Goal: Task Accomplishment & Management: Manage account settings

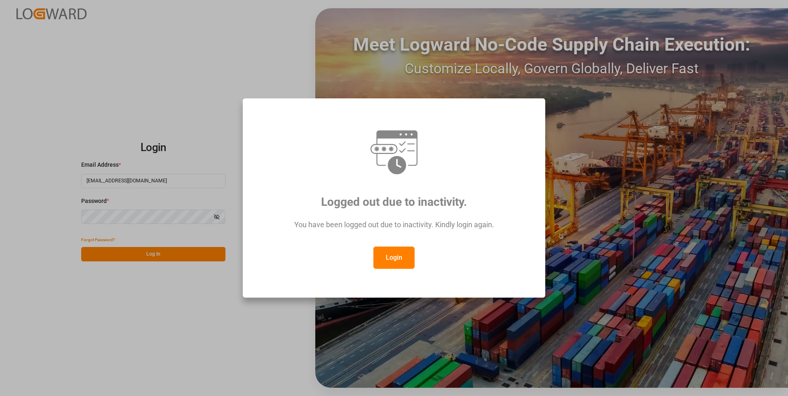
click at [396, 258] on button "Login" at bounding box center [393, 258] width 41 height 22
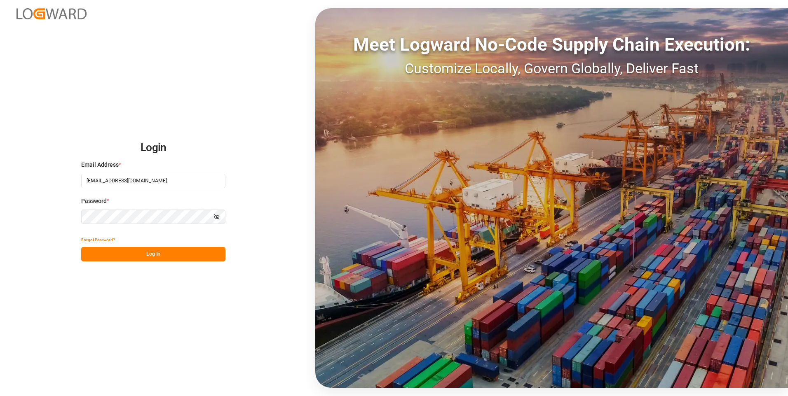
click at [175, 247] on button "Log In" at bounding box center [153, 254] width 144 height 14
click at [198, 256] on div "Forgot Password? Please wait" at bounding box center [153, 247] width 144 height 29
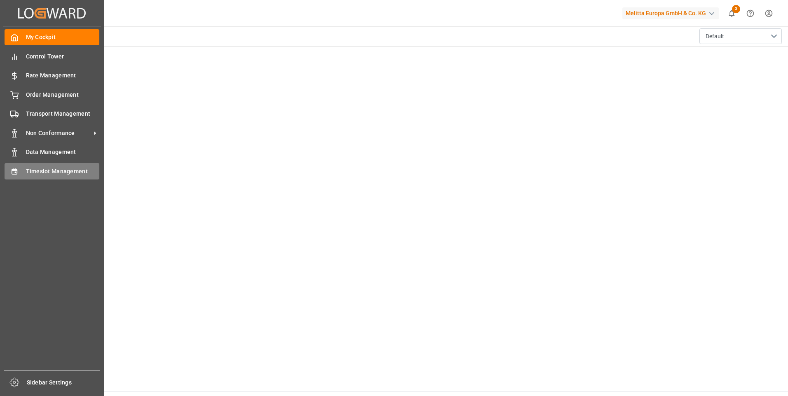
click at [14, 173] on icon at bounding box center [14, 172] width 8 height 8
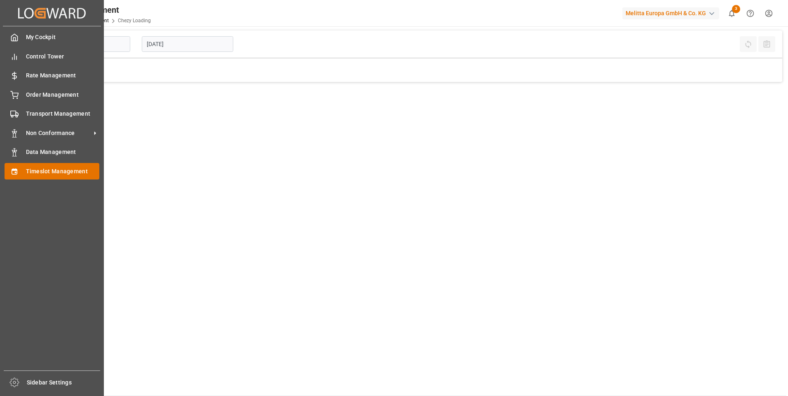
type input "Chezy Loading"
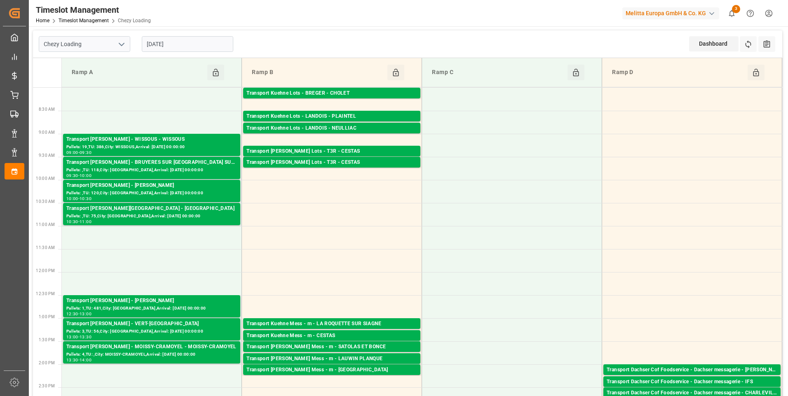
click at [183, 42] on input "[DATE]" at bounding box center [187, 44] width 91 height 16
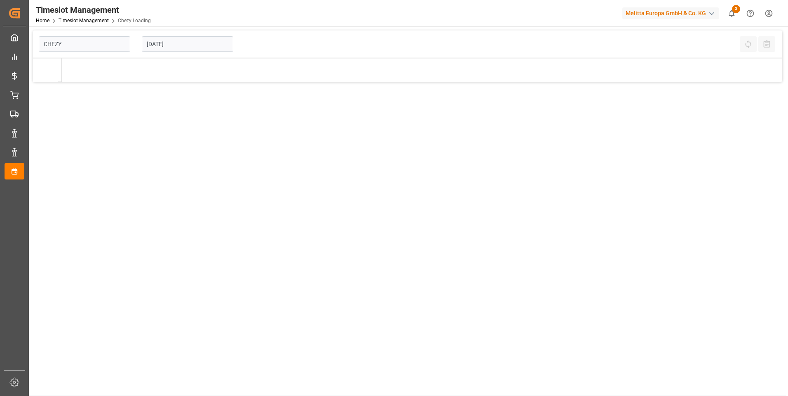
type input "Chezy Loading"
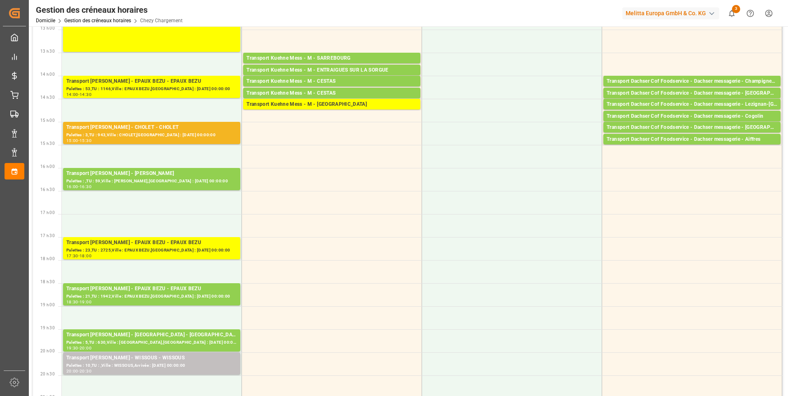
scroll to position [288, 0]
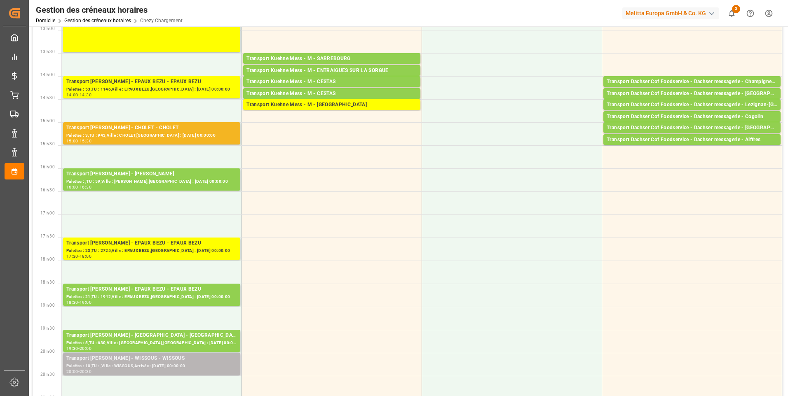
click at [157, 366] on div "Palettes : 10,TU : ,Ville : WISSOUS,Arrivée : [DATE] 00:00:00" at bounding box center [151, 366] width 171 height 7
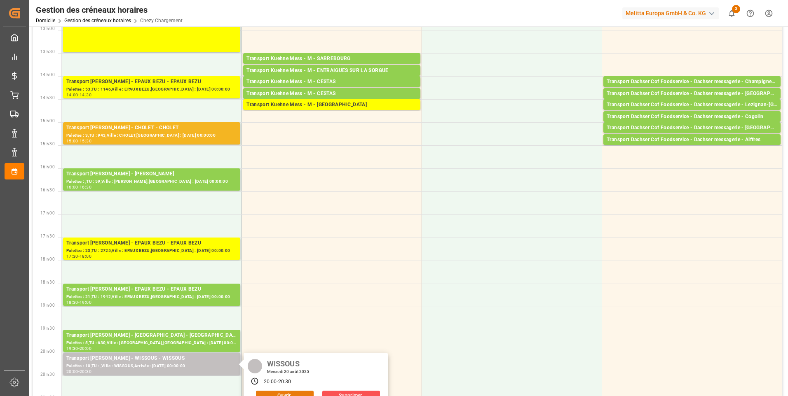
click at [269, 393] on button "Ouvrir" at bounding box center [285, 396] width 58 height 10
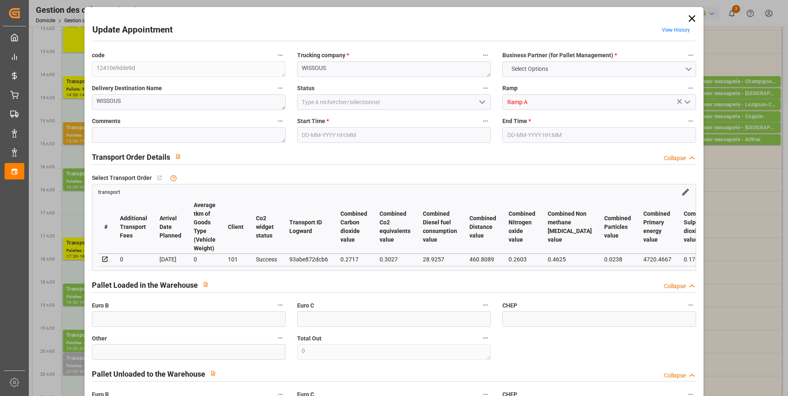
type textarea "12410e9dde9d"
type textarea "WISSOUS"
type input "Ramp A"
type textarea "0"
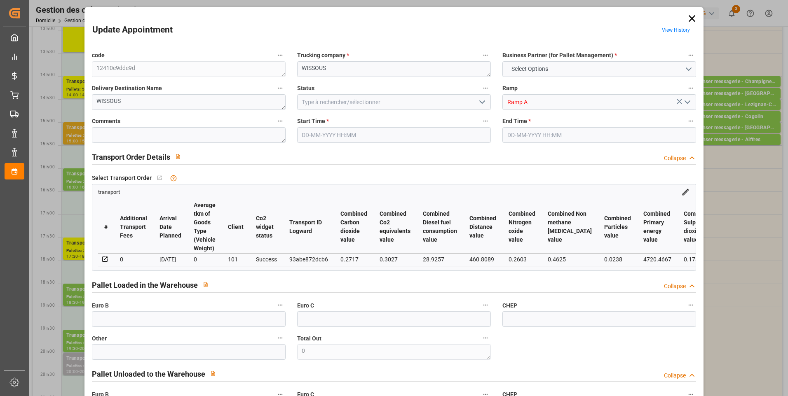
type textarea "0"
type textarea "93abe872dcb6"
type textarea "WISSOUS"
type textarea "0000722418"
type textarea "12410e9dde9d"
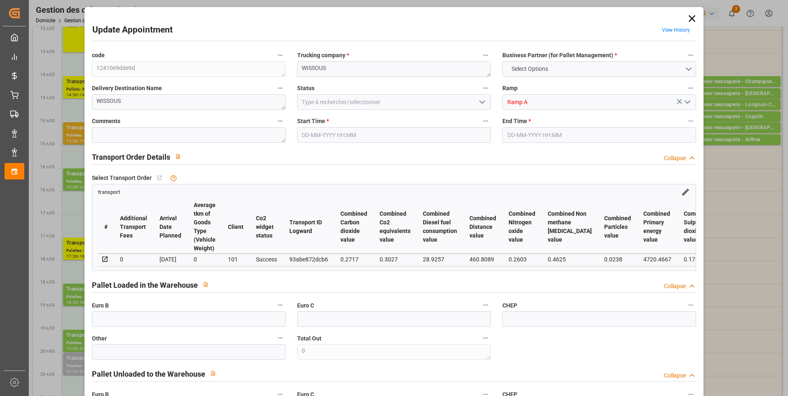
type textarea "FR-02570"
type textarea "FR"
type input "Road"
type input "FR"
type input "2570"
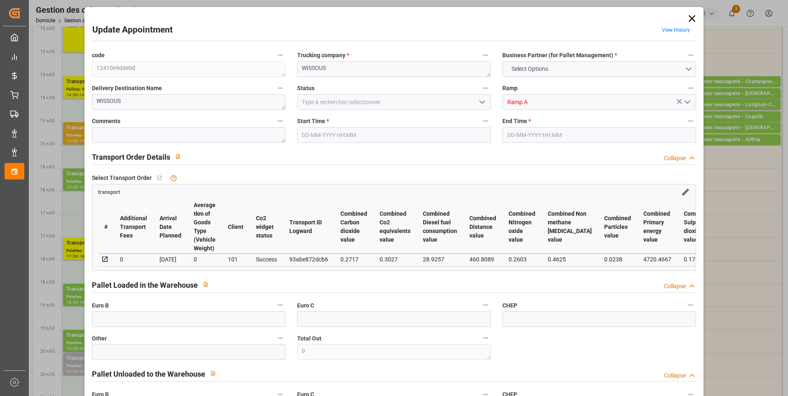
type input "FR"
type input "91320"
type input "Small Shipment"
type input "3.5-7.5 t"
type input "EURO 6"
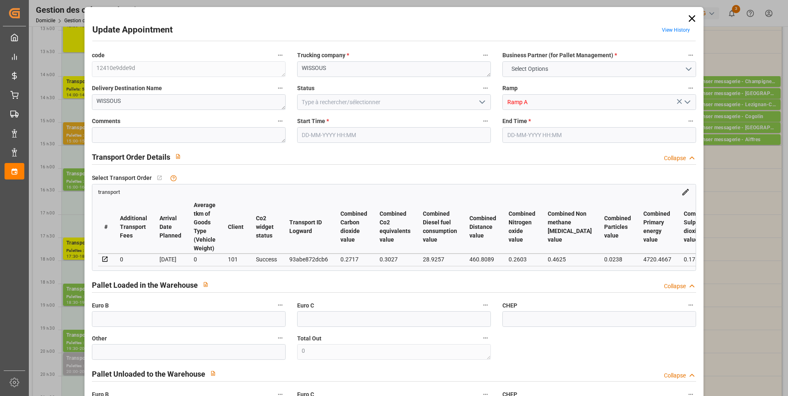
type input "Diesel"
type input "5"
type input "159.36"
type input "0"
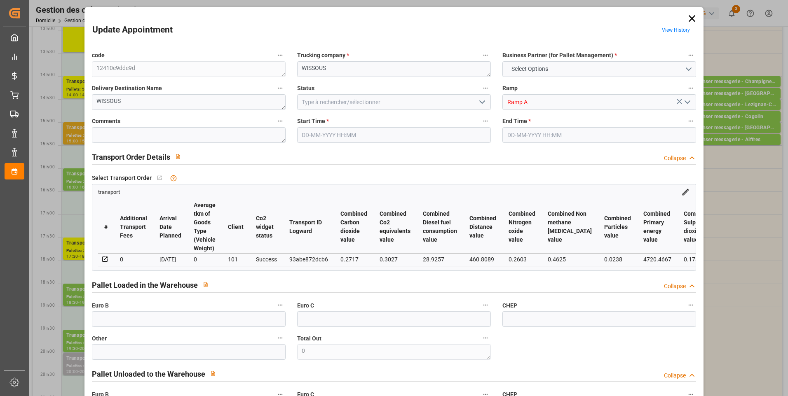
type input "0"
type input "152.9059"
type input "-6.4541"
type input "0"
type input "942.08"
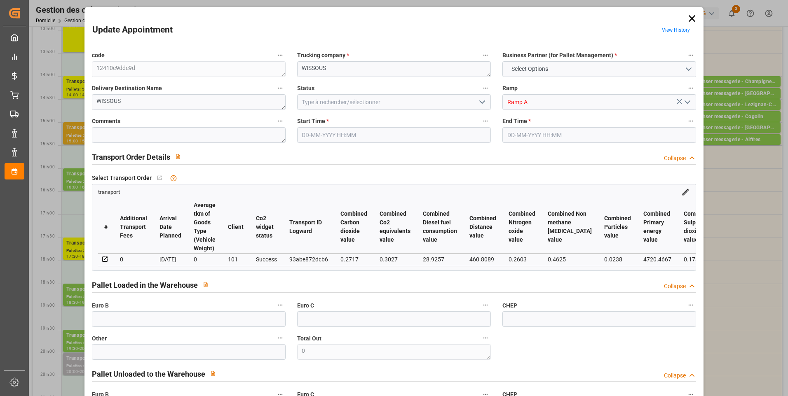
type input "1400"
type input "6144"
type input "91"
type input "10"
type input "0"
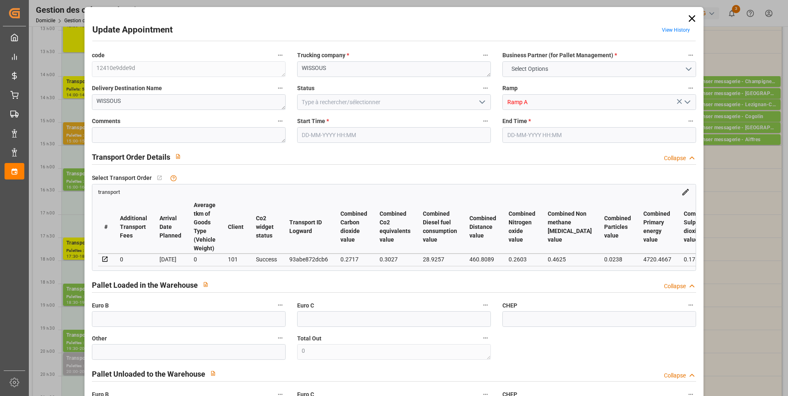
type input "10"
type input "101"
type input "1121.28"
type input "0"
type input "4710.8598"
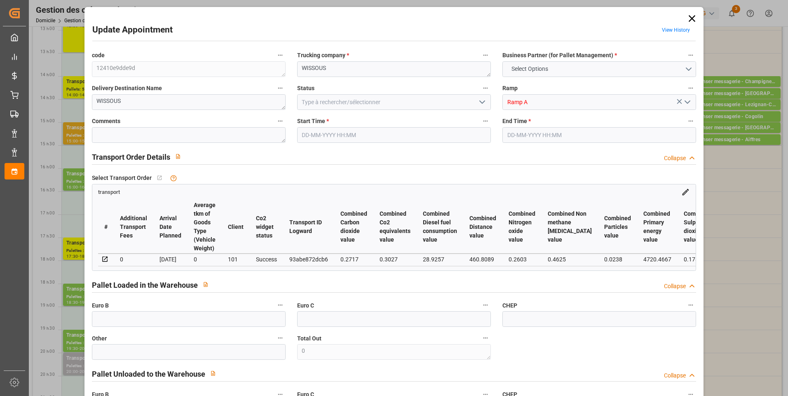
type input "0"
type input "21"
type input "35"
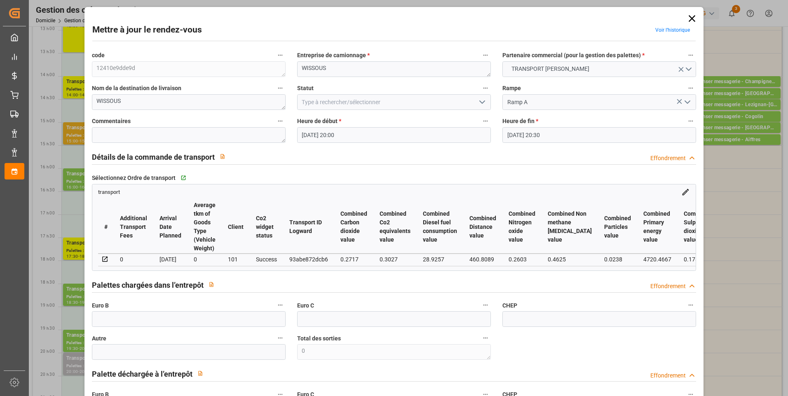
type input "20-08-2025 20:00"
type input "20-08-2025 20:30"
type input "19-08-2025 17:14"
type input "18-08-2025 11:37"
type input "21-08-2025"
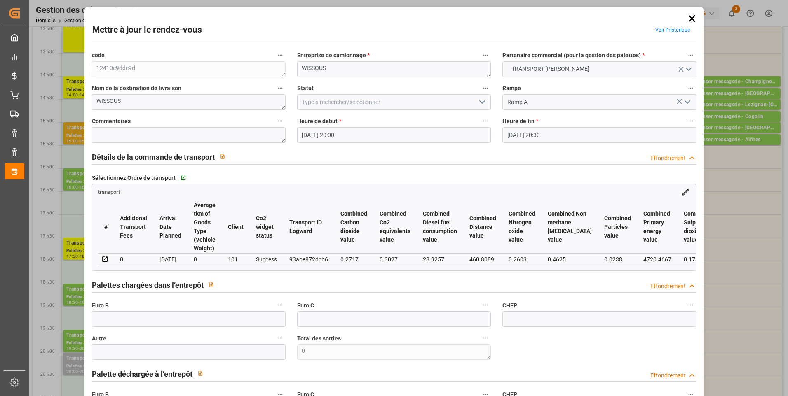
type input "[DATE]"
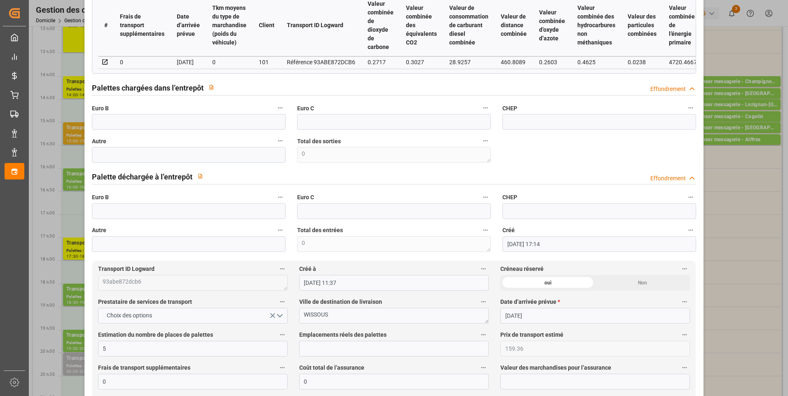
scroll to position [0, 0]
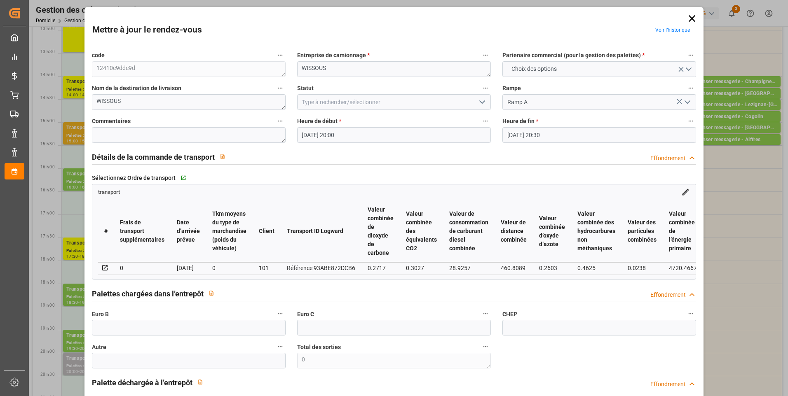
click at [689, 16] on icon at bounding box center [692, 18] width 7 height 7
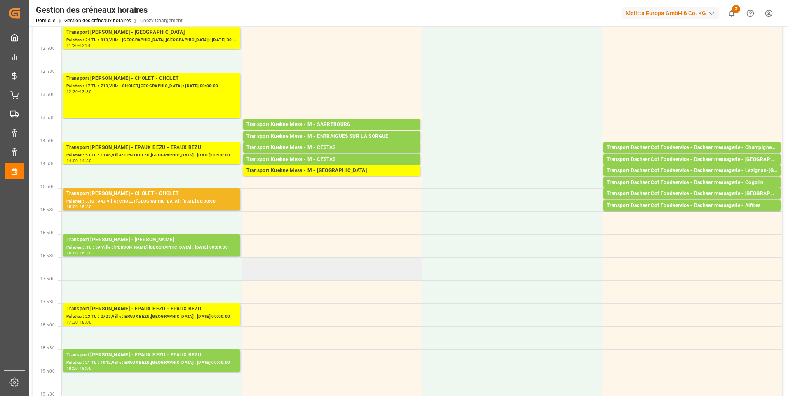
scroll to position [206, 0]
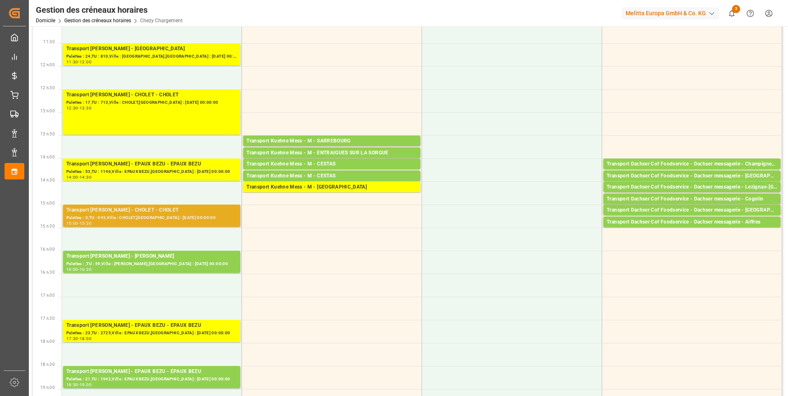
click at [189, 216] on div "Palettes : 3,TU : 943,Ville : CHOLET,Arrivée : 2025-08-20 00:00:00" at bounding box center [151, 218] width 171 height 7
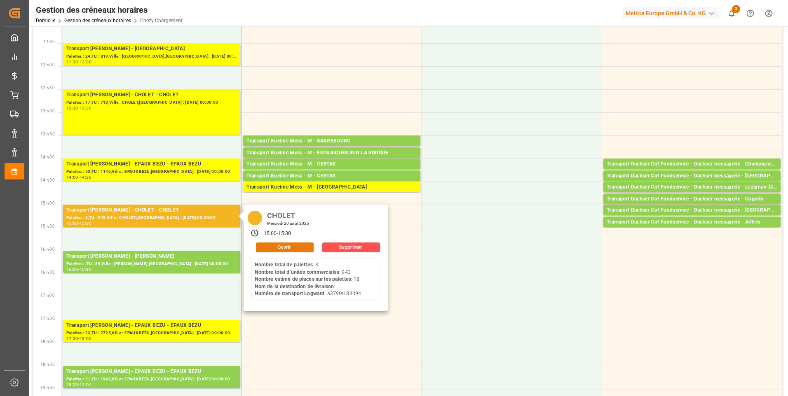
click at [291, 246] on button "Ouvrir" at bounding box center [285, 248] width 58 height 10
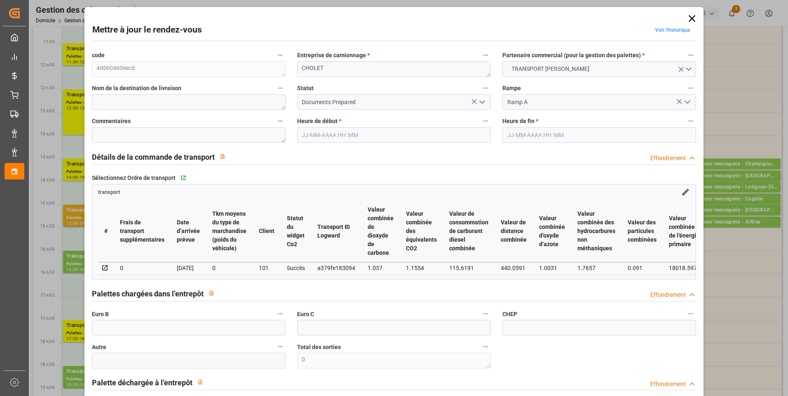
type input "18"
type input "596.23"
type input "0"
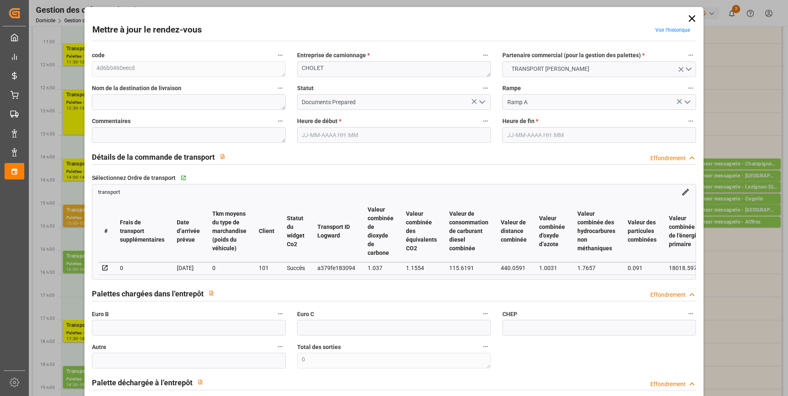
type input "572.0827"
type input "-24.1473"
type input "0"
type input "2915.016"
type input "5274.456"
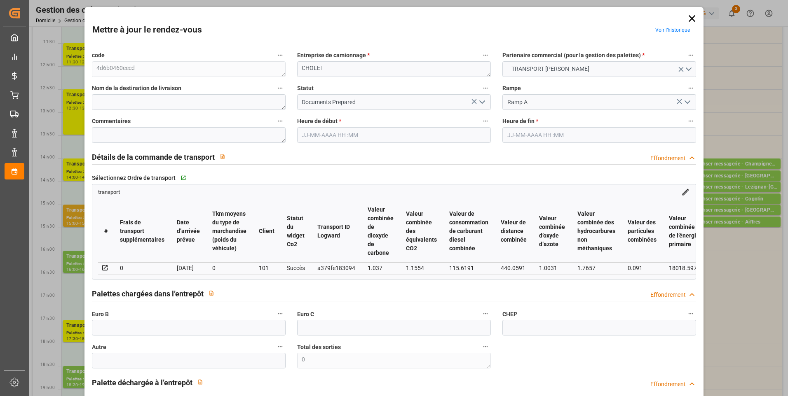
type input "18995.08"
type input "49"
type input "3"
type input "943"
type input "22"
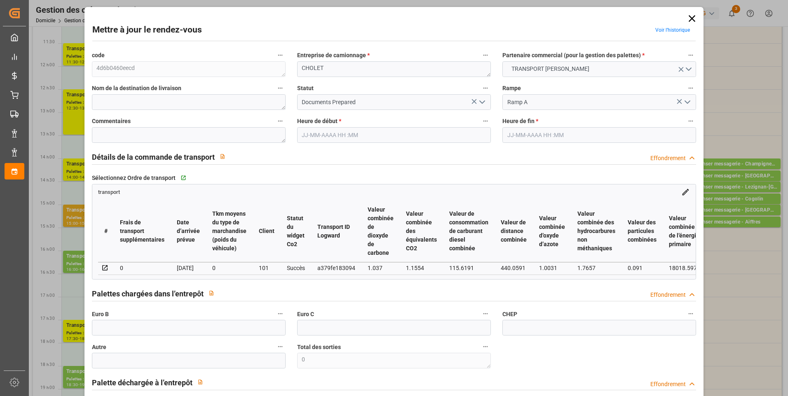
type input "101"
type input "4507.224"
type input "0"
type input "4710.8598"
type input "0"
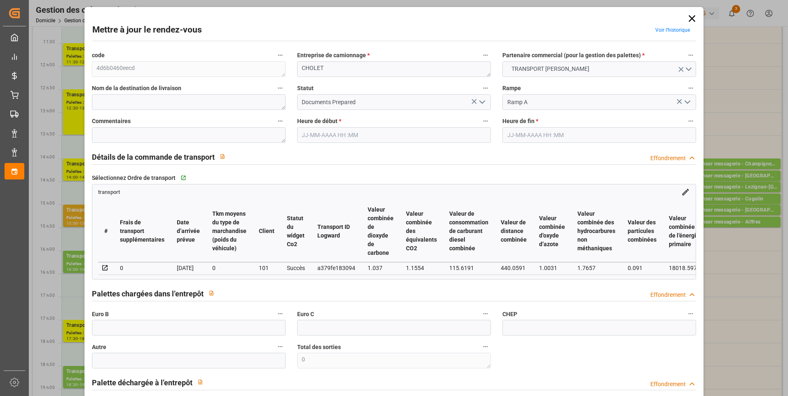
type input "0"
type input "21"
type input "35"
type input "20-08-2025 15:00"
type input "20-08-2025 15:30"
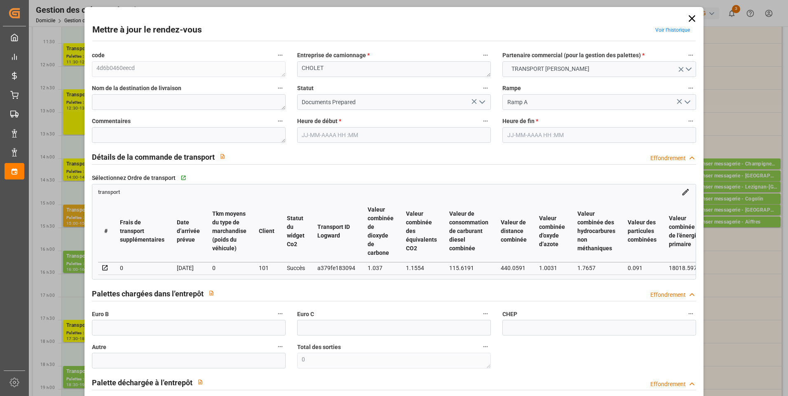
type input "14-08-2025 14:35"
type input "14-08-2025 12:14"
type input "[DATE]"
type input "19-08-2025"
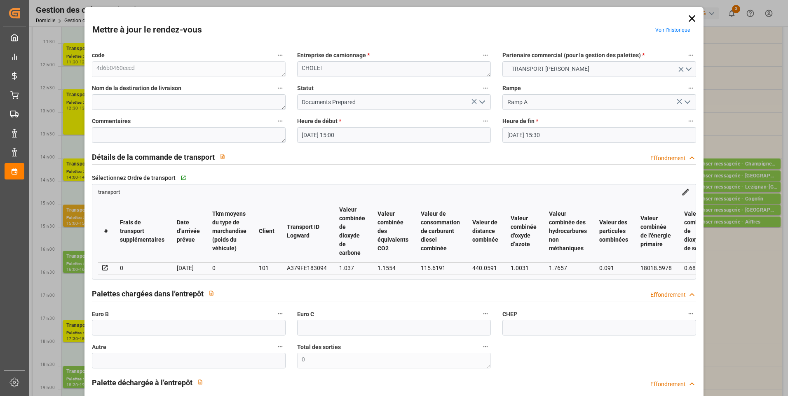
click at [481, 101] on icon "Ouvrir le menu" at bounding box center [482, 102] width 10 height 10
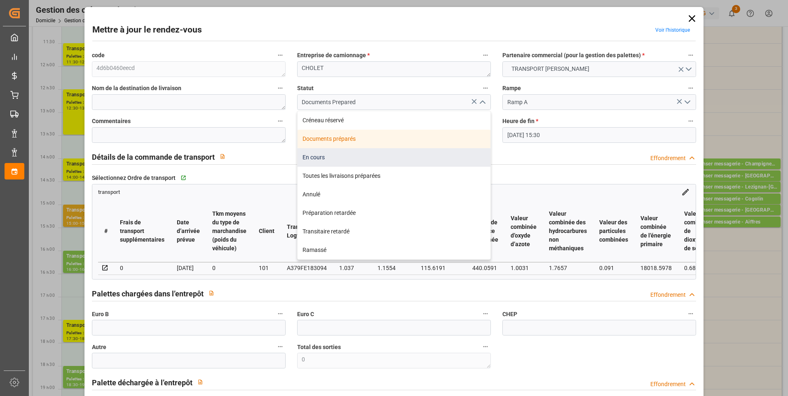
click at [319, 159] on div "En cours" at bounding box center [394, 157] width 193 height 19
type input "In Progress"
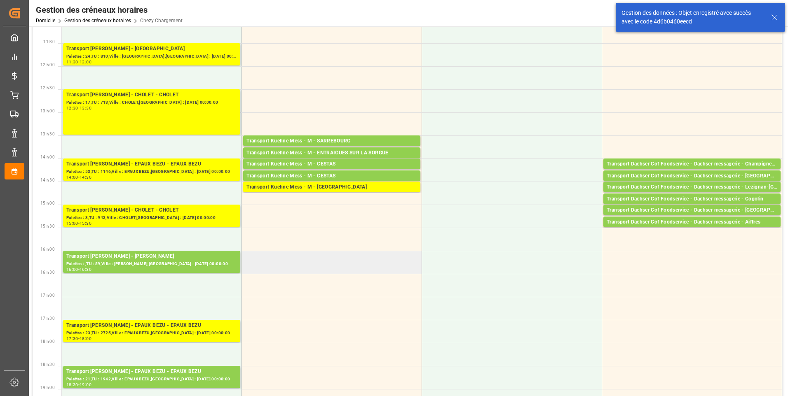
scroll to position [0, 0]
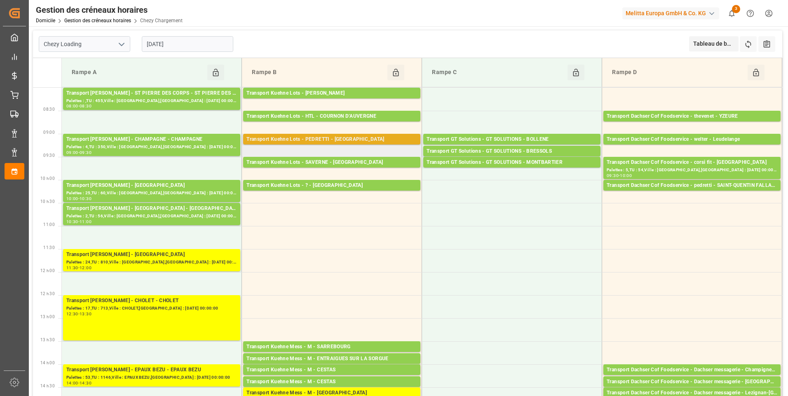
click at [340, 138] on div "Transport Kuehne Lots - PEDRETTI - SAINT MARTIN DE CRAU" at bounding box center [331, 140] width 171 height 8
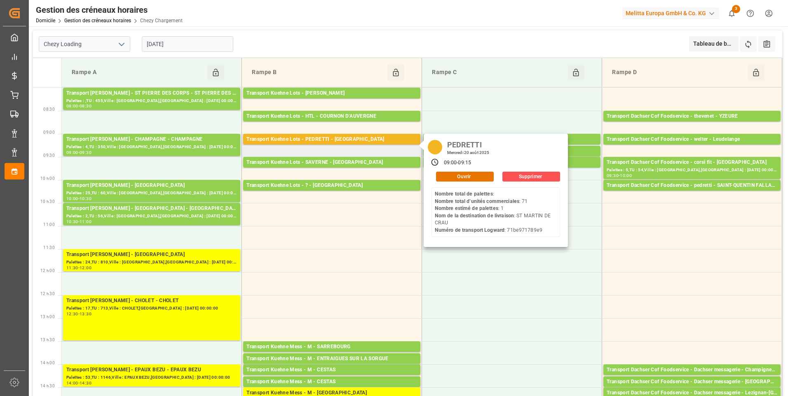
click at [453, 170] on div "PEDRETTI Mercredi 20 août 2025 09:00 - 09:15 Ouvrir Supprimer Nombre total de p…" at bounding box center [496, 190] width 144 height 113
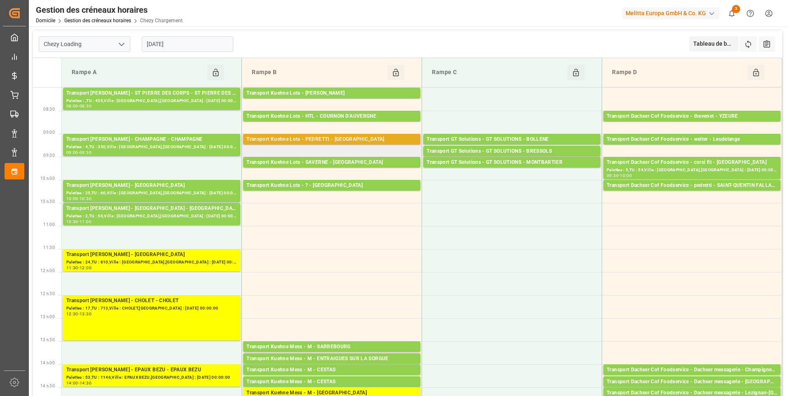
click at [379, 136] on div "Transport Kuehne Lots - PEDRETTI - SAINT MARTIN DE CRAU" at bounding box center [331, 140] width 171 height 8
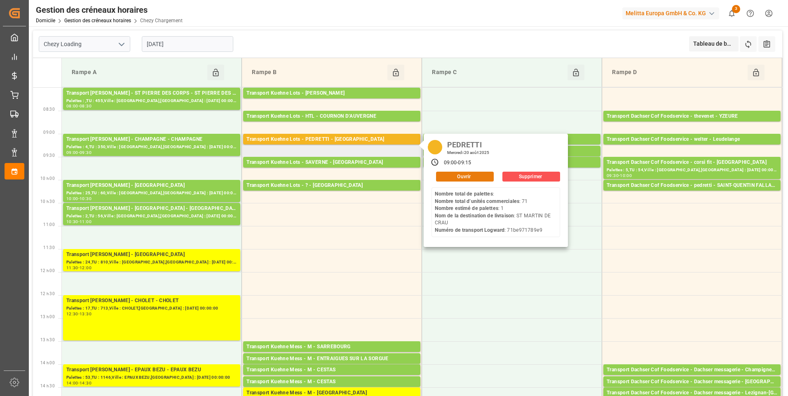
click at [480, 175] on button "Ouvrir" at bounding box center [465, 177] width 58 height 10
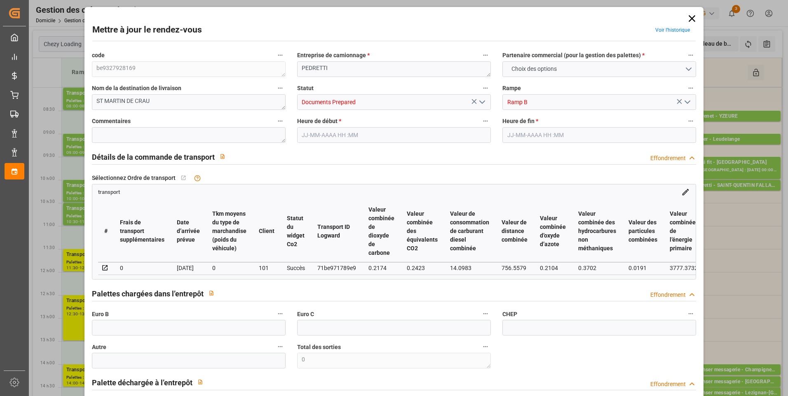
type input "1"
type input "266.83"
type input "0"
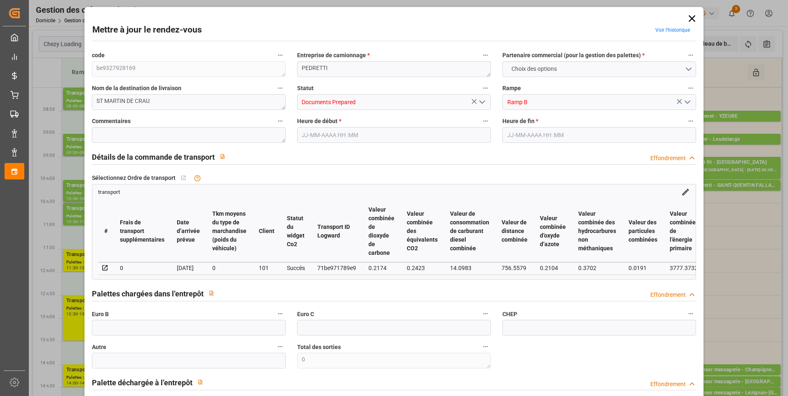
type input "266.83"
type input "0"
type input "468.705"
type input "578.462"
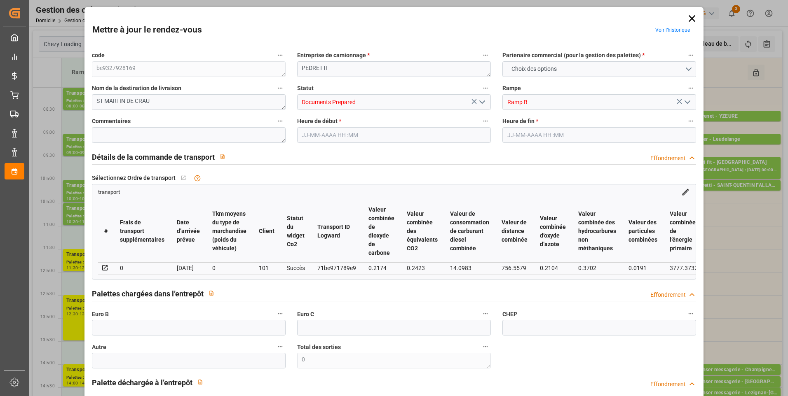
type input "1394.586"
type input "13"
type input "0"
type input "71"
type input "1"
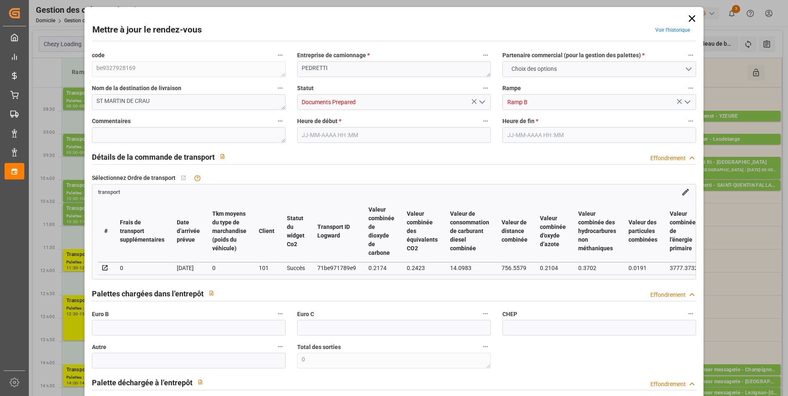
type input "101"
type input "555.462"
type input "0"
type input "4710.8598"
type input "0"
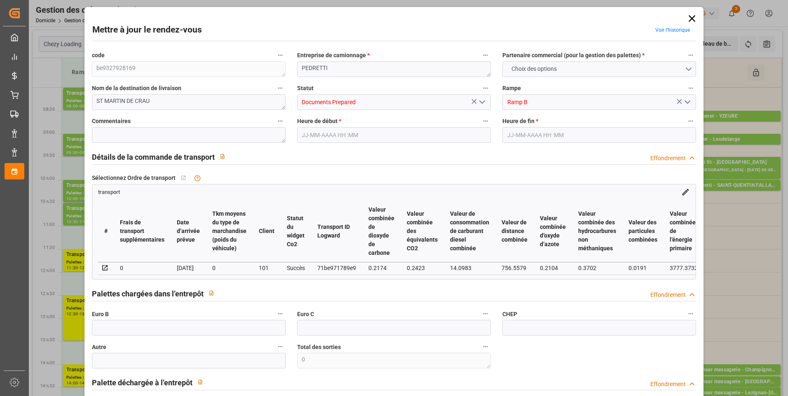
type input "0"
type input "21"
type input "35"
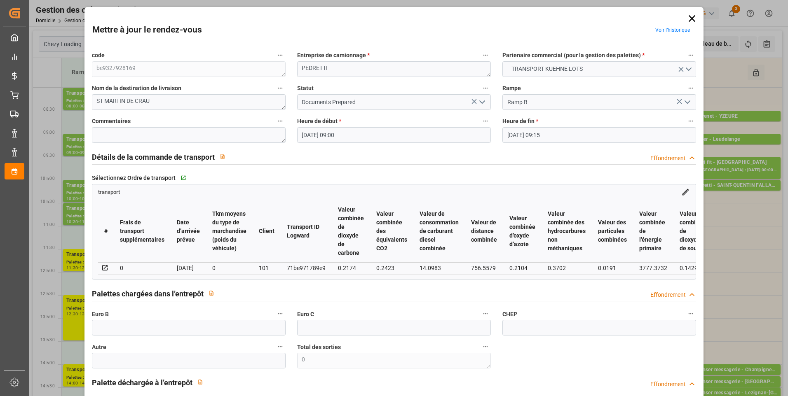
type input "20-08-2025 09:00"
type input "20-08-2025 09:15"
type input "19-08-2025 13:39"
type input "19-08-2025 11:27"
type input "25-08-2025"
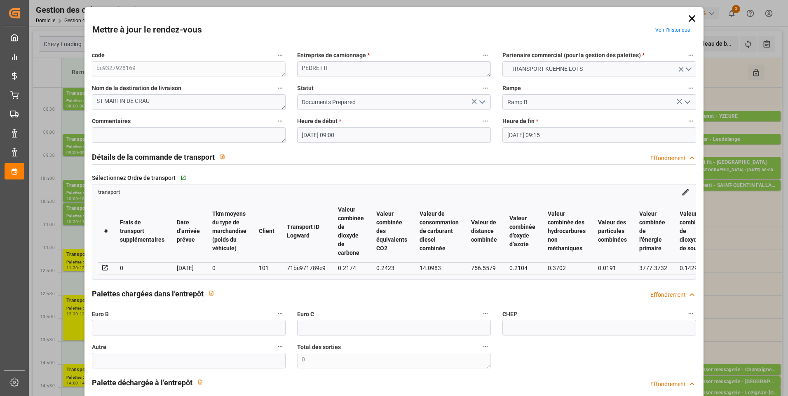
type input "21-08-2025"
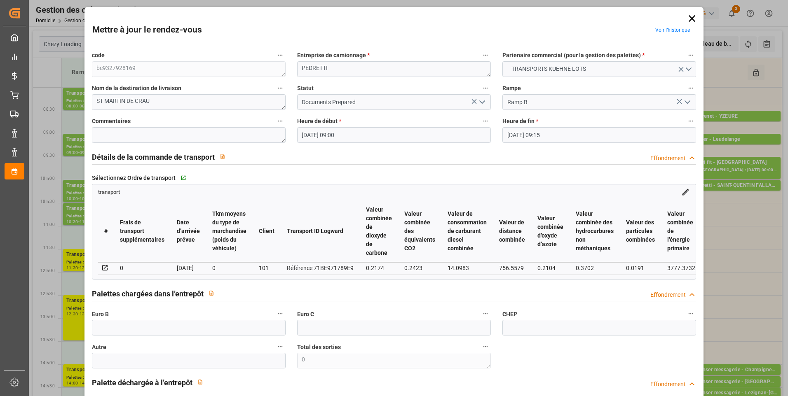
click at [477, 101] on icon "Ouvrir le menu" at bounding box center [482, 102] width 10 height 10
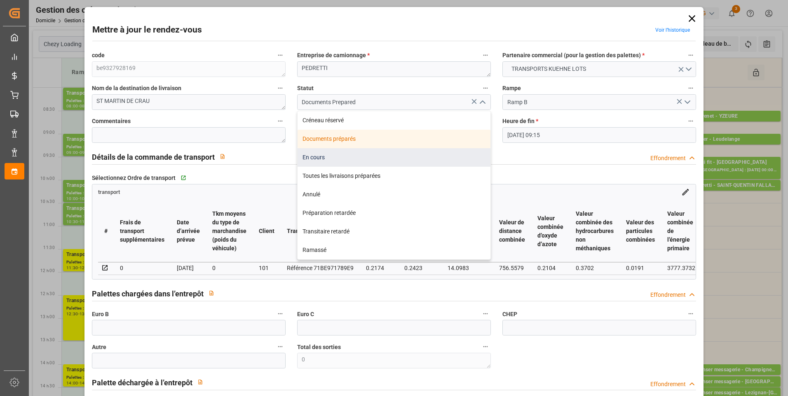
click at [314, 163] on div "En cours" at bounding box center [394, 157] width 193 height 19
type input "In Progress"
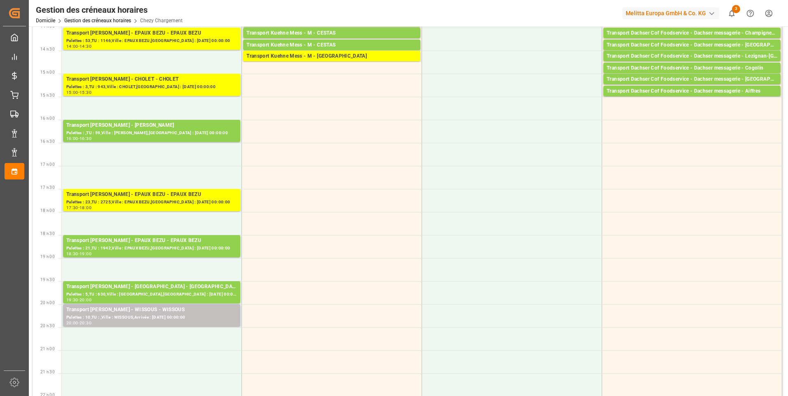
scroll to position [211, 0]
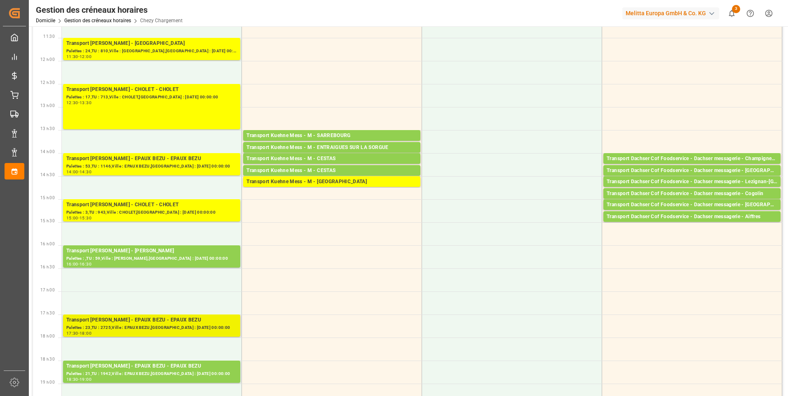
click at [178, 329] on div "Palettes : 23,TU : 2725,Ville : EPAUX BEZU,Arrivée : 2025-08-21 00:00:00" at bounding box center [151, 328] width 171 height 7
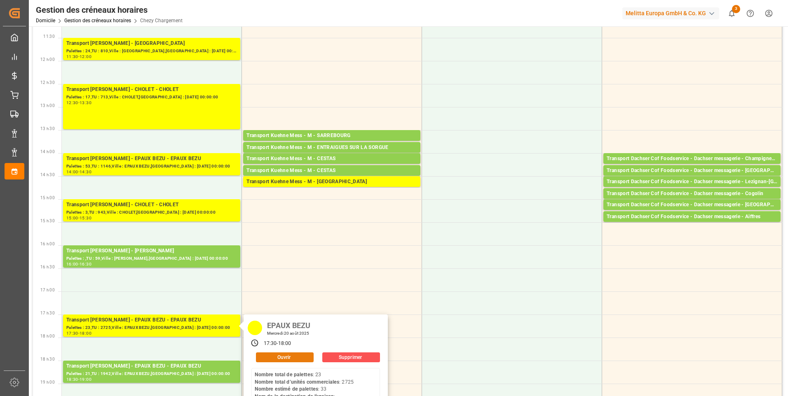
click at [299, 356] on button "Ouvrir" at bounding box center [285, 358] width 58 height 10
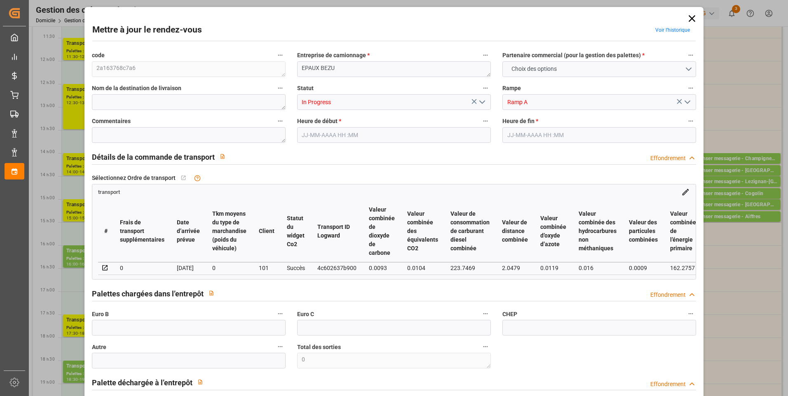
type input "33"
type input "298.7"
type input "0"
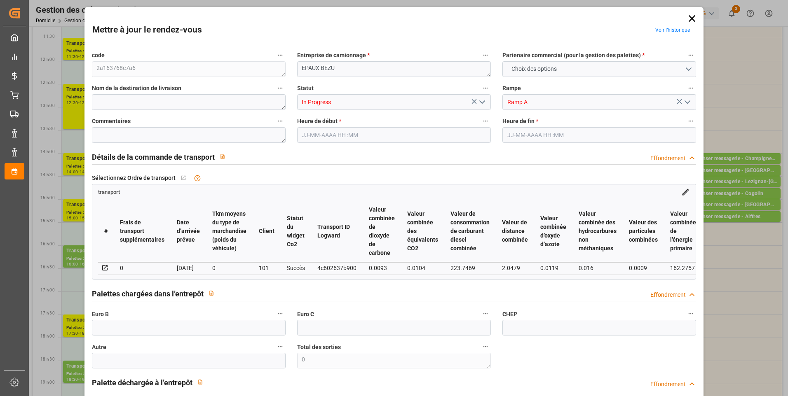
type input "286.6026"
type input "-12.0974"
type input "0"
type input "8035.582"
type input "11880.654"
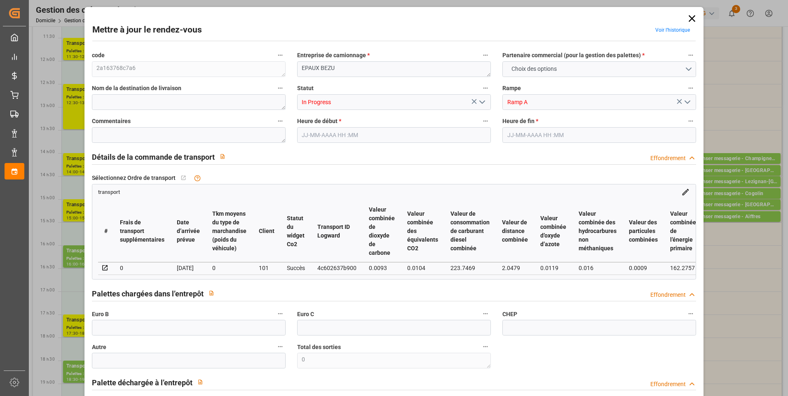
type input "41363.016"
type input "2"
type input "23"
type input "2725"
type input "53"
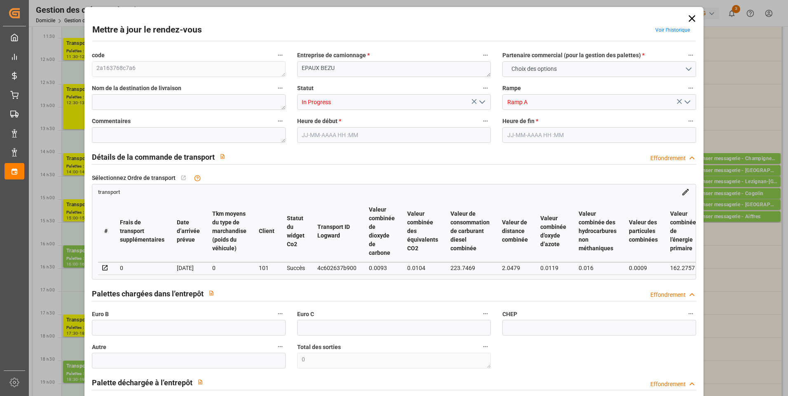
type input "101"
type input "10109.178"
type input "0"
type input "4710.8598"
type input "0"
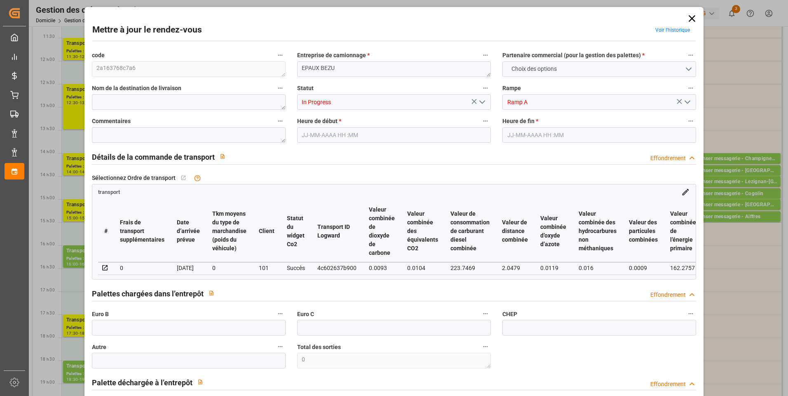
type input "0"
type input "21"
type input "35"
type input "20-08-2025 17:30"
type input "20-08-2025 18:00"
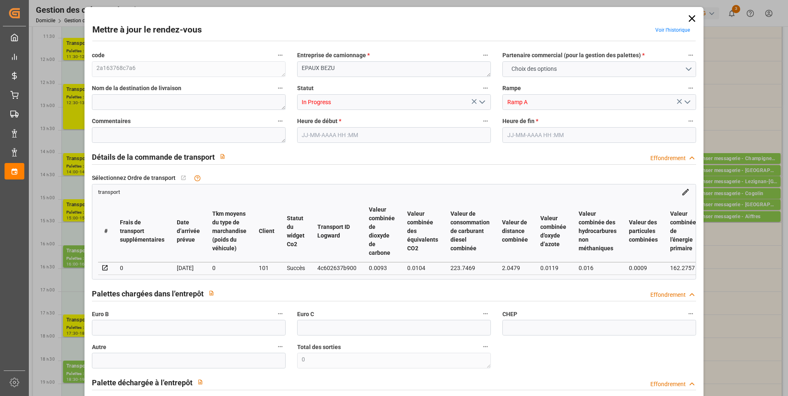
type input "14-08-2025 15:00"
type input "14-08-2025 12:13"
type input "[DATE]"
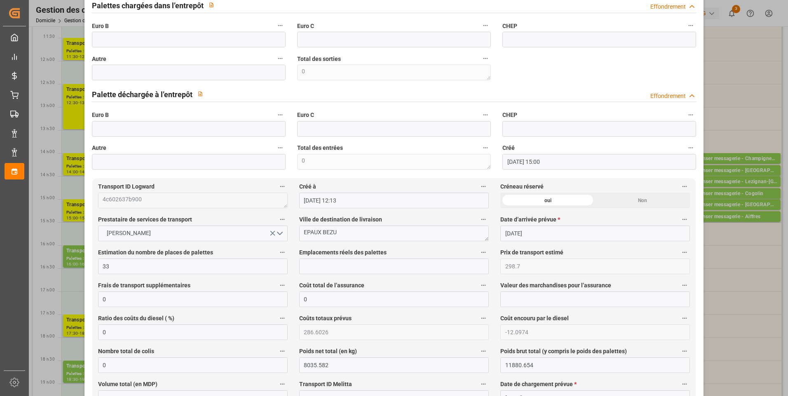
scroll to position [0, 0]
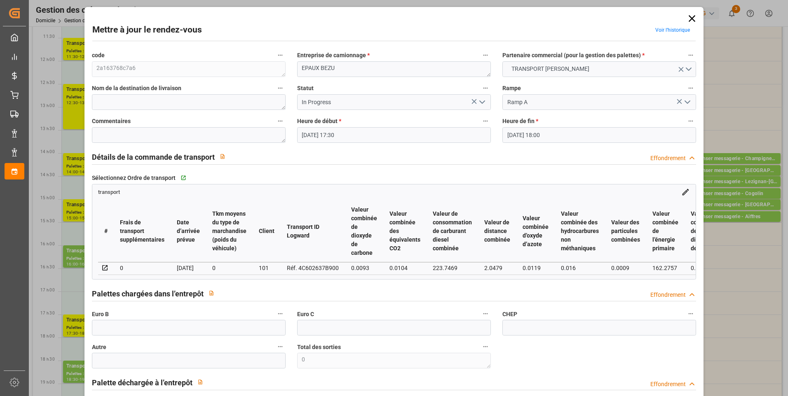
click at [688, 22] on icon at bounding box center [692, 19] width 12 height 12
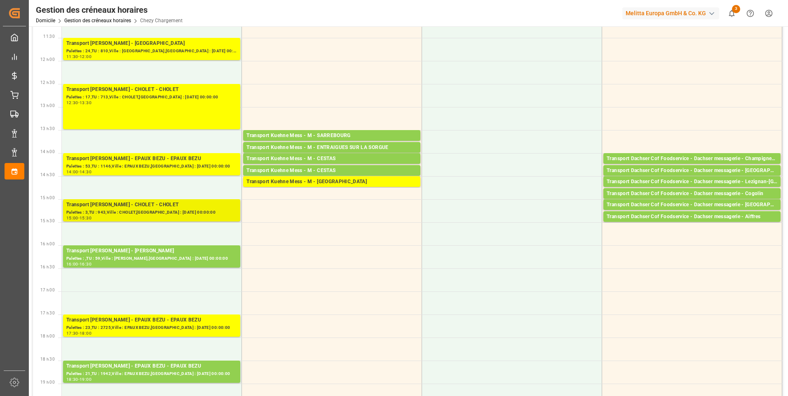
click at [173, 207] on div "Transport [PERSON_NAME] - CHOLET" at bounding box center [151, 205] width 171 height 8
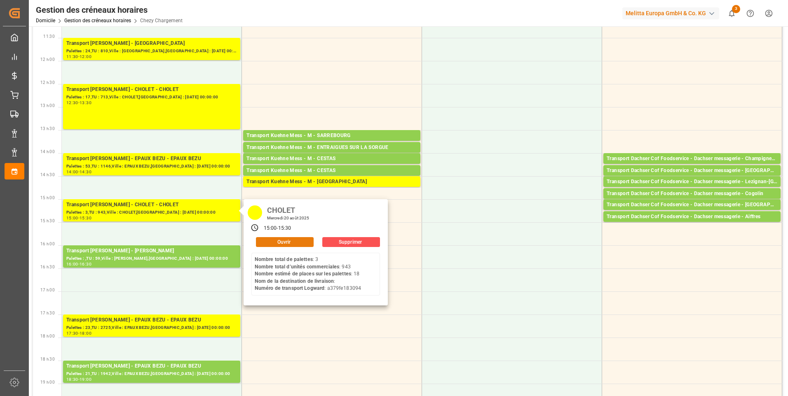
click at [284, 243] on button "Ouvrir" at bounding box center [285, 242] width 58 height 10
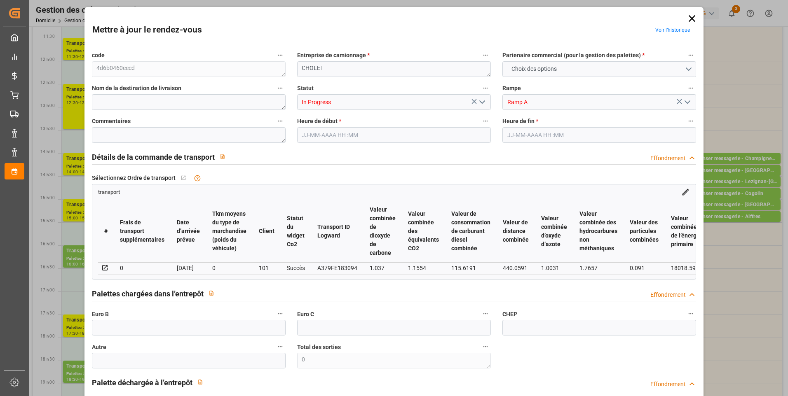
type input "18"
type input "596.23"
type input "0"
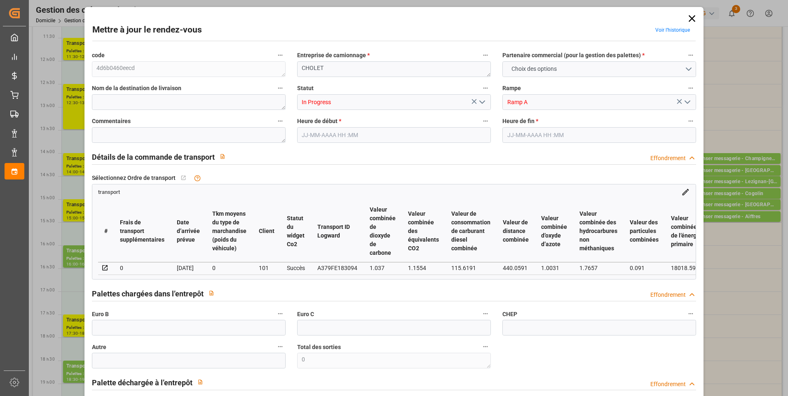
type input "572.0827"
type input "-24.1473"
type input "0"
type input "2915.016"
type input "5274.456"
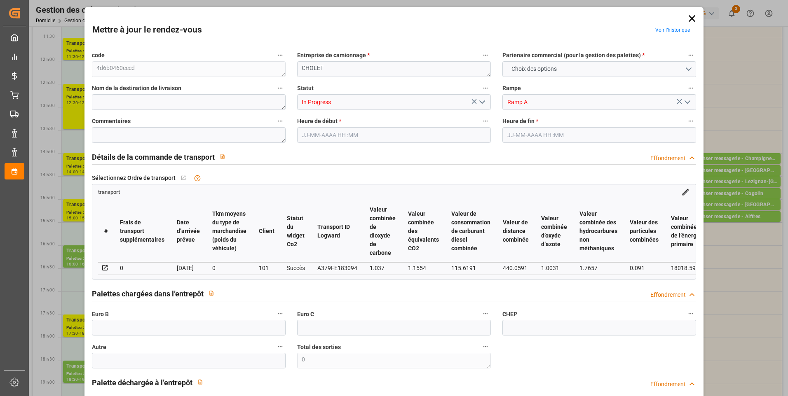
type input "18995.08"
type input "49"
type input "3"
type input "943"
type input "22"
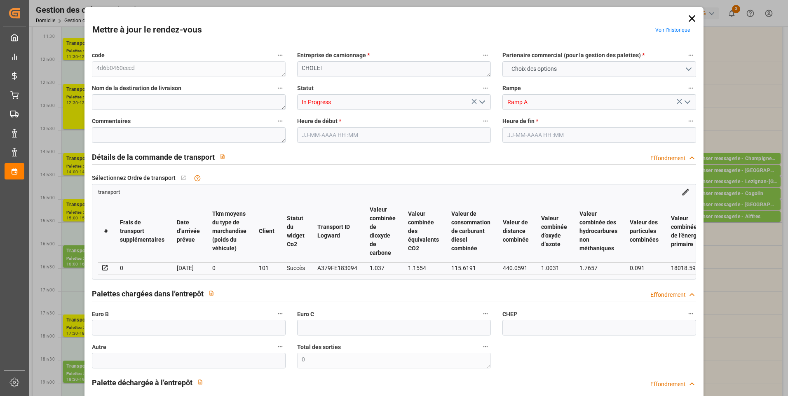
type input "101"
type input "4507.224"
type input "0"
type input "4710.8598"
type input "0"
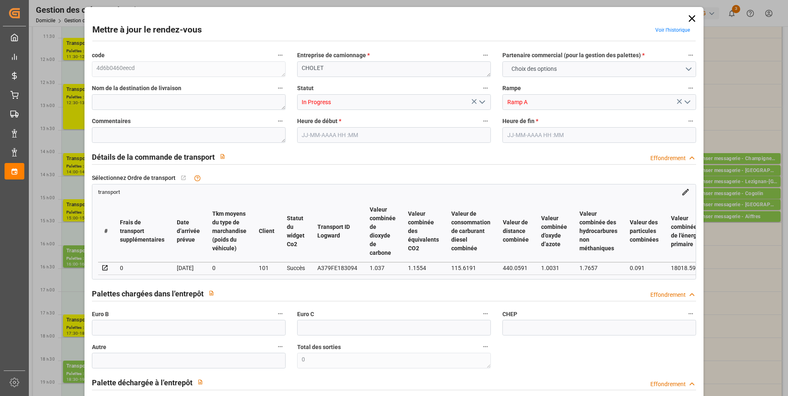
type input "0"
type input "21"
type input "35"
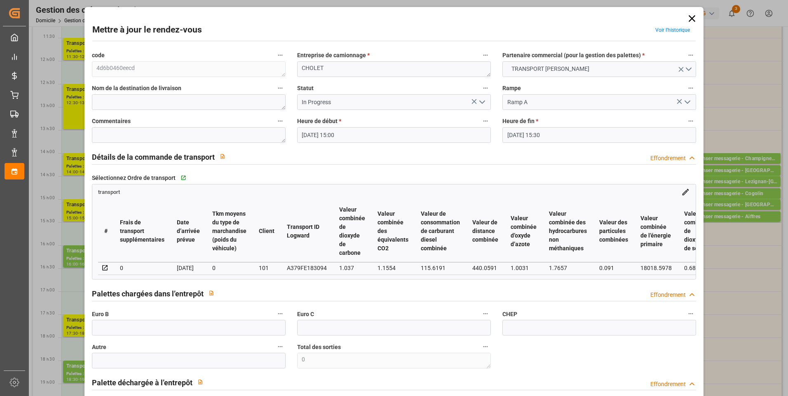
type input "20-08-2025 15:00"
type input "20-08-2025 15:30"
type input "14-08-2025 14:35"
type input "14-08-2025 12:14"
type input "[DATE]"
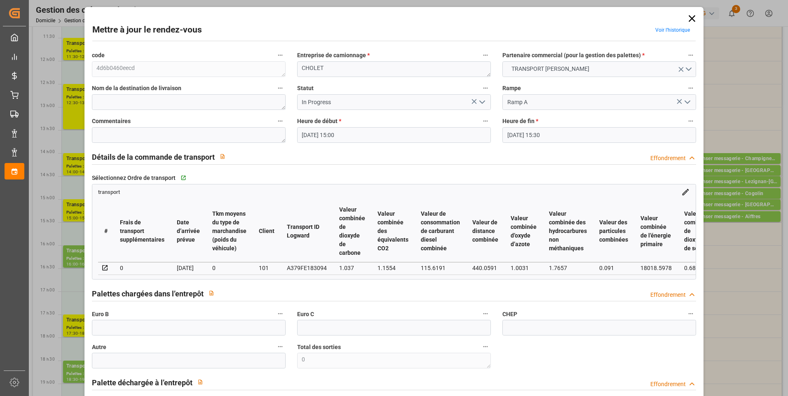
type input "19-08-2025"
click at [688, 22] on icon at bounding box center [692, 19] width 12 height 12
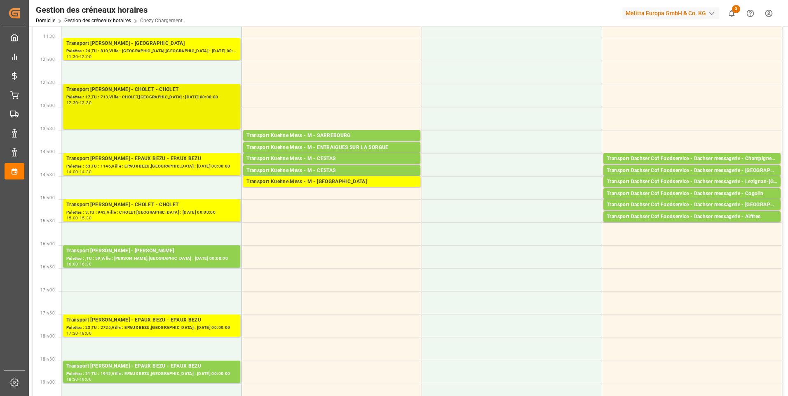
click at [185, 101] on div "12:30 - 13:30" at bounding box center [151, 103] width 171 height 5
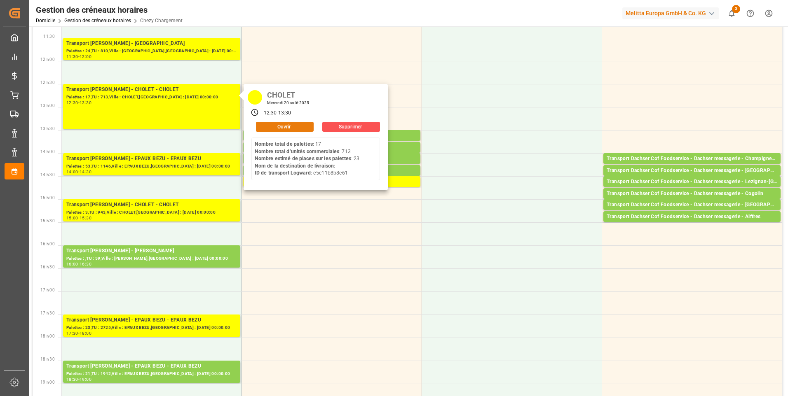
click at [274, 126] on button "Ouvrir" at bounding box center [285, 127] width 58 height 10
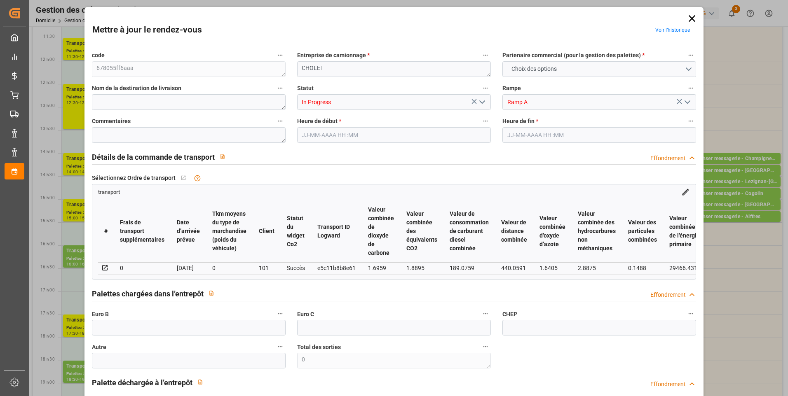
type input "23"
type input "688.6"
type input "0"
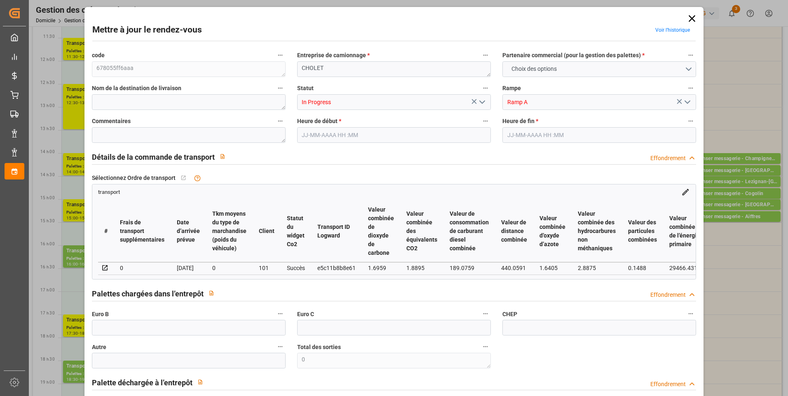
type input "660.7117"
type input "-27.8883"
type input "0"
type input "6165.288"
type input "8407.674"
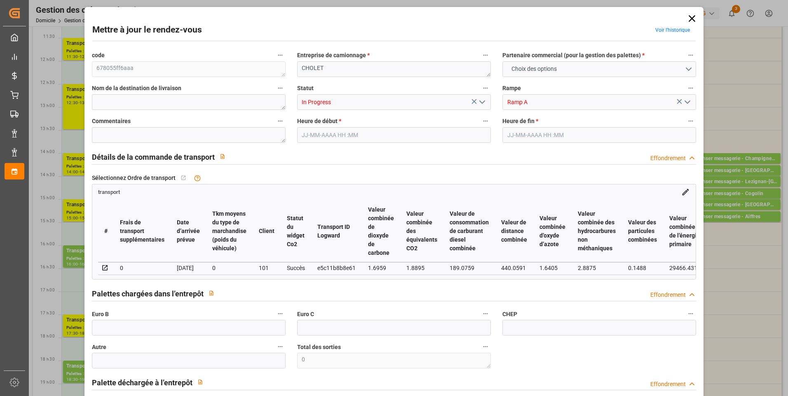
type input "24518.096"
type input "49"
type input "17"
type input "713"
type input "29"
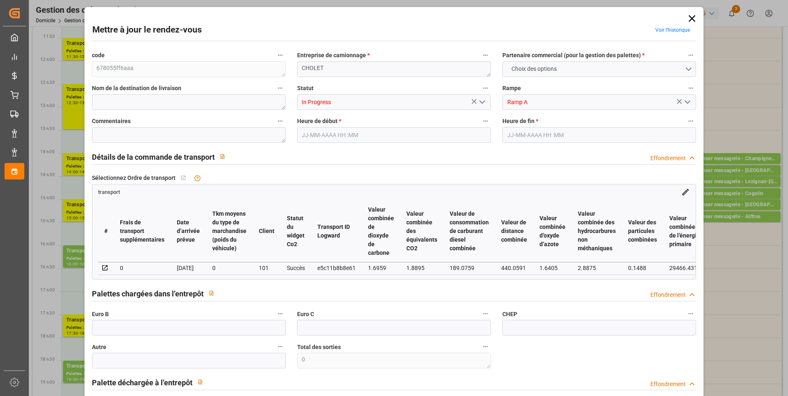
type input "101"
type input "7370.818"
type input "0"
type input "4710.8598"
type input "0"
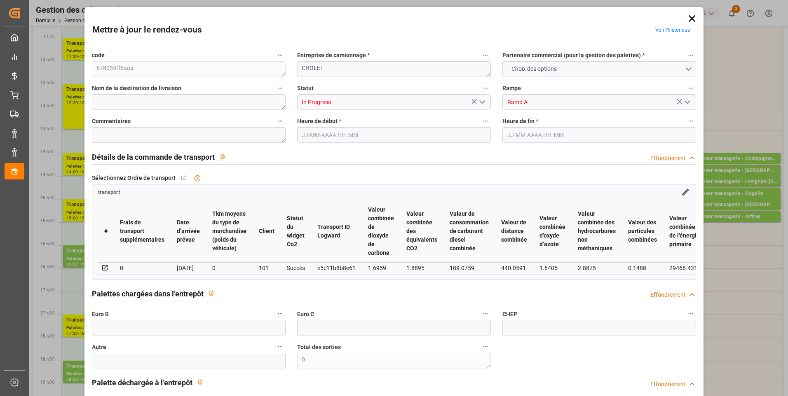
type input "0"
type input "21"
type input "35"
type input "20-08-2025 12:30"
type input "20-08-2025 13:30"
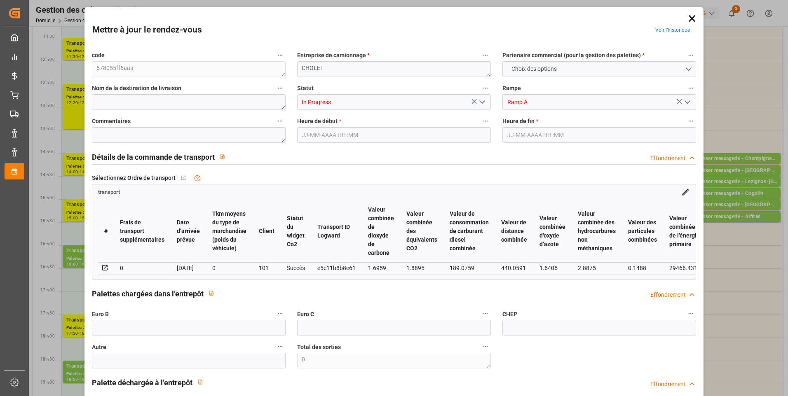
type input "14-08-2025 14:33"
type input "14-08-2025 12:14"
type input "[DATE]"
type input "19-08-2025"
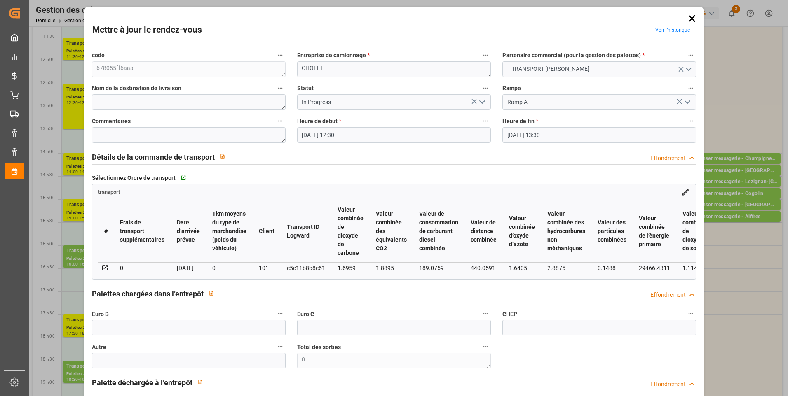
click at [480, 101] on icon "Ouvrir le menu" at bounding box center [482, 102] width 10 height 10
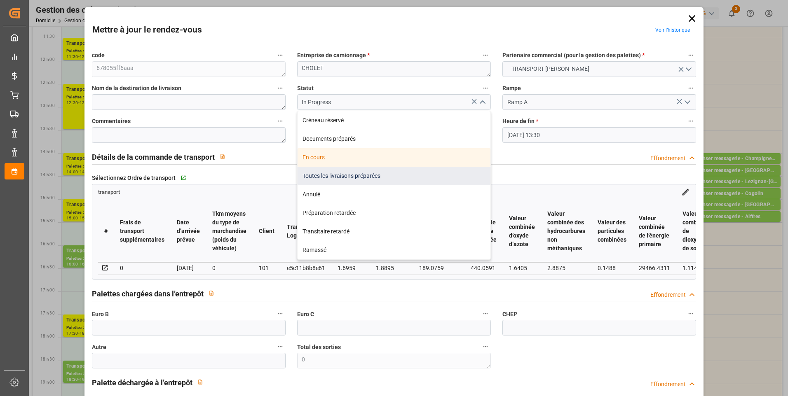
click at [319, 172] on div "Toutes les livraisons préparées" at bounding box center [394, 176] width 193 height 19
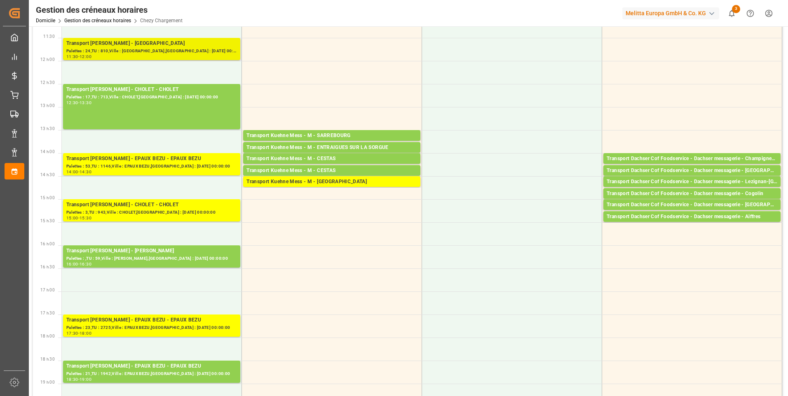
click at [187, 49] on div "Palettes : 24,TU : 810,Ville : SAINT GILLES,Arrivée : 2025-08-21 00:00:00" at bounding box center [151, 51] width 171 height 7
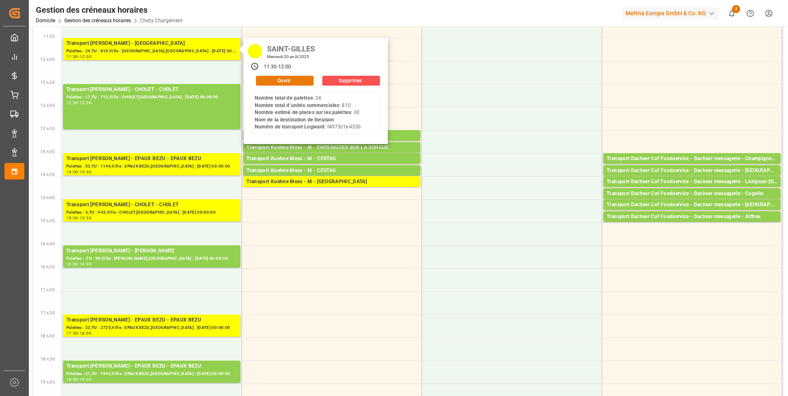
click at [289, 78] on button "Ouvrir" at bounding box center [285, 81] width 58 height 10
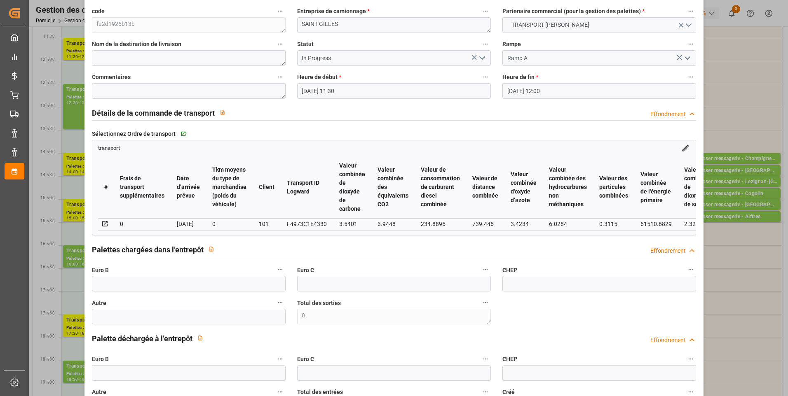
scroll to position [41, 0]
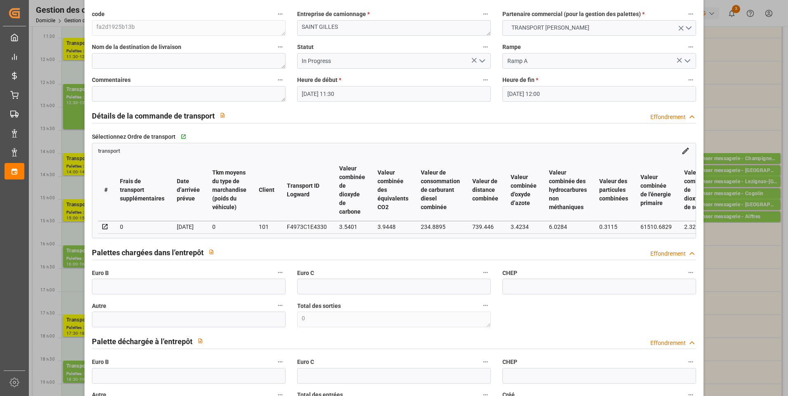
click at [481, 58] on icon "Ouvrir le menu" at bounding box center [482, 61] width 10 height 10
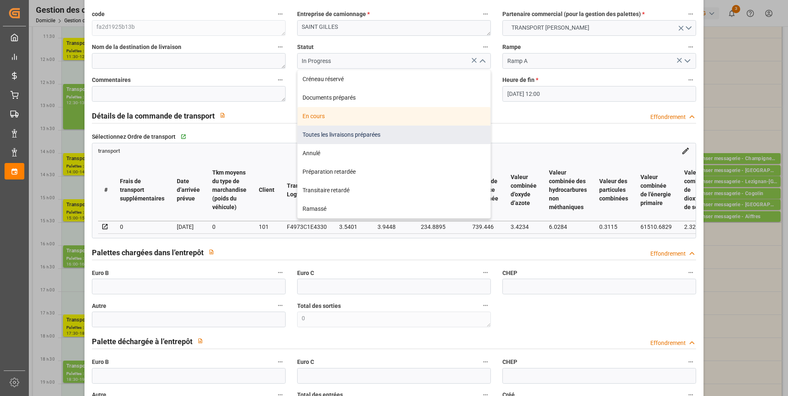
click at [318, 138] on div "Toutes les livraisons préparées" at bounding box center [394, 135] width 193 height 19
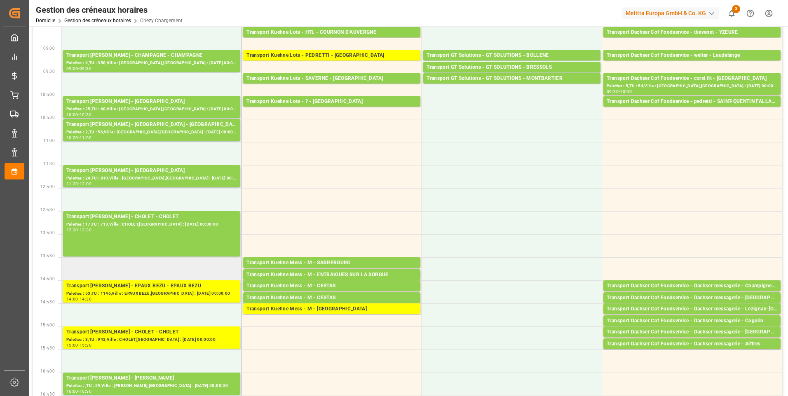
scroll to position [206, 0]
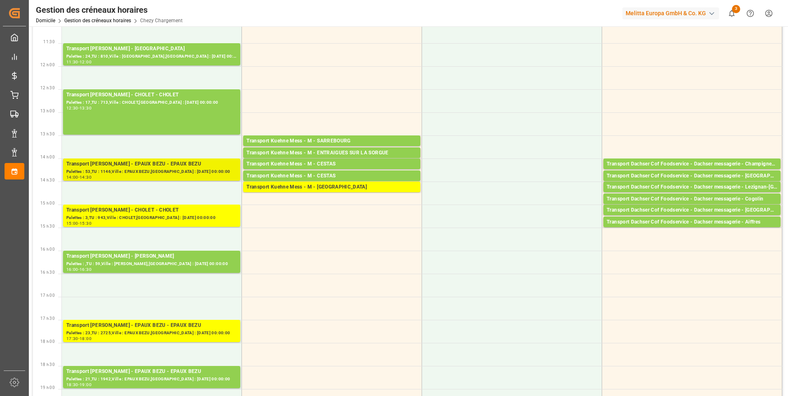
click at [182, 175] on div "Palettes : 53,TU : 1146,Ville : EPAUX BEZU,Arrivée : 2025-08-21 00:00:00" at bounding box center [151, 172] width 171 height 7
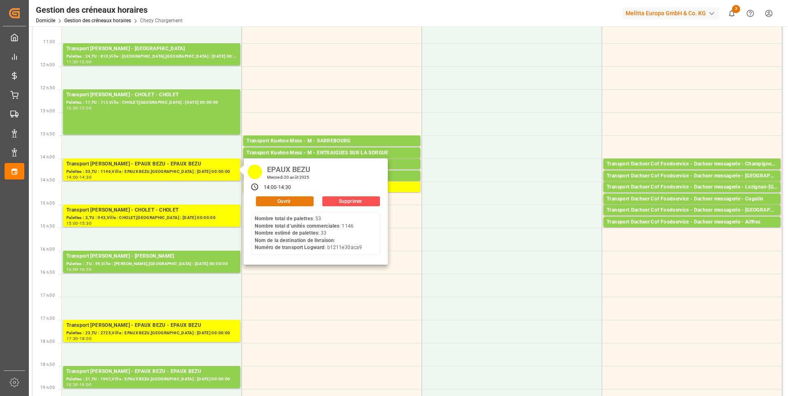
click at [278, 199] on button "Ouvrir" at bounding box center [285, 202] width 58 height 10
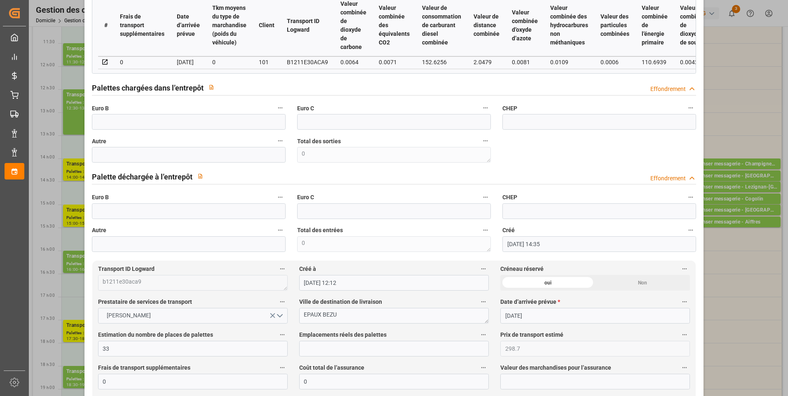
scroll to position [0, 0]
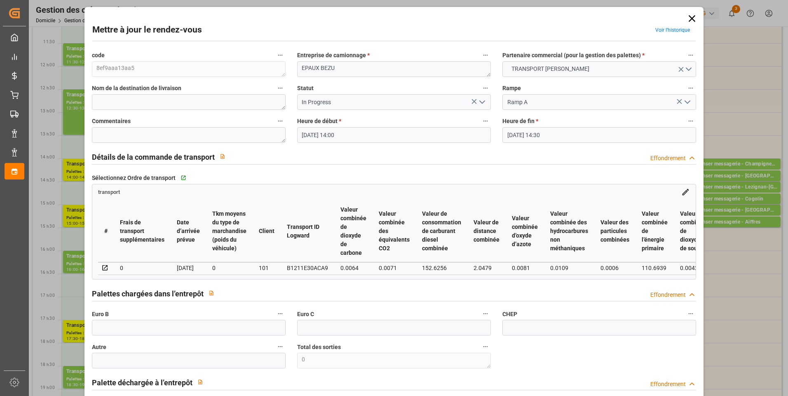
click at [480, 101] on icon "Ouvrir le menu" at bounding box center [482, 102] width 10 height 10
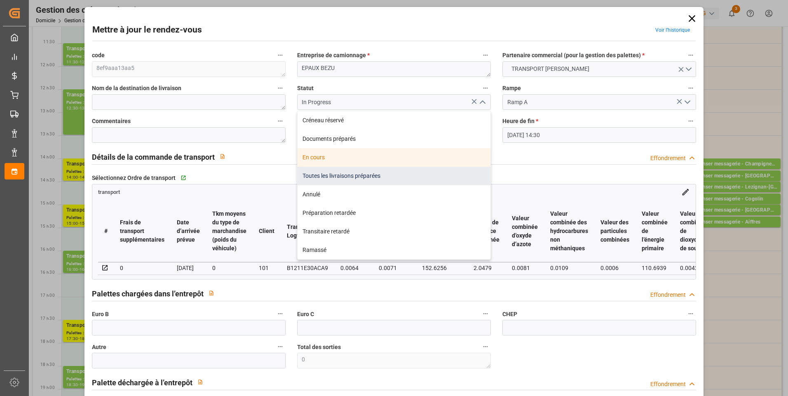
click at [312, 174] on div "Toutes les livraisons préparées" at bounding box center [394, 176] width 193 height 19
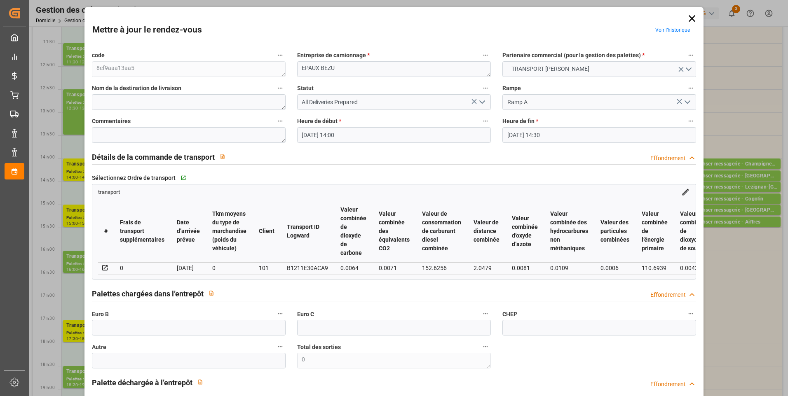
click at [480, 102] on icon "Ouvrir le menu" at bounding box center [482, 102] width 10 height 10
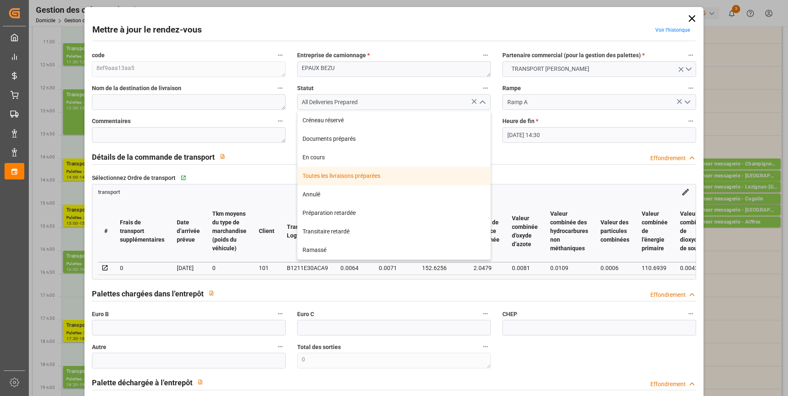
click at [346, 173] on div "Toutes les livraisons préparées" at bounding box center [394, 176] width 193 height 19
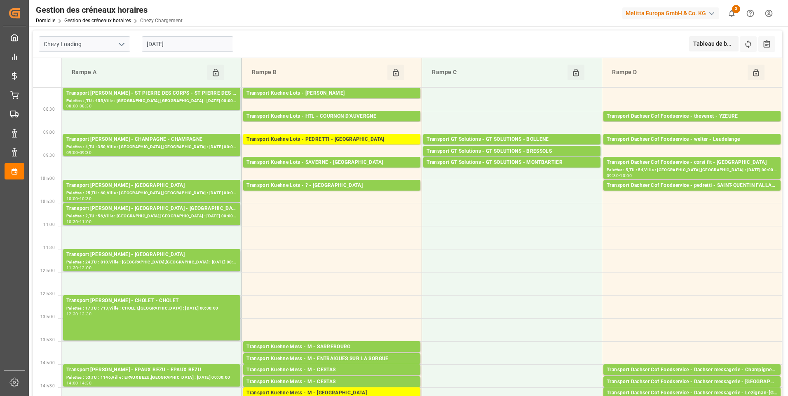
click at [120, 42] on icon "Ouvrir le menu" at bounding box center [122, 45] width 10 height 10
click at [100, 81] on div "Déchargement de Chezy" at bounding box center [84, 81] width 91 height 19
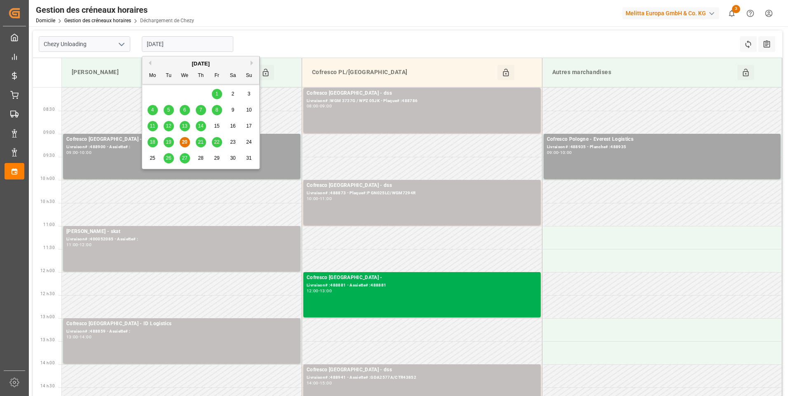
click at [205, 36] on input "[DATE]" at bounding box center [187, 44] width 91 height 16
click at [170, 140] on span "19" at bounding box center [168, 142] width 5 height 6
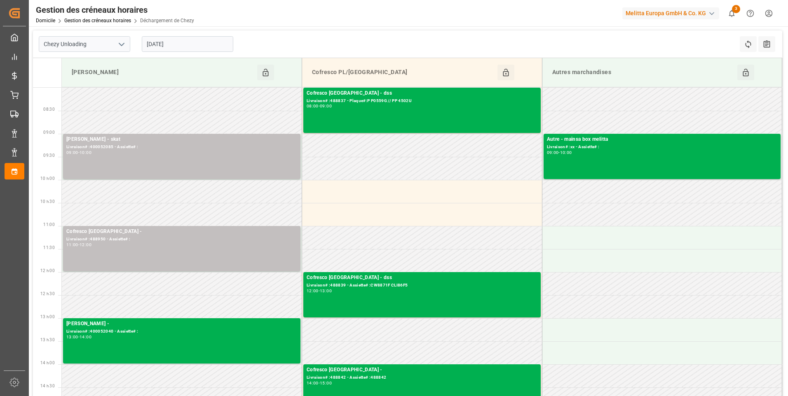
click at [160, 43] on input "19-08-2025" at bounding box center [187, 44] width 91 height 16
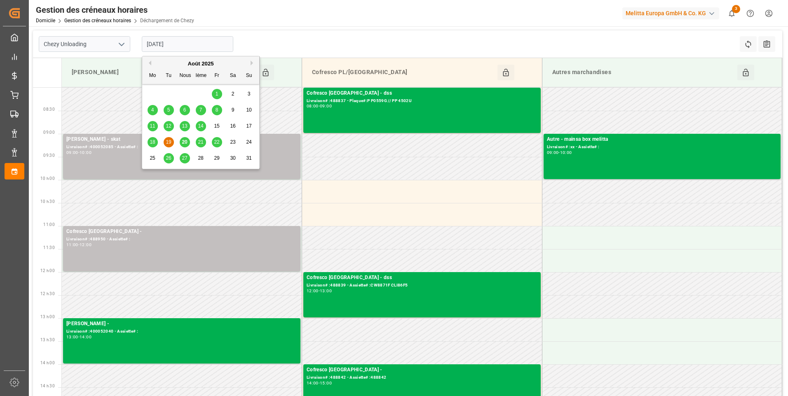
click at [153, 143] on span "18" at bounding box center [152, 142] width 5 height 6
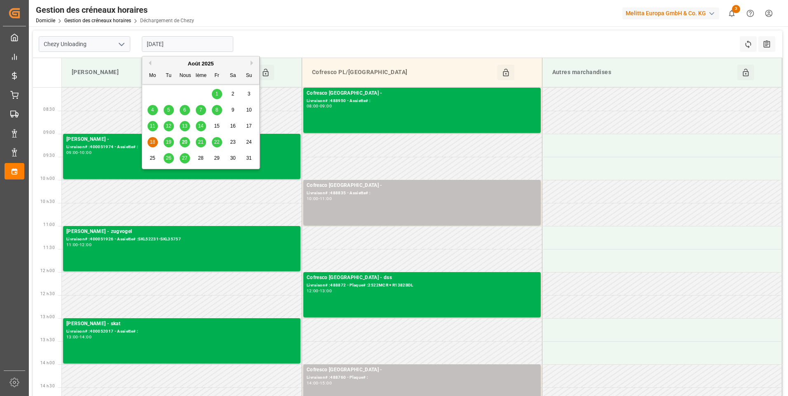
click at [178, 47] on input "18-08-2025" at bounding box center [187, 44] width 91 height 16
click at [185, 140] on span "20" at bounding box center [184, 142] width 5 height 6
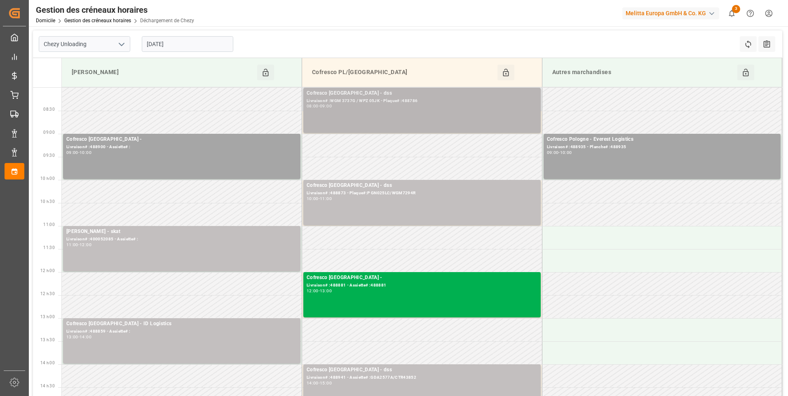
click at [408, 105] on div "08:00 - 09:00" at bounding box center [422, 106] width 231 height 5
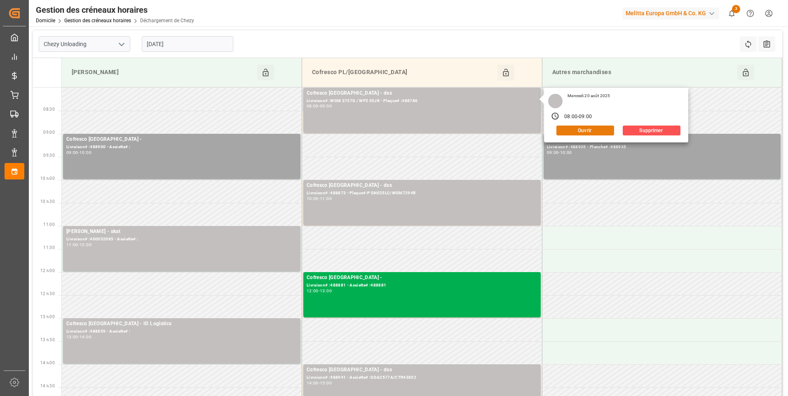
click at [583, 129] on button "Ouvrir" at bounding box center [585, 131] width 58 height 10
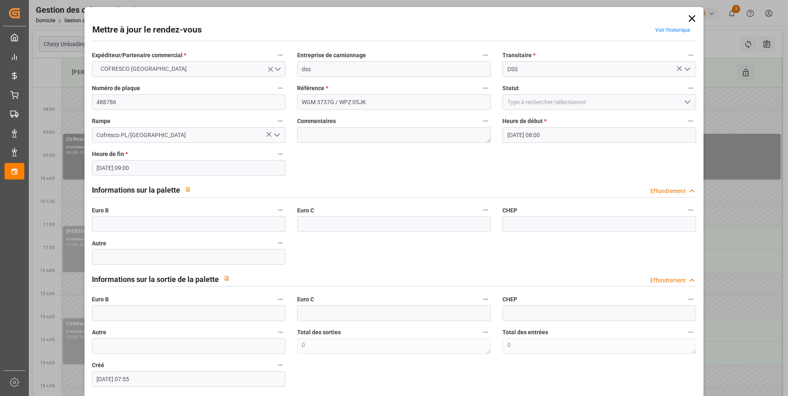
click at [277, 131] on icon "Ouvrir le menu" at bounding box center [277, 135] width 10 height 10
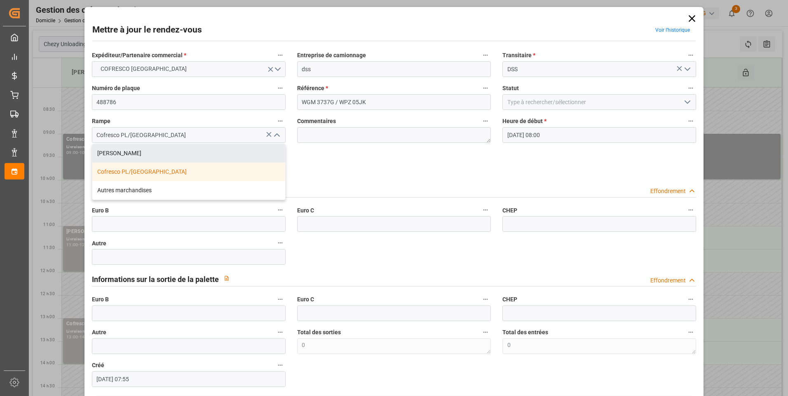
drag, startPoint x: 395, startPoint y: 182, endPoint x: 387, endPoint y: 164, distance: 19.4
click at [393, 179] on div "Informations sur la palette Effondrement" at bounding box center [394, 190] width 616 height 23
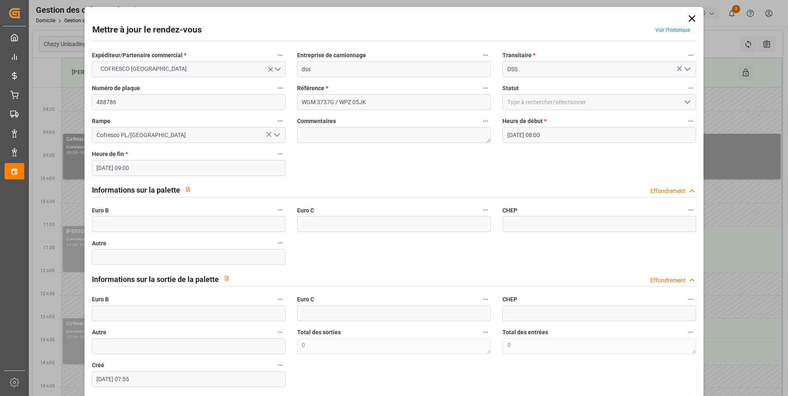
click at [687, 101] on polyline "Ouvrir le menu" at bounding box center [687, 102] width 5 height 2
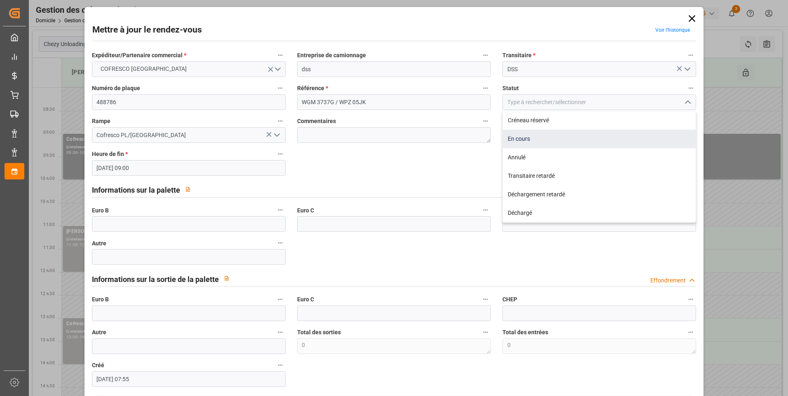
click at [525, 141] on div "En cours" at bounding box center [599, 139] width 193 height 19
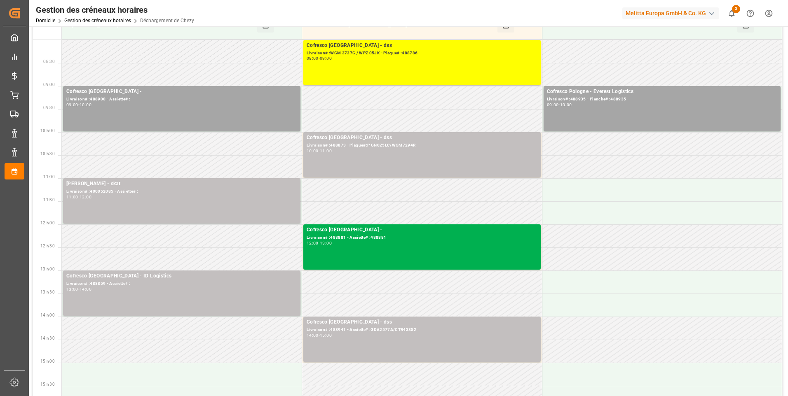
scroll to position [41, 0]
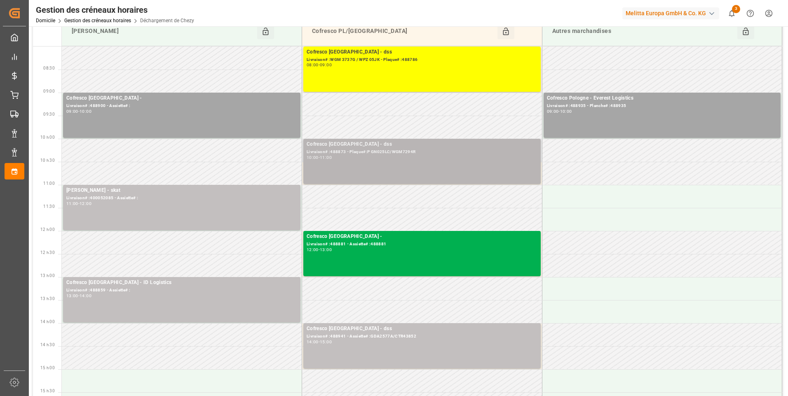
click at [353, 155] on div "Livraison# :488873 - Plaque#:P GN025LC/WGM7294R" at bounding box center [422, 152] width 231 height 7
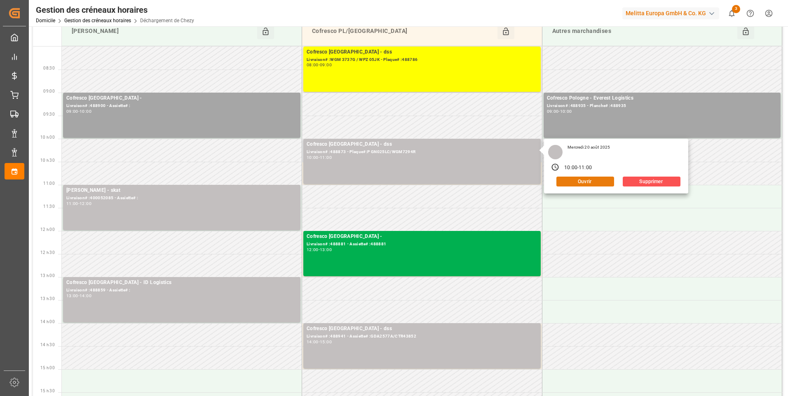
click at [582, 180] on button "Ouvrir" at bounding box center [585, 182] width 58 height 10
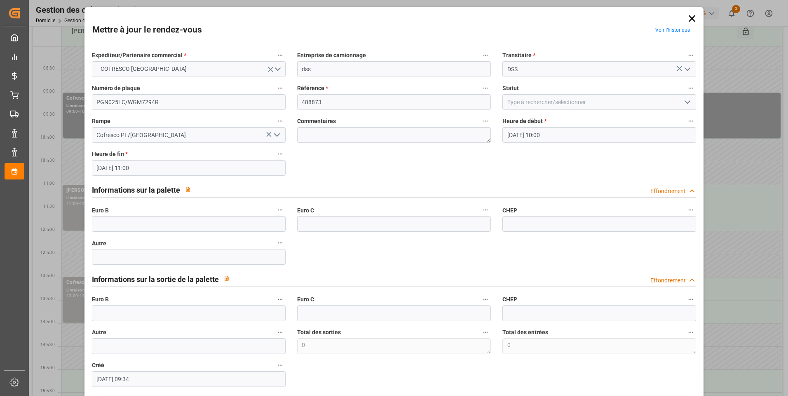
click at [684, 100] on icon "Ouvrir le menu" at bounding box center [687, 102] width 10 height 10
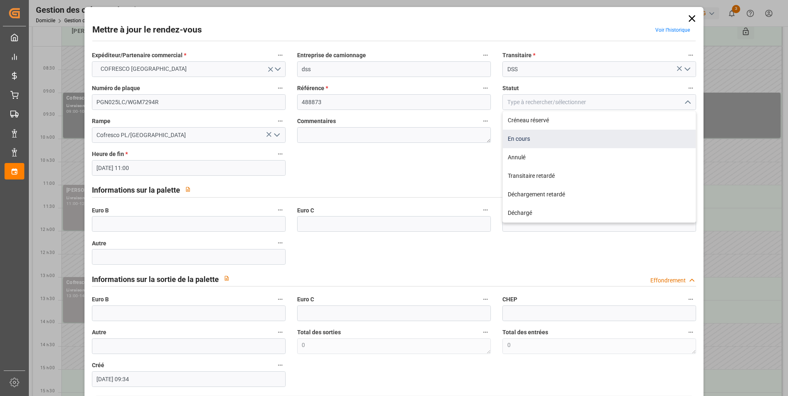
click at [521, 137] on div "En cours" at bounding box center [599, 139] width 193 height 19
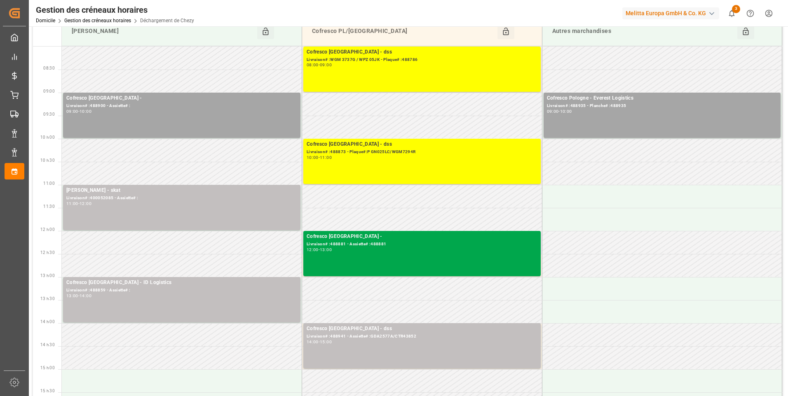
click at [405, 246] on div "Livraison# :488881 - Assiette# :488881" at bounding box center [422, 244] width 231 height 7
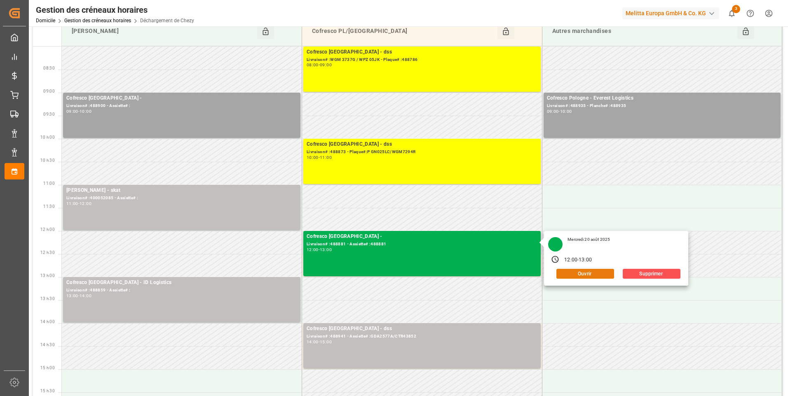
click at [565, 274] on button "Ouvrir" at bounding box center [585, 274] width 58 height 10
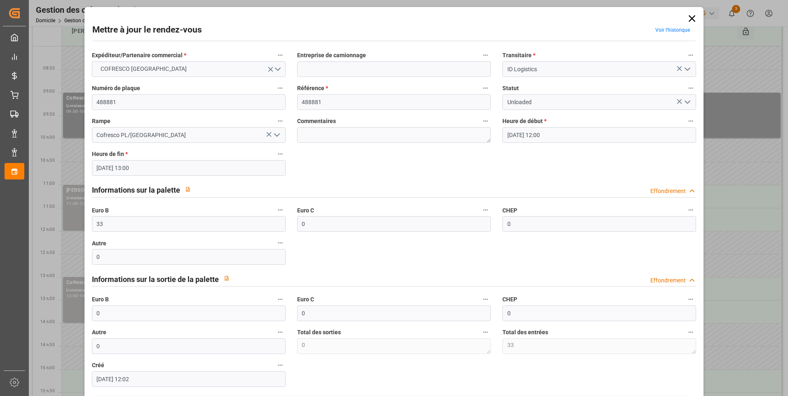
click at [684, 101] on icon "Ouvrir le menu" at bounding box center [687, 102] width 10 height 10
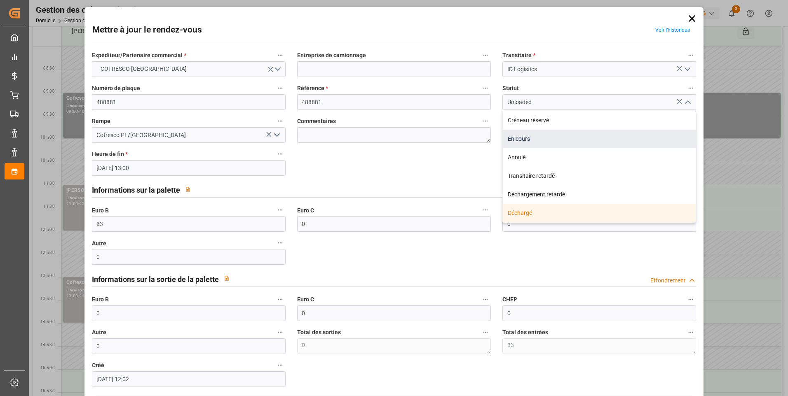
click at [533, 141] on div "En cours" at bounding box center [599, 139] width 193 height 19
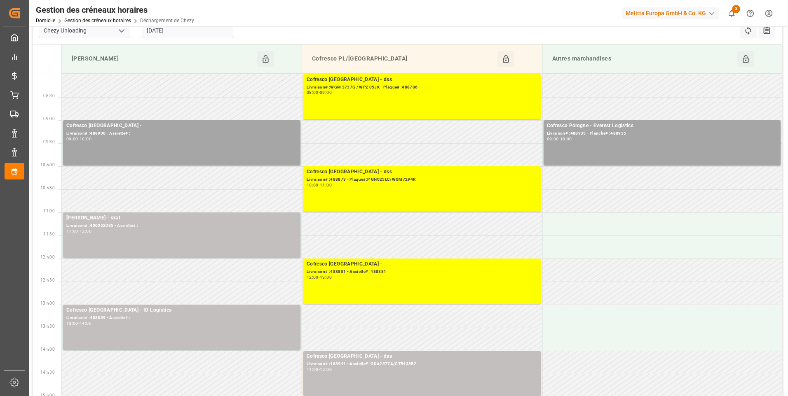
scroll to position [0, 0]
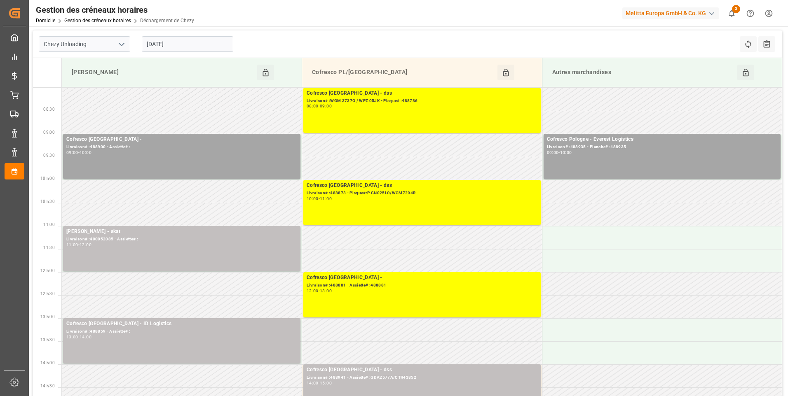
click at [122, 45] on icon "Ouvrir le menu" at bounding box center [122, 45] width 10 height 10
click at [77, 63] on div "Chezy Chargement" at bounding box center [84, 62] width 91 height 19
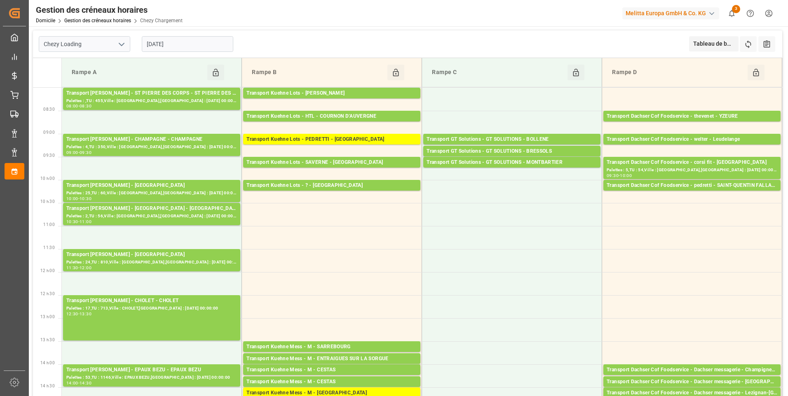
click at [195, 42] on input "[DATE]" at bounding box center [187, 44] width 91 height 16
click at [512, 161] on div "Transport GT Solutions - GT SOLUTIONS - MONTBARTIER" at bounding box center [512, 163] width 171 height 8
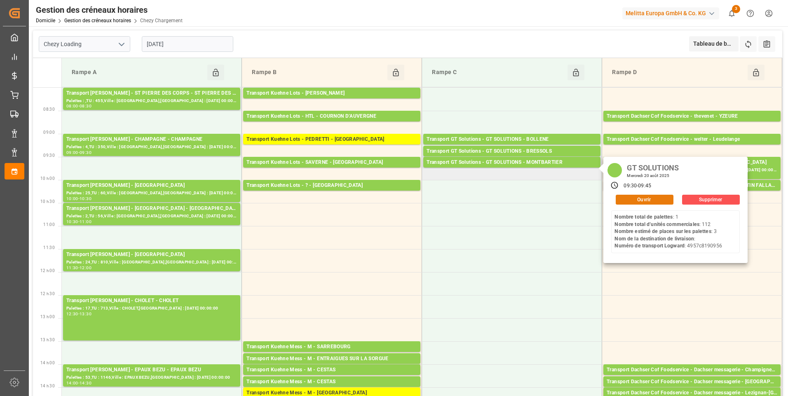
click at [652, 198] on button "Ouvrir" at bounding box center [645, 200] width 58 height 10
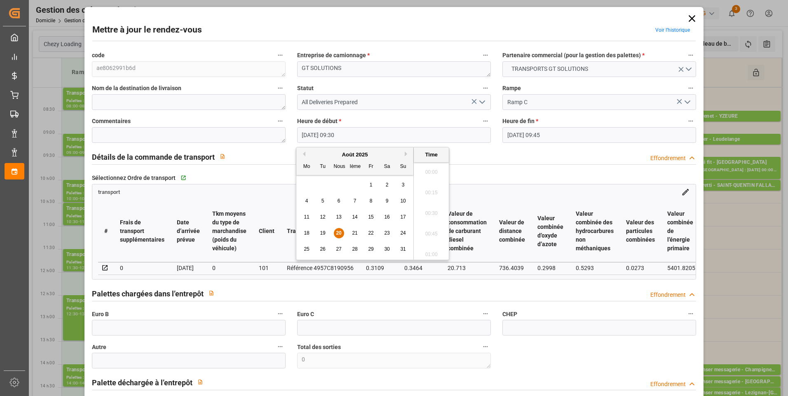
click at [379, 133] on input "20-08-2025 09:30" at bounding box center [394, 135] width 194 height 16
click at [337, 231] on span "20" at bounding box center [338, 233] width 5 height 6
click at [429, 251] on li "10:00" at bounding box center [431, 252] width 35 height 21
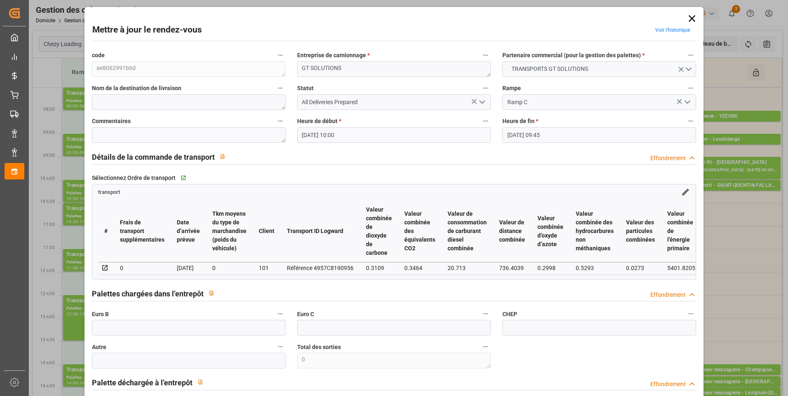
click at [538, 136] on input "20-08-2025 09:45" at bounding box center [599, 135] width 194 height 16
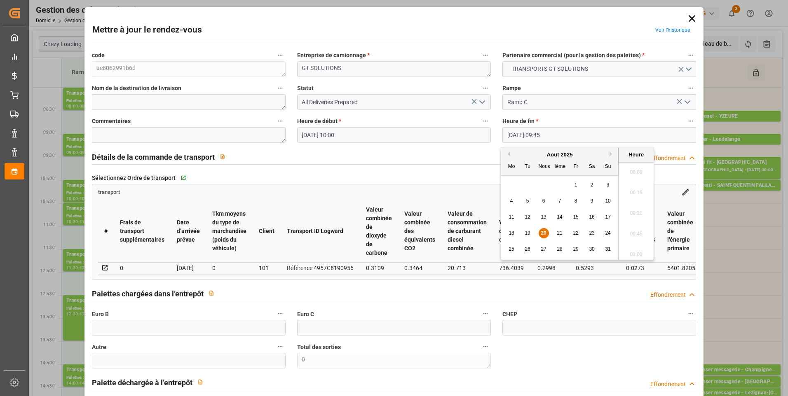
scroll to position [765, 0]
click at [543, 234] on span "20" at bounding box center [543, 233] width 5 height 6
click at [631, 250] on li "10:15" at bounding box center [636, 252] width 35 height 21
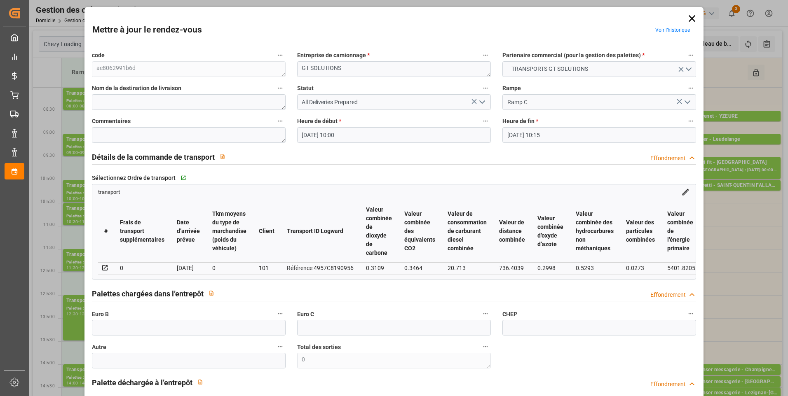
click at [483, 103] on icon "Ouvrir le menu" at bounding box center [482, 102] width 10 height 10
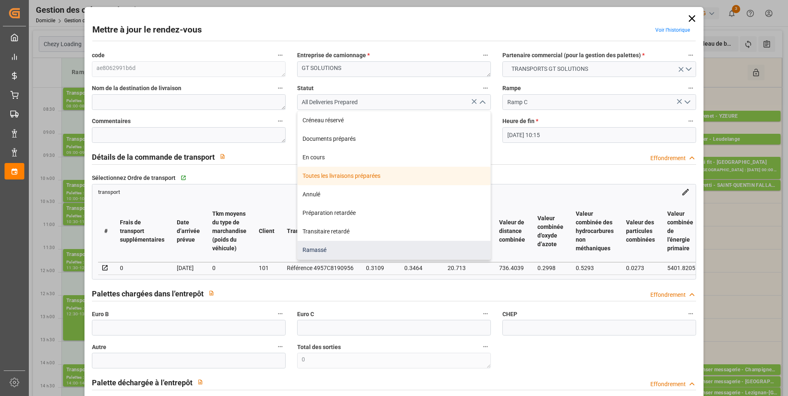
click at [321, 249] on div "Ramassé" at bounding box center [394, 250] width 193 height 19
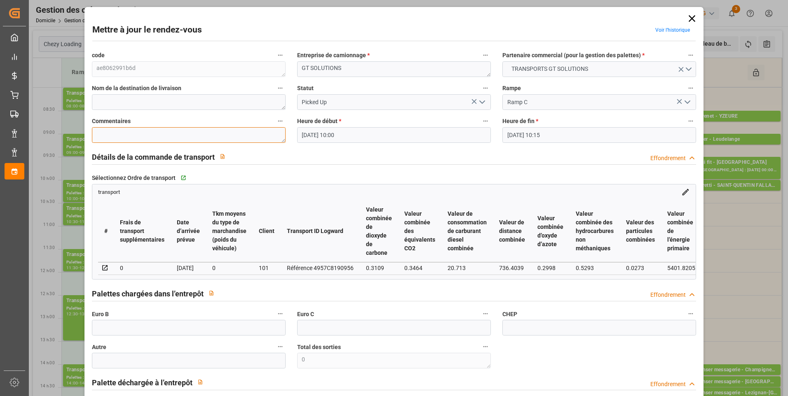
click at [125, 136] on textarea at bounding box center [189, 135] width 194 height 16
click at [133, 332] on input "text" at bounding box center [189, 328] width 194 height 16
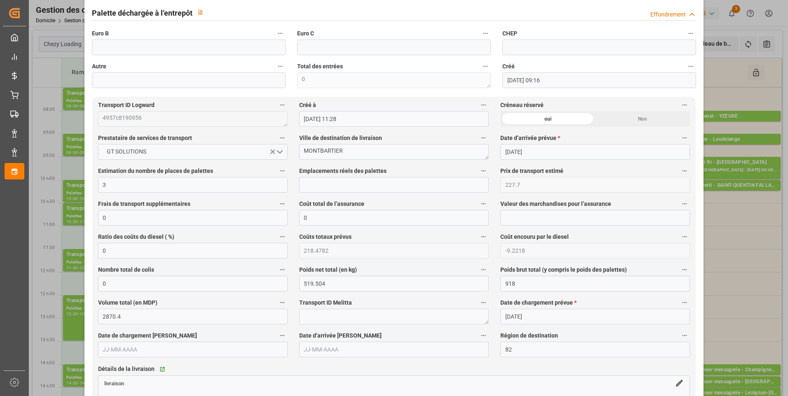
scroll to position [371, 0]
click at [330, 180] on input "text" at bounding box center [394, 184] width 190 height 16
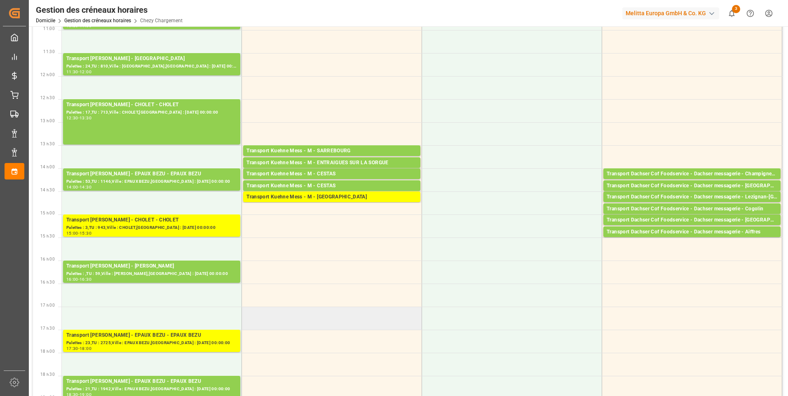
scroll to position [206, 0]
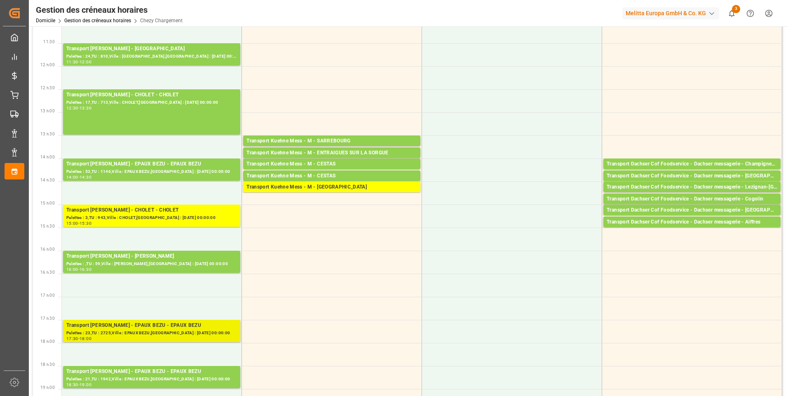
click at [166, 332] on div "Palettes : 23,TU : 2725,Ville : EPAUX BEZU,Arrivée : 2025-08-21 00:00:00" at bounding box center [151, 333] width 171 height 7
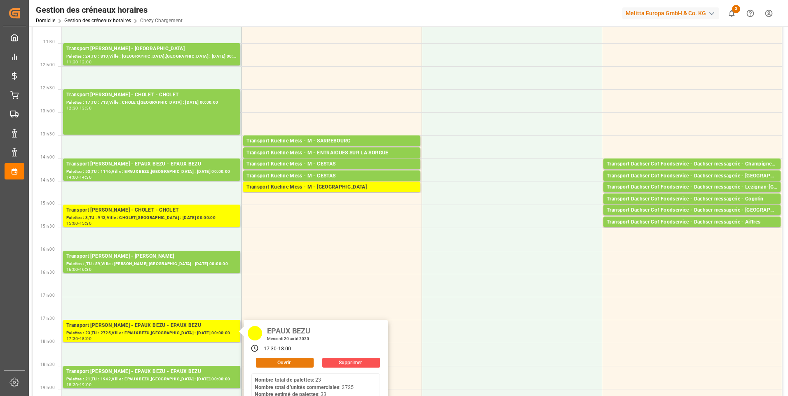
click at [275, 359] on button "Ouvrir" at bounding box center [285, 363] width 58 height 10
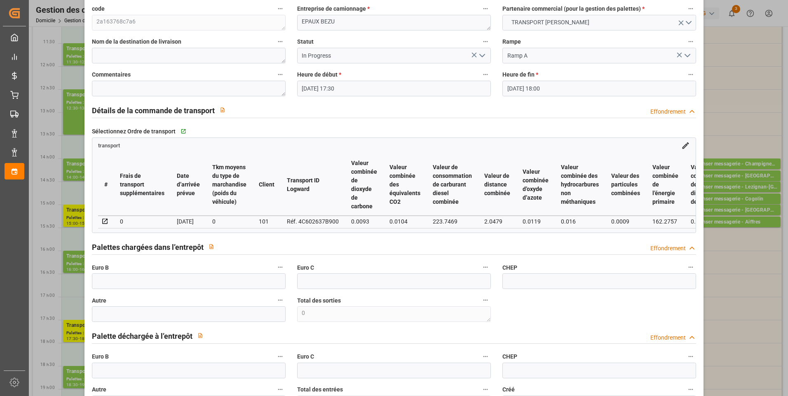
scroll to position [0, 0]
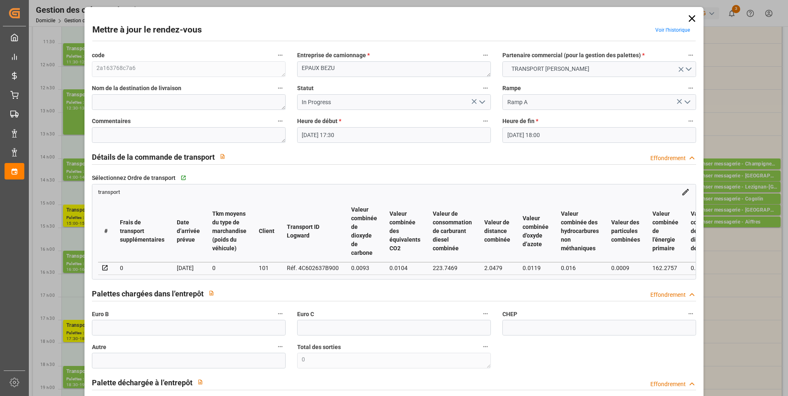
click at [480, 105] on icon "Ouvrir le menu" at bounding box center [482, 102] width 10 height 10
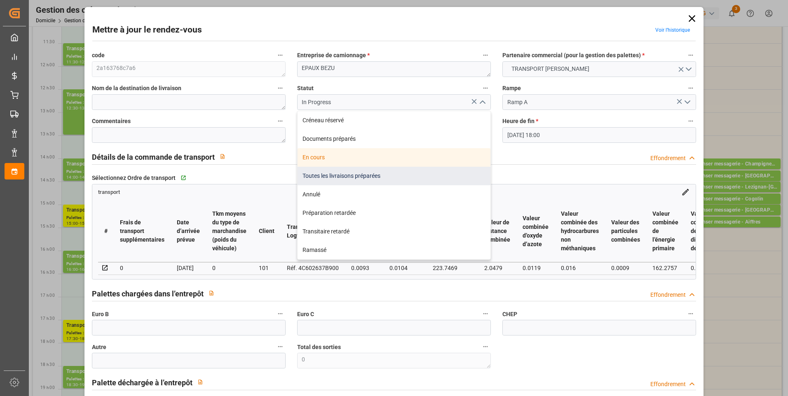
click at [333, 174] on div "Toutes les livraisons préparées" at bounding box center [394, 176] width 193 height 19
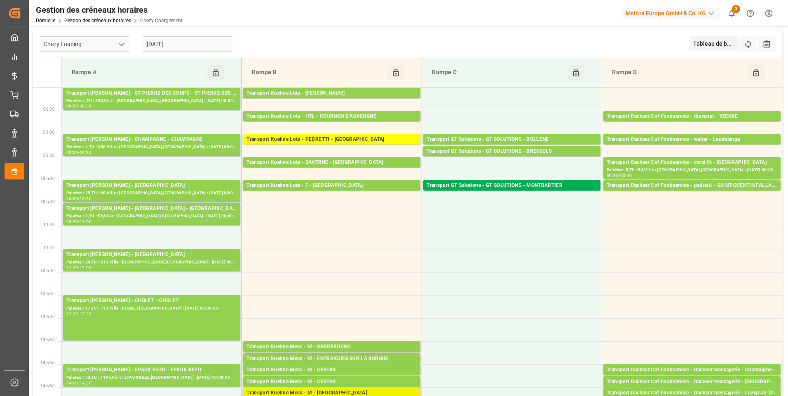
click at [350, 391] on div "Transport [PERSON_NAME] Mess - M - [GEOGRAPHIC_DATA]" at bounding box center [331, 393] width 171 height 8
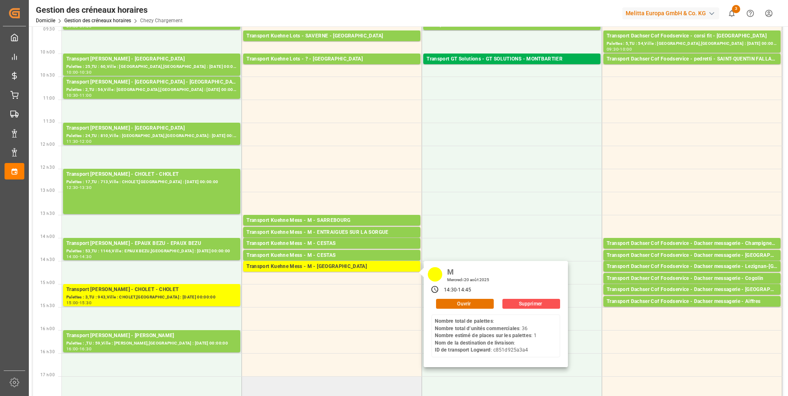
scroll to position [165, 0]
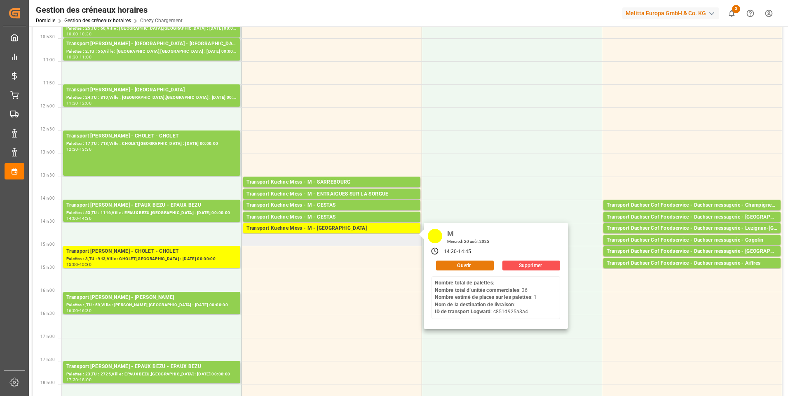
click at [470, 261] on button "Ouvrir" at bounding box center [465, 266] width 58 height 10
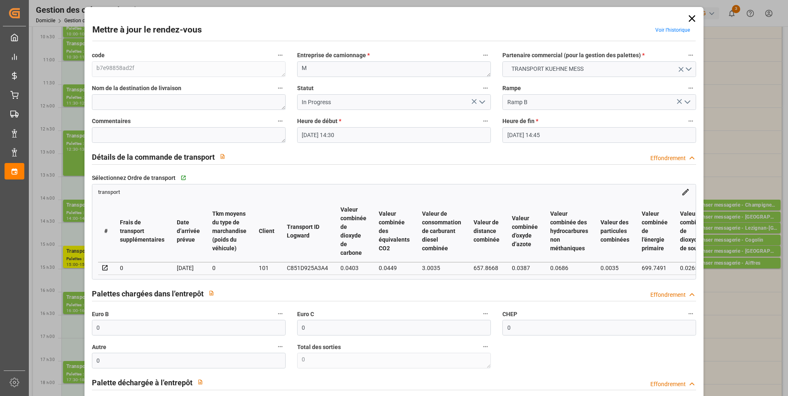
click at [477, 102] on icon "Ouvrir le menu" at bounding box center [482, 102] width 10 height 10
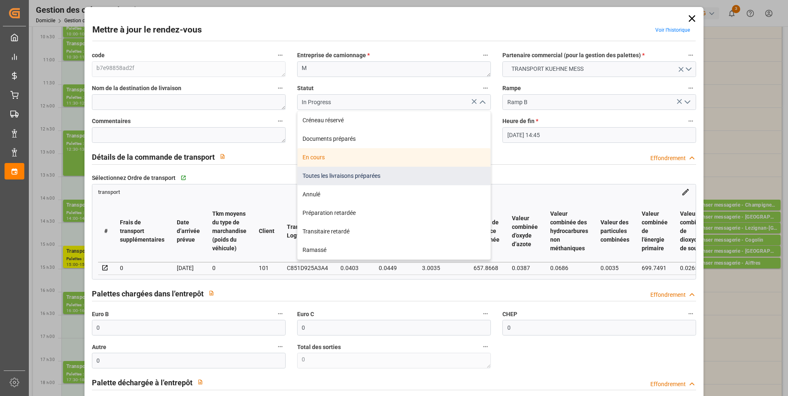
click at [349, 171] on div "Toutes les livraisons préparées" at bounding box center [394, 176] width 193 height 19
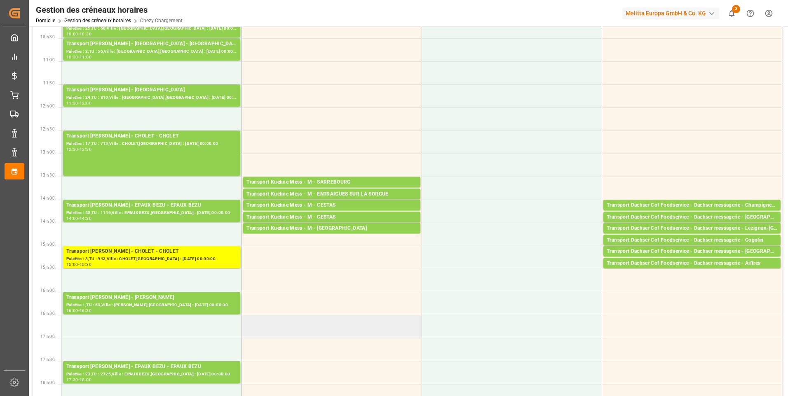
scroll to position [0, 0]
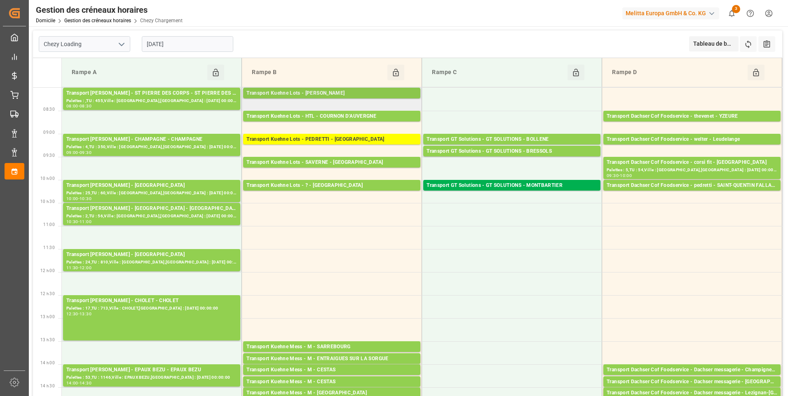
click at [323, 92] on div "Transport [PERSON_NAME] Lots - [PERSON_NAME]" at bounding box center [331, 93] width 171 height 8
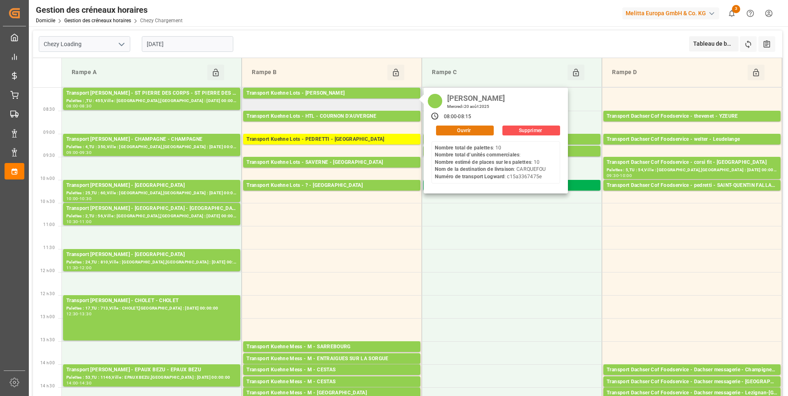
click at [445, 129] on button "Ouvrir" at bounding box center [465, 131] width 58 height 10
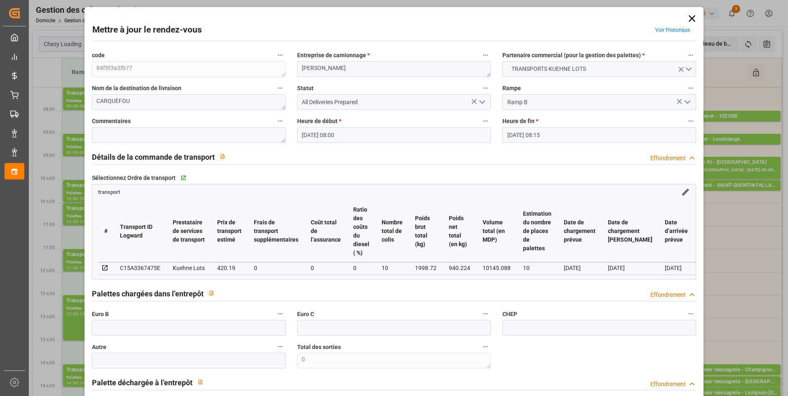
click at [481, 102] on icon "Ouvrir le menu" at bounding box center [482, 102] width 10 height 10
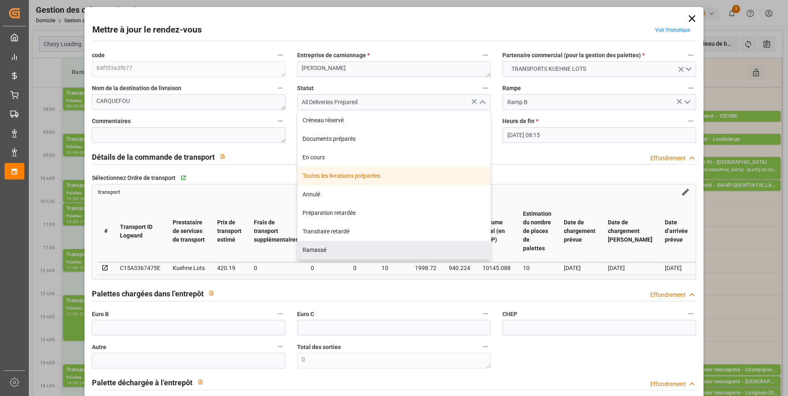
drag, startPoint x: 321, startPoint y: 252, endPoint x: 283, endPoint y: 222, distance: 49.3
click at [317, 251] on div "Ramassé" at bounding box center [394, 250] width 193 height 19
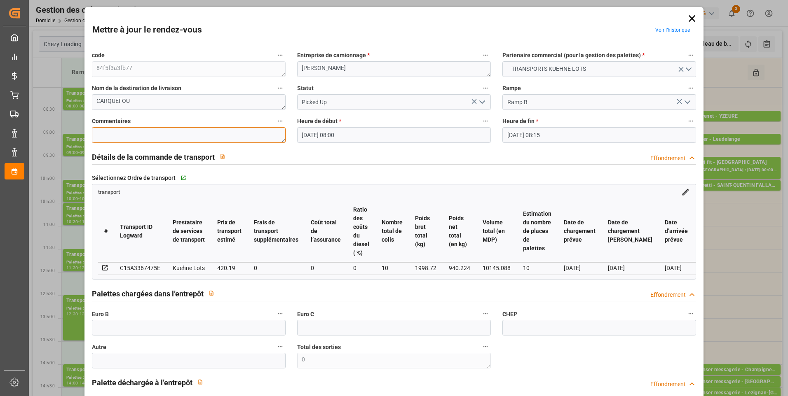
click at [123, 131] on textarea at bounding box center [189, 135] width 194 height 16
click at [115, 330] on input "text" at bounding box center [189, 328] width 194 height 16
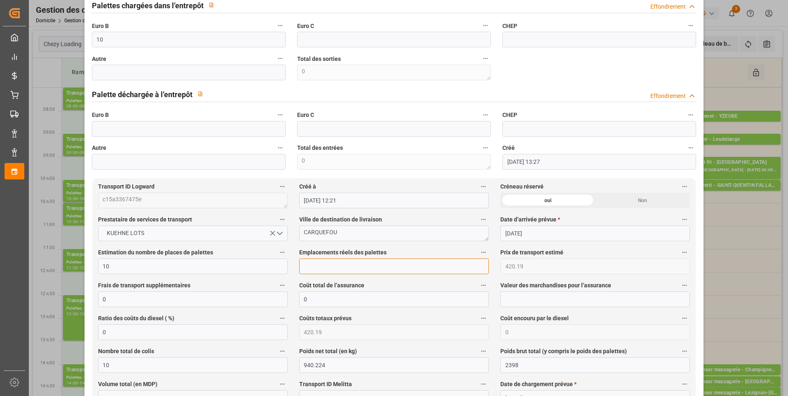
click at [343, 272] on input "text" at bounding box center [394, 267] width 190 height 16
click at [122, 133] on input "text" at bounding box center [189, 129] width 194 height 16
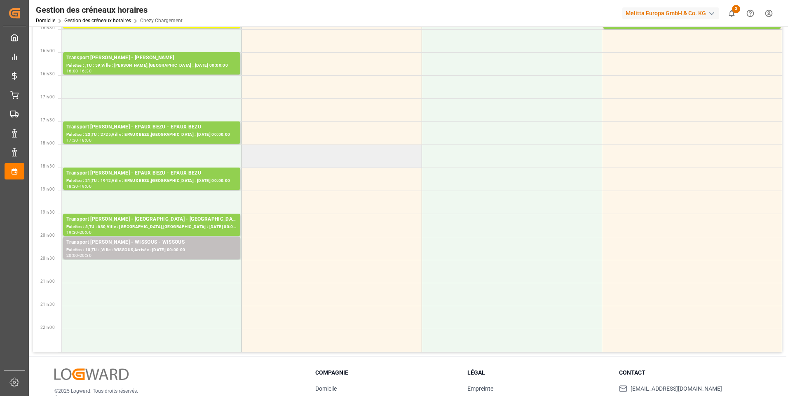
scroll to position [412, 0]
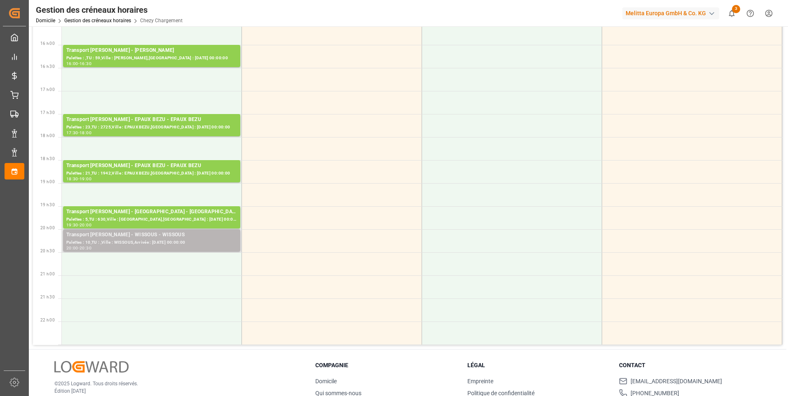
click at [137, 244] on div "Palettes : 10,TU : ,Ville : WISSOUS,Arrivée : 2025-08-21 00:00:00" at bounding box center [151, 242] width 171 height 7
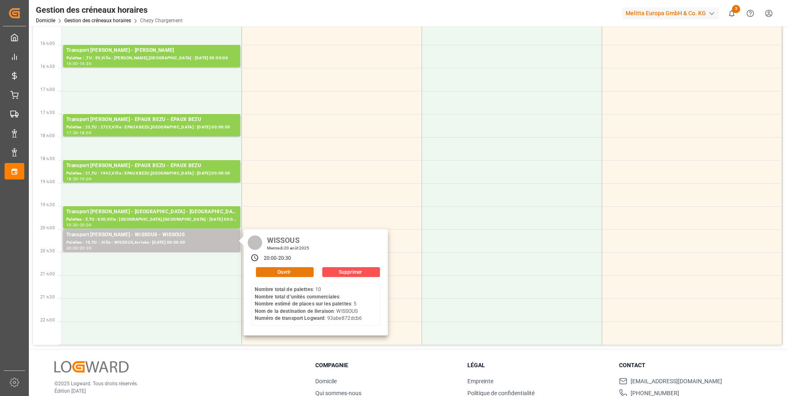
click at [277, 272] on button "Ouvrir" at bounding box center [285, 272] width 58 height 10
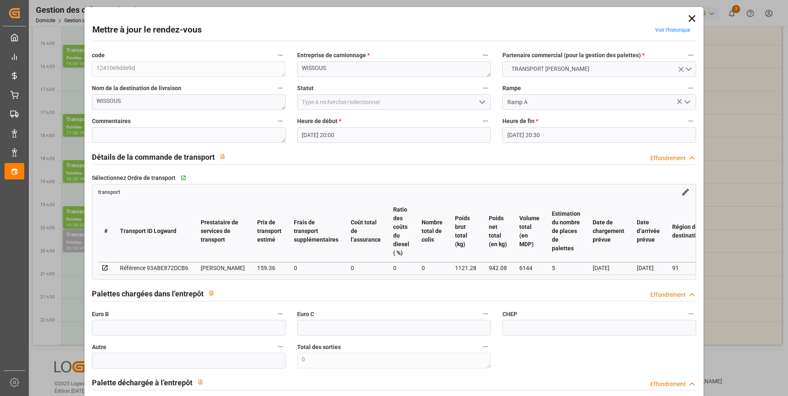
click at [481, 101] on icon "Ouvrir le menu" at bounding box center [482, 102] width 10 height 10
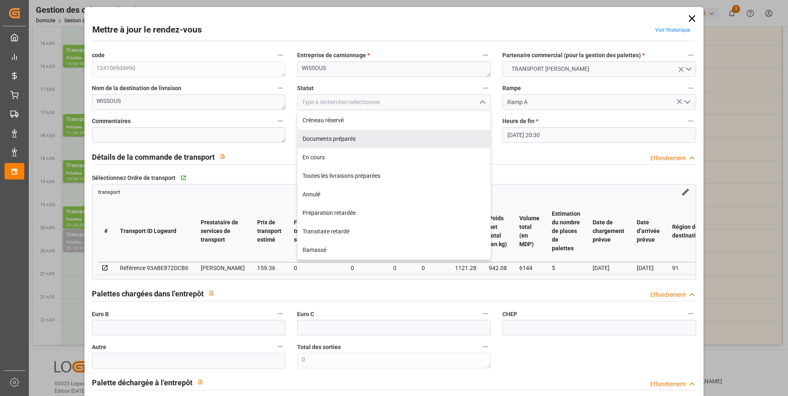
click at [323, 141] on div "Documents préparés" at bounding box center [394, 139] width 193 height 19
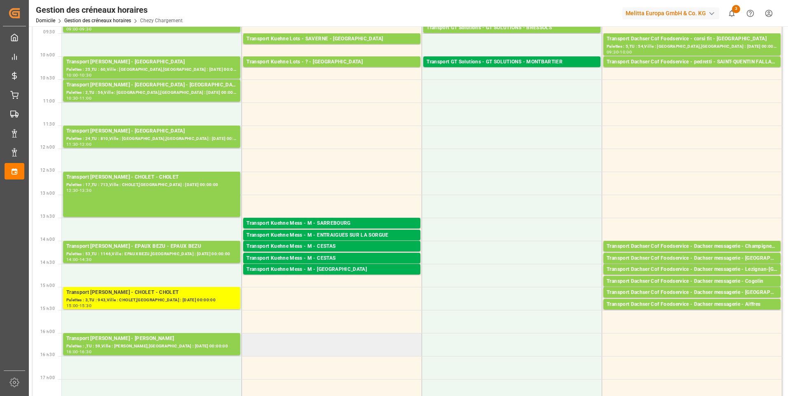
scroll to position [0, 0]
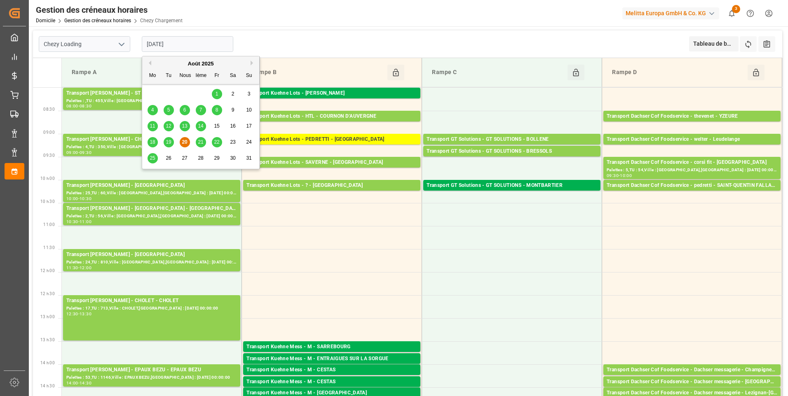
click at [188, 47] on input "[DATE]" at bounding box center [187, 44] width 91 height 16
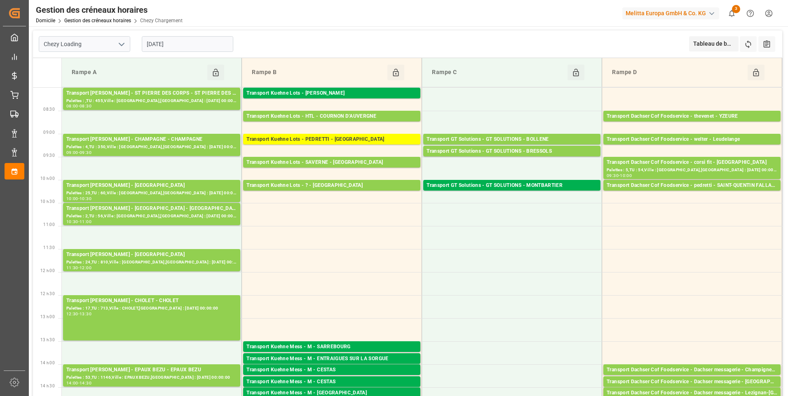
click at [119, 45] on icon "Ouvrir le menu" at bounding box center [122, 45] width 10 height 10
click at [82, 79] on div "Déchargement de Chezy" at bounding box center [84, 81] width 91 height 19
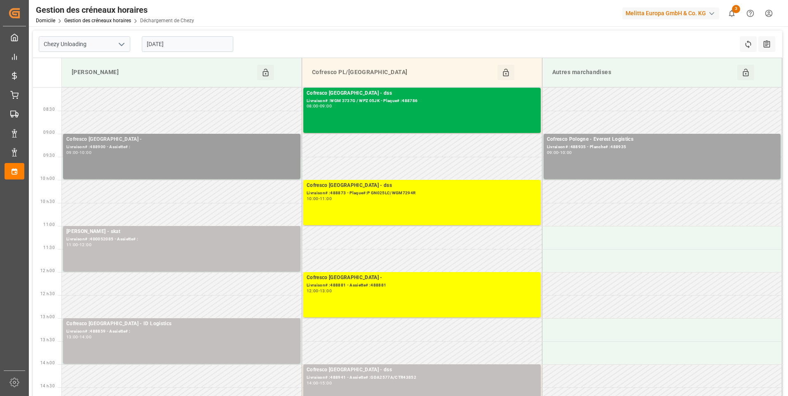
click at [115, 152] on div "09:00 - 10:00" at bounding box center [181, 153] width 231 height 5
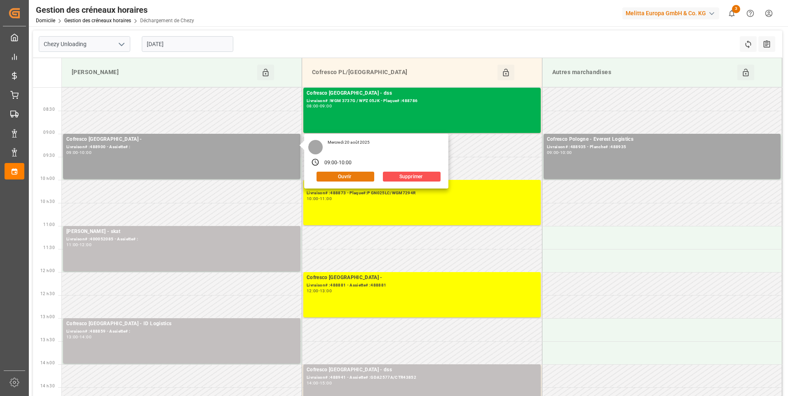
click at [337, 178] on button "Ouvrir" at bounding box center [345, 177] width 58 height 10
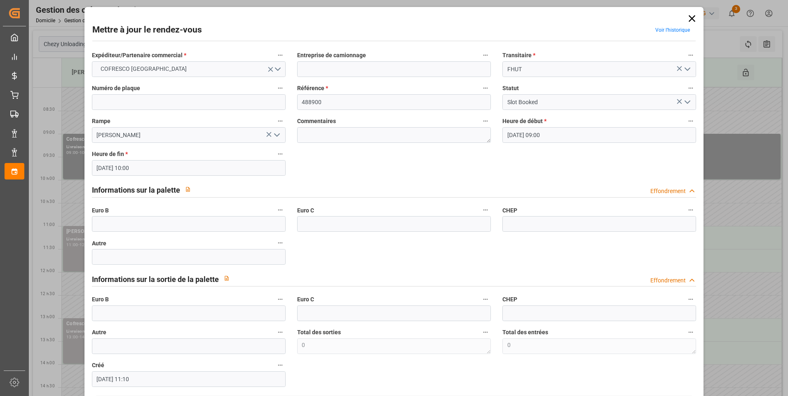
click at [686, 101] on icon "Ouvrir le menu" at bounding box center [687, 102] width 10 height 10
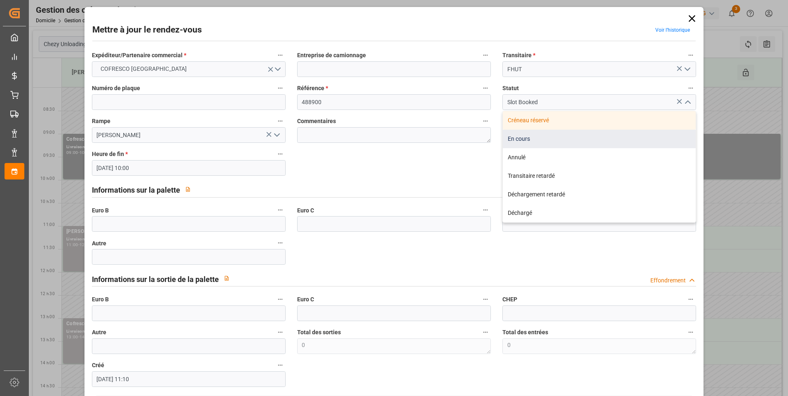
click at [527, 140] on div "En cours" at bounding box center [599, 139] width 193 height 19
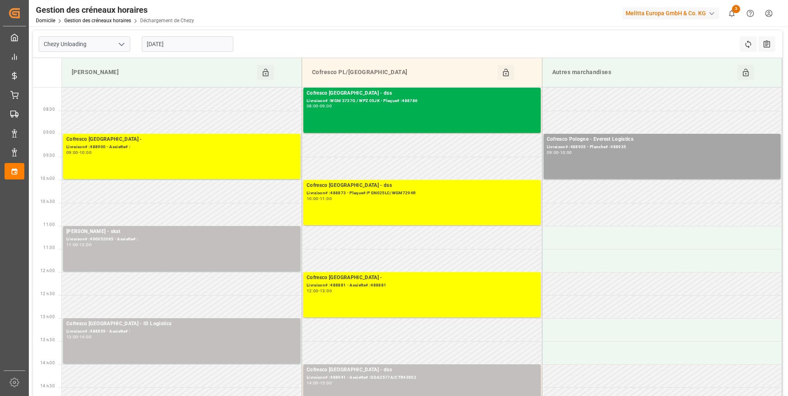
click at [207, 47] on input "[DATE]" at bounding box center [187, 44] width 91 height 16
click at [121, 40] on icon "Ouvrir le menu" at bounding box center [122, 45] width 10 height 10
click at [75, 61] on div "Chezy Chargement" at bounding box center [84, 62] width 91 height 19
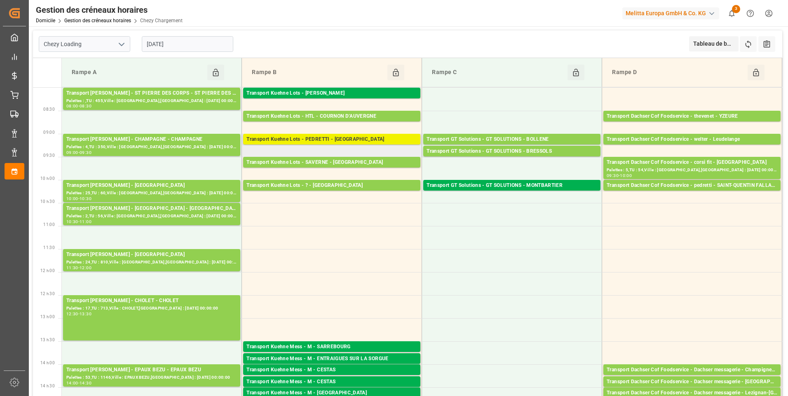
click at [364, 138] on div "Transport [PERSON_NAME] Lots - [PERSON_NAME] - [GEOGRAPHIC_DATA][PERSON_NAME]" at bounding box center [331, 140] width 171 height 8
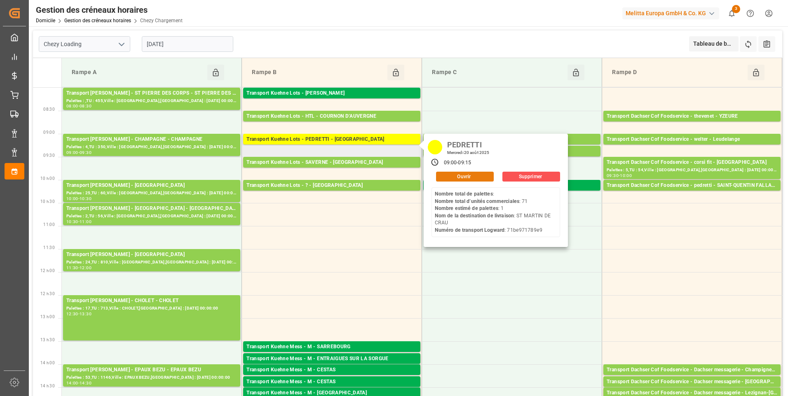
click at [475, 178] on button "Ouvrir" at bounding box center [465, 177] width 58 height 10
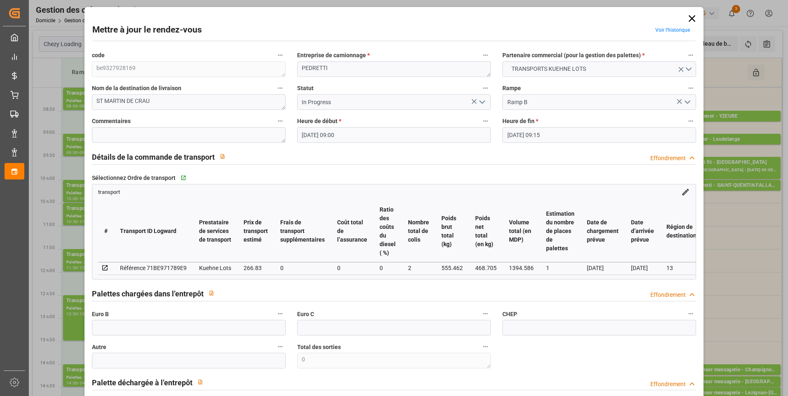
click at [477, 101] on icon "Ouvrir le menu" at bounding box center [482, 102] width 10 height 10
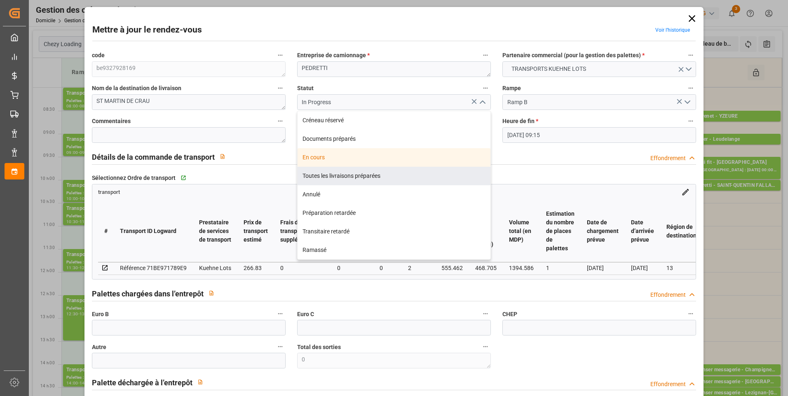
click at [320, 173] on div "Toutes les livraisons préparées" at bounding box center [394, 176] width 193 height 19
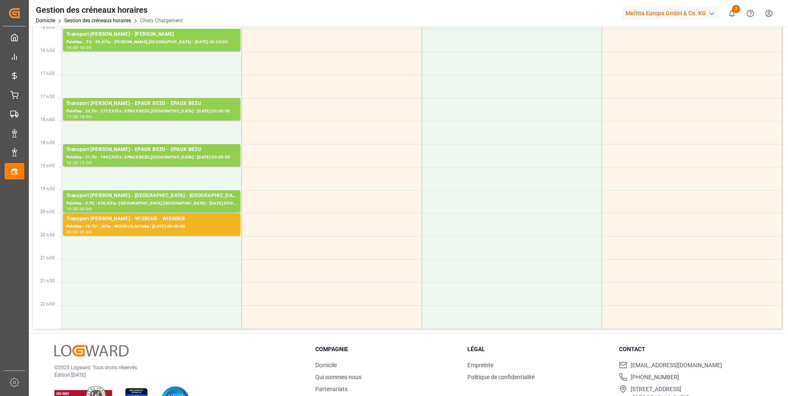
scroll to position [453, 0]
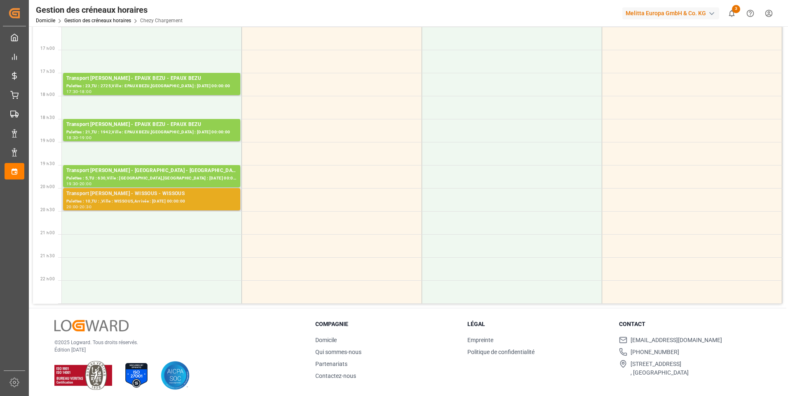
click at [153, 204] on div "Palettes : 10,TU : ,Ville : WISSOUS,Arrivée : 2025-08-21 00:00:00" at bounding box center [151, 201] width 171 height 7
click at [159, 200] on div "Palettes : 10,TU : ,Ville : WISSOUS,Arrivée : 2025-08-21 00:00:00" at bounding box center [151, 201] width 171 height 7
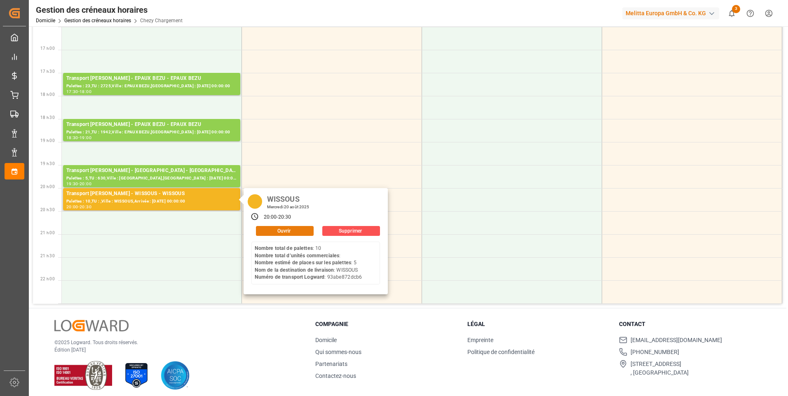
click at [288, 233] on button "Ouvrir" at bounding box center [285, 231] width 58 height 10
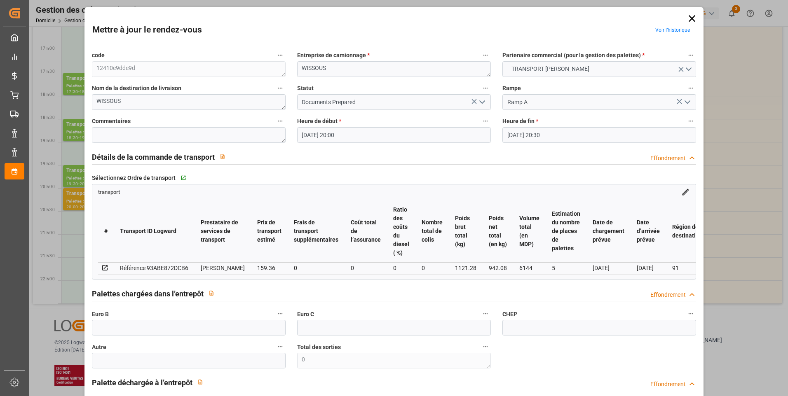
click at [480, 101] on icon "Ouvrir le menu" at bounding box center [482, 102] width 10 height 10
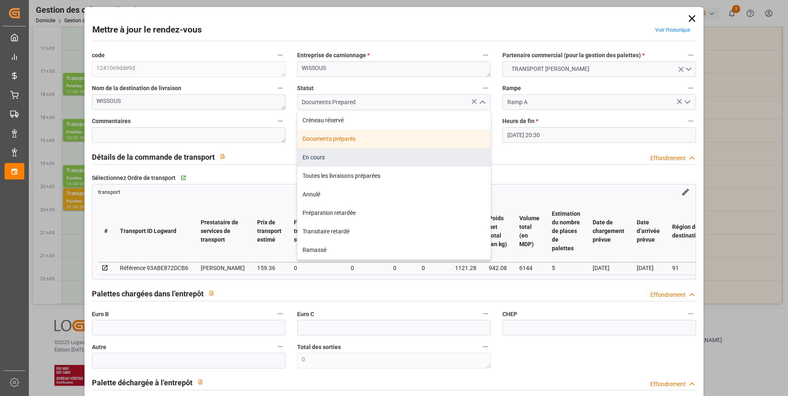
click at [313, 158] on div "En cours" at bounding box center [394, 157] width 193 height 19
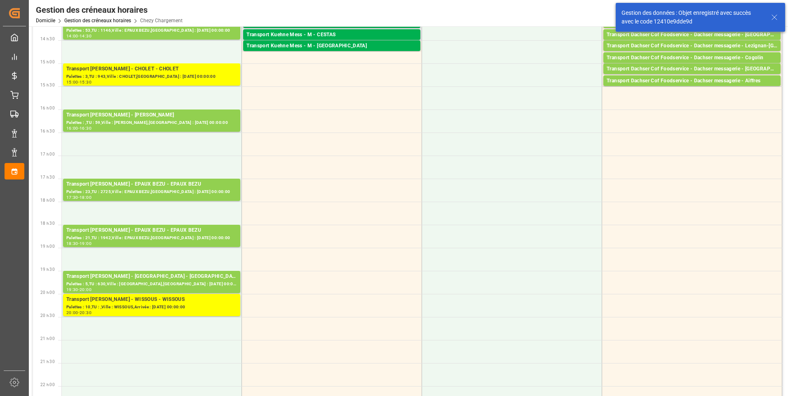
scroll to position [206, 0]
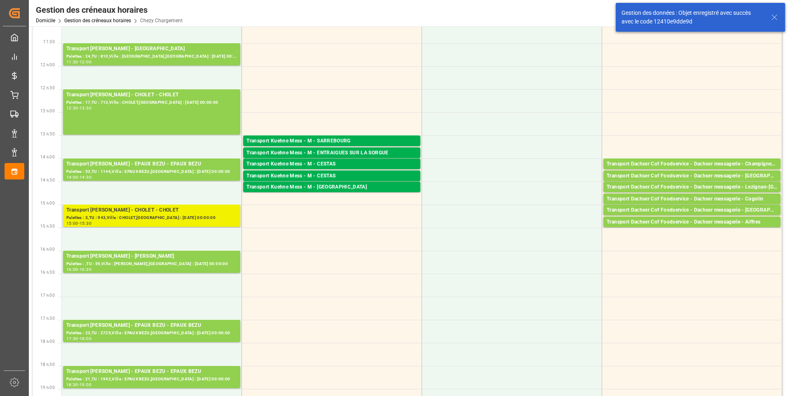
click at [179, 216] on div "Palettes : 3,TU : 943,Ville : CHOLET,Arrivée : 2025-08-20 00:00:00" at bounding box center [151, 218] width 171 height 7
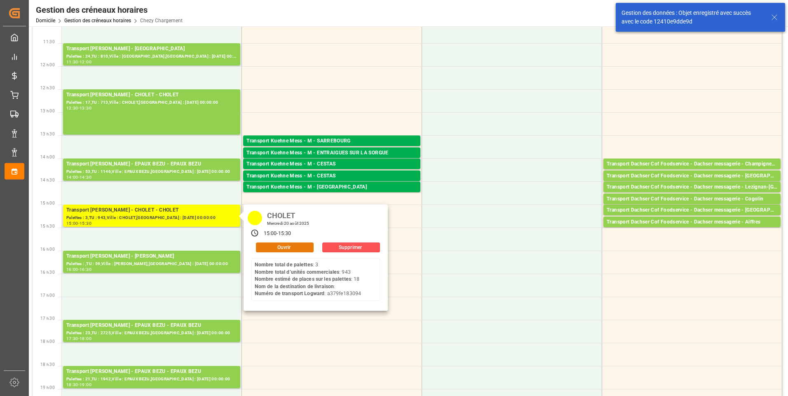
click at [281, 247] on button "Ouvrir" at bounding box center [285, 248] width 58 height 10
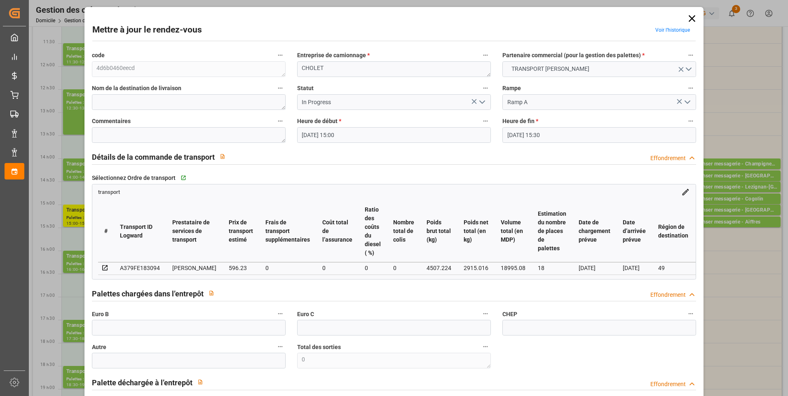
click at [483, 100] on icon "Ouvrir le menu" at bounding box center [482, 102] width 10 height 10
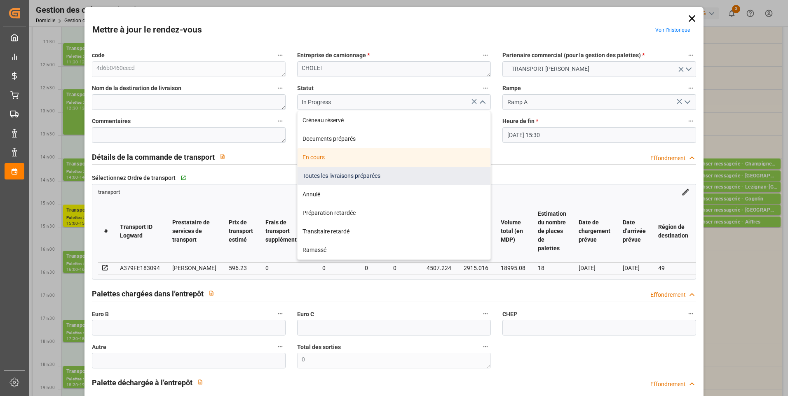
click at [317, 176] on div "Toutes les livraisons préparées" at bounding box center [394, 176] width 193 height 19
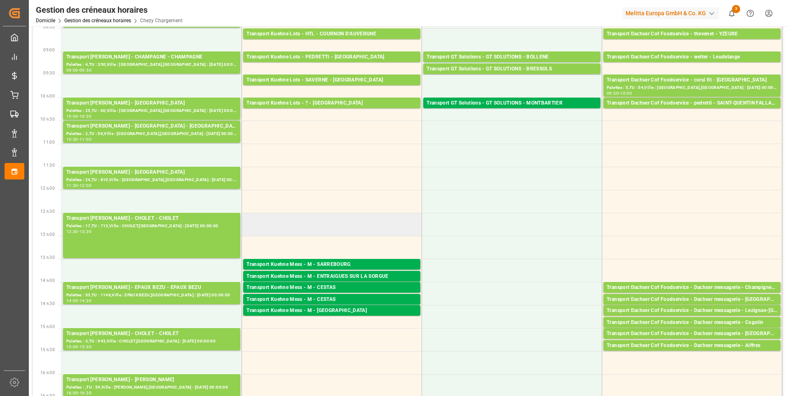
scroll to position [0, 0]
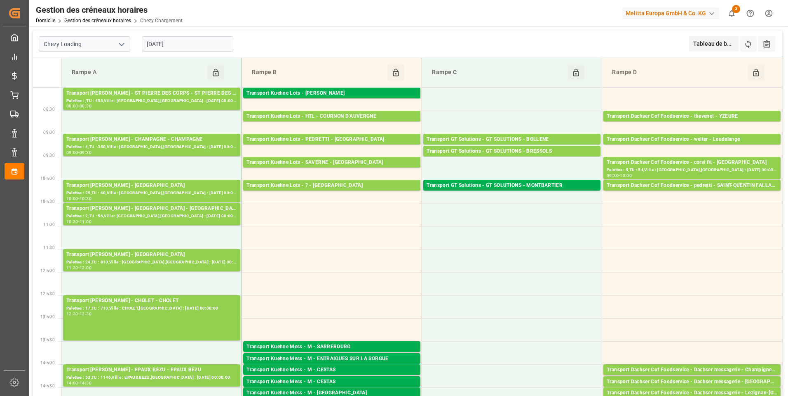
click at [201, 40] on input "[DATE]" at bounding box center [187, 44] width 91 height 16
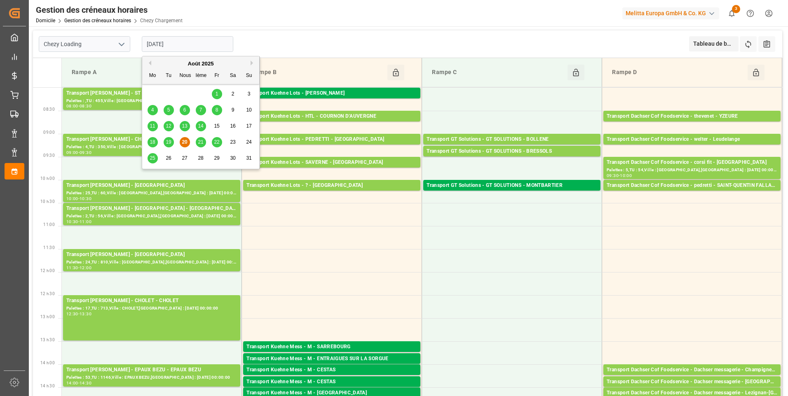
click at [200, 141] on span "21" at bounding box center [200, 142] width 5 height 6
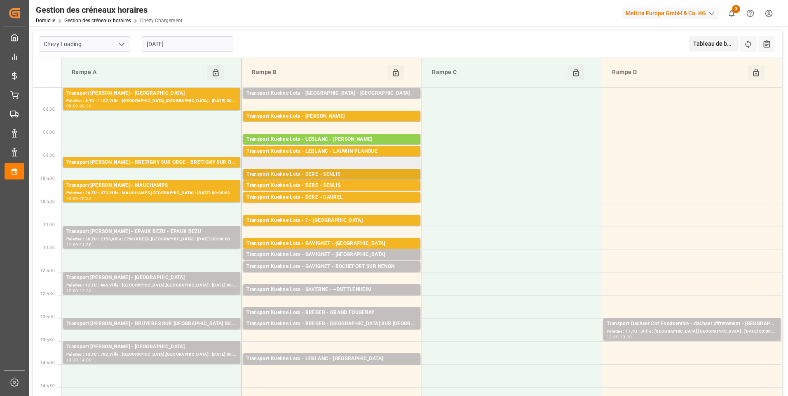
click at [337, 172] on div "Transport Kuehne Lots - DERE - SENLIS" at bounding box center [331, 175] width 171 height 8
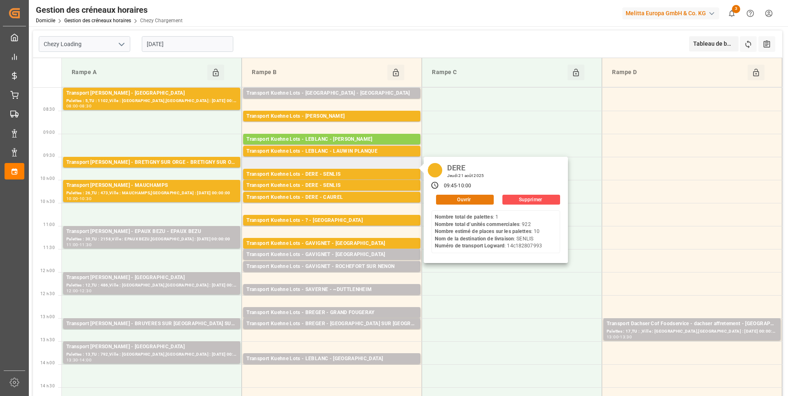
click at [466, 198] on button "Ouvrir" at bounding box center [465, 200] width 58 height 10
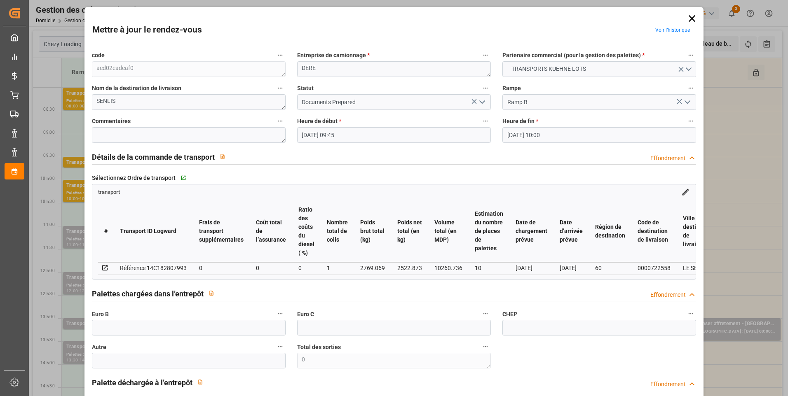
click at [480, 101] on polyline "Ouvrir le menu" at bounding box center [482, 102] width 5 height 2
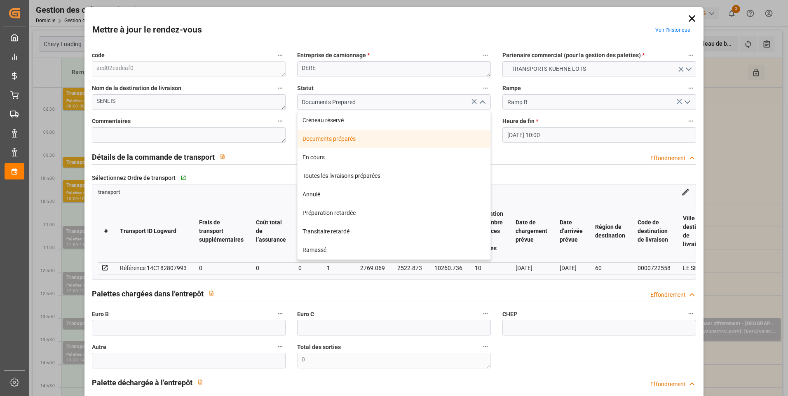
click at [691, 16] on icon at bounding box center [692, 18] width 7 height 7
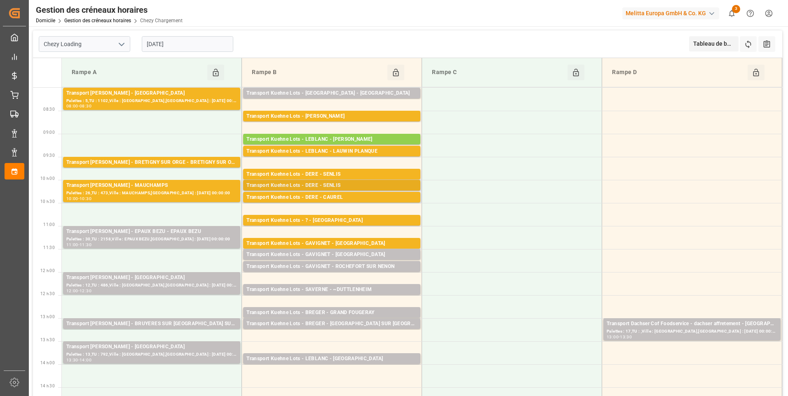
click at [339, 185] on div "Transport Kuehne Lots - DERE - SENLIS" at bounding box center [331, 186] width 171 height 8
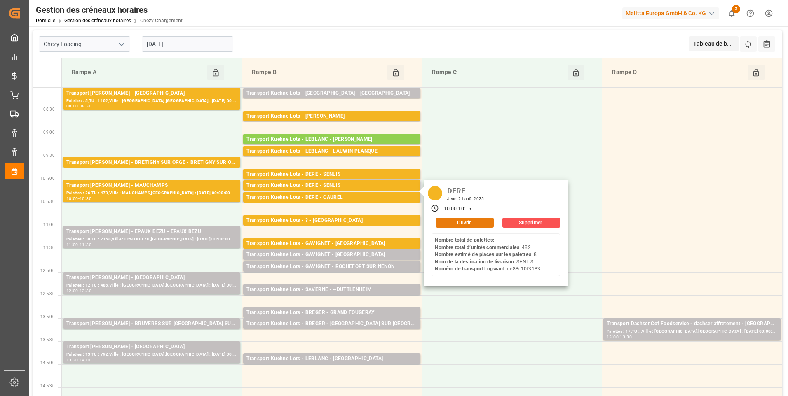
click at [448, 223] on button "Ouvrir" at bounding box center [465, 223] width 58 height 10
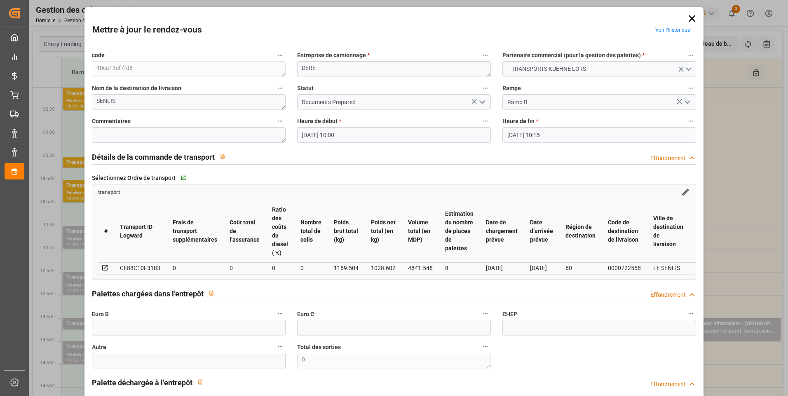
click at [689, 17] on icon at bounding box center [692, 18] width 7 height 7
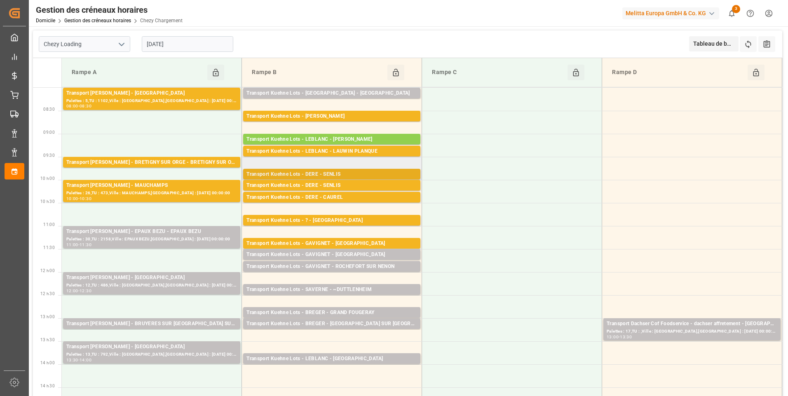
click at [337, 173] on div "Transport Kuehne Lots - DERE - SENLIS" at bounding box center [331, 175] width 171 height 8
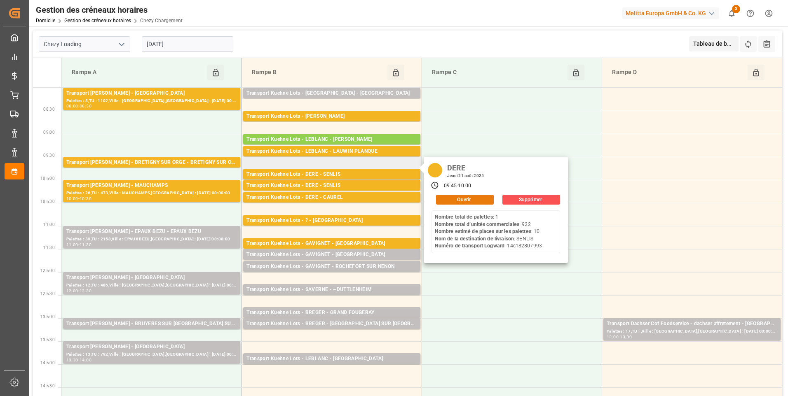
click at [456, 197] on button "Ouvrir" at bounding box center [465, 200] width 58 height 10
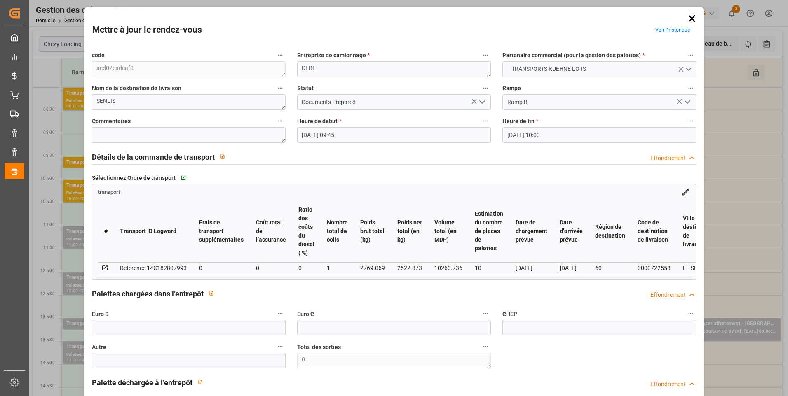
click at [480, 105] on icon "Ouvrir le menu" at bounding box center [482, 102] width 10 height 10
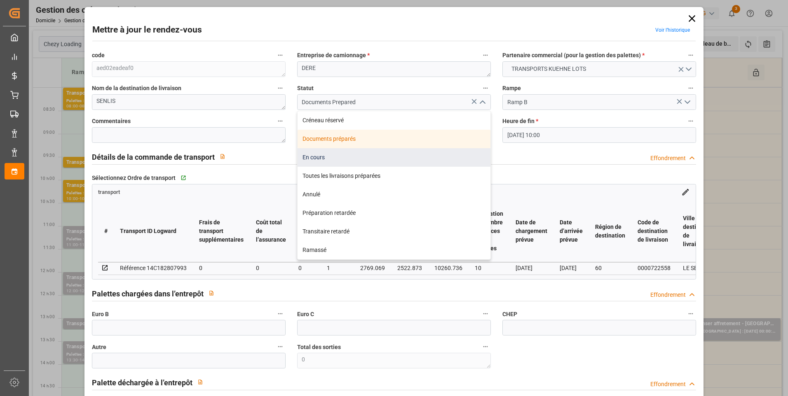
click at [313, 158] on div "En cours" at bounding box center [394, 157] width 193 height 19
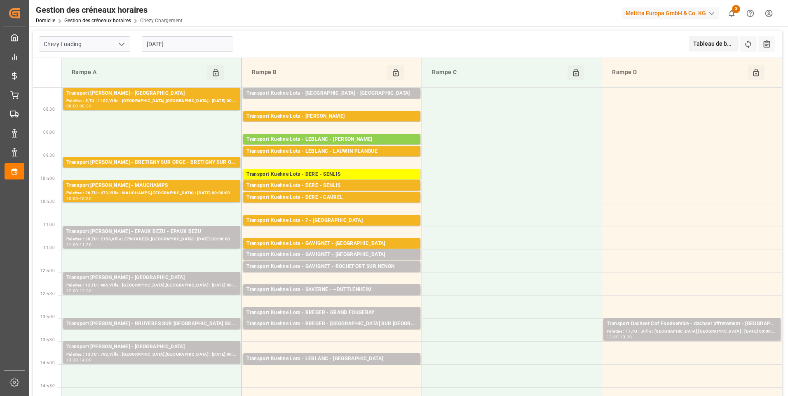
click at [203, 44] on input "[DATE]" at bounding box center [187, 44] width 91 height 16
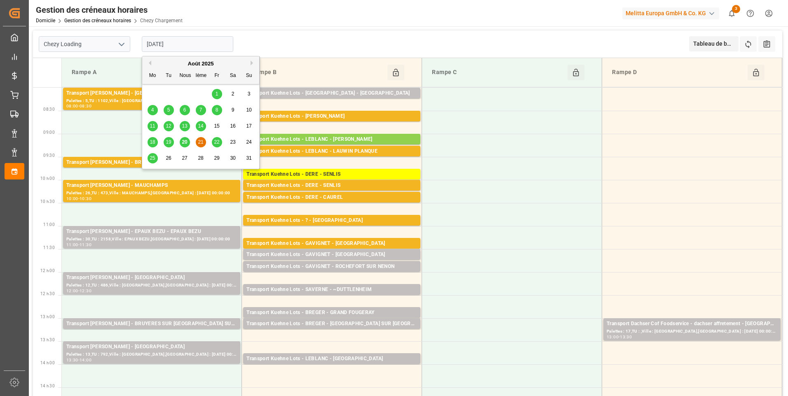
click at [184, 144] on span "20" at bounding box center [184, 142] width 5 height 6
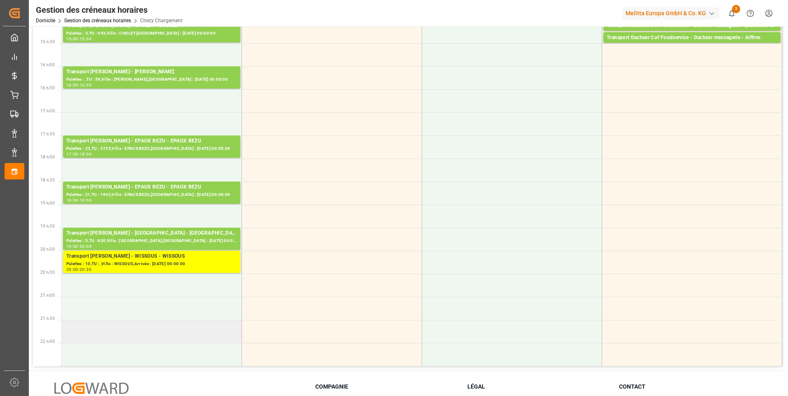
scroll to position [459, 0]
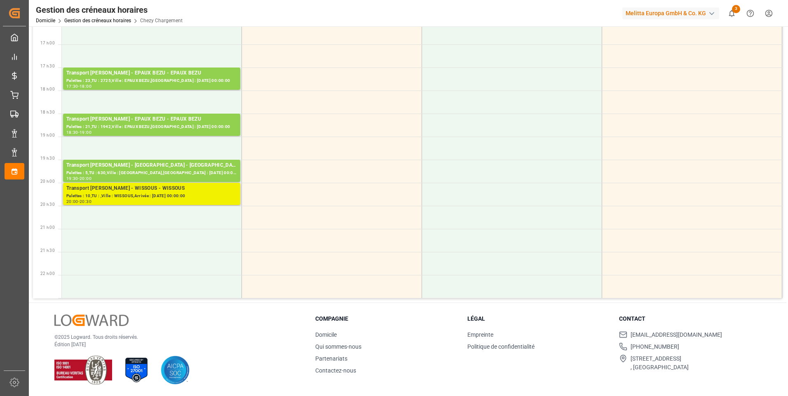
click at [148, 195] on div "Palettes : 10,TU : ,Ville : WISSOUS,Arrivée : 2025-08-21 00:00:00" at bounding box center [151, 196] width 171 height 7
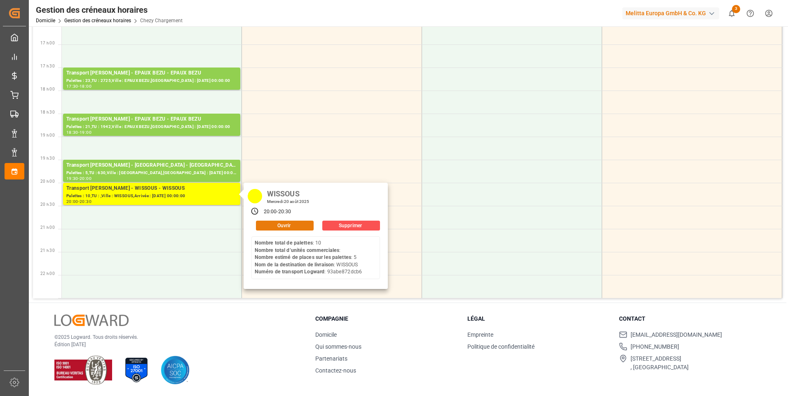
click at [293, 225] on button "Ouvrir" at bounding box center [285, 226] width 58 height 10
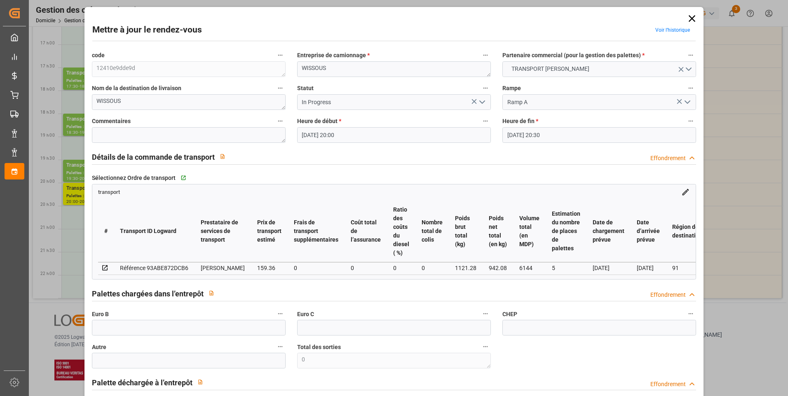
click at [480, 102] on icon "Ouvrir le menu" at bounding box center [482, 102] width 10 height 10
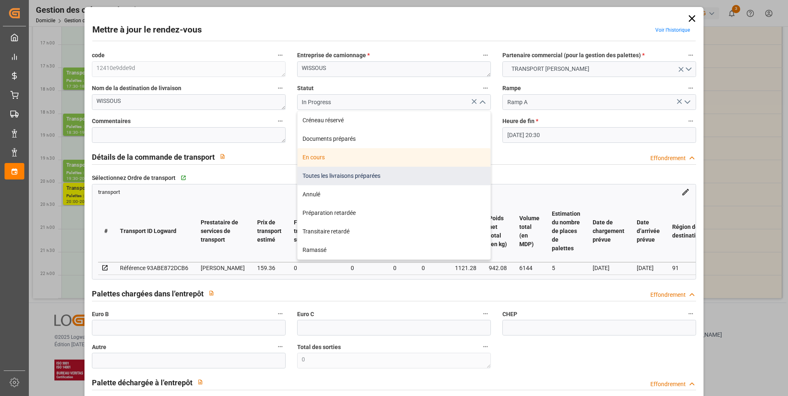
click at [321, 174] on div "Toutes les livraisons préparées" at bounding box center [394, 176] width 193 height 19
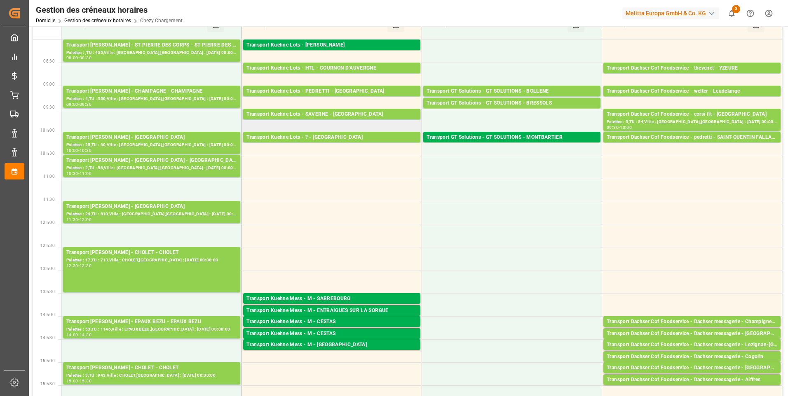
scroll to position [0, 0]
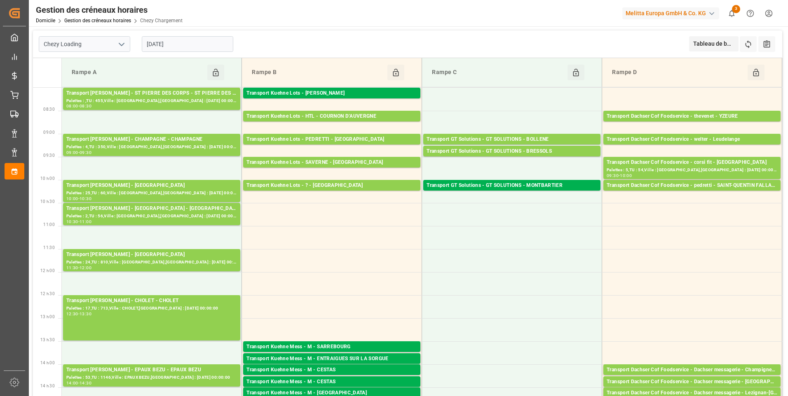
click at [181, 43] on input "[DATE]" at bounding box center [187, 44] width 91 height 16
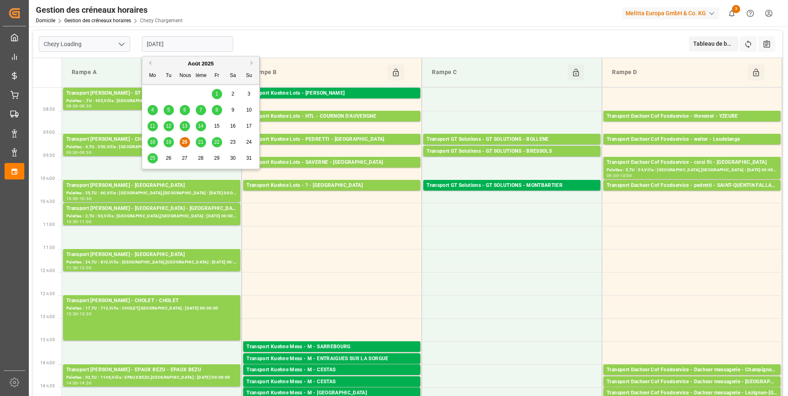
click at [200, 143] on span "21" at bounding box center [200, 142] width 5 height 6
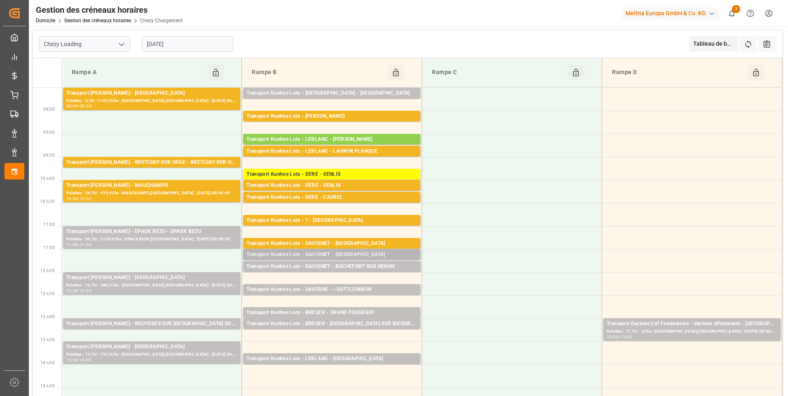
click at [351, 251] on div "Transport [PERSON_NAME] Lots - GAVIGNET - [GEOGRAPHIC_DATA]" at bounding box center [331, 255] width 171 height 8
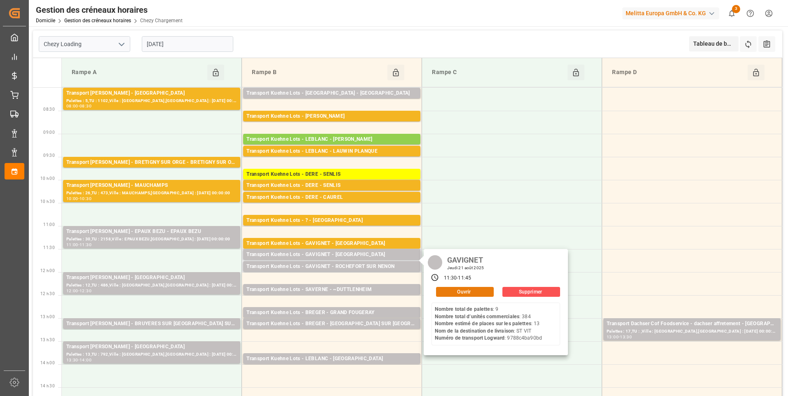
click at [445, 291] on button "Ouvrir" at bounding box center [465, 292] width 58 height 10
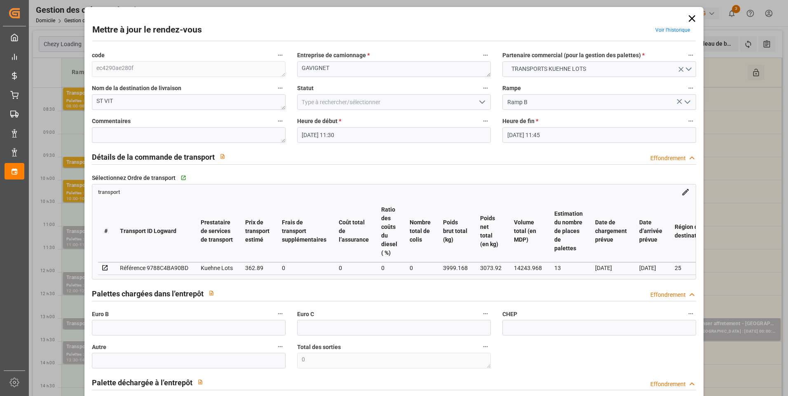
click at [479, 101] on icon "Ouvrir le menu" at bounding box center [482, 102] width 10 height 10
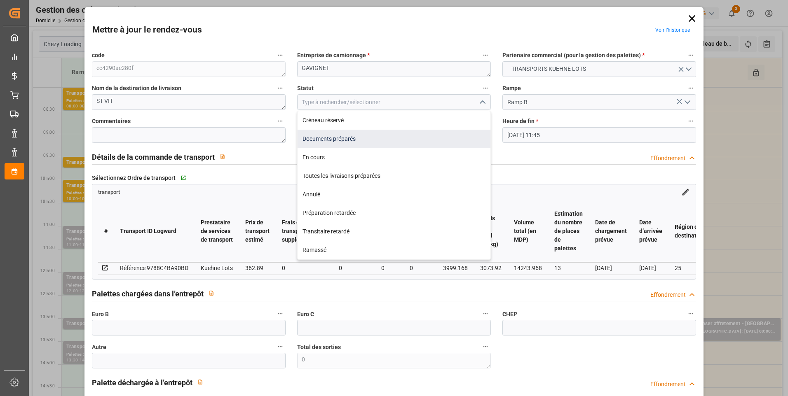
click at [316, 139] on div "Documents préparés" at bounding box center [394, 139] width 193 height 19
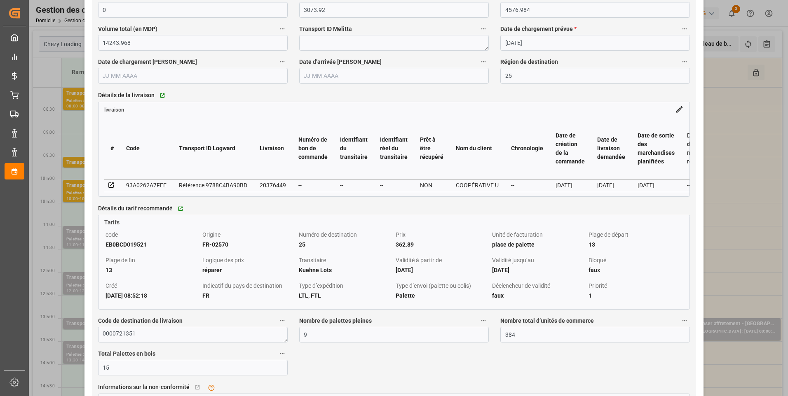
scroll to position [659, 0]
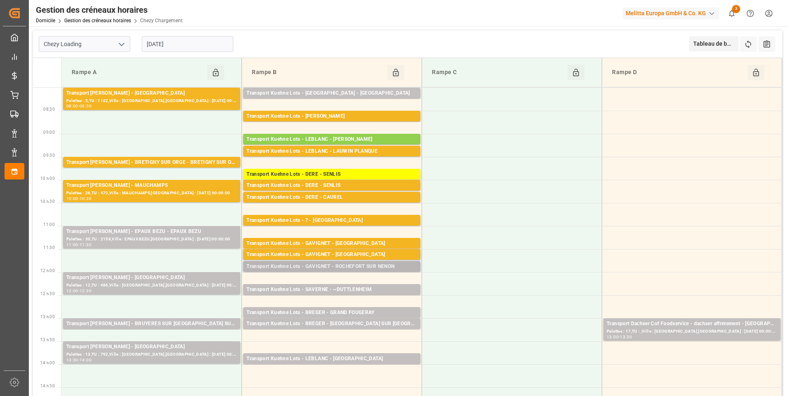
click at [346, 269] on div "Transport Kuehne Lots - GAVIGNET - ROCHEFORT SUR NENON" at bounding box center [331, 267] width 171 height 8
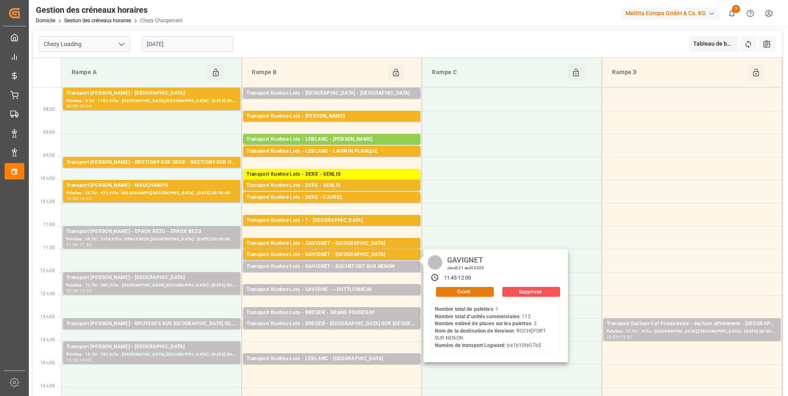
click at [457, 293] on button "Ouvrir" at bounding box center [465, 292] width 58 height 10
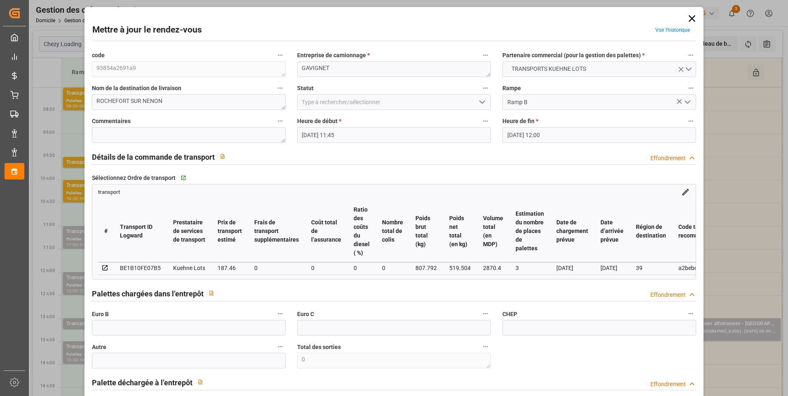
click at [482, 103] on icon "Ouvrir le menu" at bounding box center [482, 102] width 10 height 10
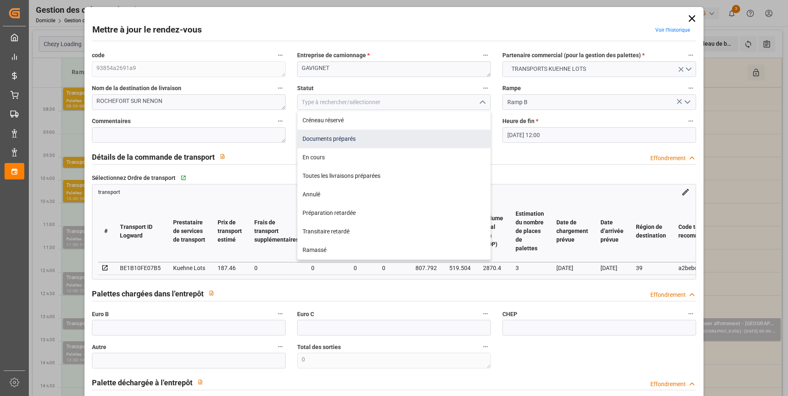
click at [335, 137] on div "Documents préparés" at bounding box center [394, 139] width 193 height 19
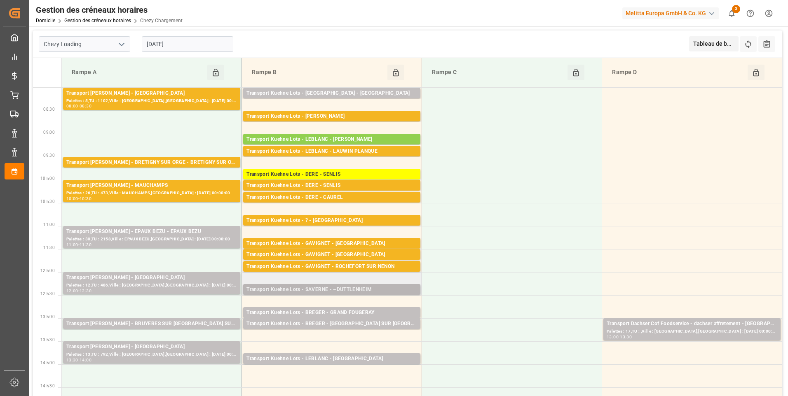
click at [347, 289] on div "Transport Kuehne Lots - SAVERNE - ~DUTTLENHEIM" at bounding box center [331, 290] width 171 height 8
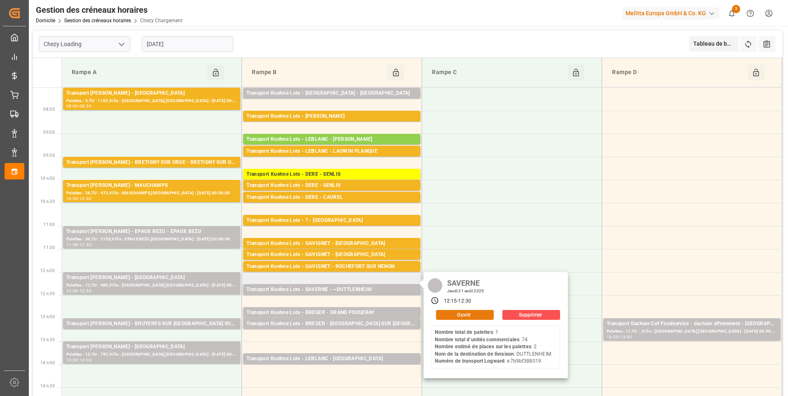
click at [466, 314] on button "Ouvrir" at bounding box center [465, 315] width 58 height 10
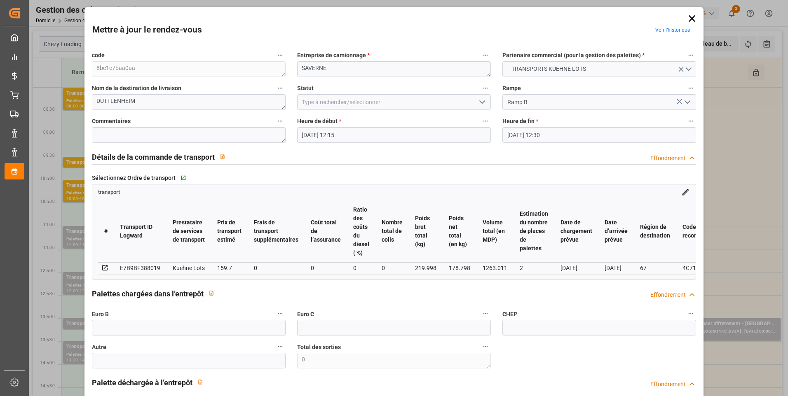
click at [477, 98] on icon "Ouvrir le menu" at bounding box center [482, 102] width 10 height 10
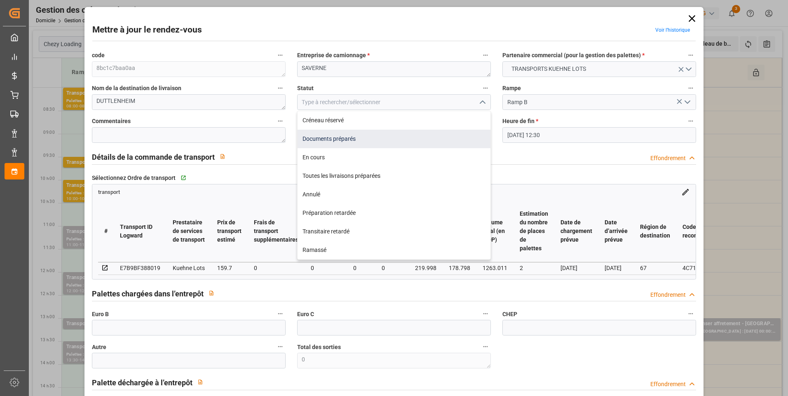
click at [350, 139] on div "Documents préparés" at bounding box center [394, 139] width 193 height 19
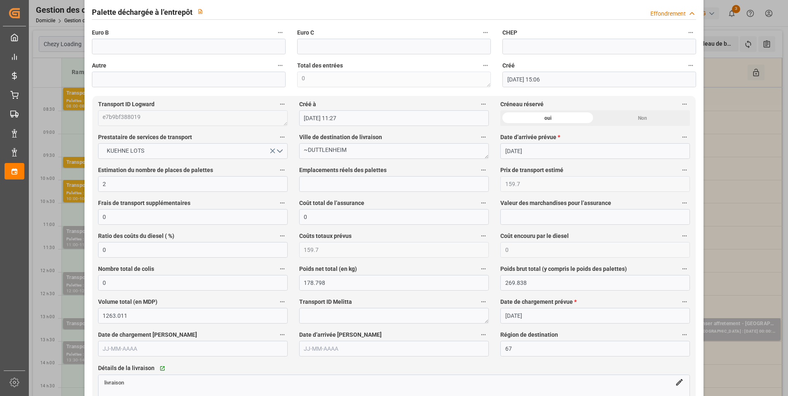
scroll to position [577, 0]
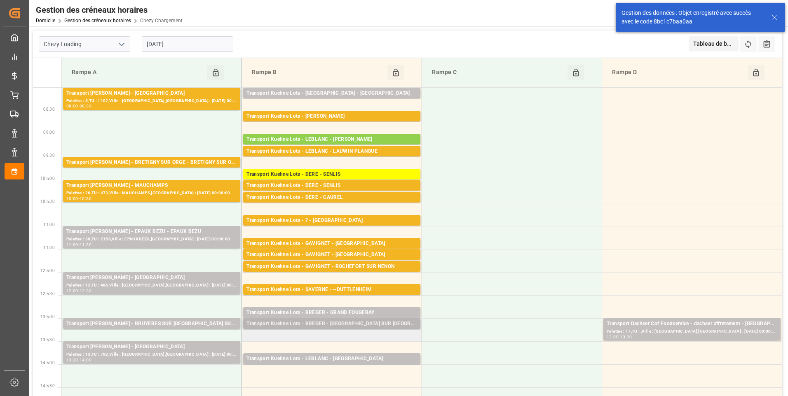
click at [345, 324] on div "Transport [PERSON_NAME] Lots - [PERSON_NAME] - [GEOGRAPHIC_DATA] SUR [GEOGRAPHI…" at bounding box center [331, 324] width 171 height 8
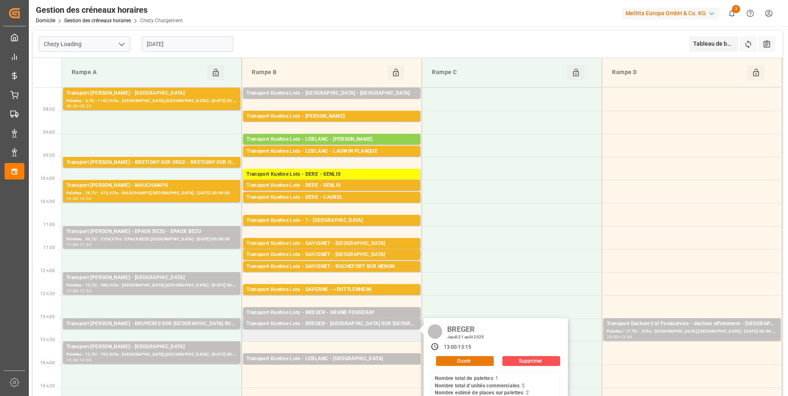
click at [454, 360] on button "Ouvrir" at bounding box center [465, 361] width 58 height 10
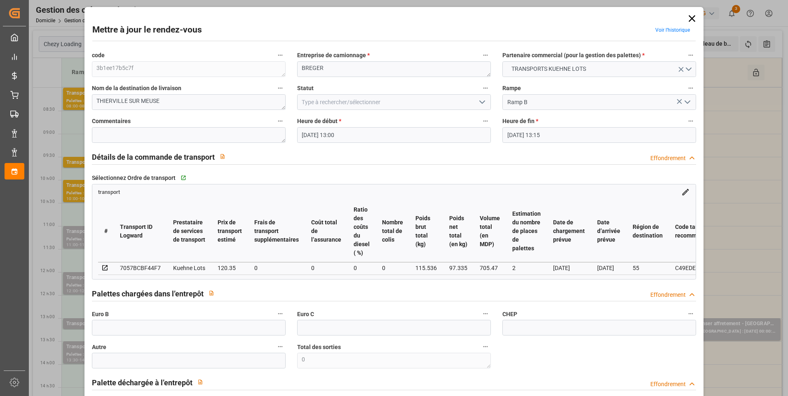
click at [480, 102] on icon "Ouvrir le menu" at bounding box center [482, 102] width 10 height 10
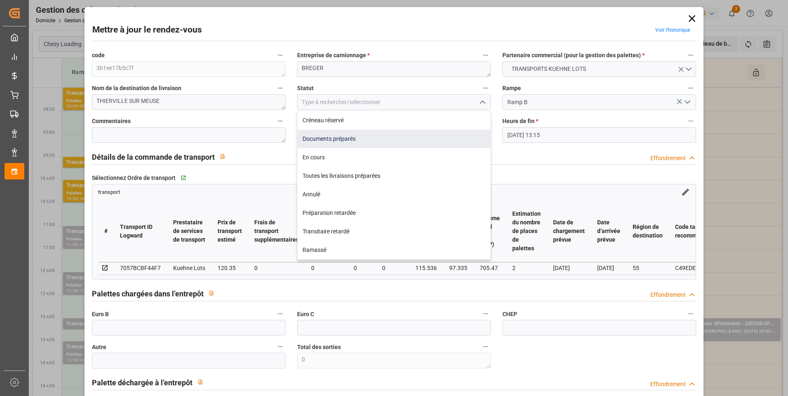
click at [337, 139] on div "Documents préparés" at bounding box center [394, 139] width 193 height 19
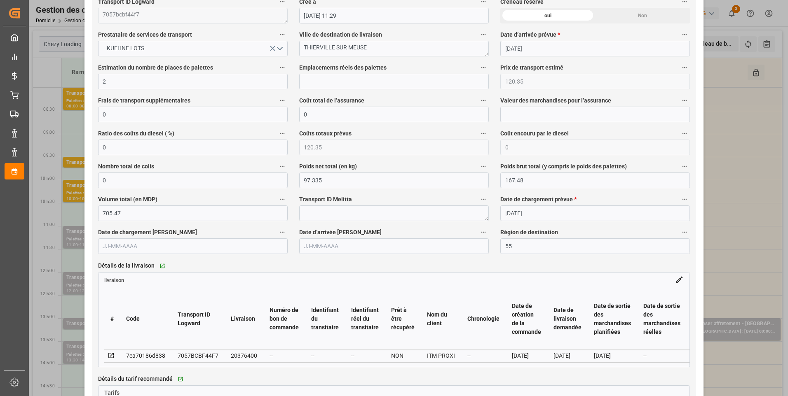
scroll to position [536, 0]
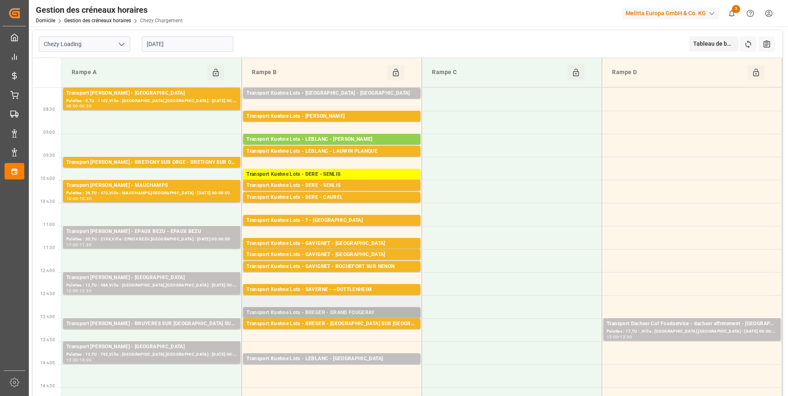
click at [328, 312] on div "Transport Kuehne Lots - BREGER - GRAND FOUGERAY" at bounding box center [331, 313] width 171 height 8
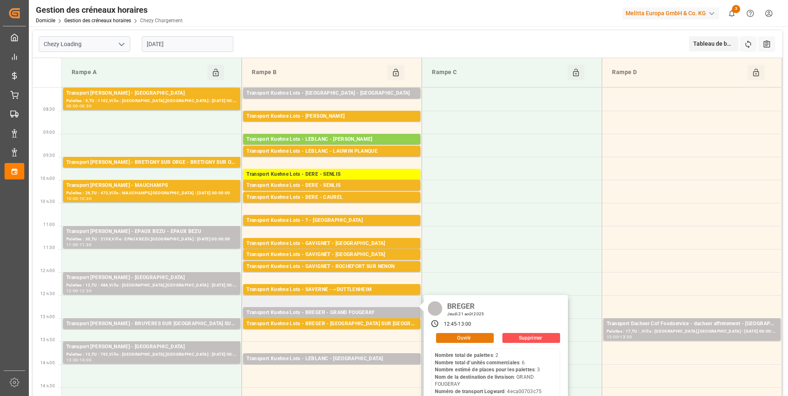
click at [446, 335] on button "Ouvrir" at bounding box center [465, 338] width 58 height 10
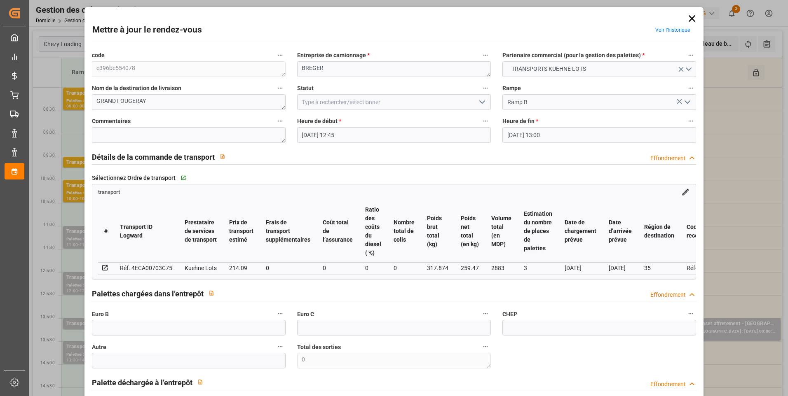
click at [480, 101] on polyline "Ouvrir le menu" at bounding box center [482, 102] width 5 height 2
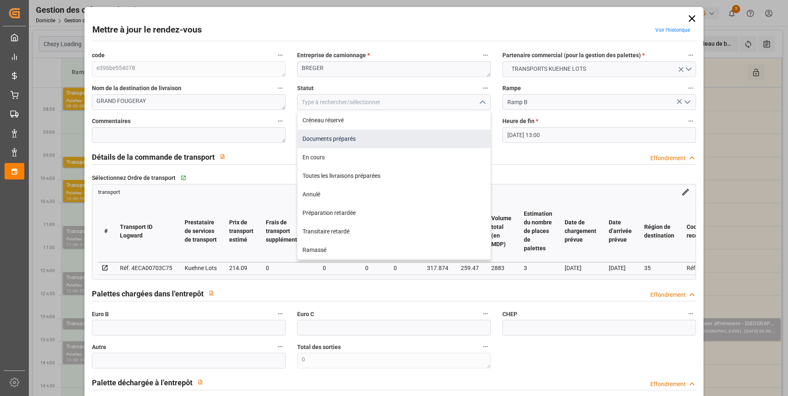
click at [324, 138] on div "Documents préparés" at bounding box center [394, 139] width 193 height 19
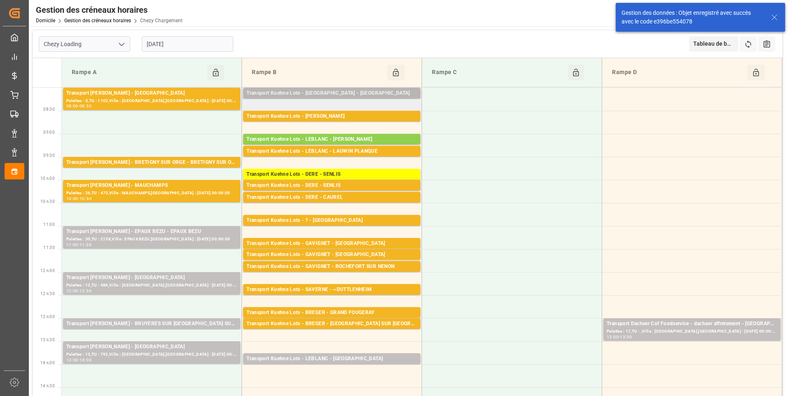
click at [337, 90] on div "Transport [PERSON_NAME] Lots - [GEOGRAPHIC_DATA] - [GEOGRAPHIC_DATA]" at bounding box center [331, 93] width 171 height 8
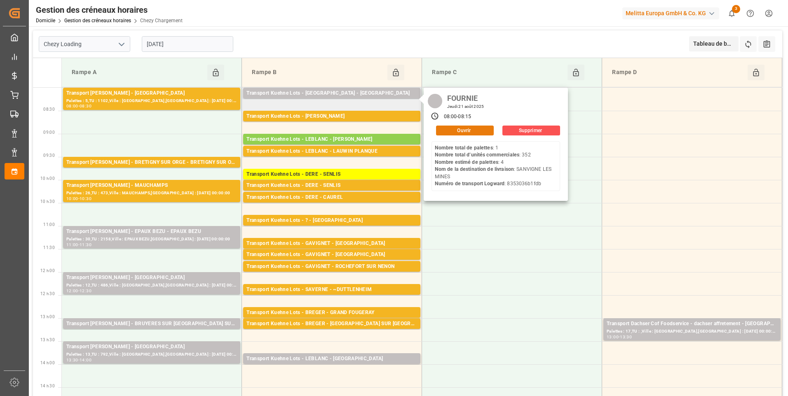
click at [482, 127] on button "Ouvrir" at bounding box center [465, 131] width 58 height 10
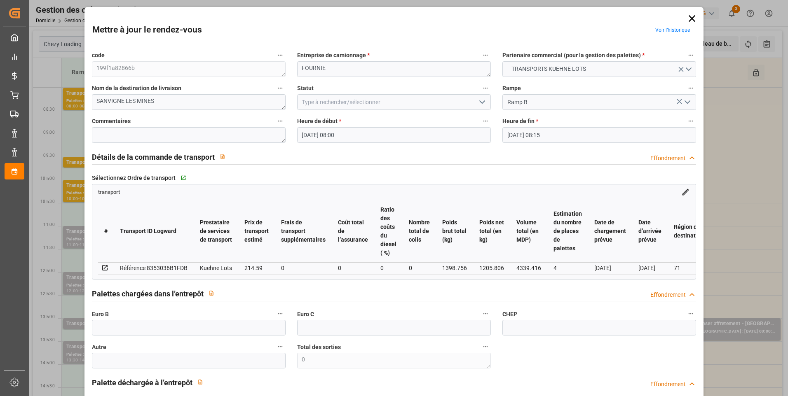
click at [482, 98] on icon "Ouvrir le menu" at bounding box center [482, 102] width 10 height 10
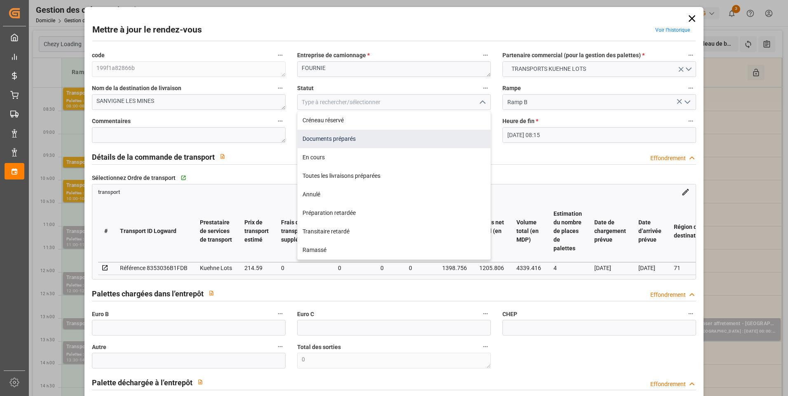
click at [344, 138] on div "Documents préparés" at bounding box center [394, 139] width 193 height 19
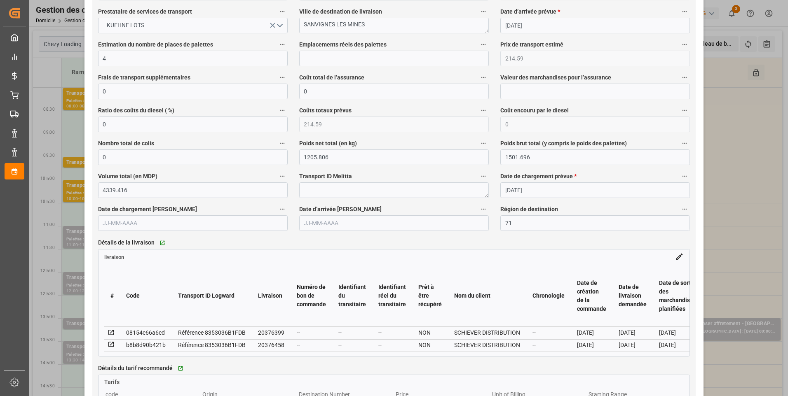
scroll to position [659, 0]
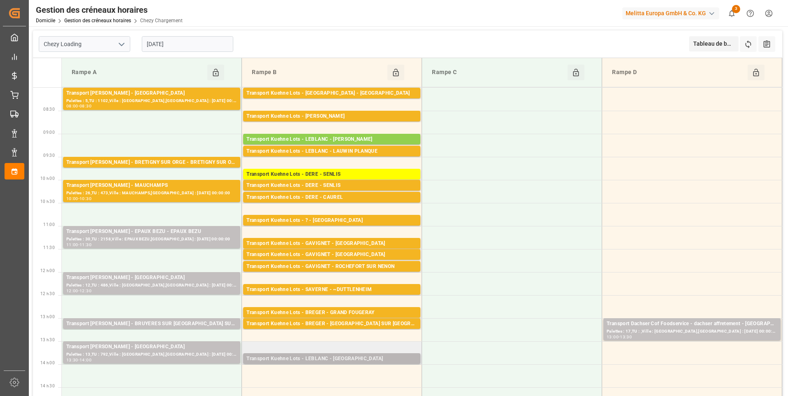
click at [316, 358] on div "Transport Kuehne Lots - LEBLANC - BLANQUEFORT" at bounding box center [331, 359] width 171 height 8
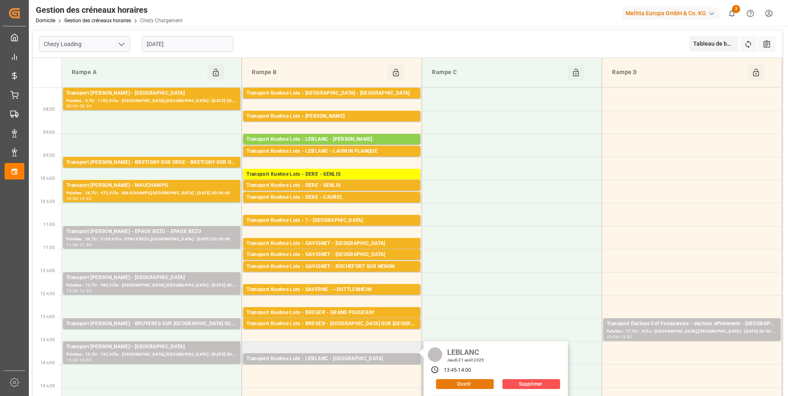
click at [458, 384] on button "Ouvrir" at bounding box center [465, 385] width 58 height 10
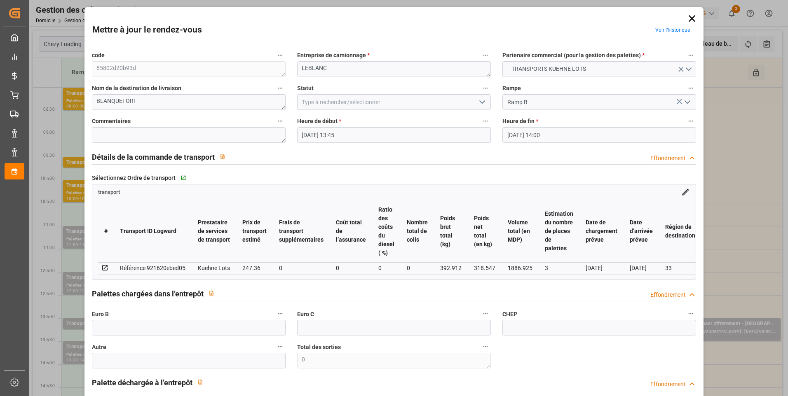
click at [478, 102] on icon "Ouvrir le menu" at bounding box center [482, 102] width 10 height 10
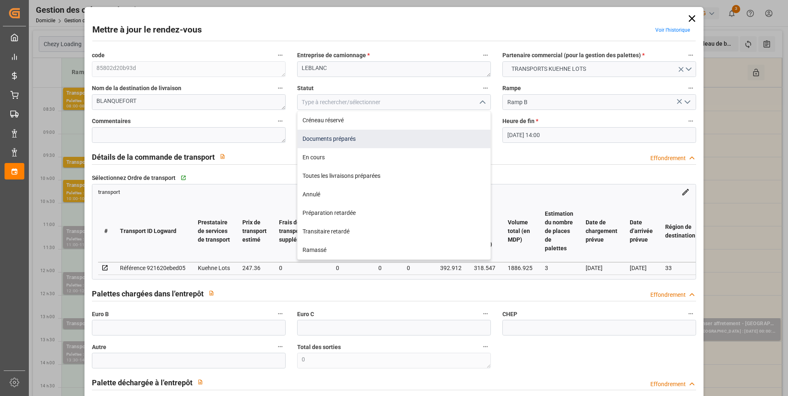
click at [342, 136] on div "Documents préparés" at bounding box center [394, 139] width 193 height 19
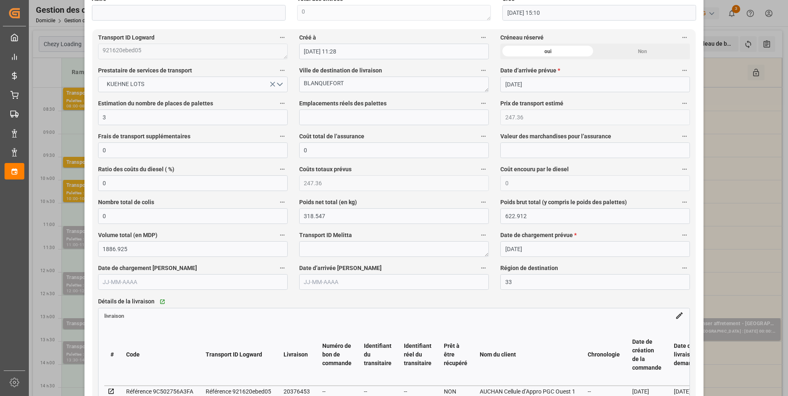
scroll to position [577, 0]
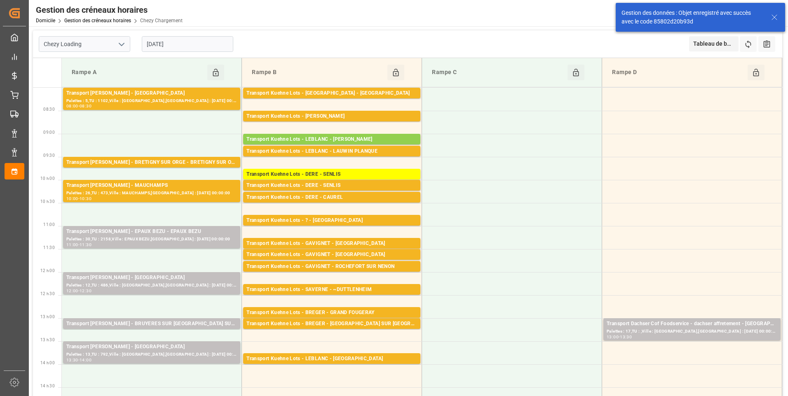
click at [206, 42] on input "[DATE]" at bounding box center [187, 44] width 91 height 16
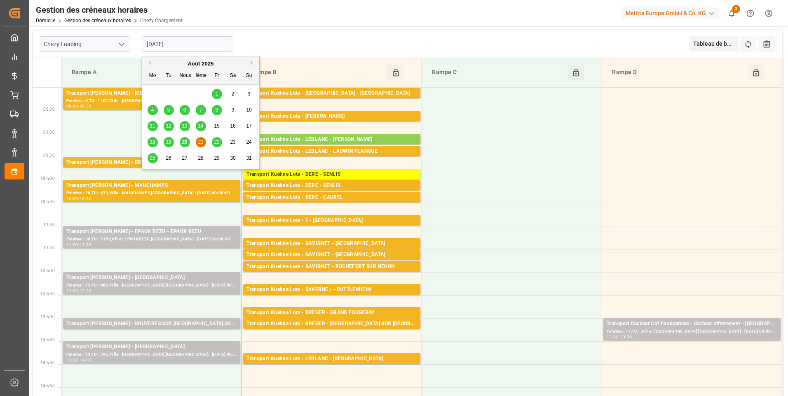
click at [221, 141] on div "22" at bounding box center [217, 143] width 10 height 10
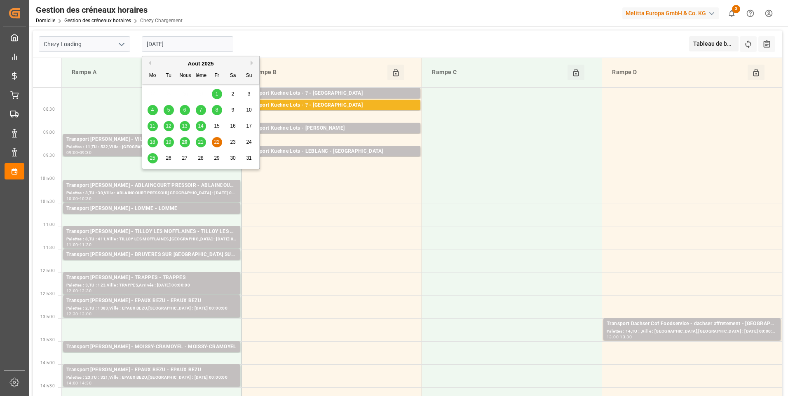
click at [204, 40] on input "[DATE]" at bounding box center [187, 44] width 91 height 16
click at [200, 144] on span "21" at bounding box center [200, 142] width 5 height 6
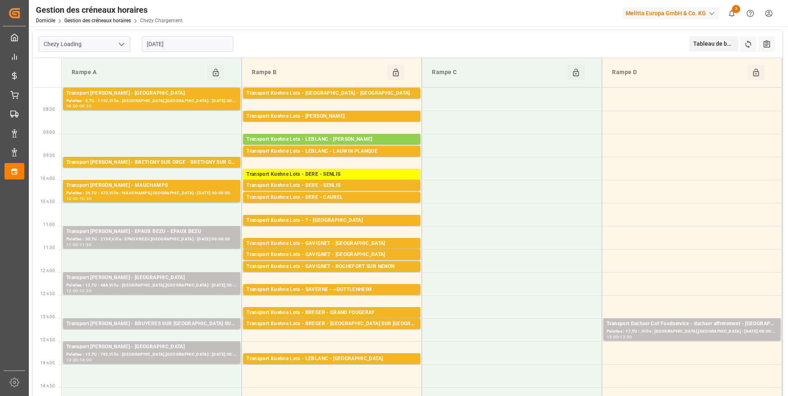
click at [187, 42] on input "[DATE]" at bounding box center [187, 44] width 91 height 16
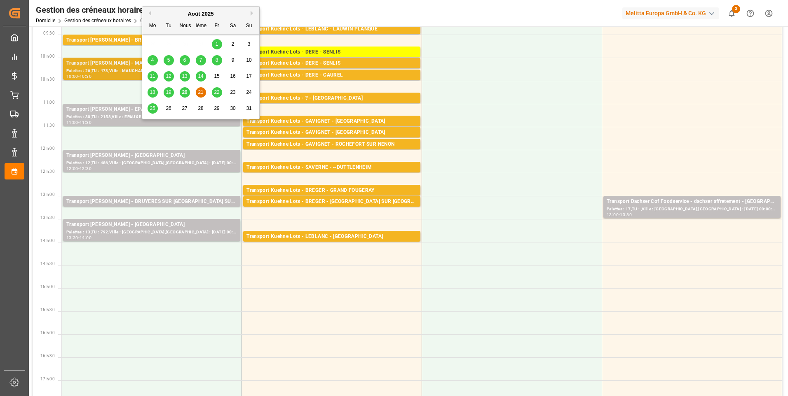
scroll to position [124, 0]
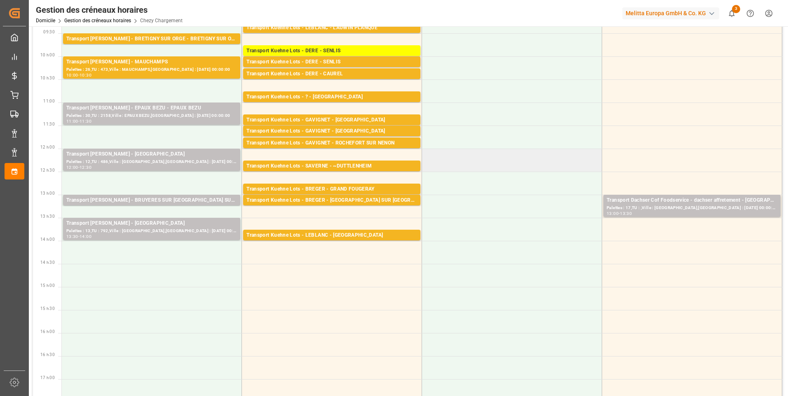
click at [461, 149] on td at bounding box center [512, 160] width 180 height 23
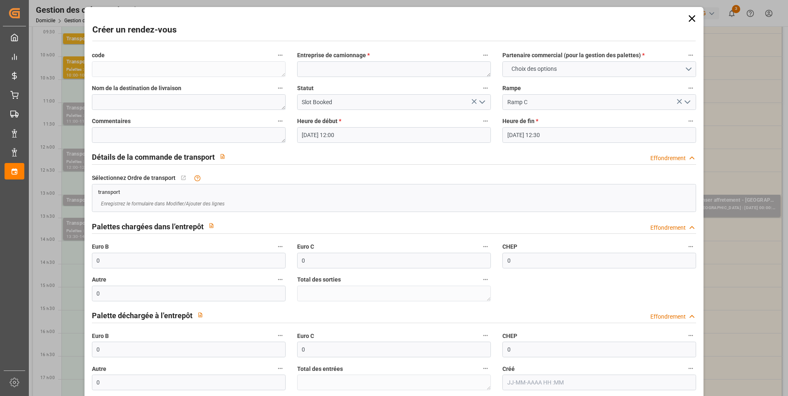
click at [690, 21] on icon at bounding box center [692, 19] width 12 height 12
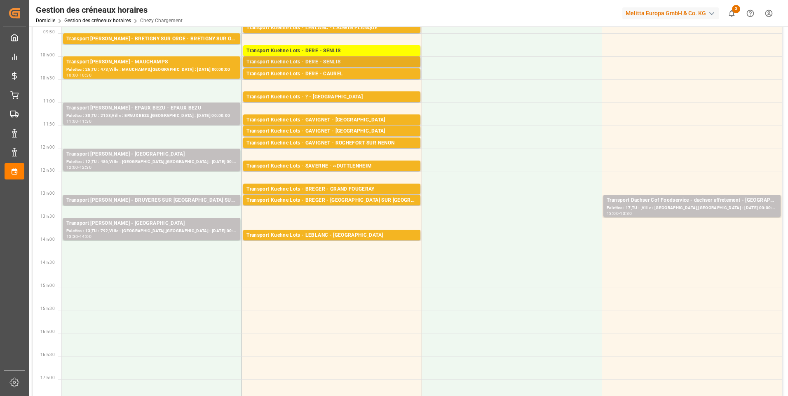
click at [349, 61] on div "Transport Kuehne Lots - DERE - SENLIS" at bounding box center [331, 62] width 171 height 8
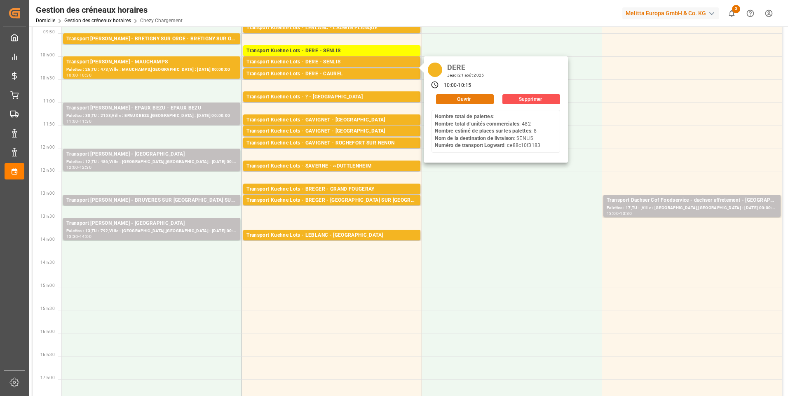
click at [458, 99] on button "Ouvrir" at bounding box center [465, 99] width 58 height 10
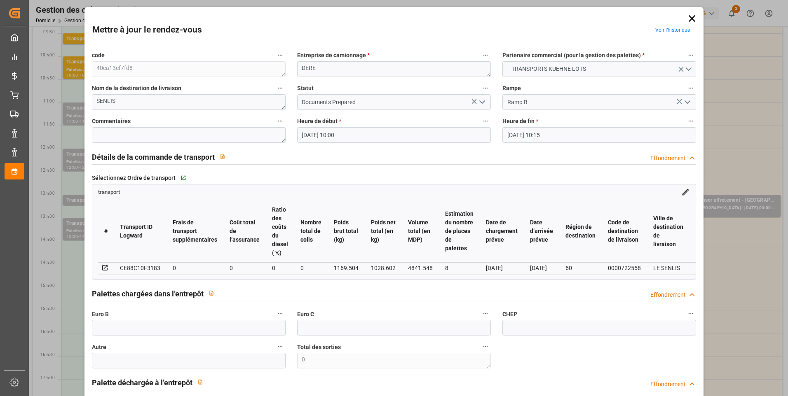
click at [478, 104] on icon "Ouvrir le menu" at bounding box center [482, 102] width 10 height 10
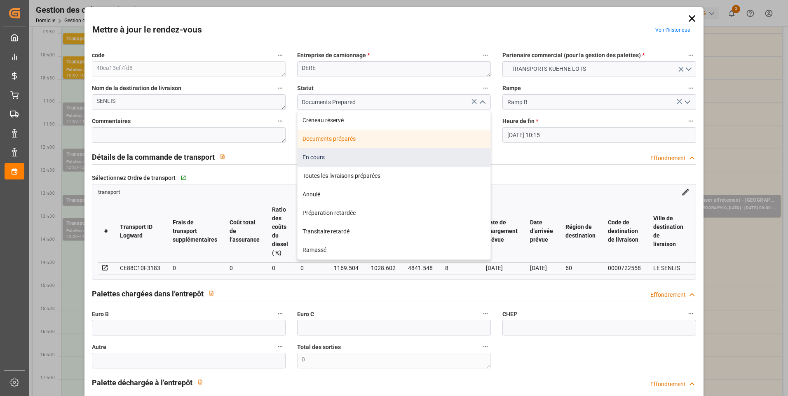
click at [317, 157] on div "En cours" at bounding box center [394, 157] width 193 height 19
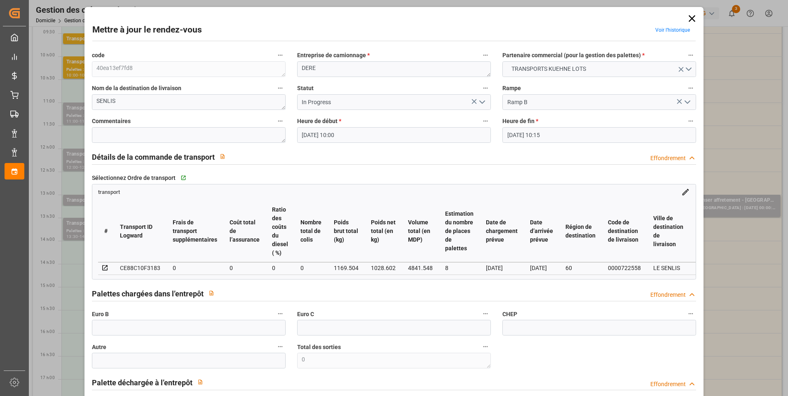
click at [482, 101] on icon "Ouvrir le menu" at bounding box center [482, 102] width 10 height 10
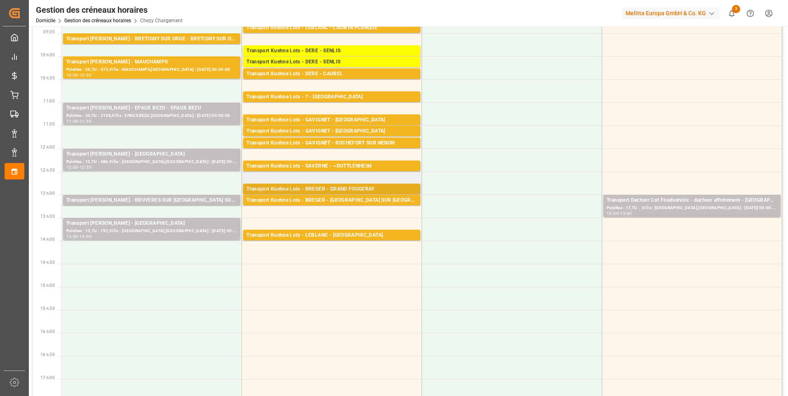
click at [341, 188] on div "Transport Kuehne Lots - BREGER - GRAND FOUGERAY" at bounding box center [331, 189] width 171 height 8
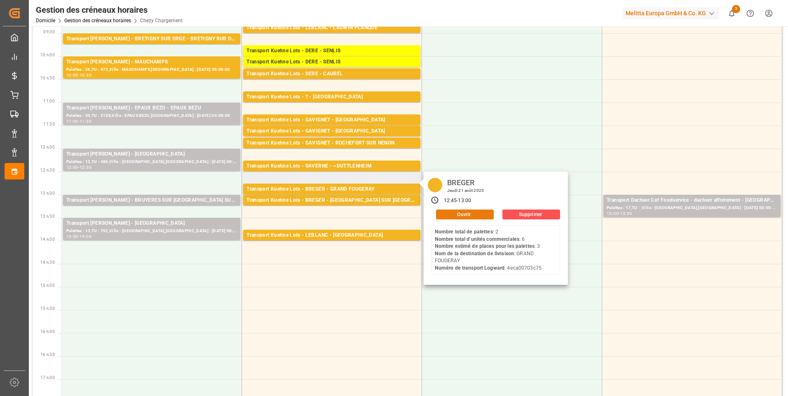
click at [452, 215] on button "Ouvrir" at bounding box center [465, 215] width 58 height 10
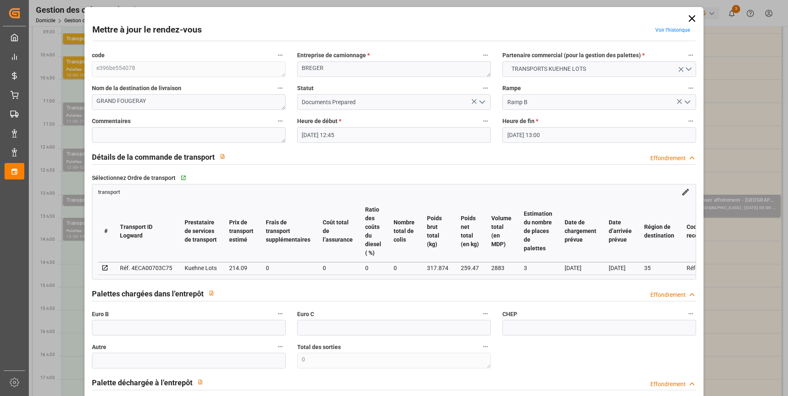
click at [480, 99] on icon "Ouvrir le menu" at bounding box center [482, 102] width 10 height 10
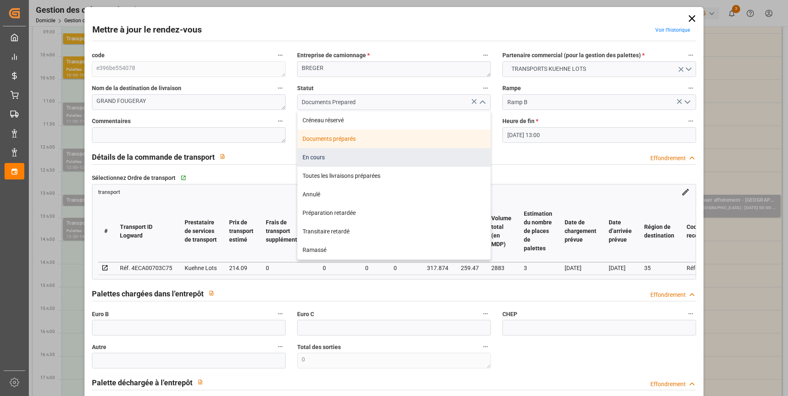
click at [320, 157] on div "En cours" at bounding box center [394, 157] width 193 height 19
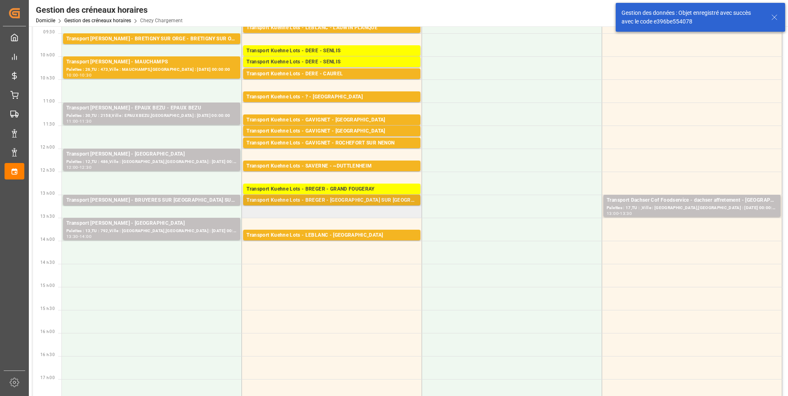
click at [356, 198] on div "Transport [PERSON_NAME] Lots - [PERSON_NAME] - [GEOGRAPHIC_DATA] SUR [GEOGRAPHI…" at bounding box center [331, 201] width 171 height 8
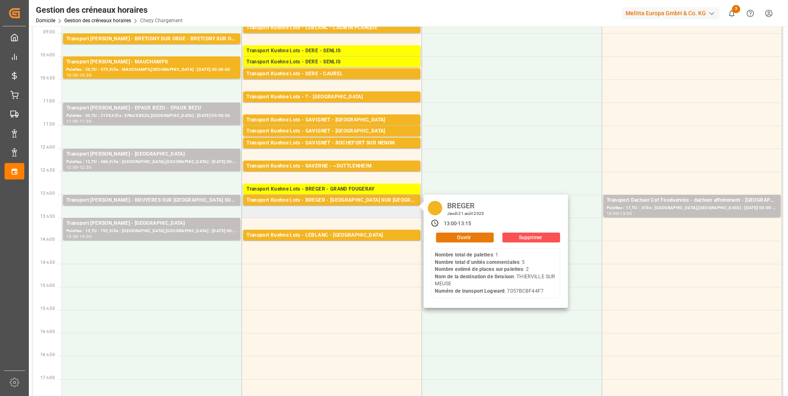
click at [464, 233] on button "Ouvrir" at bounding box center [465, 238] width 58 height 10
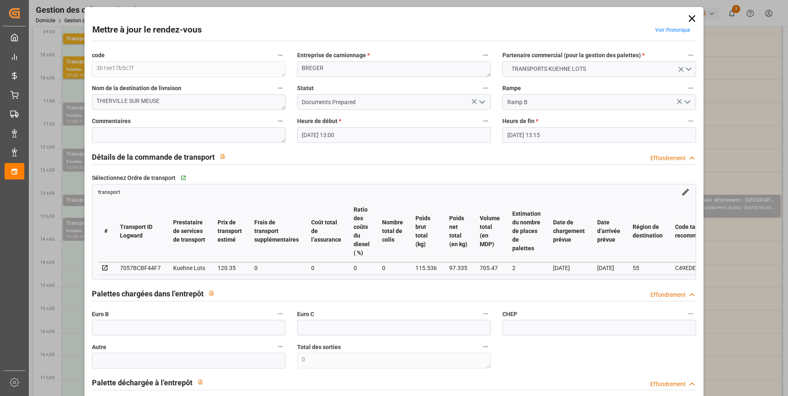
click at [480, 108] on button "Ouvrir le menu" at bounding box center [482, 102] width 12 height 13
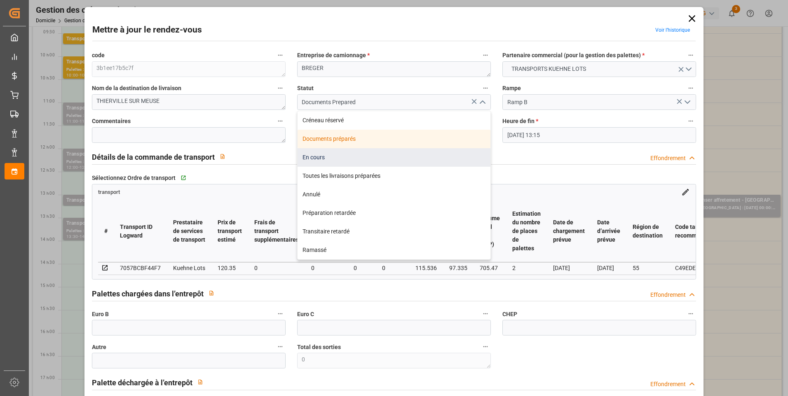
click at [322, 155] on div "En cours" at bounding box center [394, 157] width 193 height 19
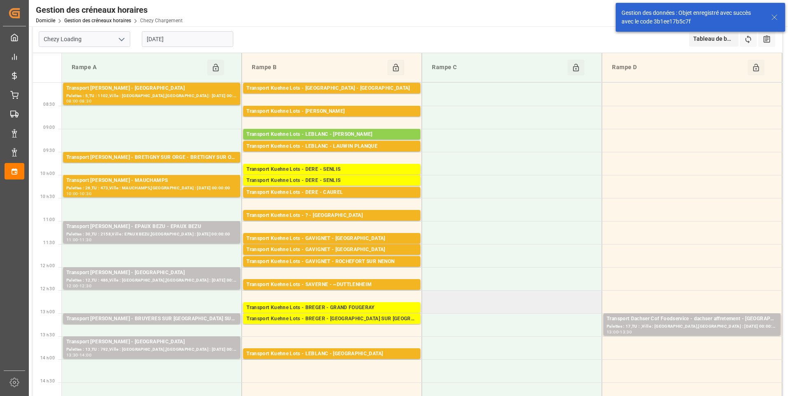
scroll to position [0, 0]
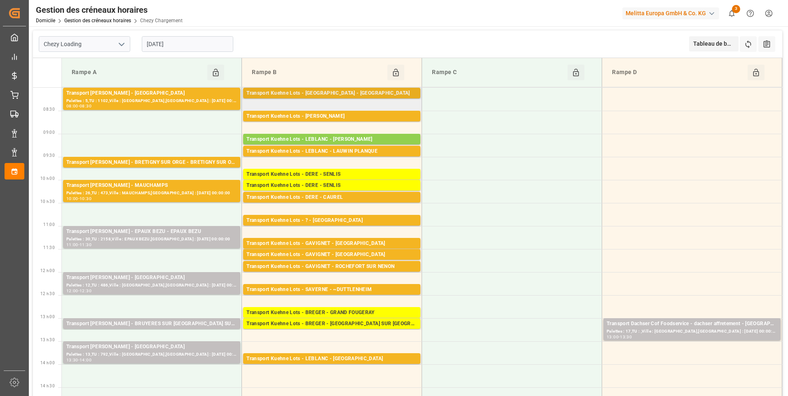
click at [354, 88] on div "Transport Kuehne Lots - FOURNIE - SANVIGNES LES MINES Palettes : 1,TU : 352,Vil…" at bounding box center [331, 93] width 177 height 11
click at [356, 93] on div "Transport [PERSON_NAME] Lots - [GEOGRAPHIC_DATA] - [GEOGRAPHIC_DATA]" at bounding box center [331, 93] width 171 height 8
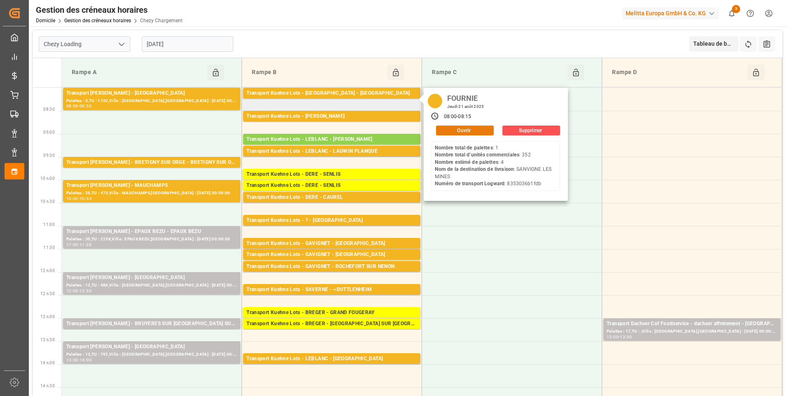
click at [449, 130] on button "Ouvrir" at bounding box center [465, 131] width 58 height 10
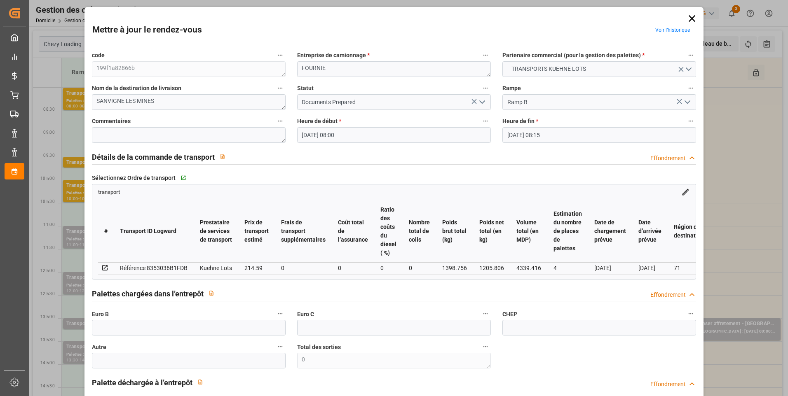
click at [480, 101] on icon "Ouvrir le menu" at bounding box center [482, 102] width 10 height 10
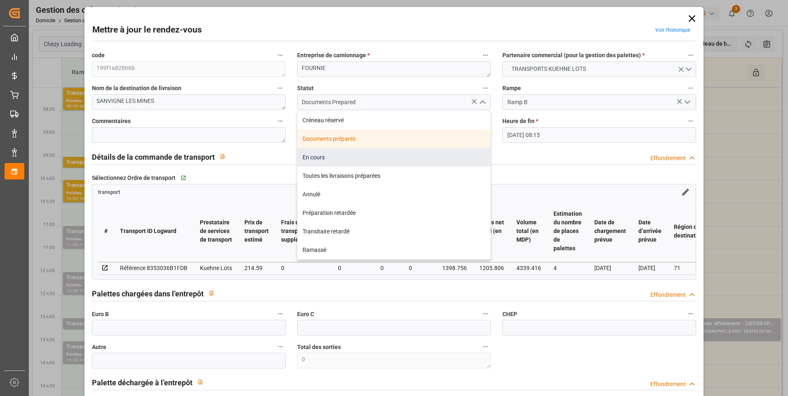
click at [320, 156] on div "En cours" at bounding box center [394, 157] width 193 height 19
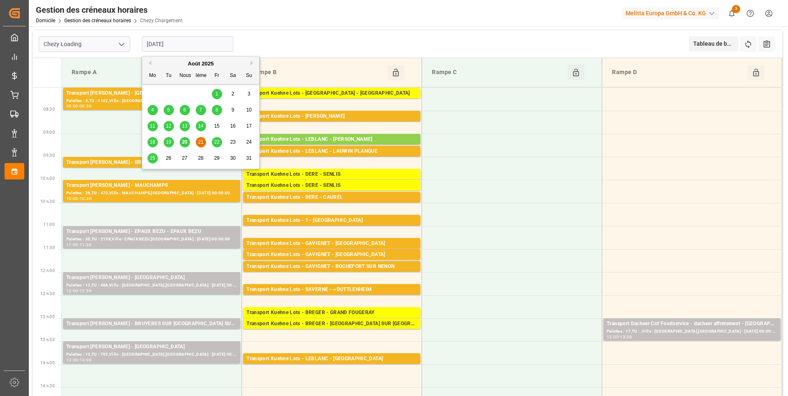
click at [187, 44] on input "[DATE]" at bounding box center [187, 44] width 91 height 16
click at [184, 143] on span "20" at bounding box center [184, 142] width 5 height 6
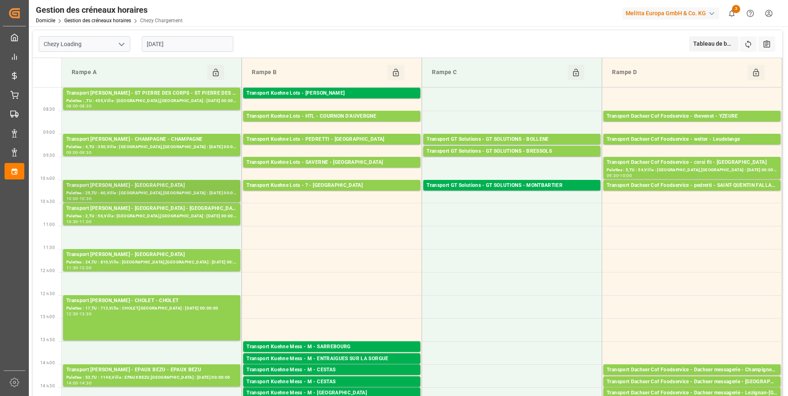
click at [180, 194] on div "Palettes : 25,TU : 60,Ville : SAINT GILLES,Arrivée : 2025-08-20 00:00:00" at bounding box center [151, 193] width 171 height 7
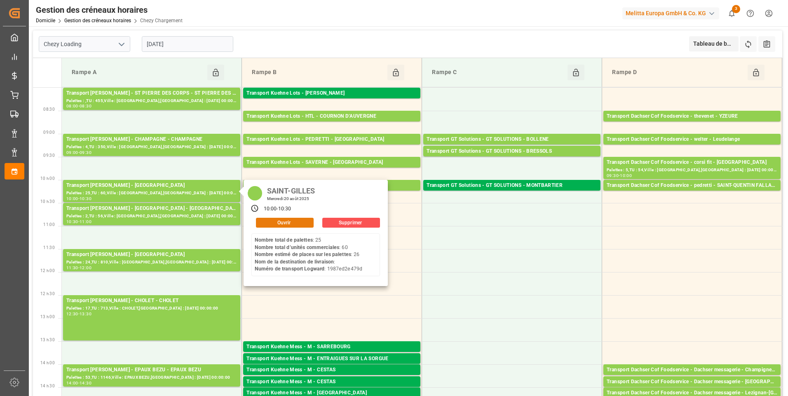
click at [279, 222] on button "Ouvrir" at bounding box center [285, 223] width 58 height 10
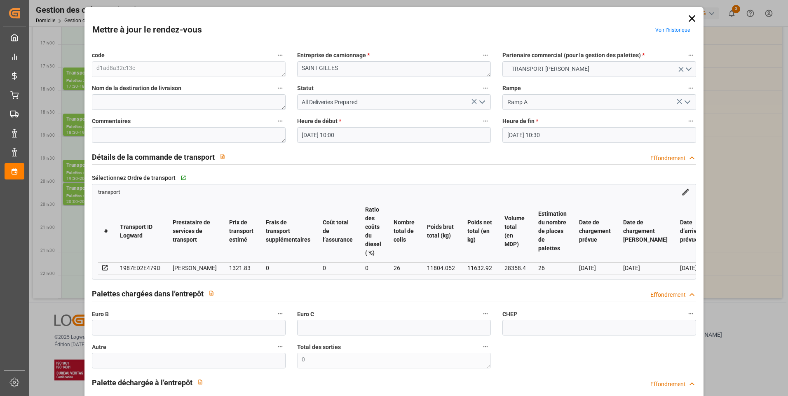
click at [481, 103] on icon "Ouvrir le menu" at bounding box center [482, 102] width 10 height 10
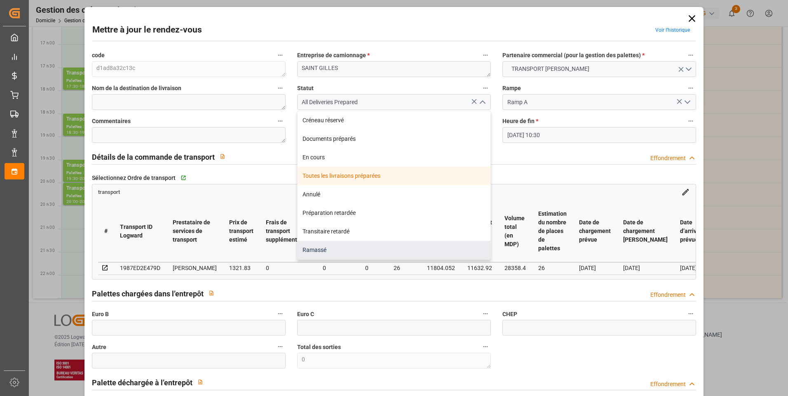
click at [355, 248] on div "Ramassé" at bounding box center [394, 250] width 193 height 19
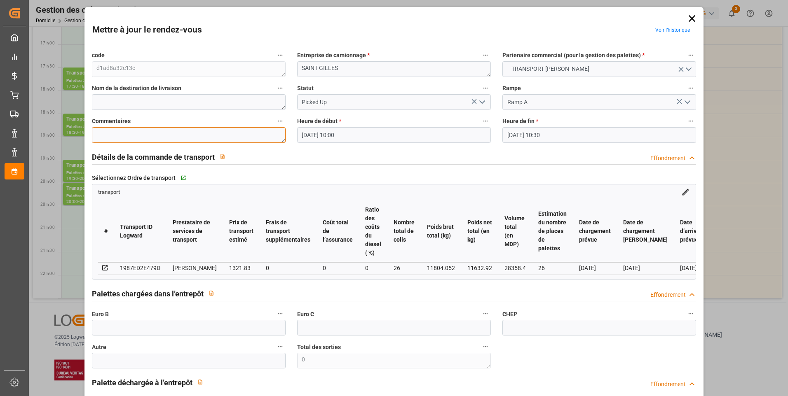
click at [159, 132] on textarea at bounding box center [189, 135] width 194 height 16
click at [148, 332] on input "text" at bounding box center [189, 328] width 194 height 16
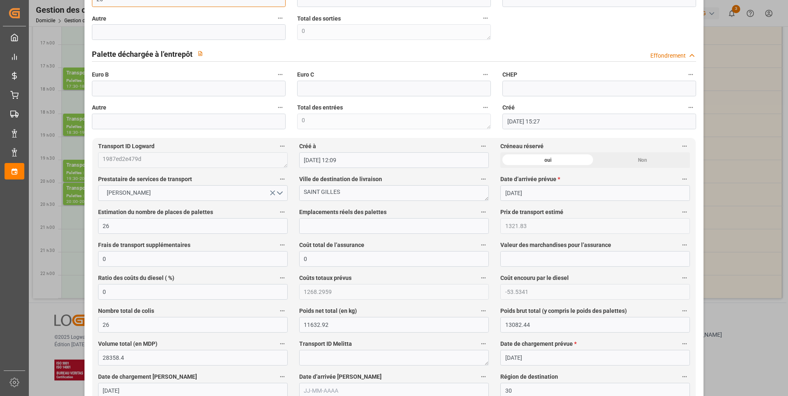
scroll to position [330, 0]
click at [307, 233] on input "text" at bounding box center [394, 226] width 190 height 16
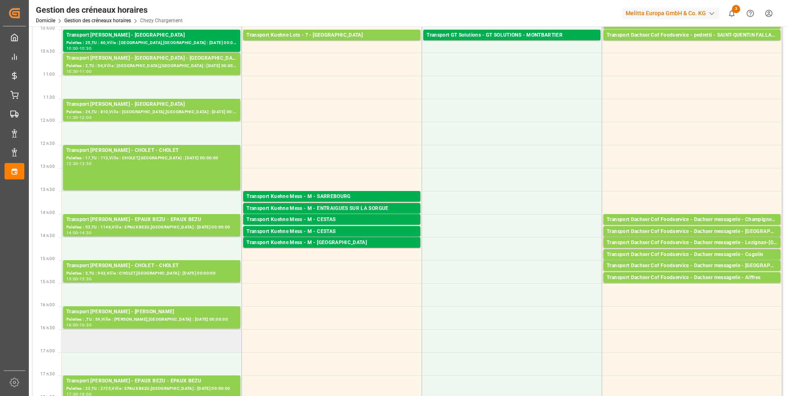
scroll to position [88, 0]
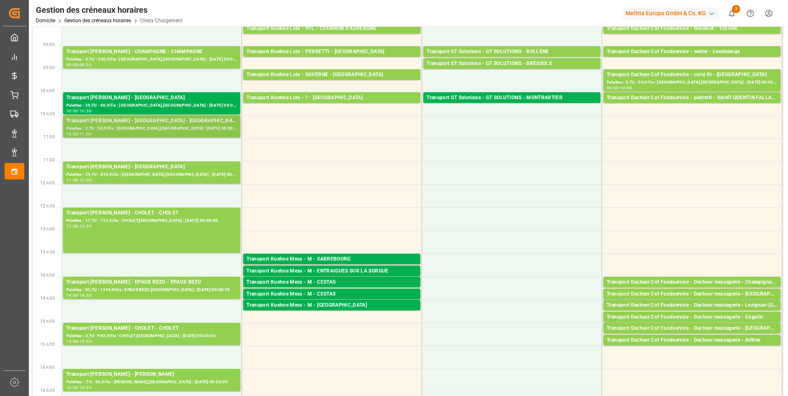
click at [159, 119] on div "Transport [PERSON_NAME][GEOGRAPHIC_DATA] - [GEOGRAPHIC_DATA]" at bounding box center [151, 121] width 171 height 8
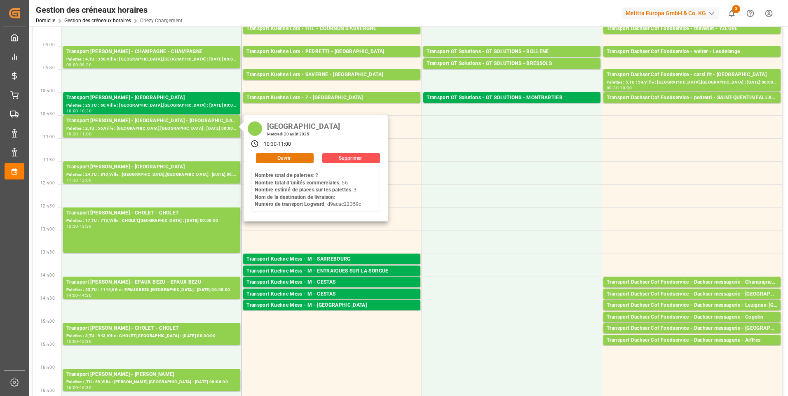
click at [271, 155] on button "Ouvrir" at bounding box center [285, 158] width 58 height 10
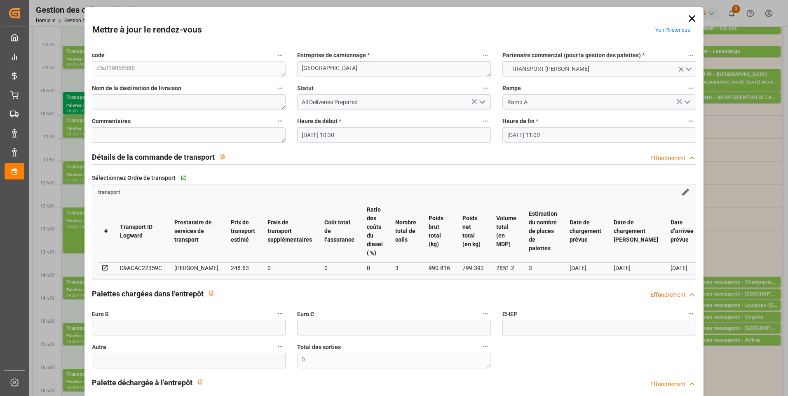
click at [484, 100] on icon "Ouvrir le menu" at bounding box center [482, 102] width 10 height 10
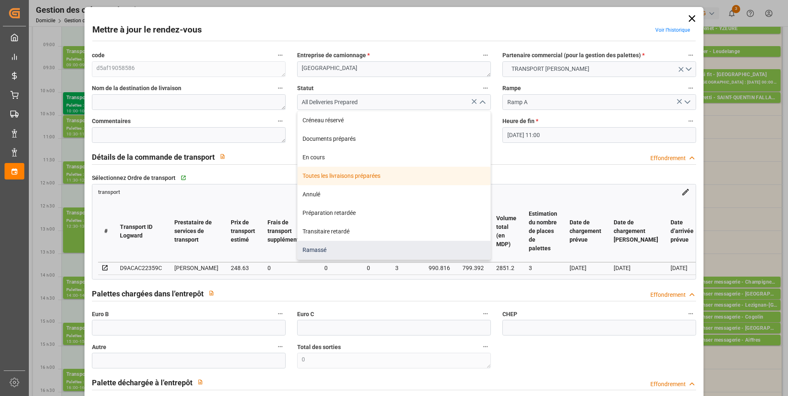
click at [329, 249] on div "Ramassé" at bounding box center [394, 250] width 193 height 19
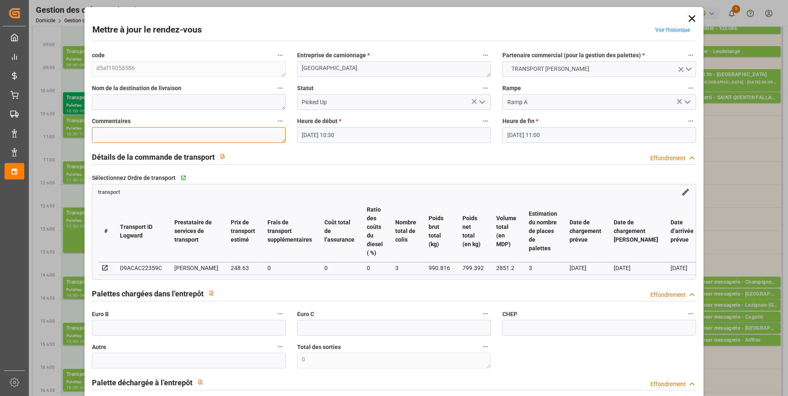
click at [117, 139] on textarea at bounding box center [189, 135] width 194 height 16
click at [144, 336] on input "text" at bounding box center [189, 328] width 194 height 16
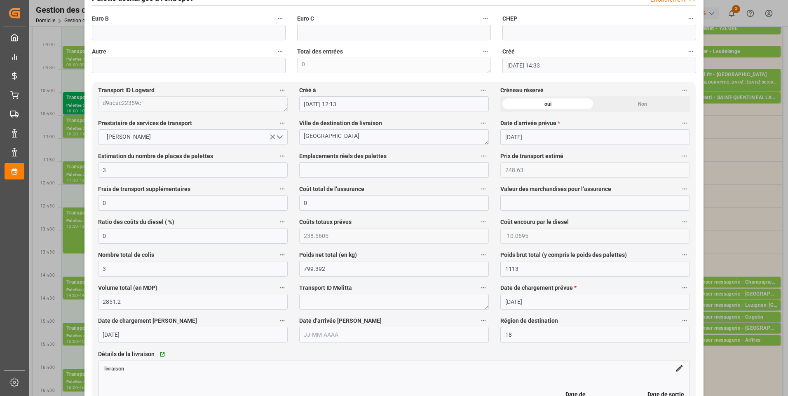
scroll to position [453, 0]
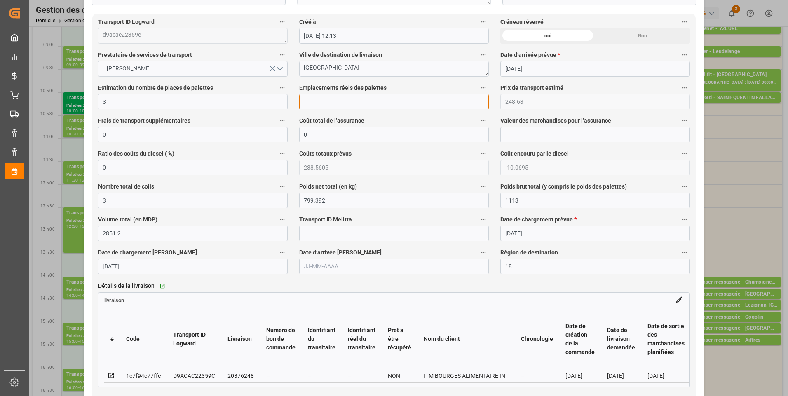
click at [343, 104] on input "text" at bounding box center [394, 102] width 190 height 16
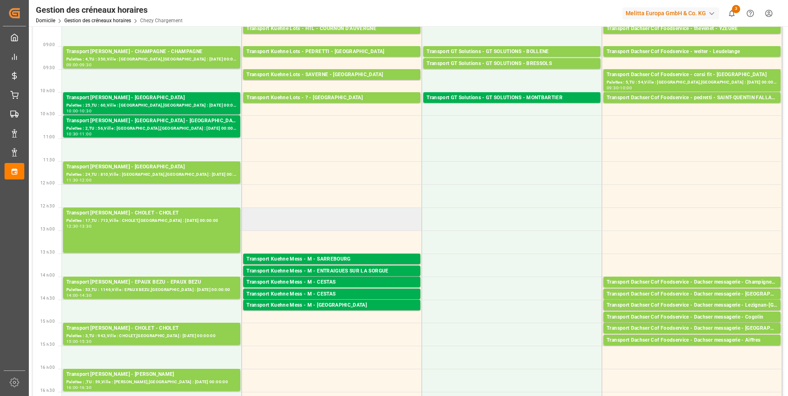
scroll to position [0, 0]
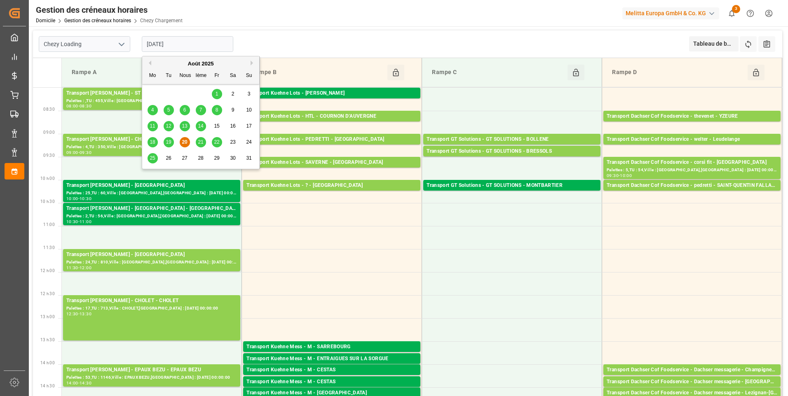
click at [179, 43] on input "[DATE]" at bounding box center [187, 44] width 91 height 16
click at [202, 143] on span "21" at bounding box center [200, 142] width 5 height 6
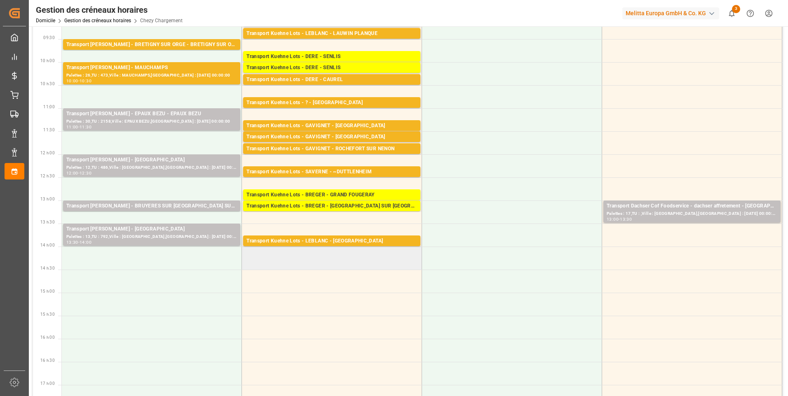
scroll to position [165, 0]
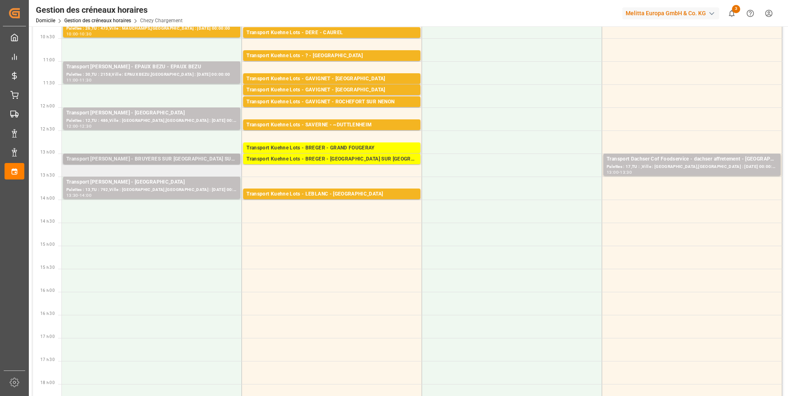
click at [171, 160] on div "Transport [PERSON_NAME] - BRUYERES SUR [GEOGRAPHIC_DATA] SUR [GEOGRAPHIC_DATA]" at bounding box center [151, 159] width 171 height 8
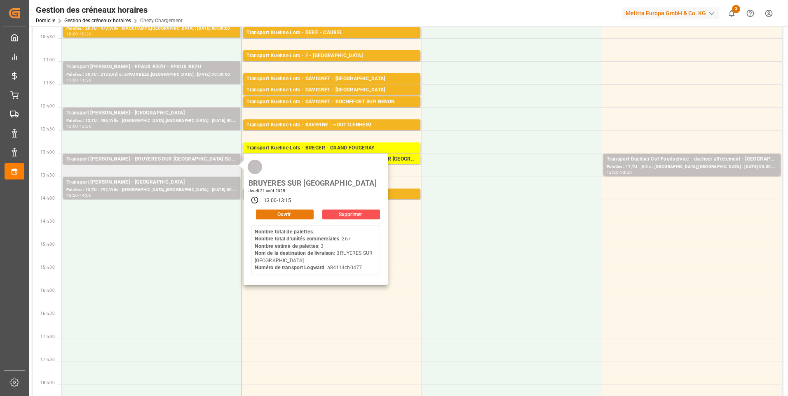
click at [277, 210] on button "Ouvrir" at bounding box center [285, 215] width 58 height 10
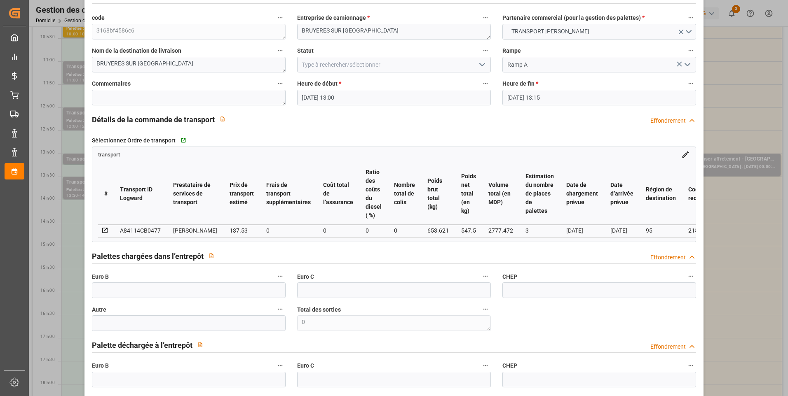
scroll to position [0, 0]
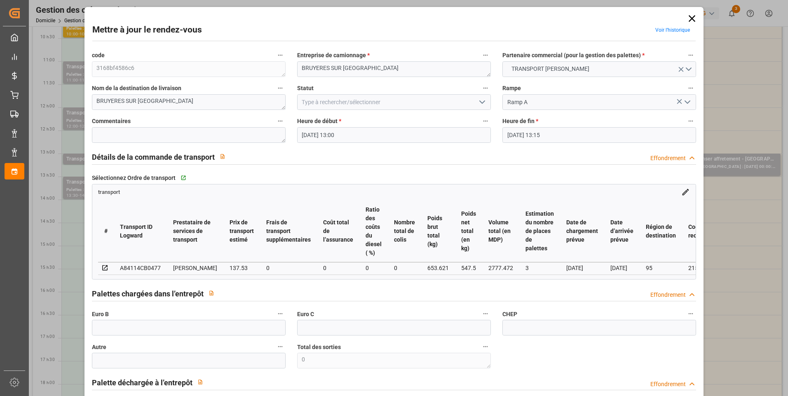
click at [483, 101] on icon "Ouvrir le menu" at bounding box center [482, 102] width 10 height 10
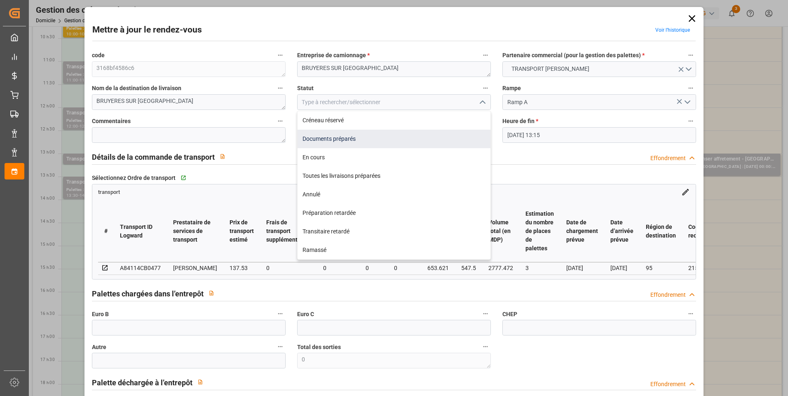
click at [341, 138] on div "Documents préparés" at bounding box center [394, 139] width 193 height 19
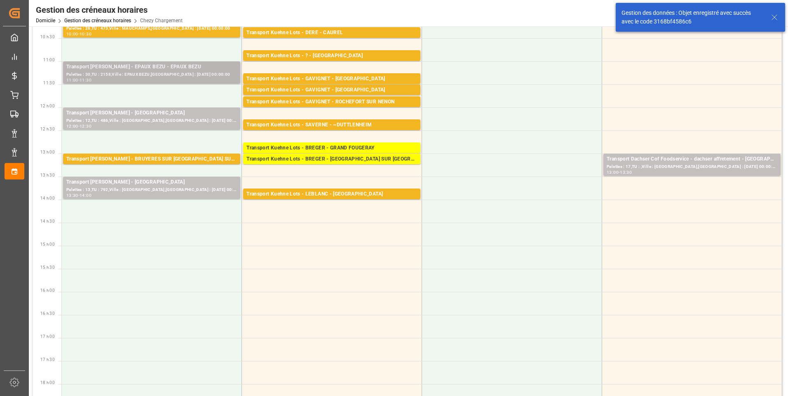
click at [157, 75] on div "Palettes : 30,TU : 2158,Ville : EPAUX BEZU,Arrivée : 2025-08-22 00:00:00" at bounding box center [151, 74] width 171 height 7
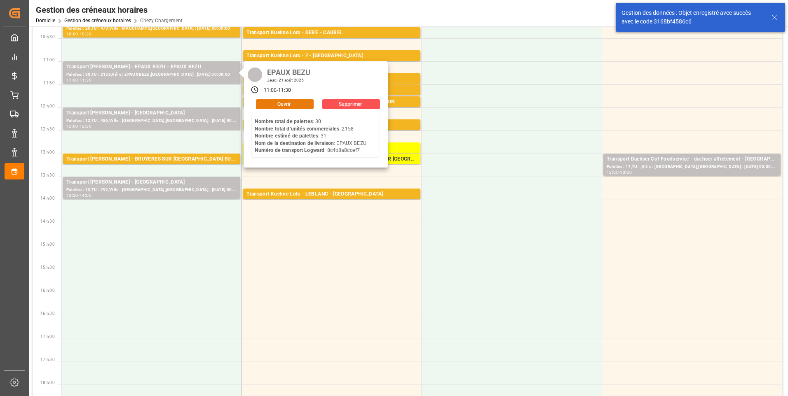
click at [291, 101] on button "Ouvrir" at bounding box center [285, 104] width 58 height 10
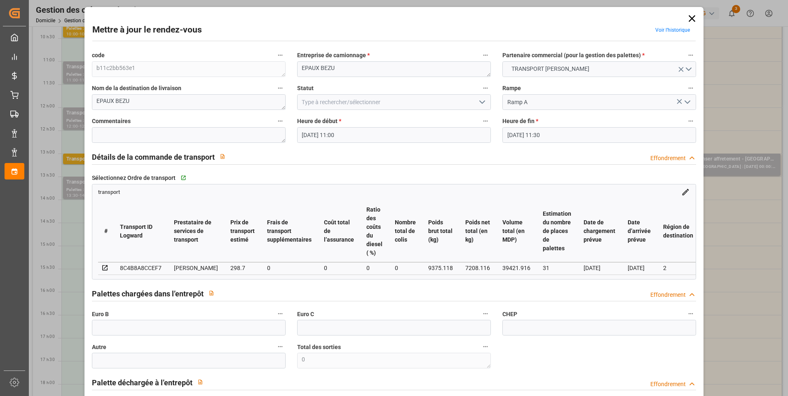
click at [480, 101] on icon "Ouvrir le menu" at bounding box center [482, 102] width 10 height 10
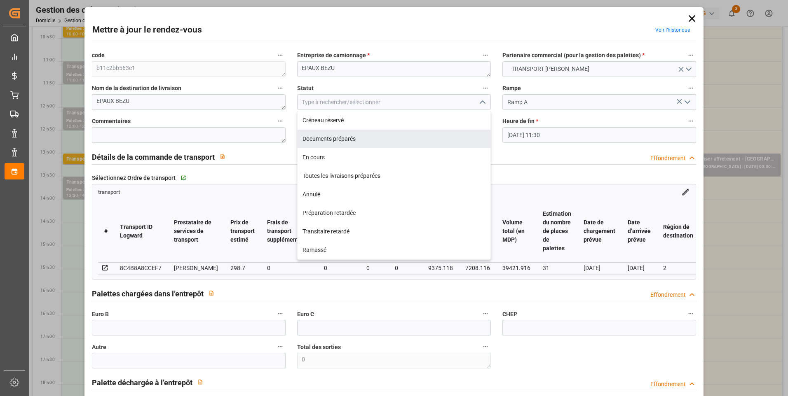
click at [384, 138] on div "Documents préparés" at bounding box center [394, 139] width 193 height 19
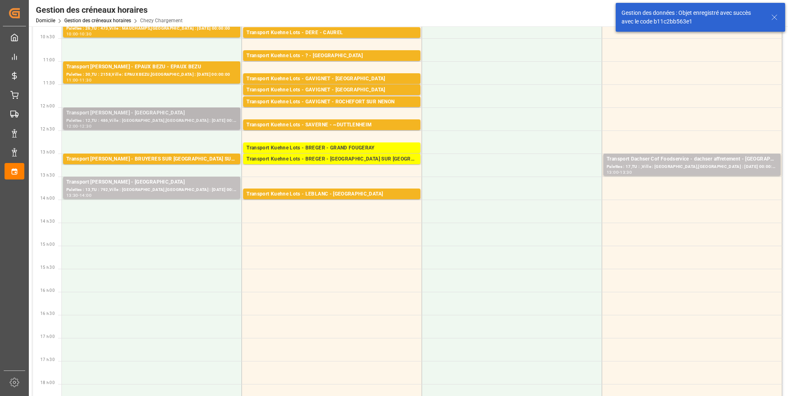
click at [193, 118] on div "Palettes : 12,TU : 486,Ville : SAINT GILLES,Arrivée : 2025-08-25 00:00:00" at bounding box center [151, 120] width 171 height 7
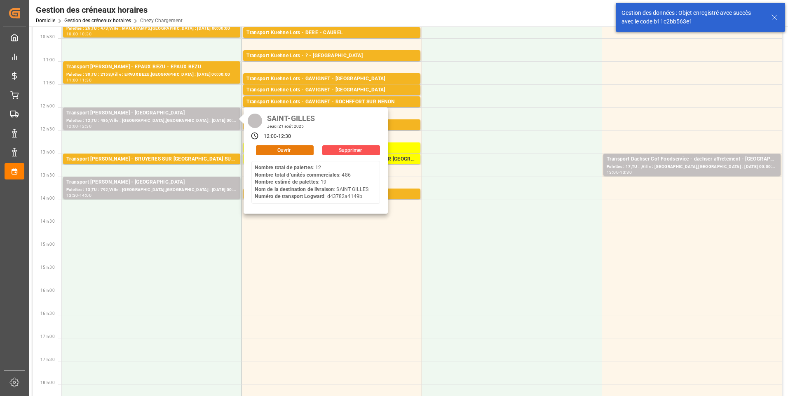
click at [301, 150] on button "Ouvrir" at bounding box center [285, 150] width 58 height 10
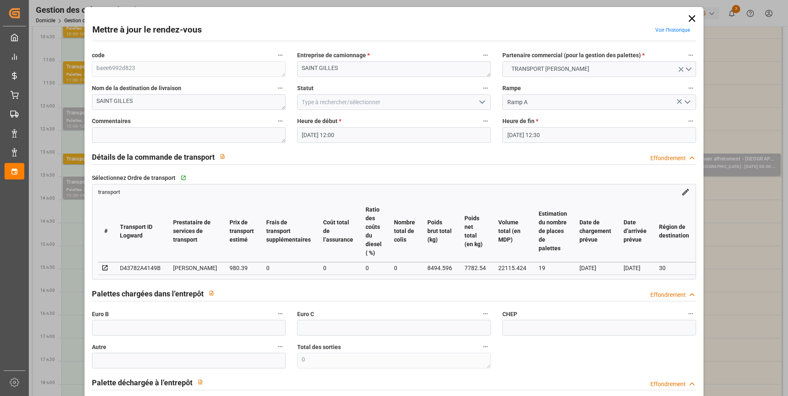
click at [478, 101] on icon "Ouvrir le menu" at bounding box center [482, 102] width 10 height 10
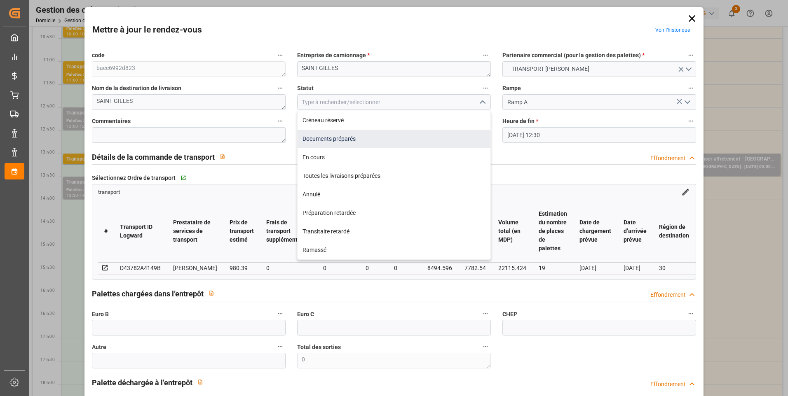
click at [346, 139] on div "Documents préparés" at bounding box center [394, 139] width 193 height 19
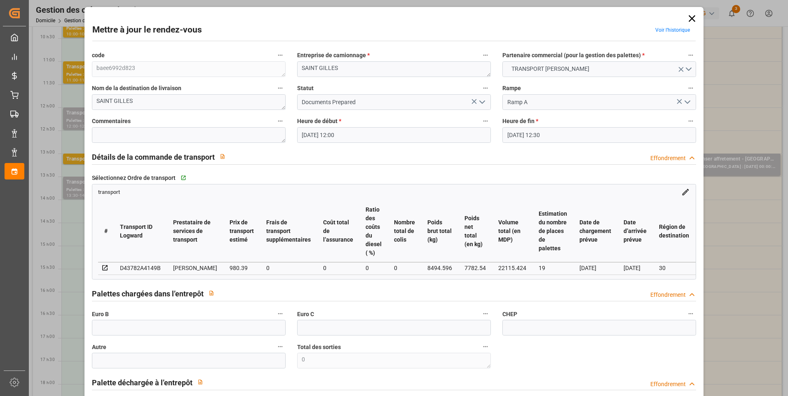
click at [483, 103] on icon "Ouvrir le menu" at bounding box center [482, 102] width 10 height 10
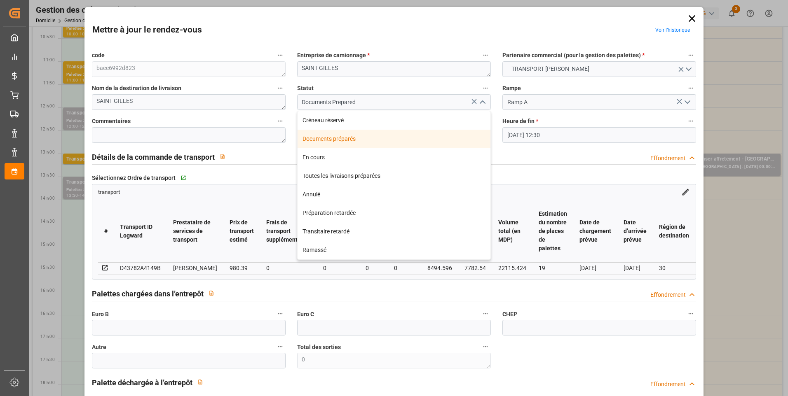
click at [393, 137] on div "Documents préparés" at bounding box center [394, 139] width 193 height 19
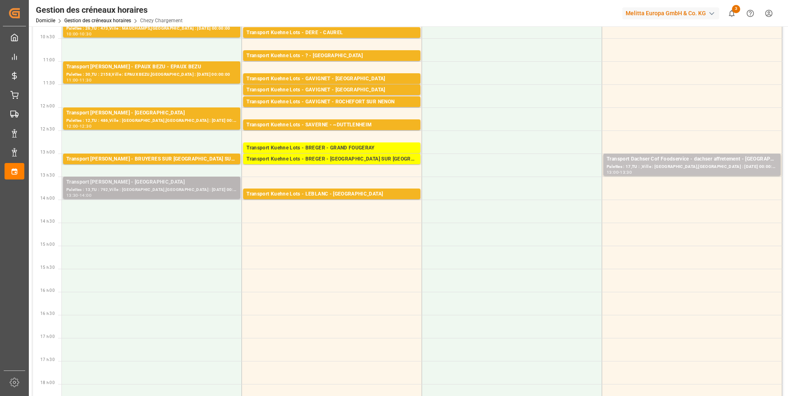
click at [194, 182] on div "Transport [PERSON_NAME] - [GEOGRAPHIC_DATA]" at bounding box center [151, 182] width 171 height 8
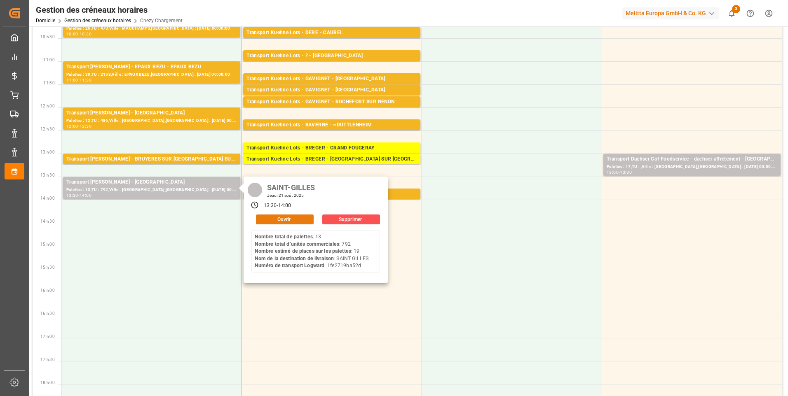
click at [281, 220] on button "Ouvrir" at bounding box center [285, 220] width 58 height 10
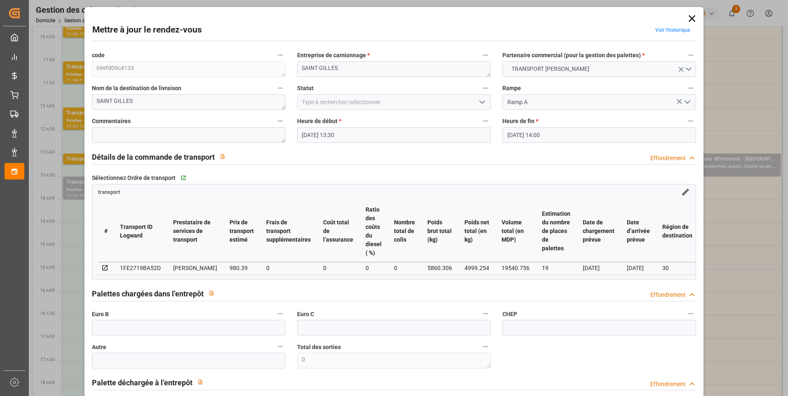
click at [477, 103] on icon "Ouvrir le menu" at bounding box center [482, 102] width 10 height 10
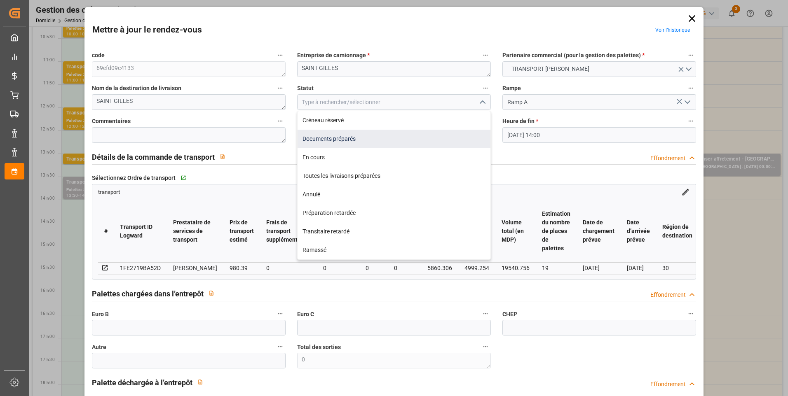
click at [342, 140] on div "Documents préparés" at bounding box center [394, 139] width 193 height 19
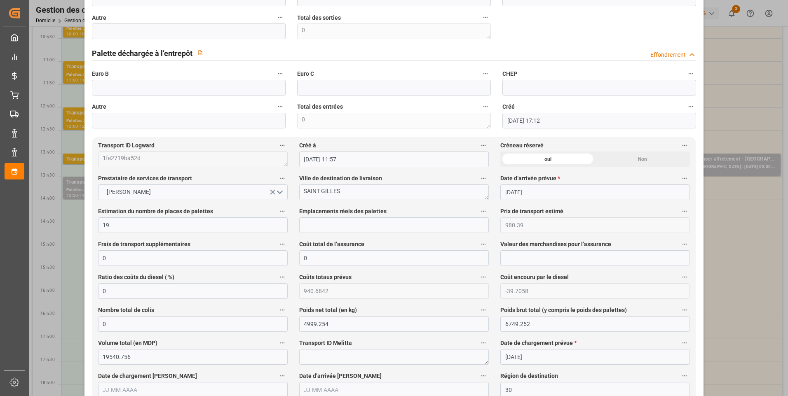
scroll to position [536, 0]
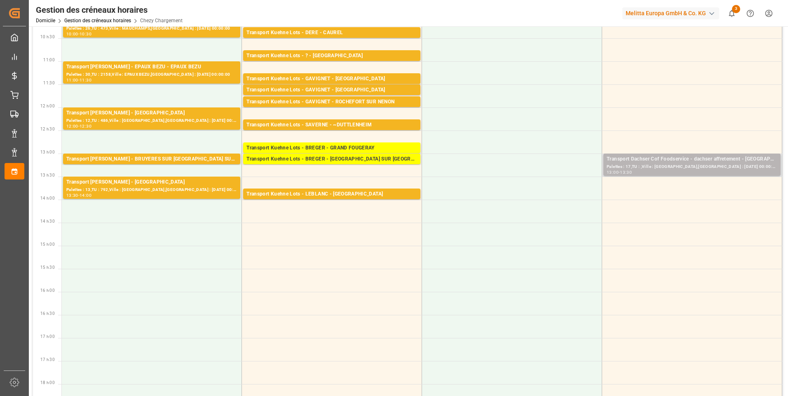
click at [663, 166] on div "Palettes : 17,TU : ,Ville : BEAUMONT SUR OISE,Arrivée : 2025-08-21 00:00:00" at bounding box center [692, 167] width 171 height 7
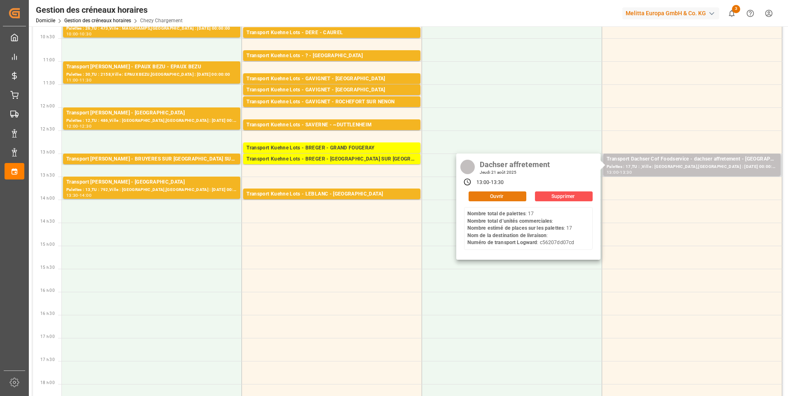
click at [499, 198] on button "Ouvrir" at bounding box center [498, 197] width 58 height 10
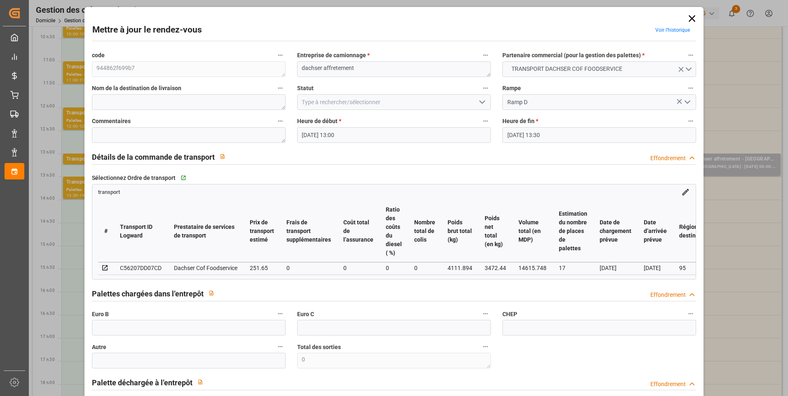
click at [481, 101] on icon "Ouvrir le menu" at bounding box center [482, 102] width 10 height 10
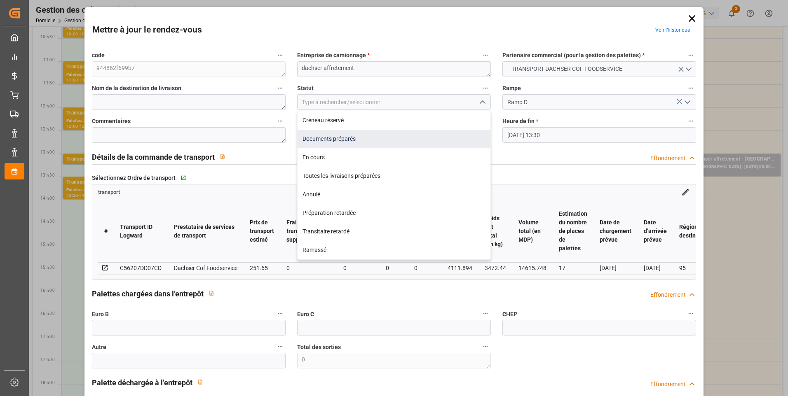
click at [321, 141] on div "Documents préparés" at bounding box center [394, 139] width 193 height 19
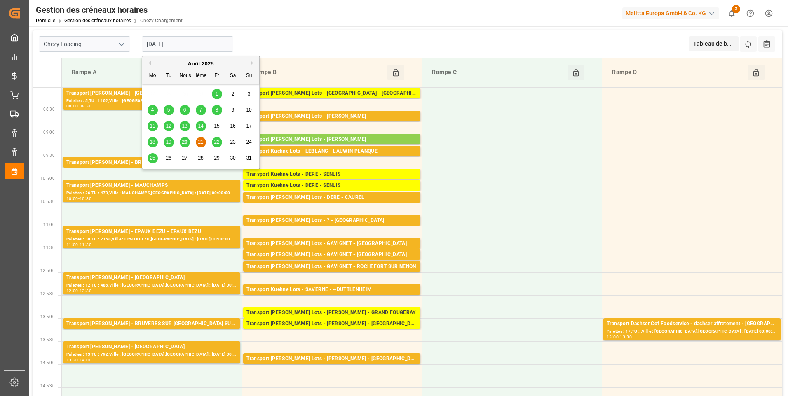
click at [192, 40] on input "[DATE]" at bounding box center [187, 44] width 91 height 16
click at [186, 140] on span "20" at bounding box center [184, 142] width 5 height 6
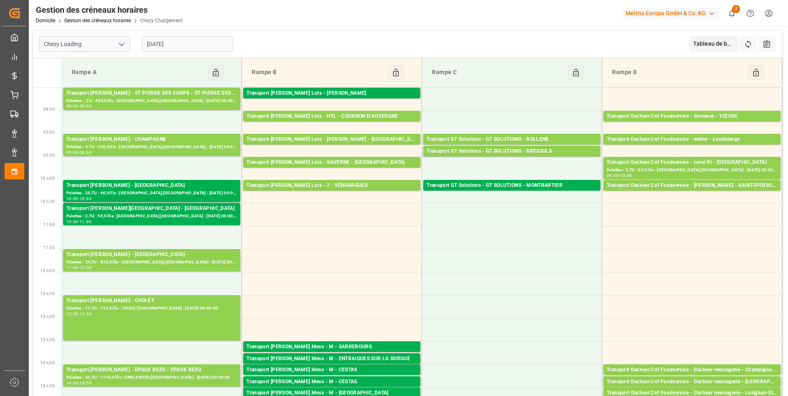
click at [211, 40] on input "[DATE]" at bounding box center [187, 44] width 91 height 16
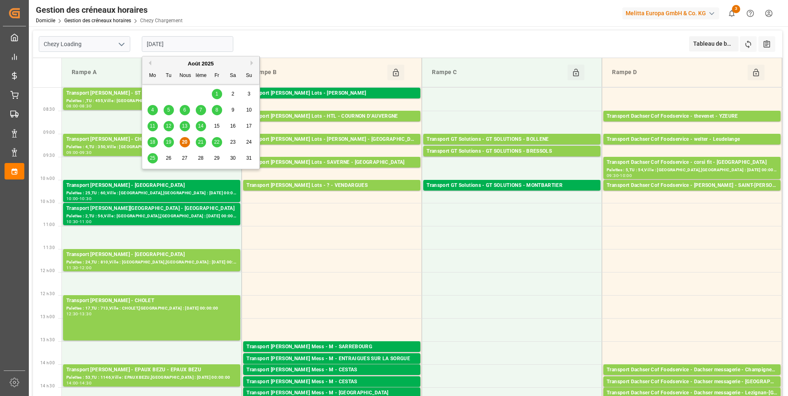
click at [199, 138] on div "21" at bounding box center [201, 143] width 10 height 10
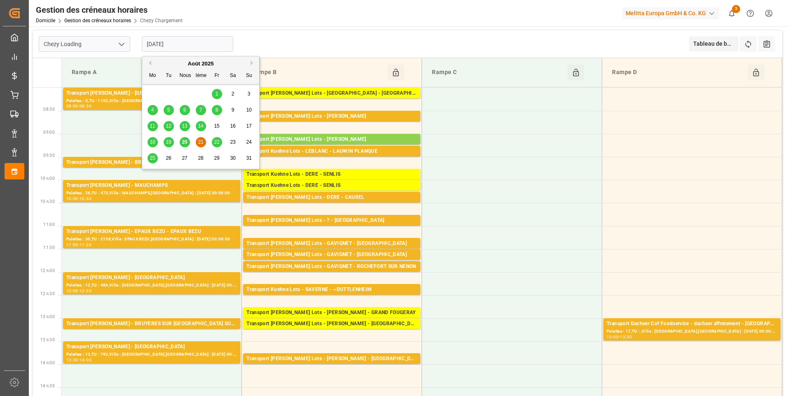
click at [167, 38] on input "[DATE]" at bounding box center [187, 44] width 91 height 16
click at [217, 142] on span "22" at bounding box center [216, 142] width 5 height 6
type input "[DATE]"
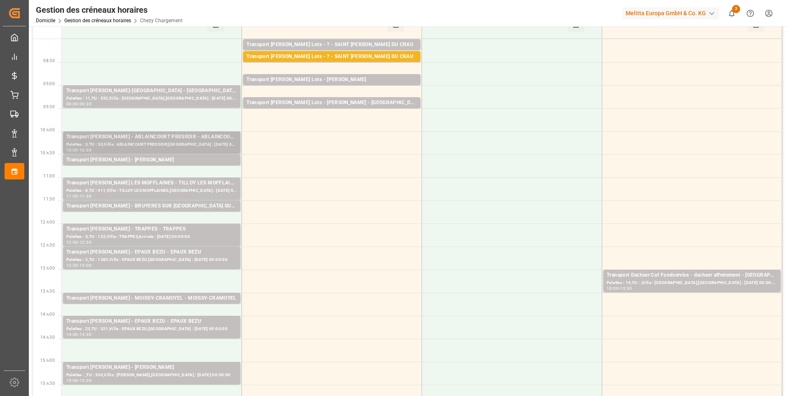
scroll to position [41, 0]
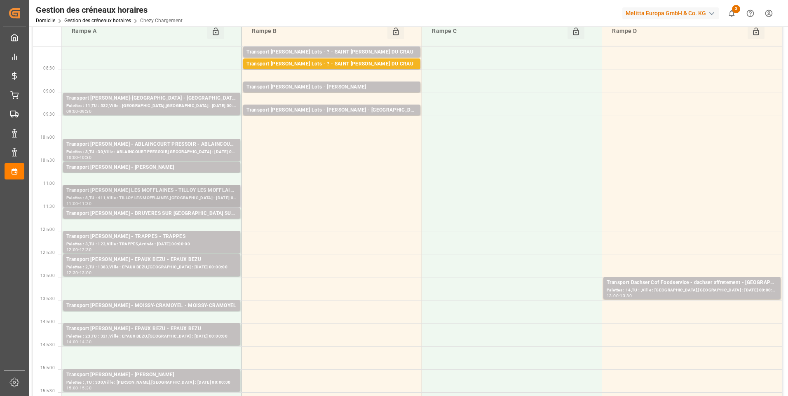
click at [154, 193] on div "Transport Delisle - TILLOY LES MOFFLAINES - TILLOY LES MOFFLAINES" at bounding box center [151, 191] width 171 height 8
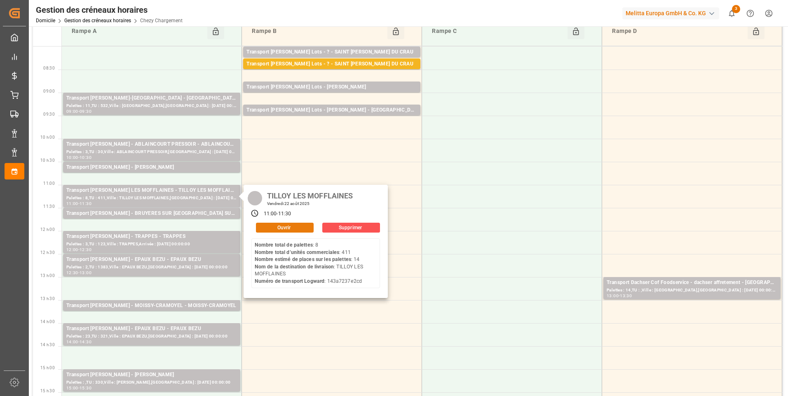
click at [291, 227] on button "Ouvrir" at bounding box center [285, 228] width 58 height 10
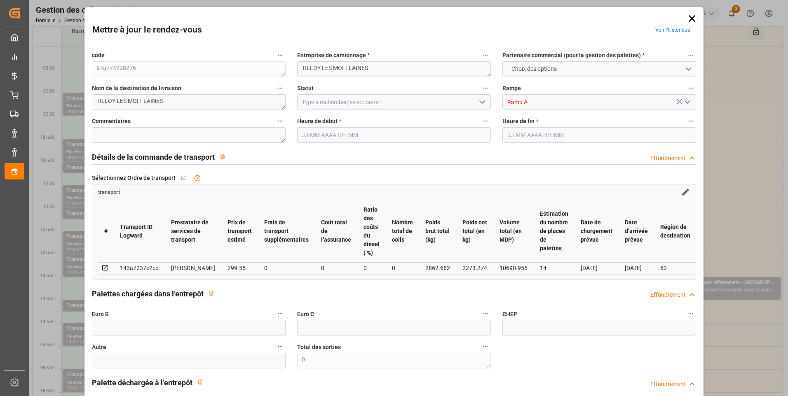
type input "14"
type input "299.55"
type input "0"
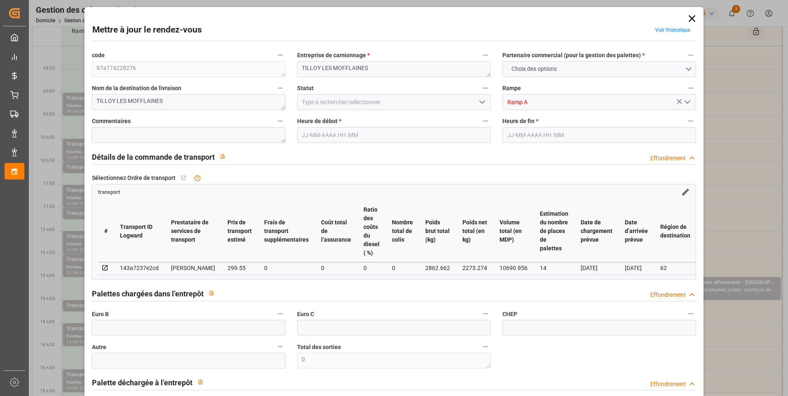
type input "287.4182"
type input "-12.1318"
type input "0"
type input "2273.274"
type input "3830.11"
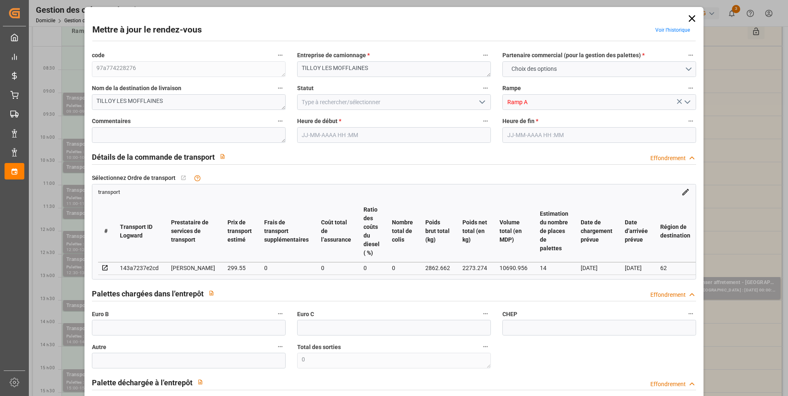
type input "10690.956"
type input "62"
type input "8"
type input "411"
type input "39"
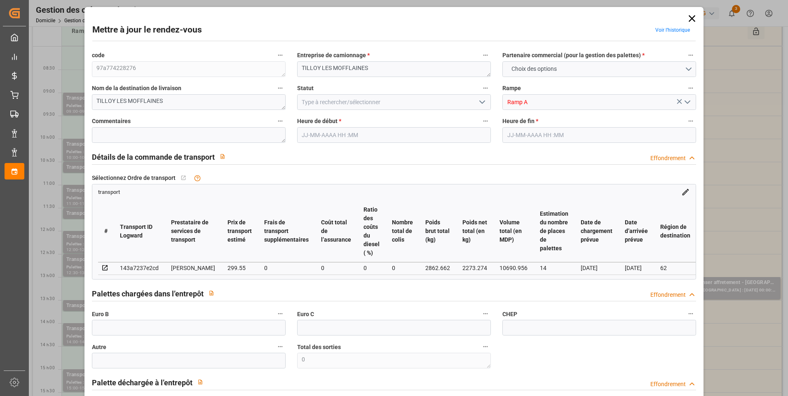
type input "101"
type input "2862.662"
type input "0"
type input "4710.8598"
type input "0"
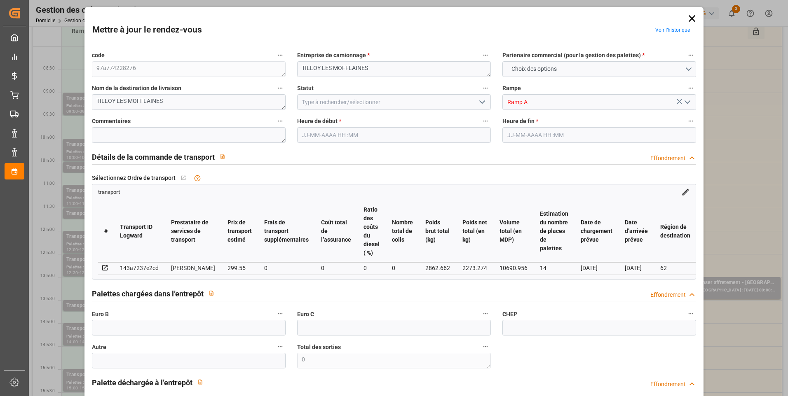
type input "0"
type input "21"
type input "35"
type input "22-08-2025 11:00"
type input "22-08-2025 11:30"
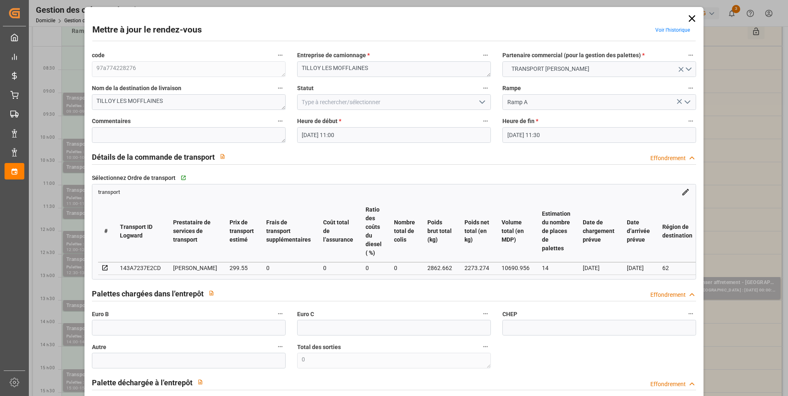
type input "18-08-2025 15:37"
type input "18-08-2025 11:38"
type input "[DATE]"
type input "22-08-2025"
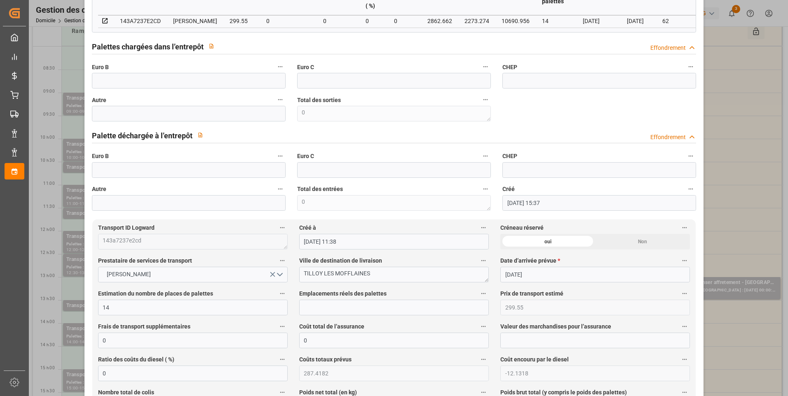
scroll to position [0, 0]
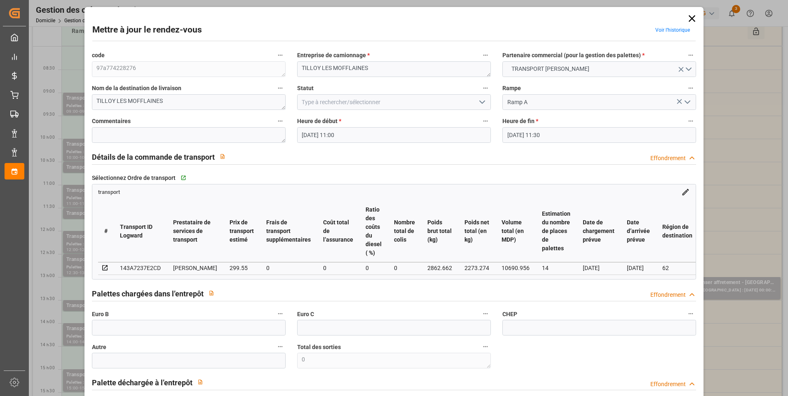
click at [691, 16] on icon at bounding box center [692, 19] width 12 height 12
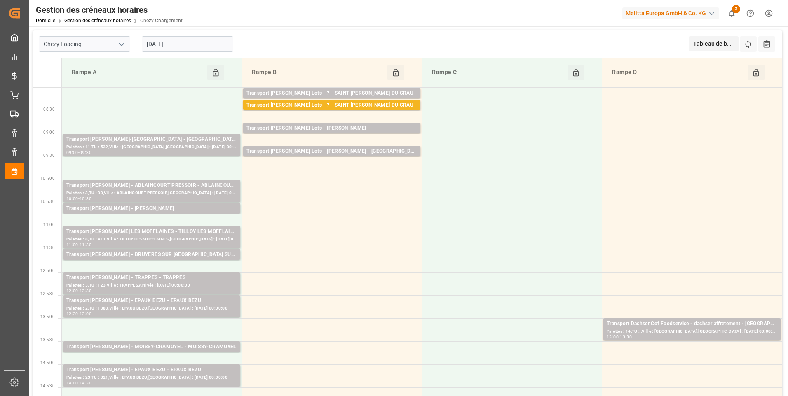
click at [178, 38] on input "[DATE]" at bounding box center [187, 44] width 91 height 16
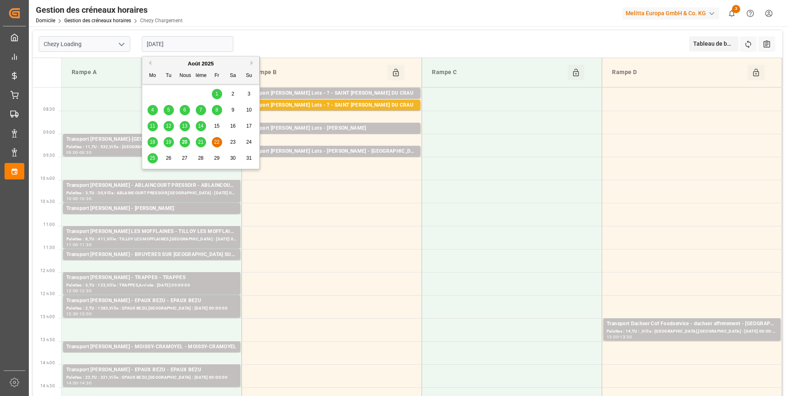
click at [184, 143] on span "20" at bounding box center [184, 142] width 5 height 6
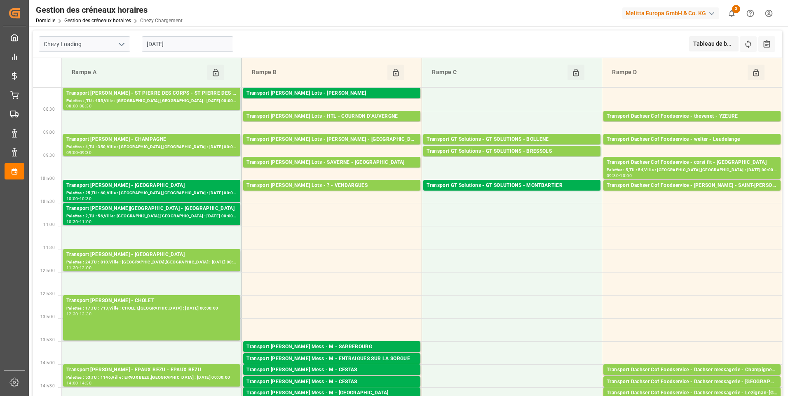
click at [162, 48] on input "[DATE]" at bounding box center [187, 44] width 91 height 16
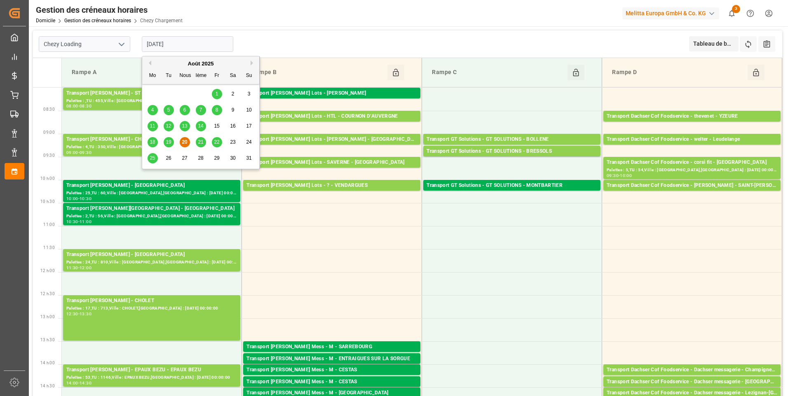
click at [198, 143] on span "21" at bounding box center [200, 142] width 5 height 6
type input "21-08-2025"
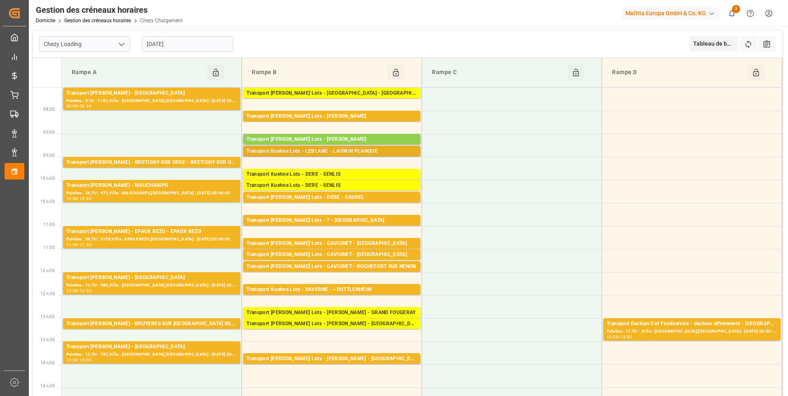
click at [323, 152] on div "Transport Kuehne Lots - LEBLANC - LAUWIN PLANQUE" at bounding box center [331, 152] width 171 height 8
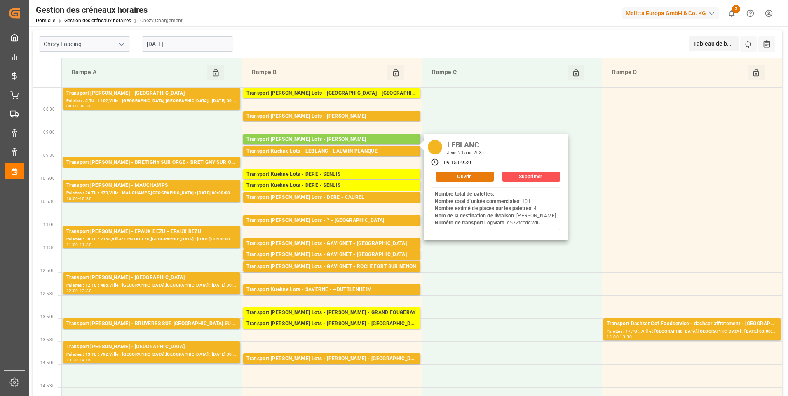
click at [465, 172] on button "Ouvrir" at bounding box center [465, 177] width 58 height 10
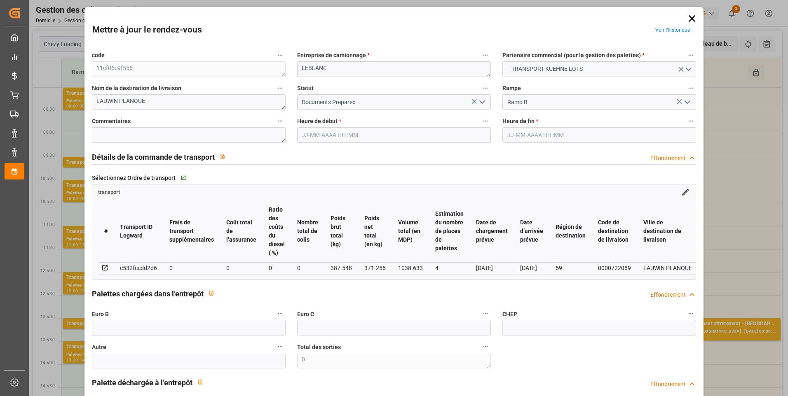
type input "4"
type input "0"
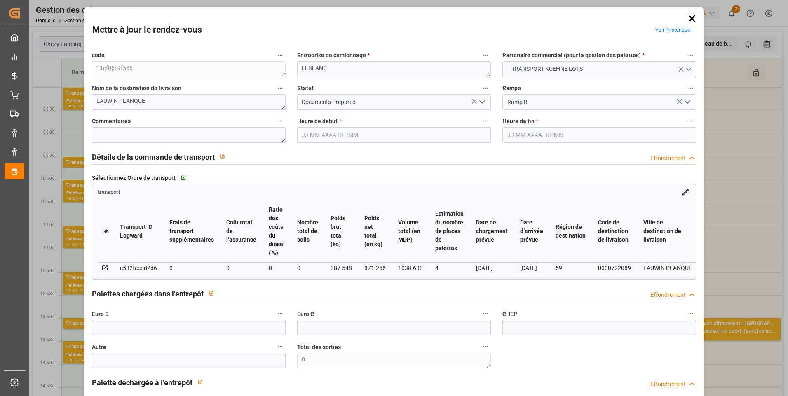
type input "0"
type input "371.256"
type input "479.548"
type input "1038.633"
type input "59"
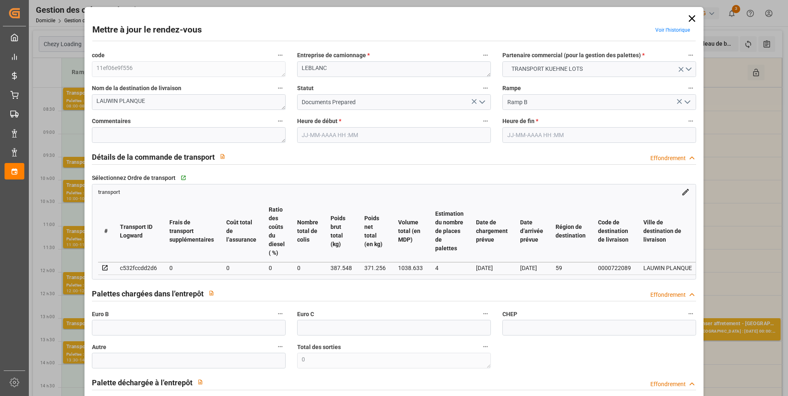
type input "0"
type input "101"
type input "4"
type input "101"
type input "387.548"
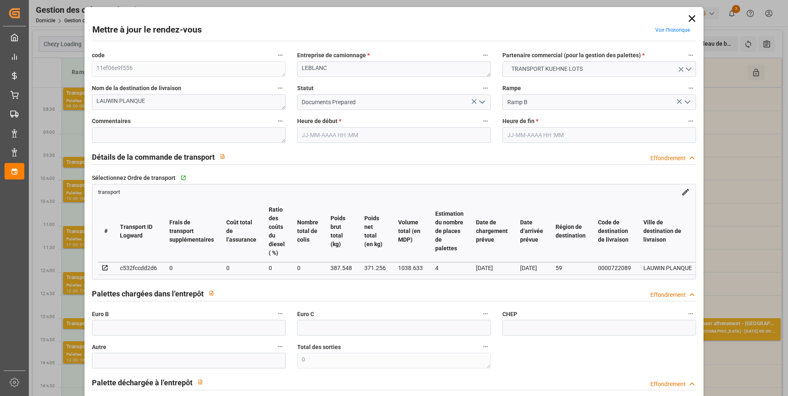
type input "0"
type input "4710.8598"
type input "0"
type input "21"
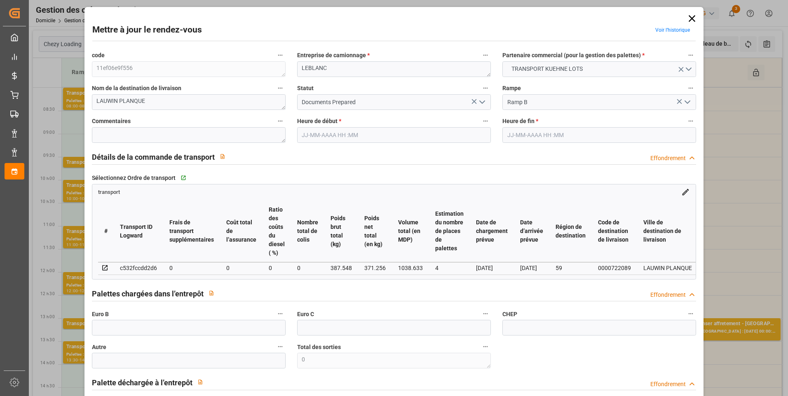
type input "35"
type input "21-08-2025 09:15"
type input "21-08-2025 09:30"
type input "14-08-2025 14:12"
type input "14-08-2025 12:24"
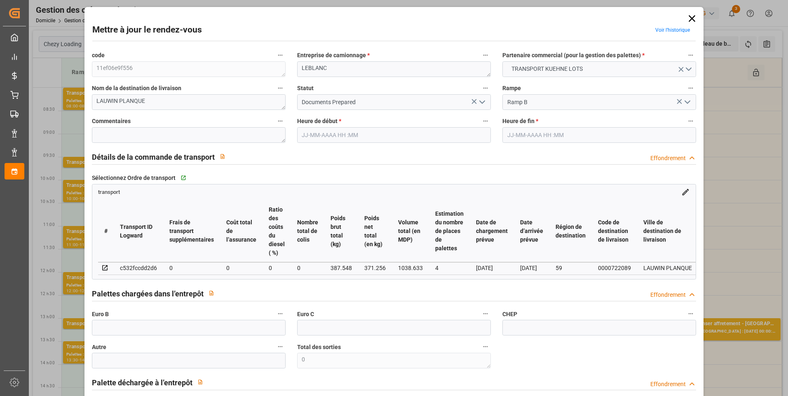
type input "[DATE]"
type input "21-08-2025"
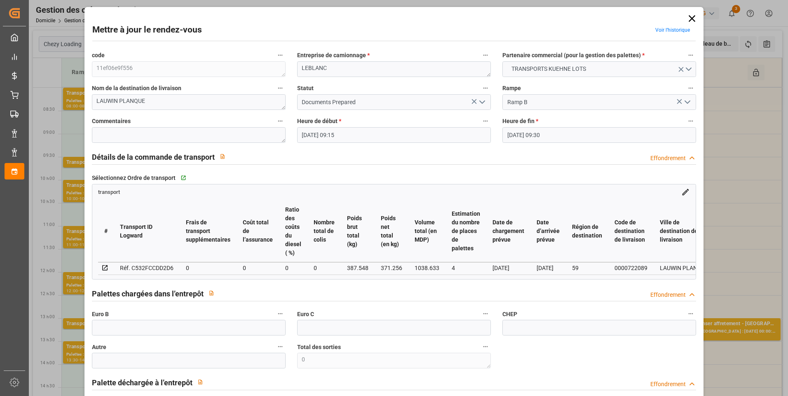
click at [480, 101] on icon "Ouvrir le menu" at bounding box center [482, 102] width 10 height 10
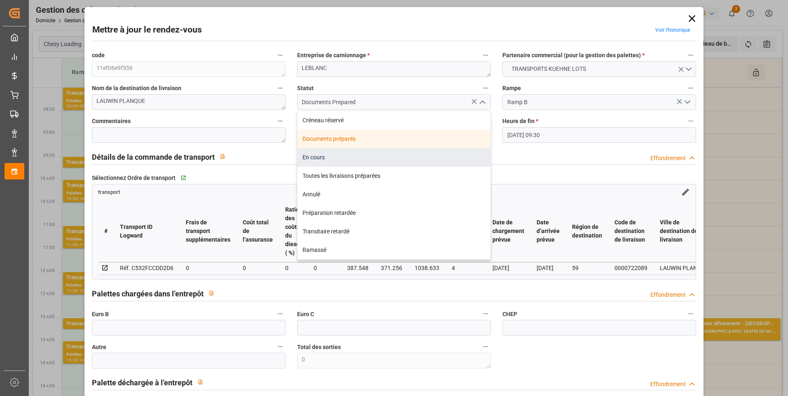
click at [317, 156] on div "En cours" at bounding box center [394, 157] width 193 height 19
type input "In Progress"
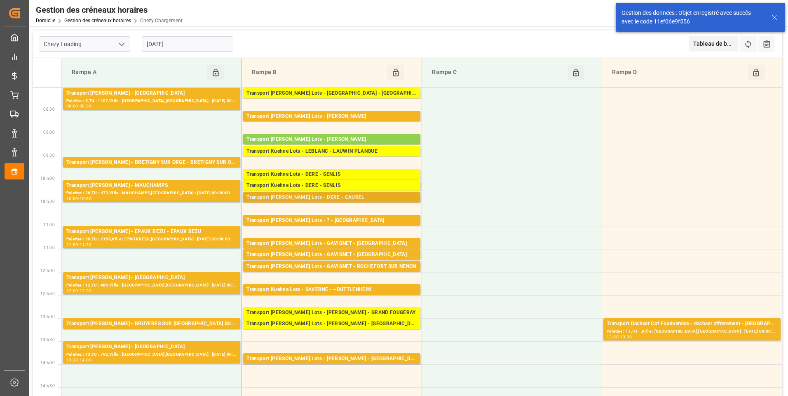
click at [343, 195] on div "Transport Kuehne Lots - DERE - CAUREL" at bounding box center [331, 198] width 171 height 8
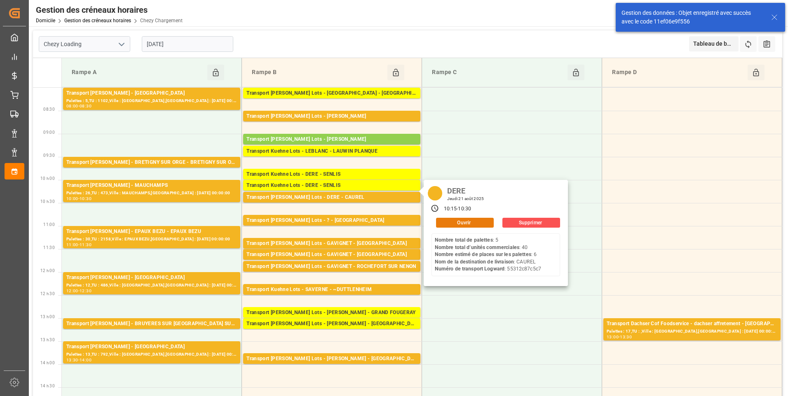
click at [448, 220] on button "Ouvrir" at bounding box center [465, 223] width 58 height 10
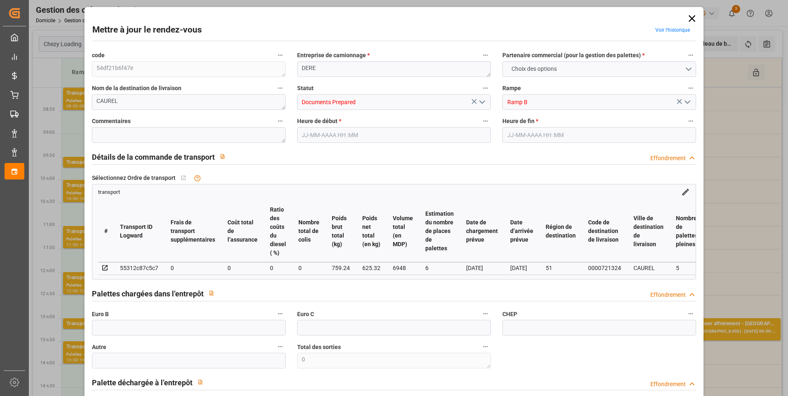
type input "6"
type input "0"
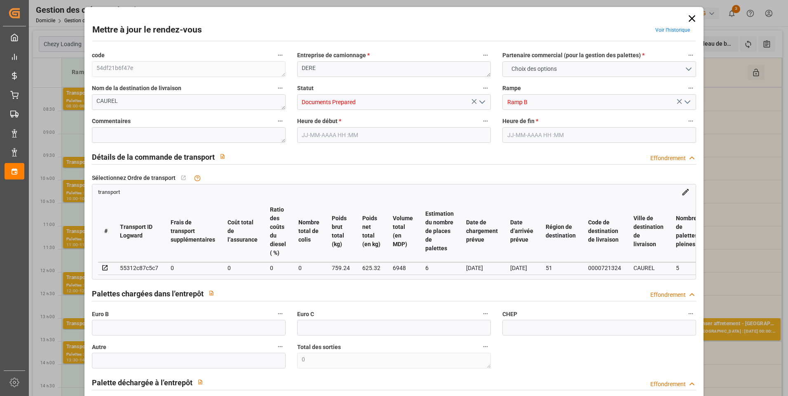
type input "0"
type input "625.32"
type input "977.36"
type input "6948"
type input "51"
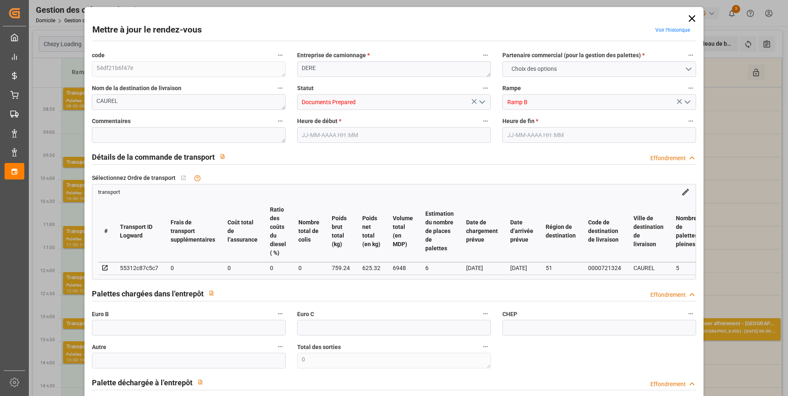
type input "5"
type input "40"
type input "6"
type input "101"
type input "759.24"
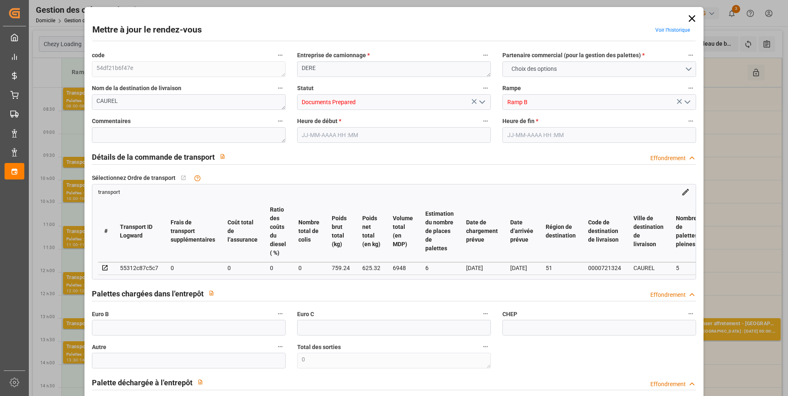
type input "0"
type input "4710.8598"
type input "0"
type input "21"
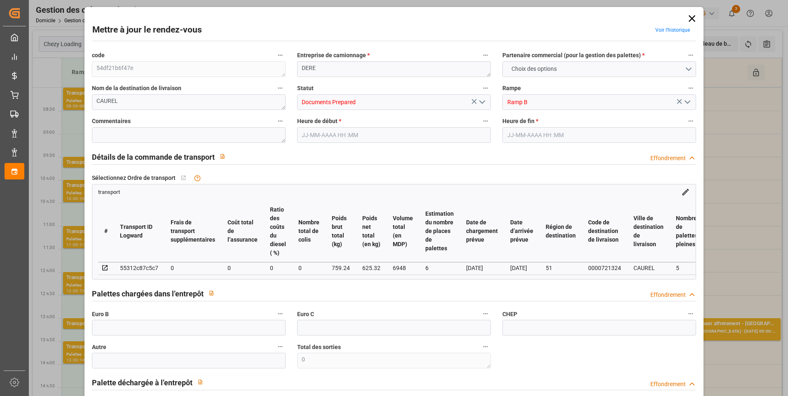
type input "35"
type input "21-08-2025 10:15"
type input "21-08-2025 10:30"
type input "18-08-2025 14:28"
type input "18-08-2025 11:34"
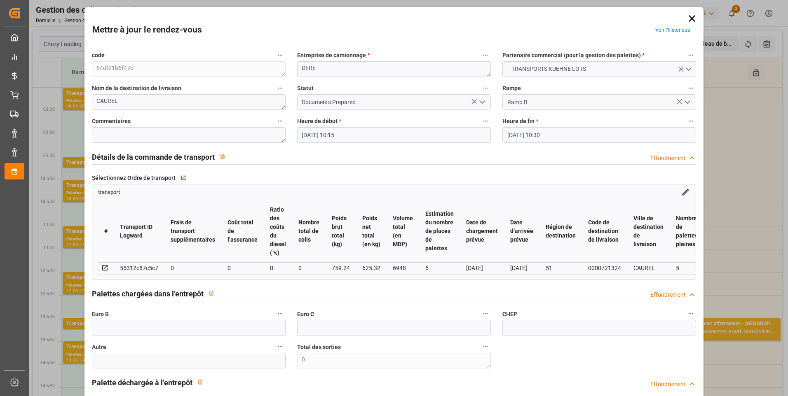
type input "25-08-2025"
type input "[DATE]"
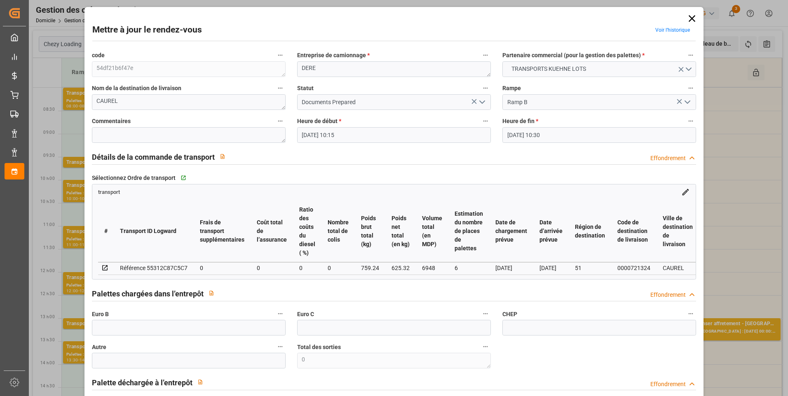
click at [480, 102] on polyline "Ouvrir le menu" at bounding box center [482, 102] width 5 height 2
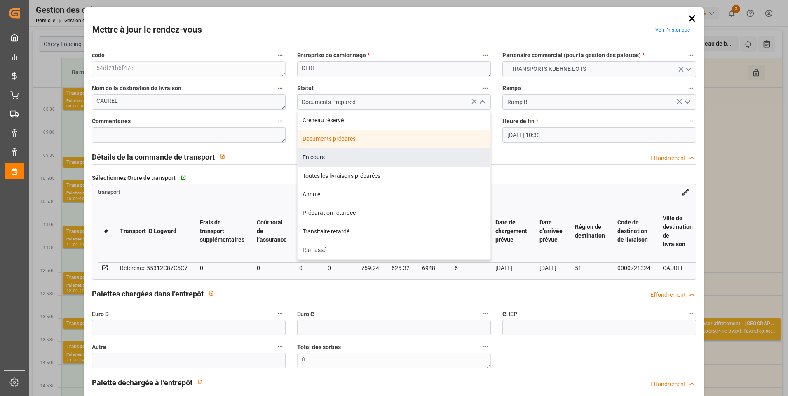
click at [354, 159] on div "En cours" at bounding box center [394, 157] width 193 height 19
type input "In Progress"
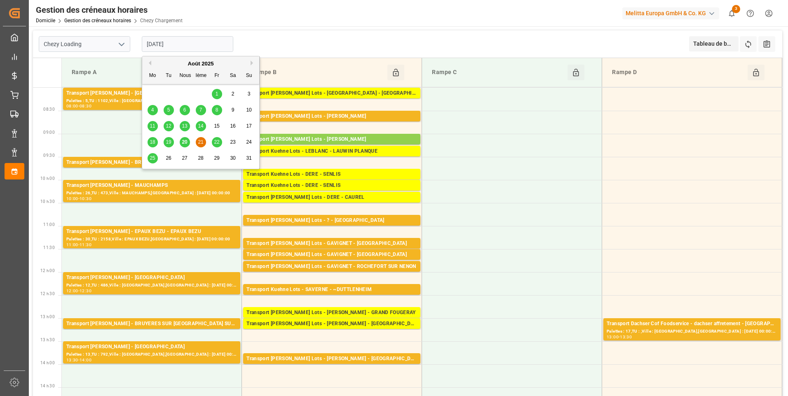
click at [212, 42] on input "21-08-2025" at bounding box center [187, 44] width 91 height 16
click at [183, 141] on span "20" at bounding box center [184, 142] width 5 height 6
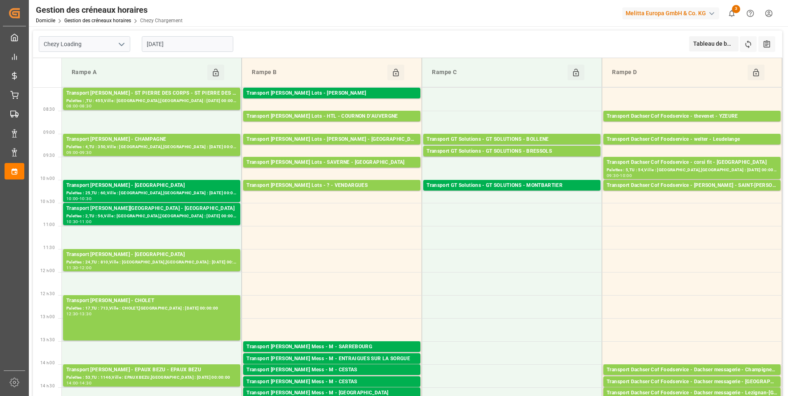
click at [212, 45] on input "[DATE]" at bounding box center [187, 44] width 91 height 16
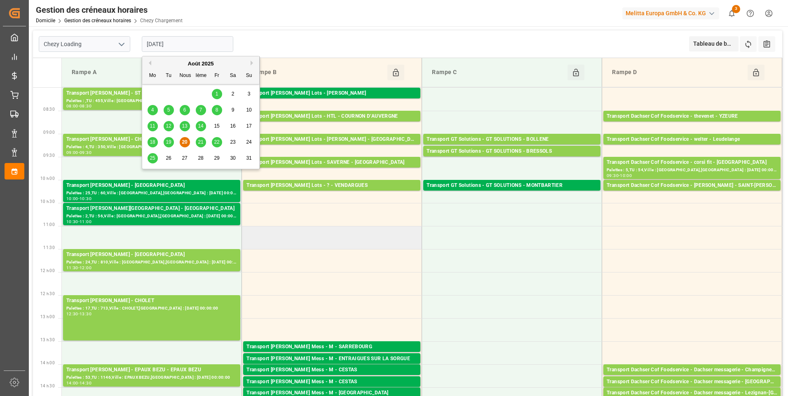
click at [318, 233] on td at bounding box center [332, 237] width 180 height 23
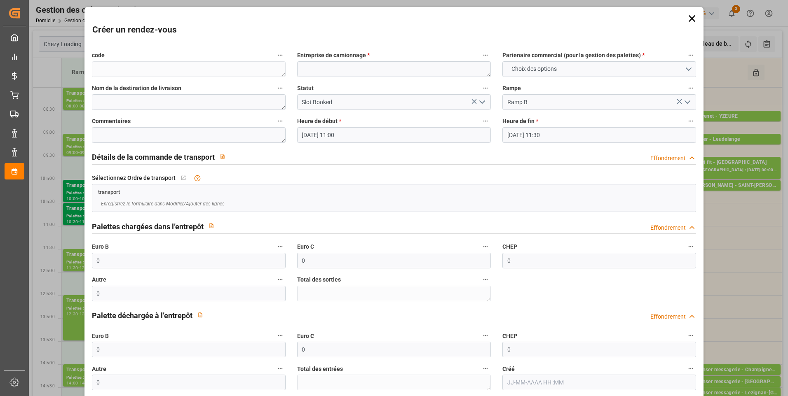
click at [483, 100] on icon "Ouvrir le menu" at bounding box center [482, 102] width 10 height 10
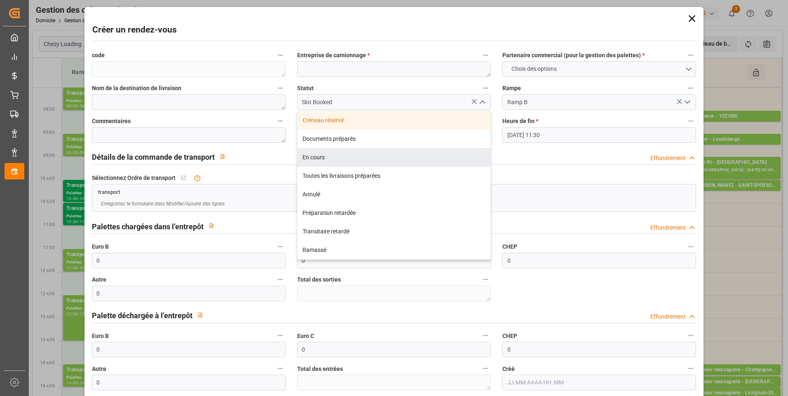
click at [528, 175] on div "Sélectionnez Ordre de transport   No child Object linked" at bounding box center [394, 178] width 605 height 12
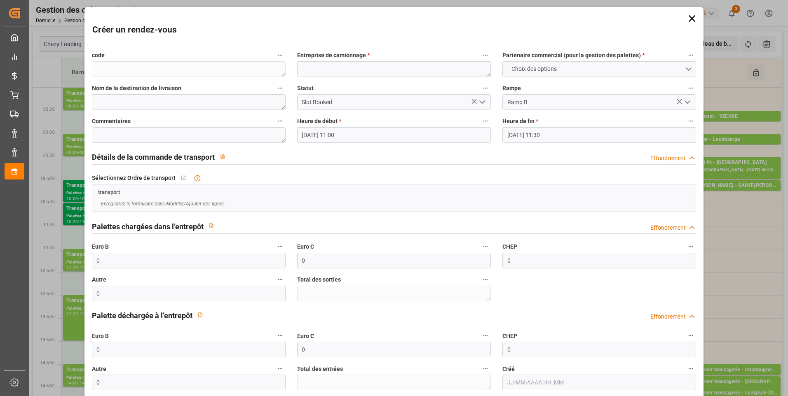
click at [692, 22] on icon at bounding box center [692, 19] width 12 height 12
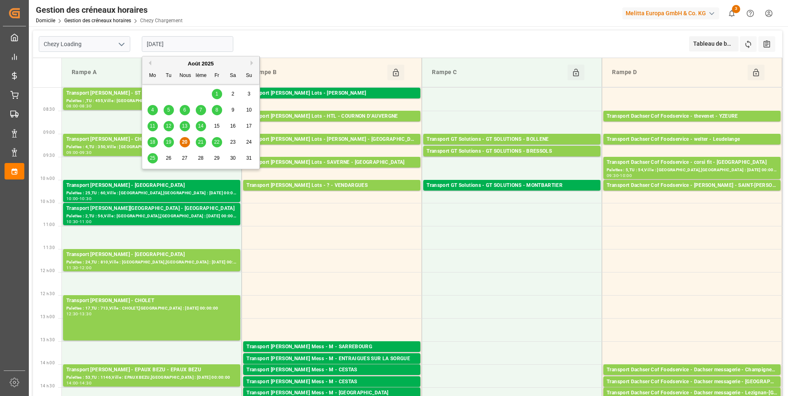
click at [188, 42] on input "[DATE]" at bounding box center [187, 44] width 91 height 16
click at [202, 142] on span "21" at bounding box center [200, 142] width 5 height 6
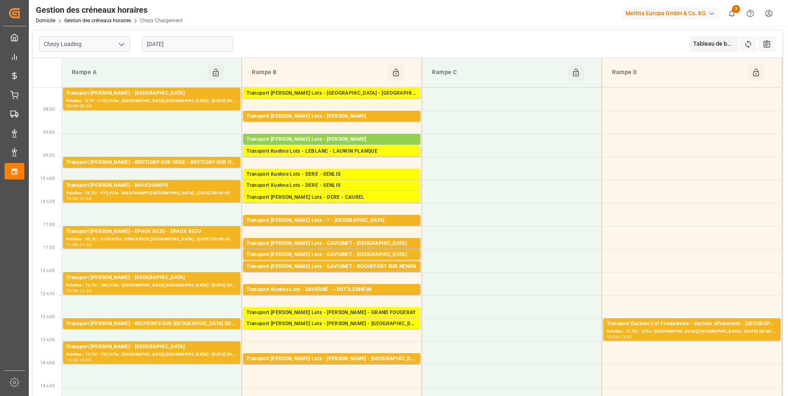
click at [218, 42] on input "21-08-2025" at bounding box center [187, 44] width 91 height 16
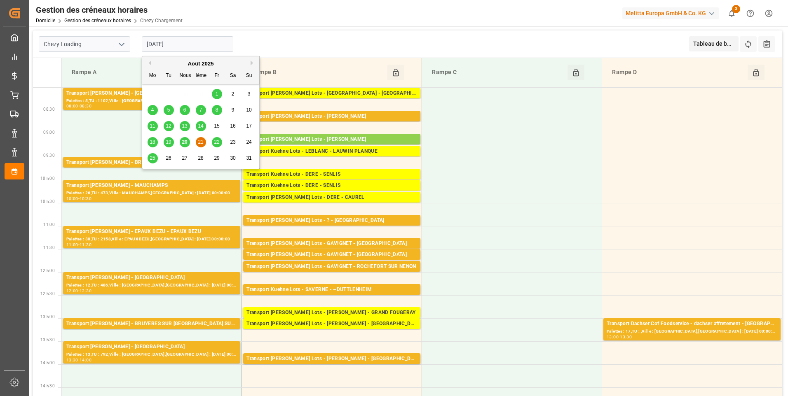
click at [183, 141] on span "20" at bounding box center [184, 142] width 5 height 6
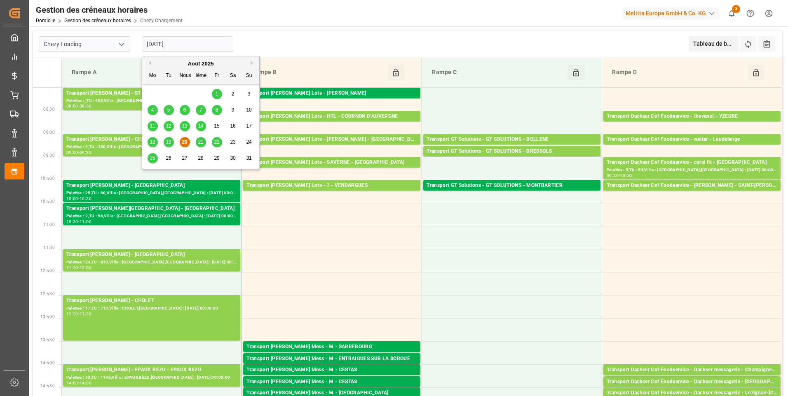
click at [208, 44] on input "[DATE]" at bounding box center [187, 44] width 91 height 16
click at [202, 140] on span "21" at bounding box center [200, 142] width 5 height 6
type input "21-08-2025"
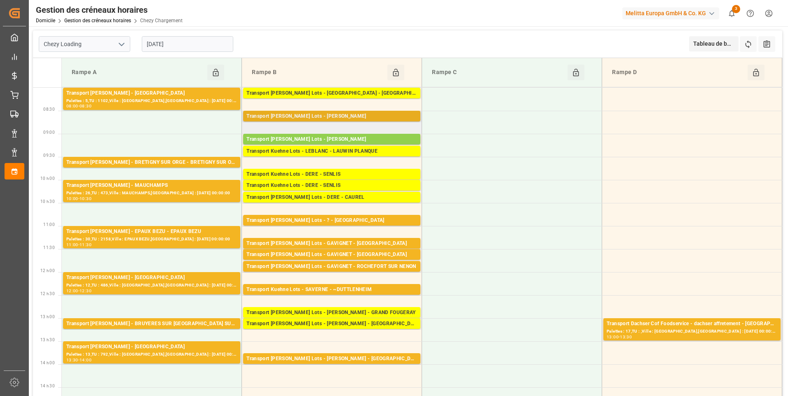
click at [324, 117] on div "Transport Kuehne Lots - ANTOINE - CARQUEFOU" at bounding box center [331, 116] width 171 height 8
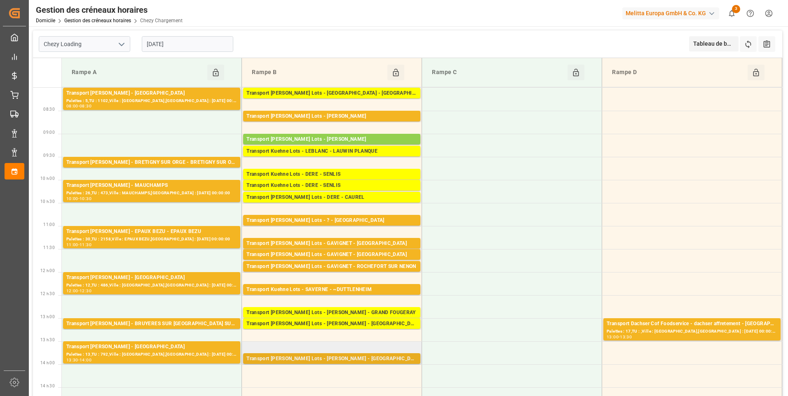
click at [340, 357] on div "Transport Kuehne Lots - LEBLANC - BLANQUEFORT" at bounding box center [331, 359] width 171 height 8
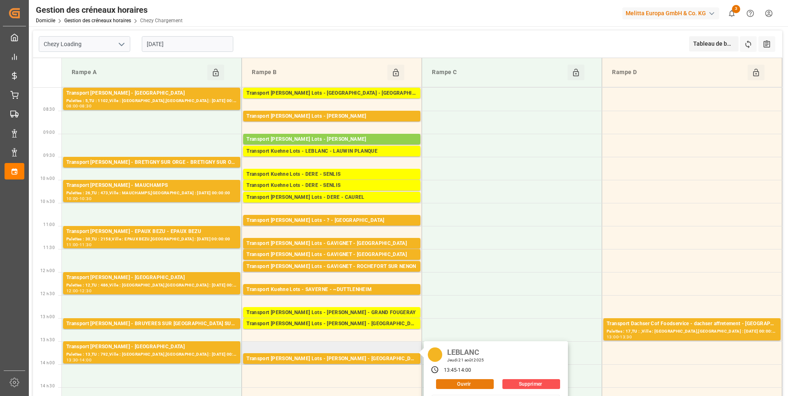
click at [459, 381] on button "Ouvrir" at bounding box center [465, 385] width 58 height 10
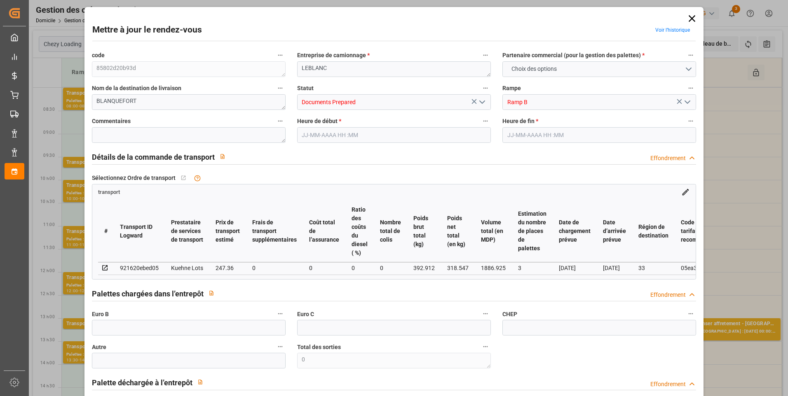
type input "3"
type input "247.36"
type input "0"
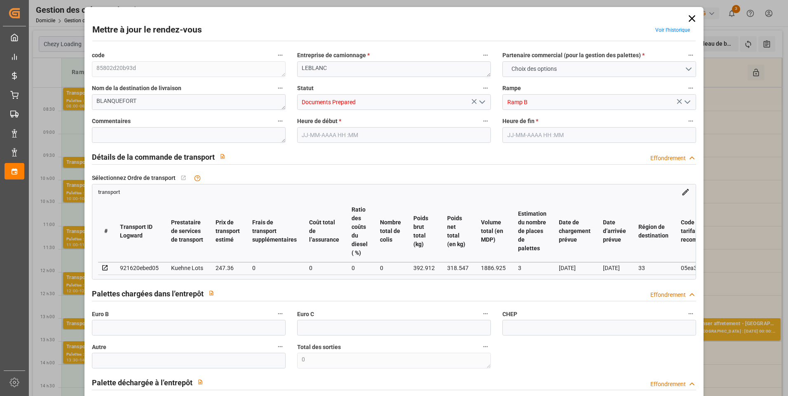
type input "247.36"
type input "0"
type input "318.547"
type input "622.912"
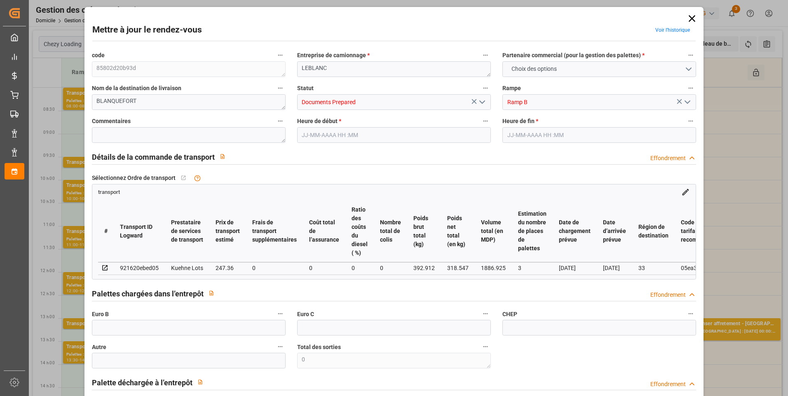
type input "1886.925"
type input "33"
type input "0"
type input "232"
type input "10"
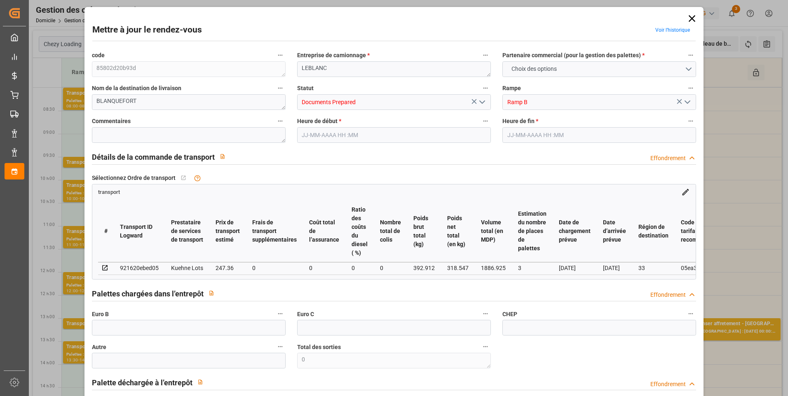
type input "101"
type input "392.912"
type input "0"
type input "4710.8598"
type input "0"
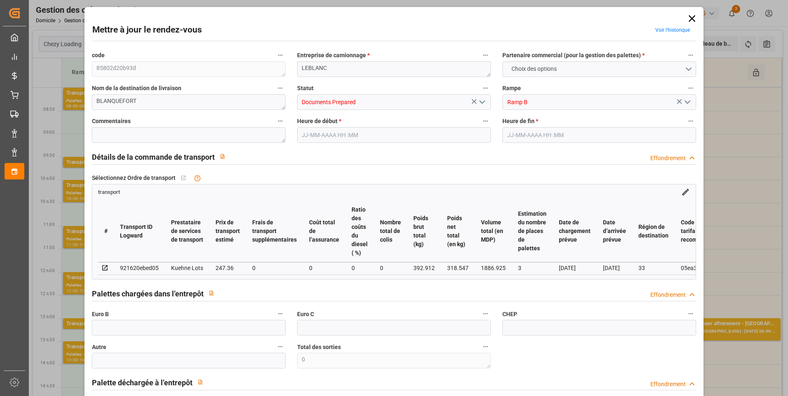
type input "0"
type input "21"
type input "35"
type input "21-08-2025 13:45"
type input "21-08-2025 14:00"
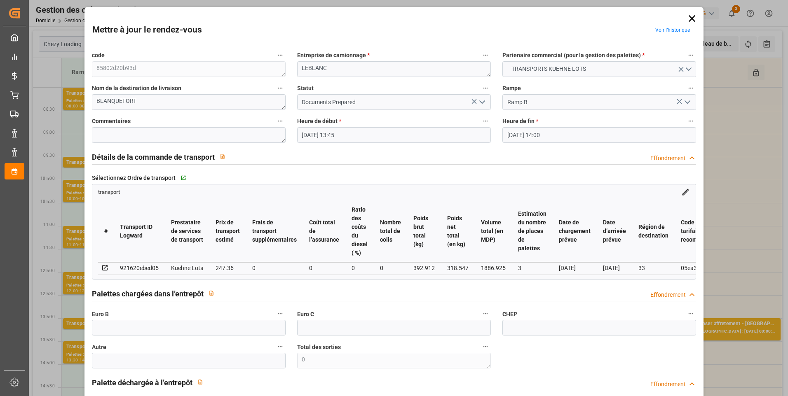
type input "19-08-2025 15:10"
type input "19-08-2025 11:28"
type input "26-08-2025"
type input "[DATE]"
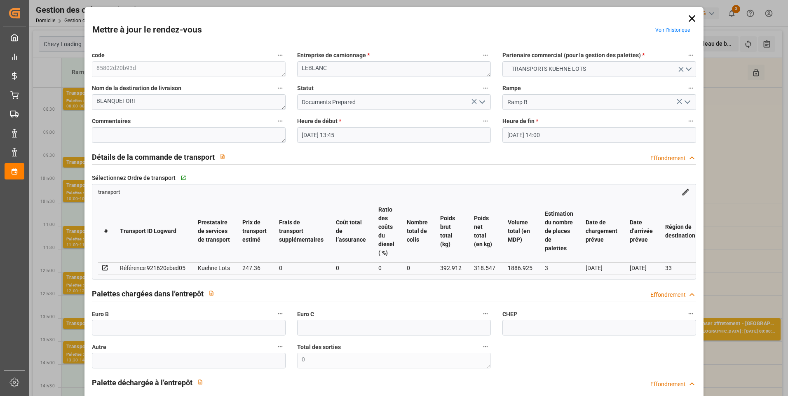
click at [480, 101] on polyline "Ouvrir le menu" at bounding box center [482, 102] width 5 height 2
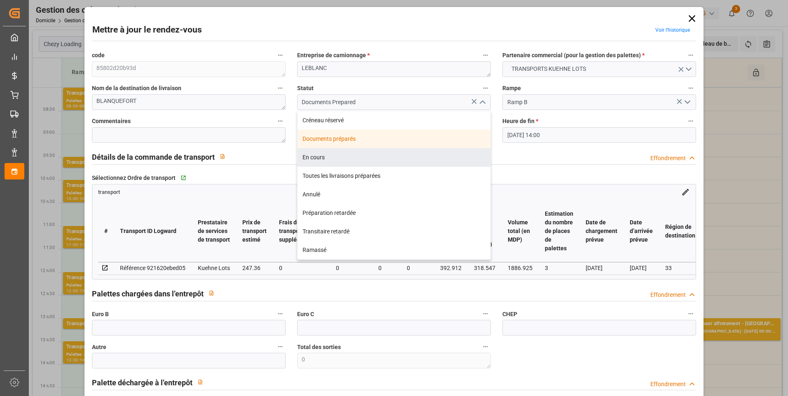
click at [521, 156] on div "Détails de la commande de transport Effondrement" at bounding box center [394, 157] width 605 height 16
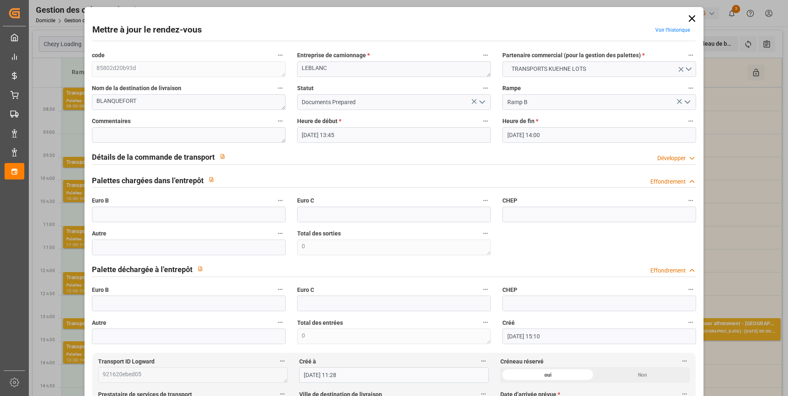
click at [424, 135] on input "[DATE] 13:45" at bounding box center [394, 135] width 194 height 16
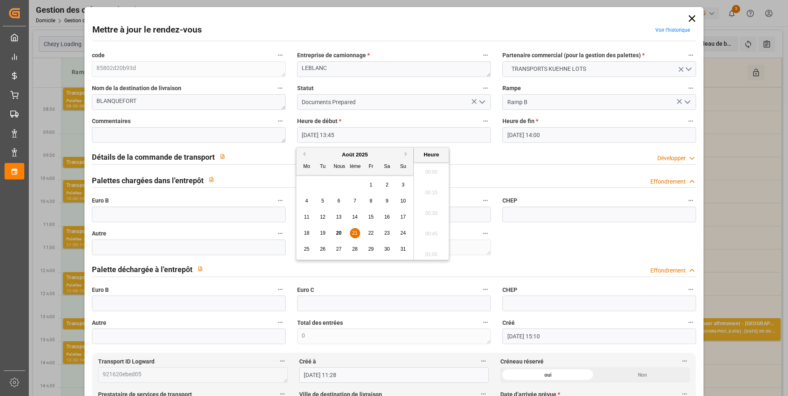
scroll to position [1095, 0]
click at [353, 233] on span "21" at bounding box center [354, 233] width 5 height 6
click at [432, 251] on li "08:45" at bounding box center [431, 252] width 35 height 21
type input "21-08-2025 08:45"
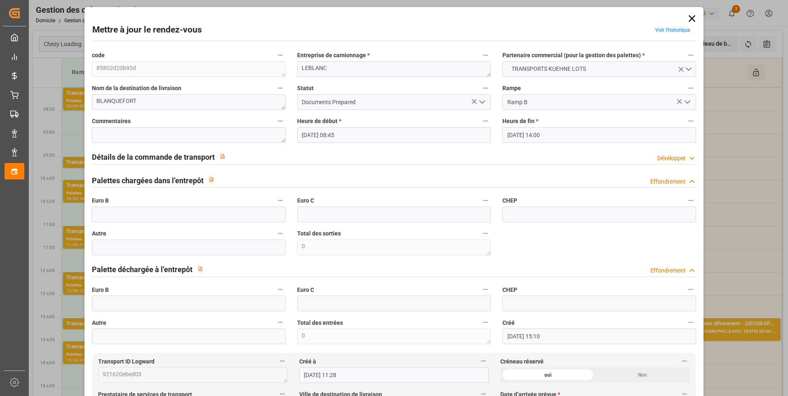
click at [579, 129] on input "21-08-2025 14:00" at bounding box center [599, 135] width 194 height 16
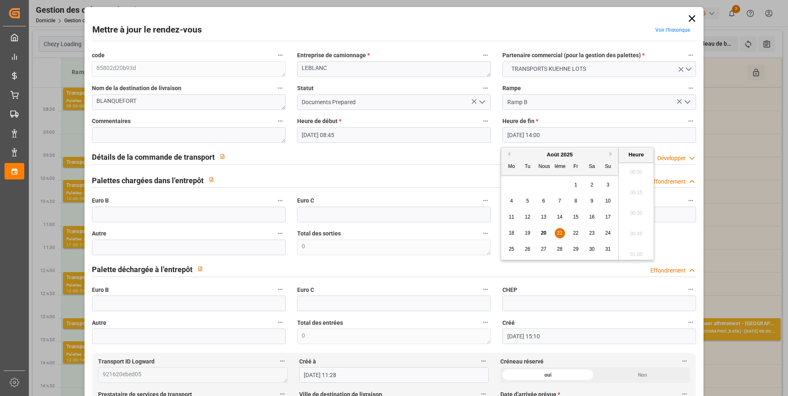
scroll to position [1116, 0]
click at [557, 233] on span "21" at bounding box center [559, 233] width 5 height 6
click at [633, 210] on li "09:00" at bounding box center [636, 211] width 35 height 21
type input "21-08-2025 09:00"
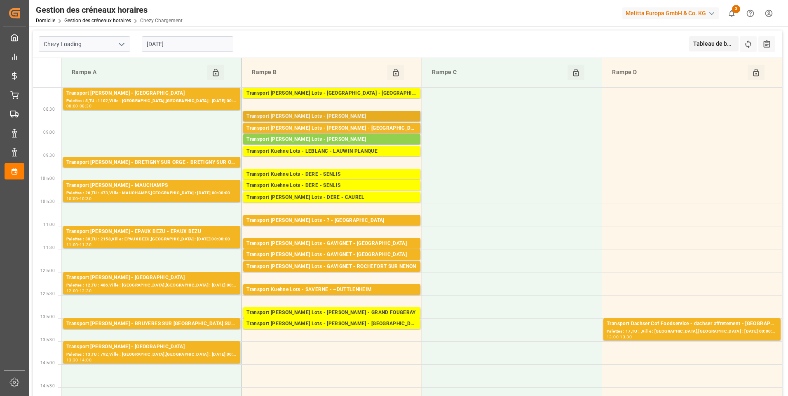
click at [359, 117] on div "Transport [PERSON_NAME] Lots - [PERSON_NAME]" at bounding box center [331, 116] width 171 height 8
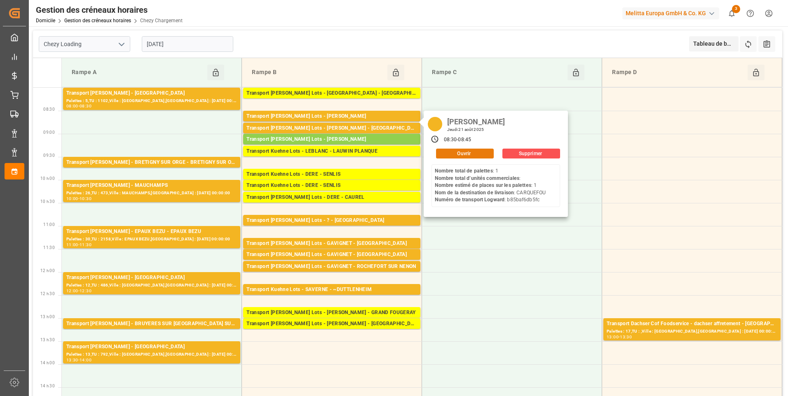
click at [457, 150] on button "Ouvrir" at bounding box center [465, 154] width 58 height 10
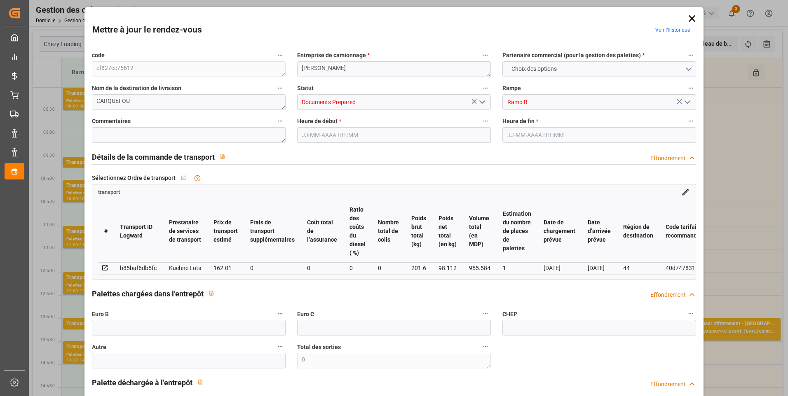
type input "1"
type input "162.01"
type input "0"
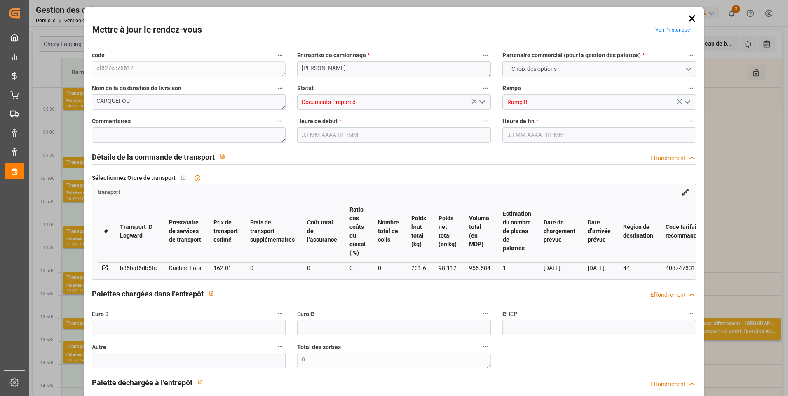
type input "162.01"
type input "0"
type input "98.112"
type input "241"
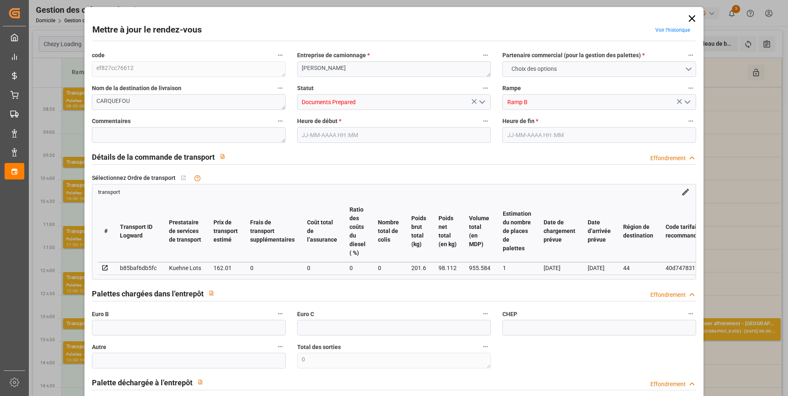
type input "955.584"
type input "44"
type input "1"
type input "0"
type input "1"
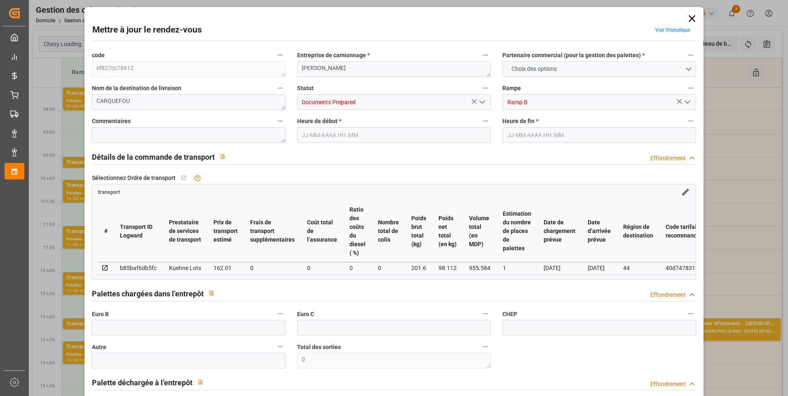
type input "101"
type input "201.6"
type input "0"
type input "4710.8598"
type input "0"
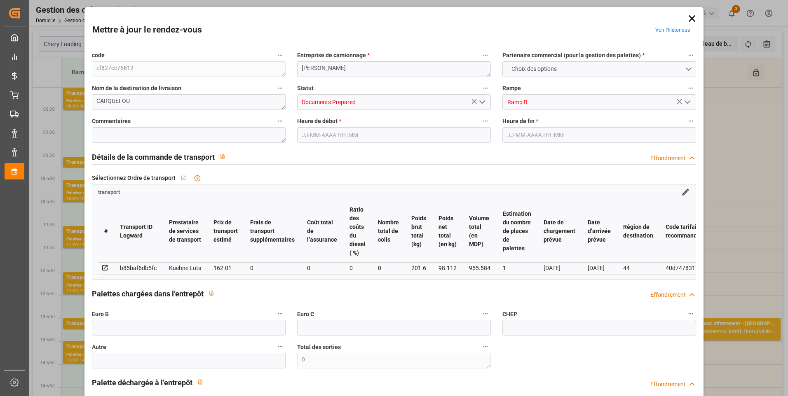
type input "0"
type input "21"
type input "35"
type input "21-08-2025 08:30"
type input "21-08-2025 08:45"
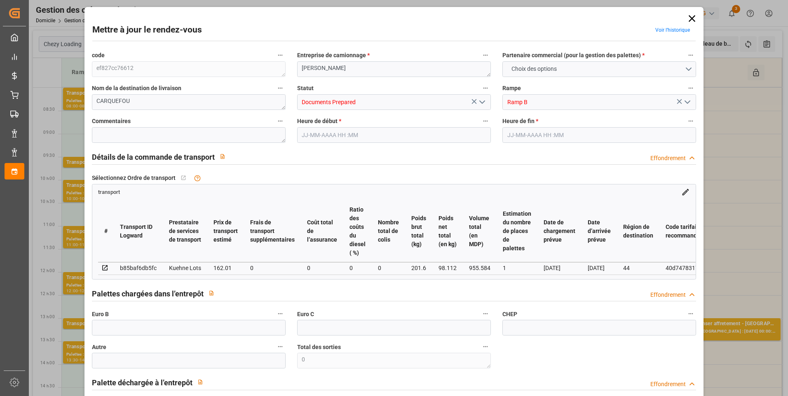
type input "[DATE] 15:09"
type input "[DATE] 12:20"
type input "[DATE]"
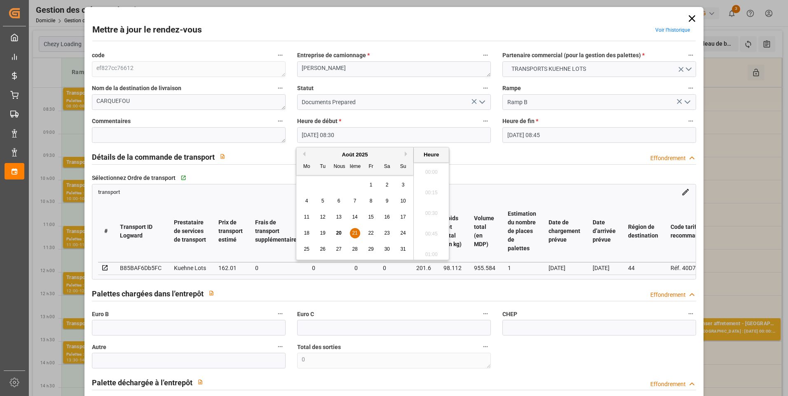
click at [450, 132] on input "21-08-2025 08:30" at bounding box center [394, 135] width 194 height 16
click at [356, 233] on span "21" at bounding box center [354, 233] width 5 height 6
click at [437, 251] on li "13:30" at bounding box center [431, 252] width 35 height 21
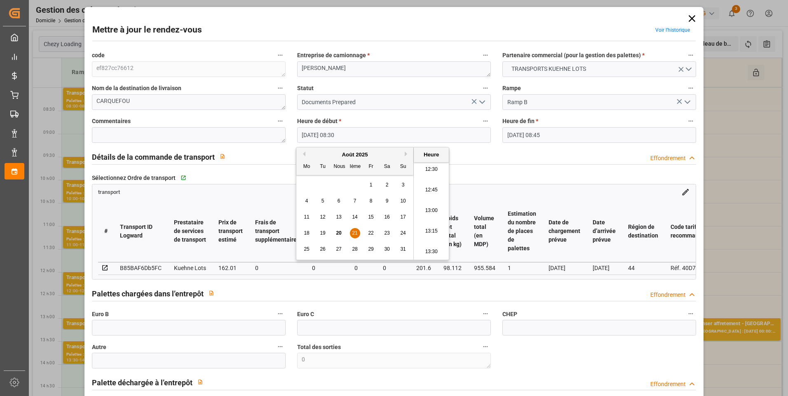
type input "[DATE] 13:30"
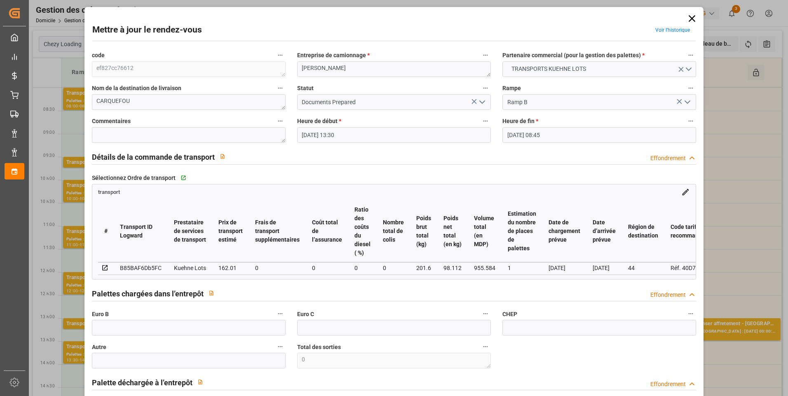
click at [550, 135] on input "21-08-2025 08:45" at bounding box center [599, 135] width 194 height 16
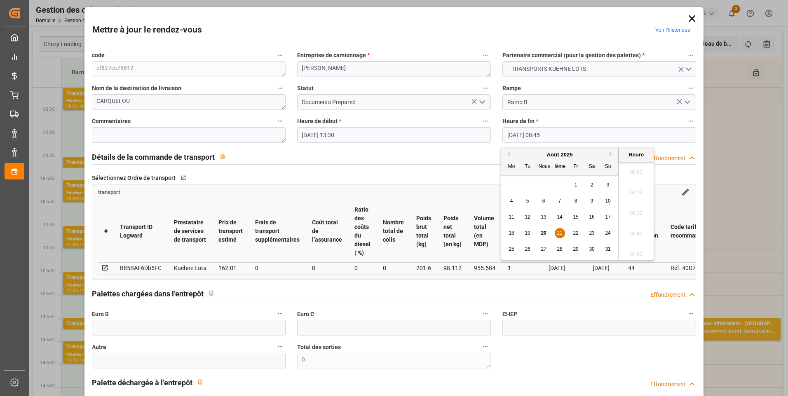
scroll to position [683, 0]
click at [560, 232] on span "21" at bounding box center [559, 233] width 5 height 6
click at [635, 249] on li "13:45" at bounding box center [636, 252] width 35 height 21
type input "[DATE] 13:45"
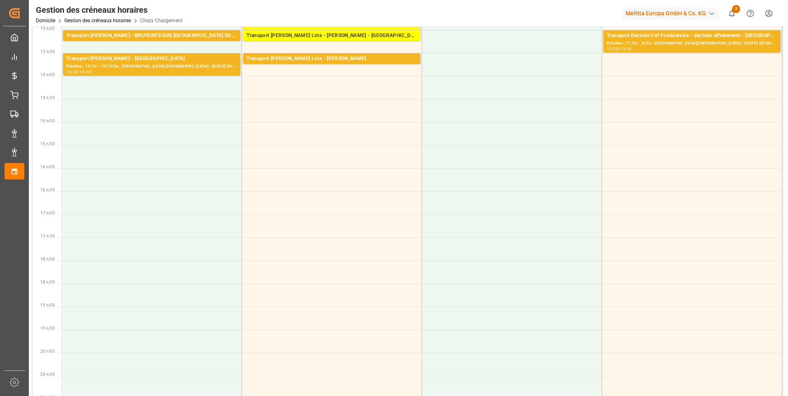
scroll to position [0, 0]
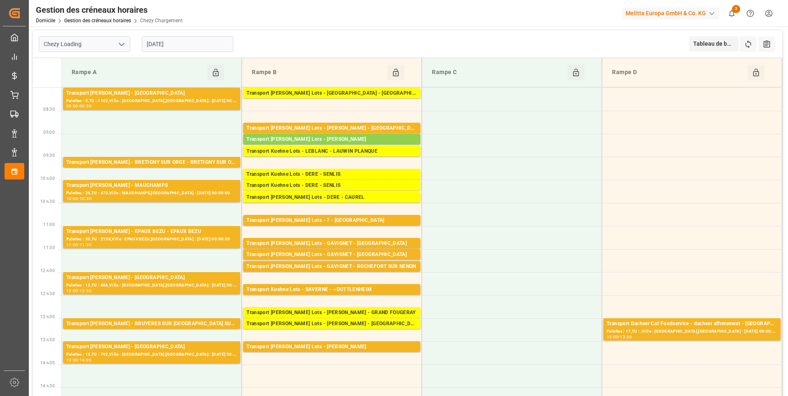
click at [206, 47] on input "[DATE]" at bounding box center [187, 44] width 91 height 16
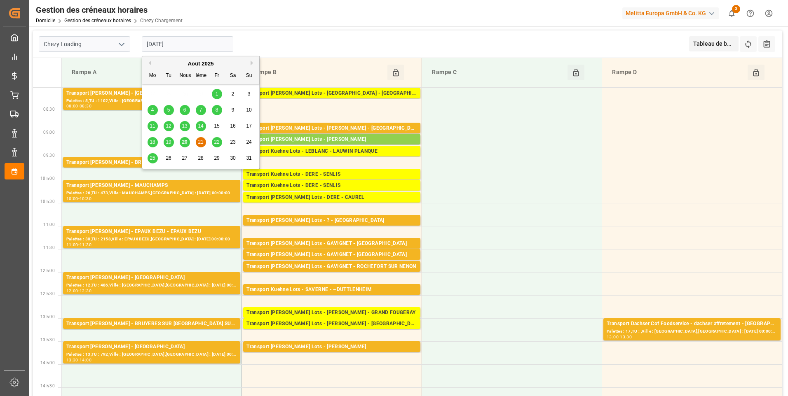
click at [185, 143] on span "20" at bounding box center [184, 142] width 5 height 6
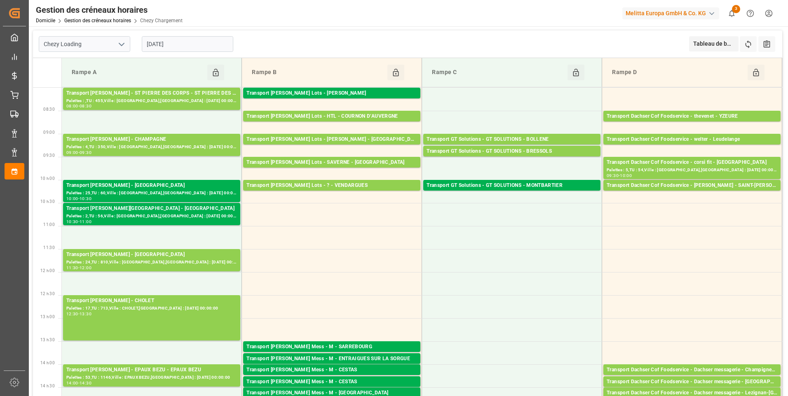
click at [194, 38] on input "[DATE]" at bounding box center [187, 44] width 91 height 16
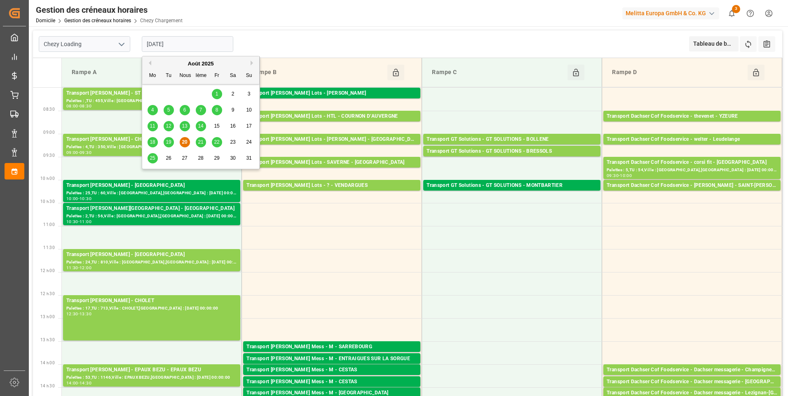
click at [202, 142] on span "21" at bounding box center [200, 142] width 5 height 6
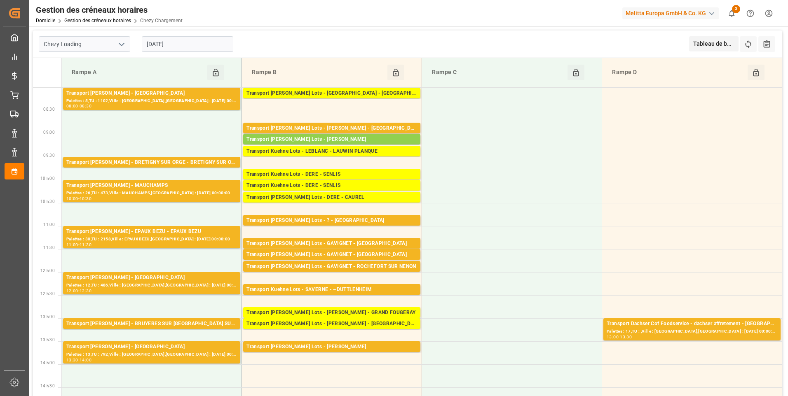
click at [185, 45] on input "[DATE]" at bounding box center [187, 44] width 91 height 16
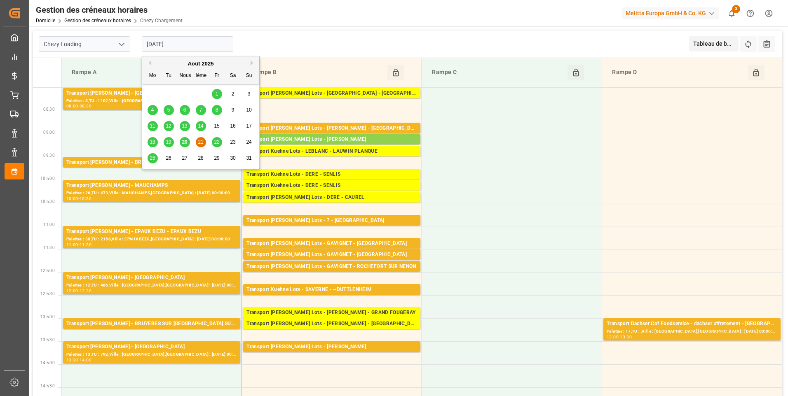
click at [184, 143] on span "20" at bounding box center [184, 142] width 5 height 6
type input "[DATE]"
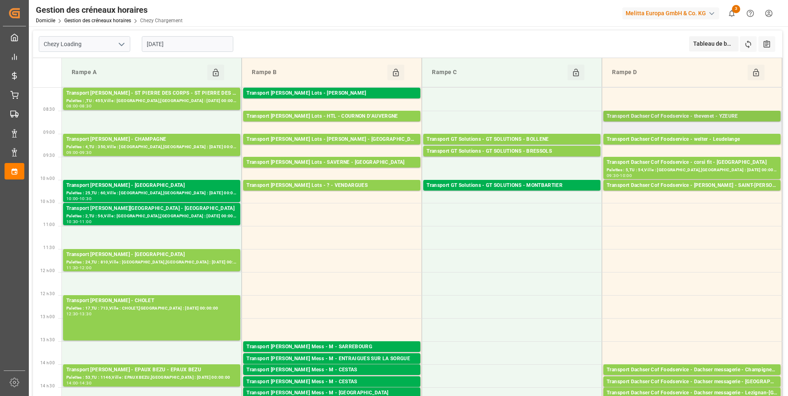
click at [673, 114] on div "Transport Dachser Cof Foodservice - thevenet - YZEURE" at bounding box center [692, 116] width 171 height 8
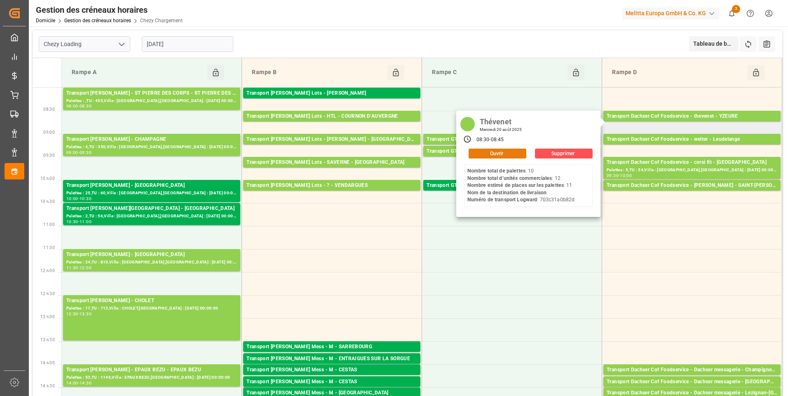
click at [499, 152] on button "Ouvrir" at bounding box center [498, 154] width 58 height 10
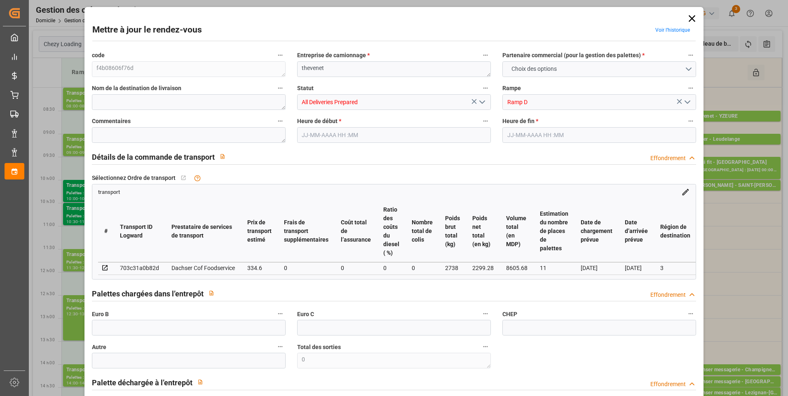
type input "11"
type input "334.6"
type input "0"
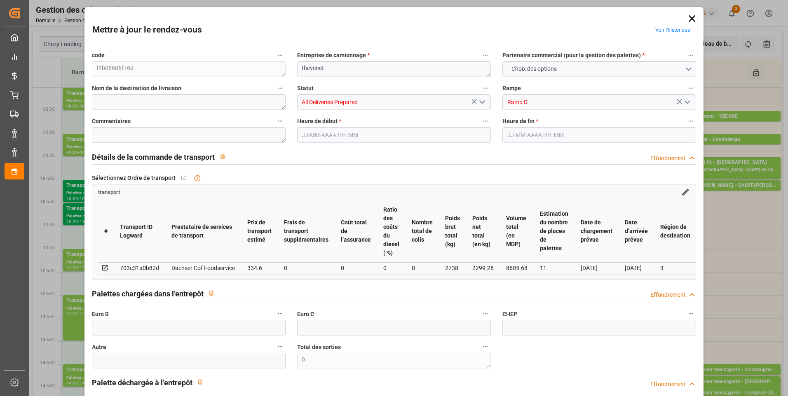
type input "325.7331"
type input "-8.8669"
type input "0"
type input "2299.28"
type input "3011.32"
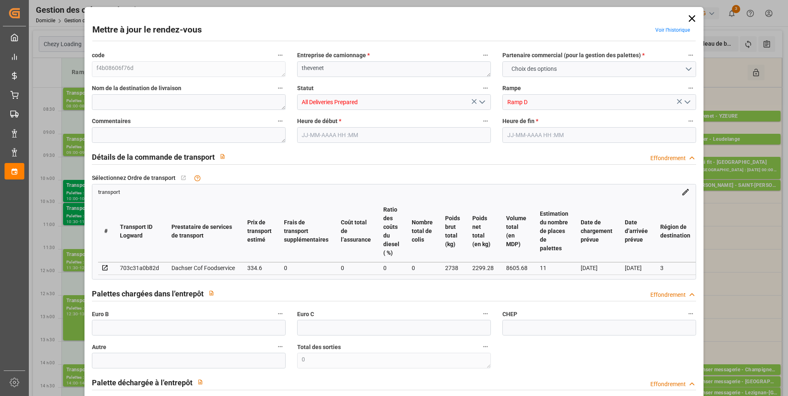
type input "8605.68"
type input "3"
type input "10"
type input "12"
type input "11"
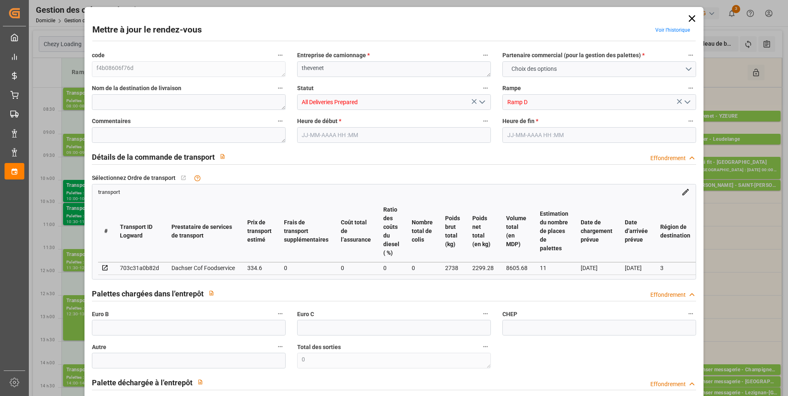
type input "101"
type input "2738"
type input "0"
type input "4710.8598"
type input "0"
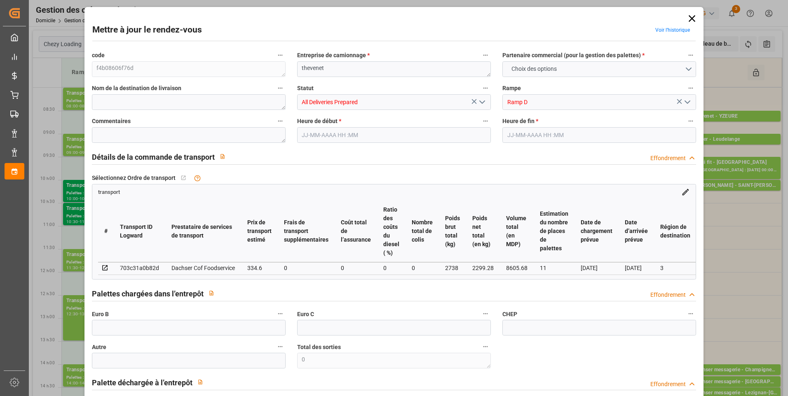
type input "0"
type input "21"
type input "35"
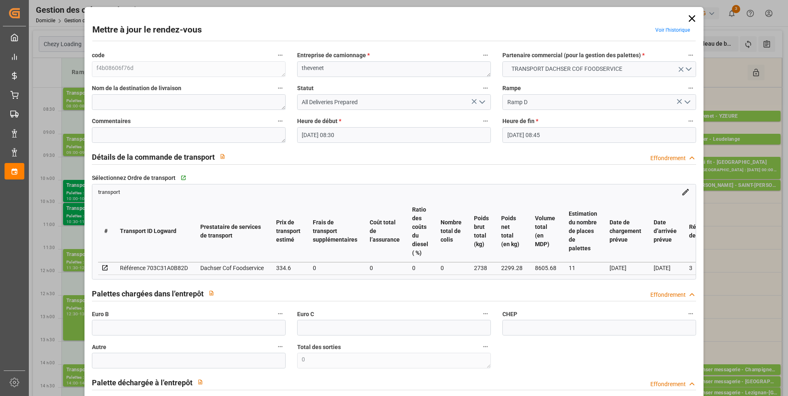
type input "20-08-2025 08:30"
type input "20-08-2025 08:45"
type input "14-08-2025 14:14"
type input "14-08-2025 11:31"
type input "[DATE]"
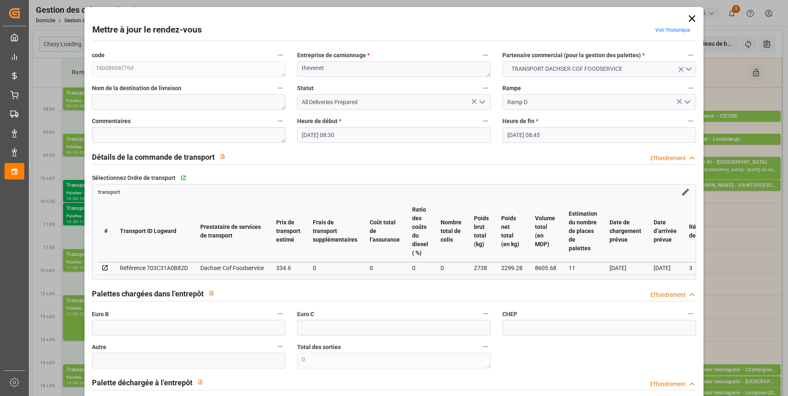
type input "19-08-2025"
click at [480, 103] on icon "Ouvrir le menu" at bounding box center [482, 102] width 10 height 10
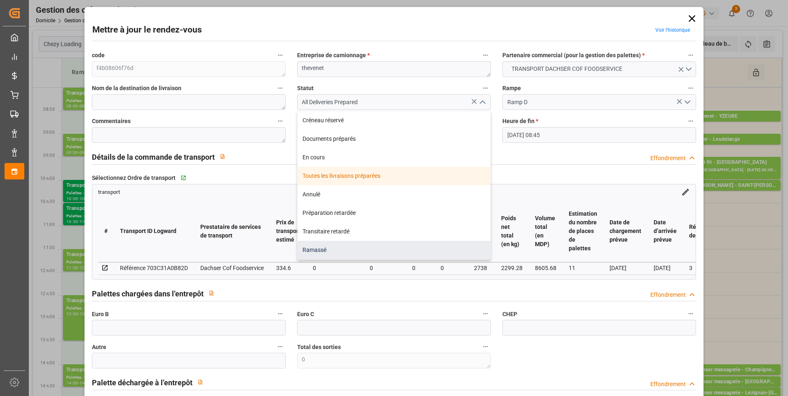
click at [321, 248] on div "Ramassé" at bounding box center [394, 250] width 193 height 19
type input "Picked Up"
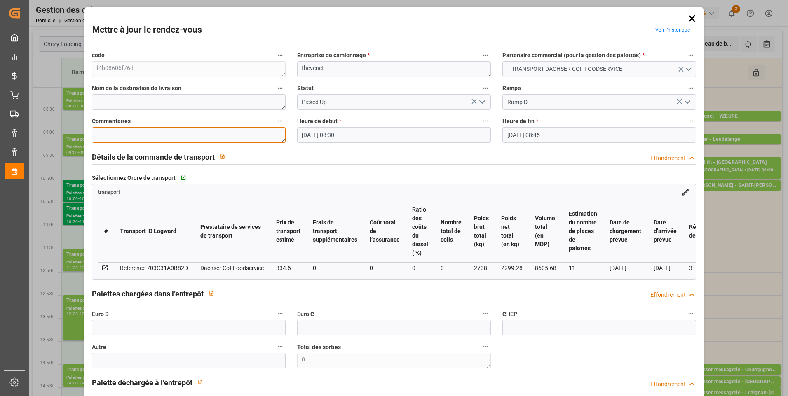
click at [129, 131] on textarea at bounding box center [189, 135] width 194 height 16
click at [111, 135] on textarea "NICO 10" at bounding box center [189, 135] width 194 height 16
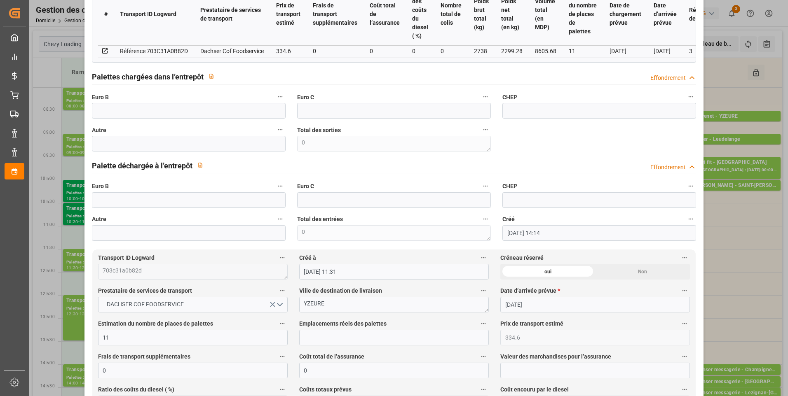
scroll to position [330, 0]
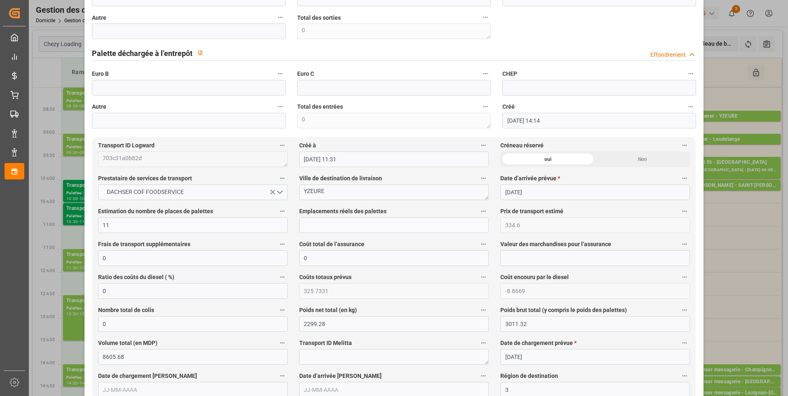
type textarea "LUDO 10"
click at [313, 231] on input "text" at bounding box center [394, 226] width 190 height 16
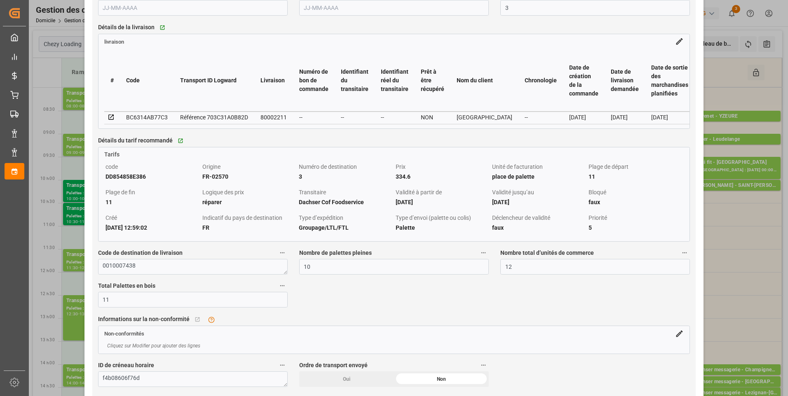
scroll to position [701, 0]
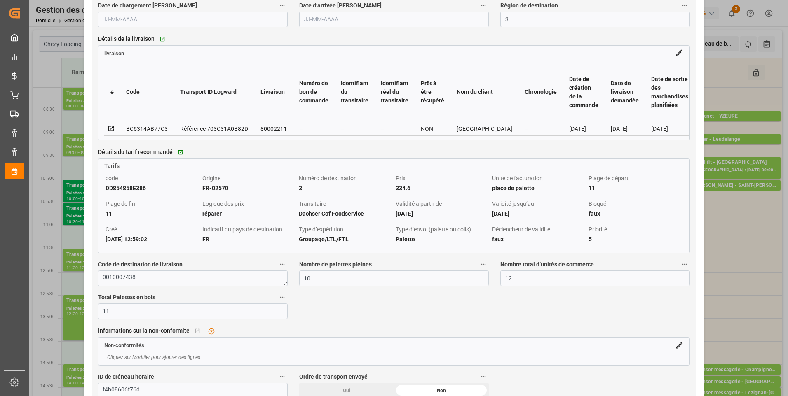
type input "10"
click at [111, 129] on icon at bounding box center [111, 128] width 7 height 7
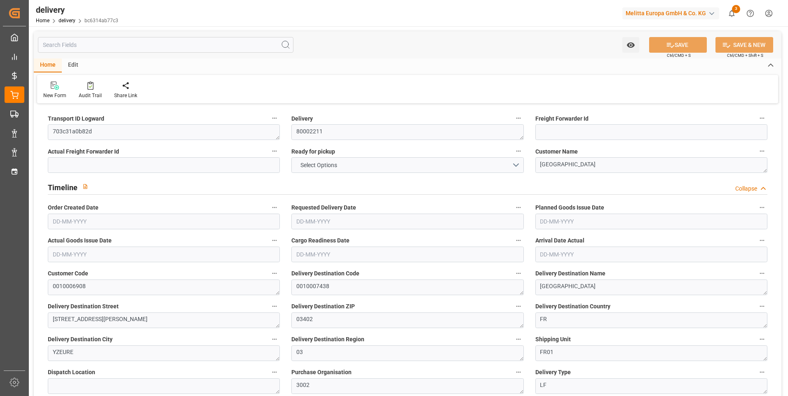
type input "2299.28"
type input "3011.32"
type input "8605.68"
type input "12"
type input "11"
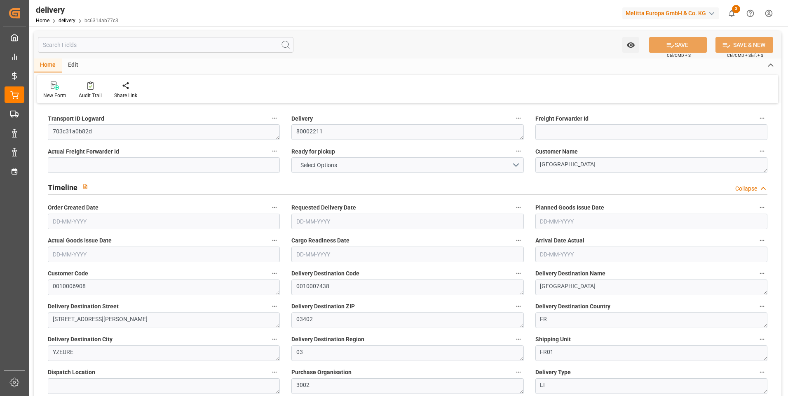
type input "10"
type input "11"
type input "0"
type input "-8.8669"
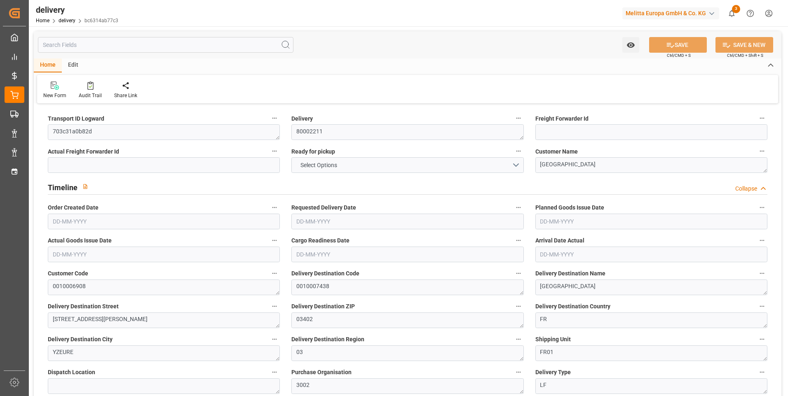
type input "334.6"
type input "325.7331"
type input "24.5"
type input "4.32"
type input "1.5"
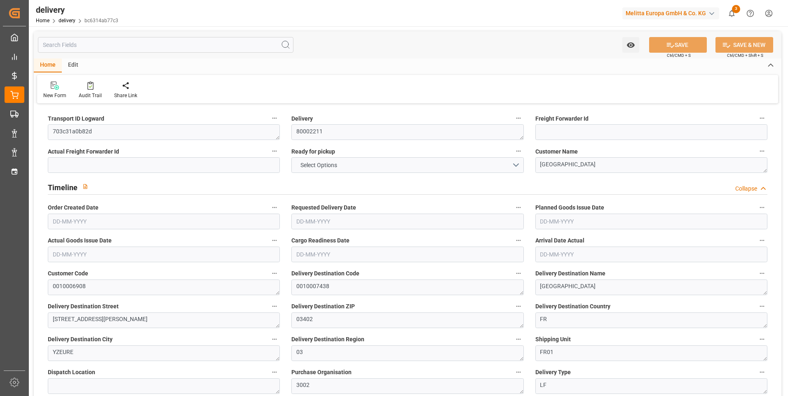
type input "1.3"
type input "0"
type input "16.5"
type input "2738"
type input "101"
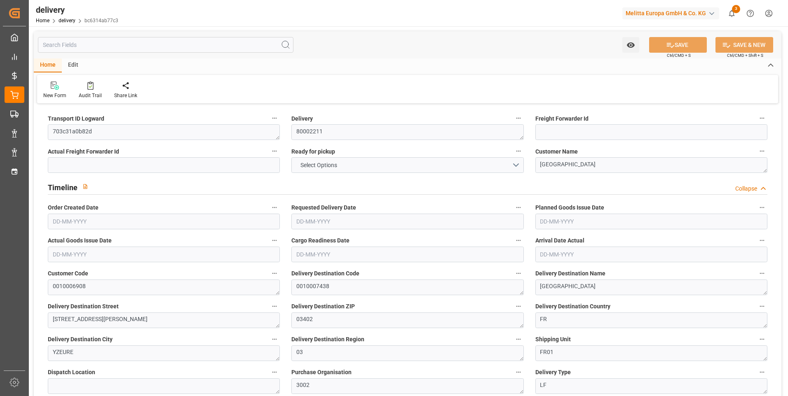
type input "0"
type input "[DATE]"
type input "09-08-2025 01:00"
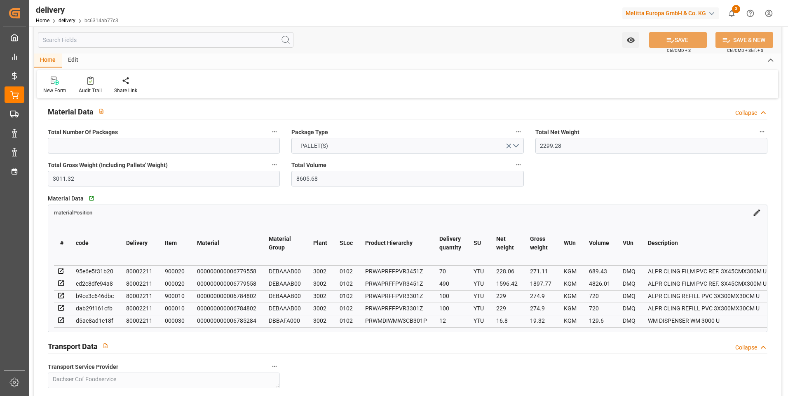
scroll to position [577, 0]
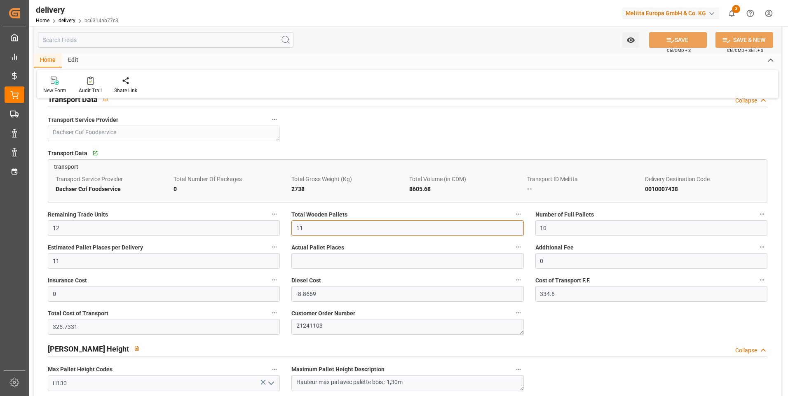
click at [311, 233] on input "11" at bounding box center [407, 228] width 232 height 16
type input "10"
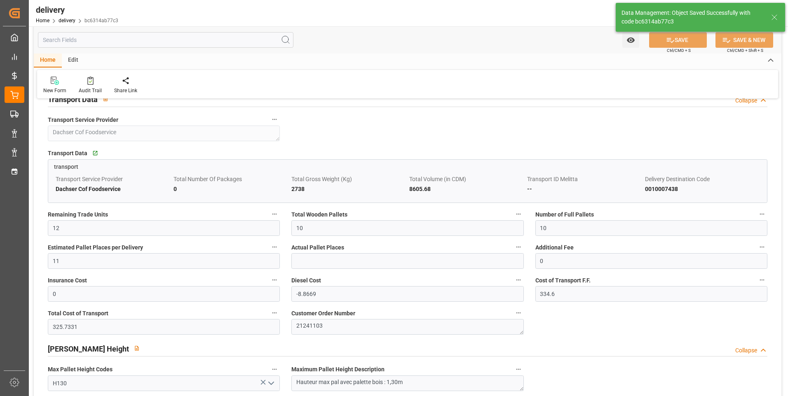
type input "15"
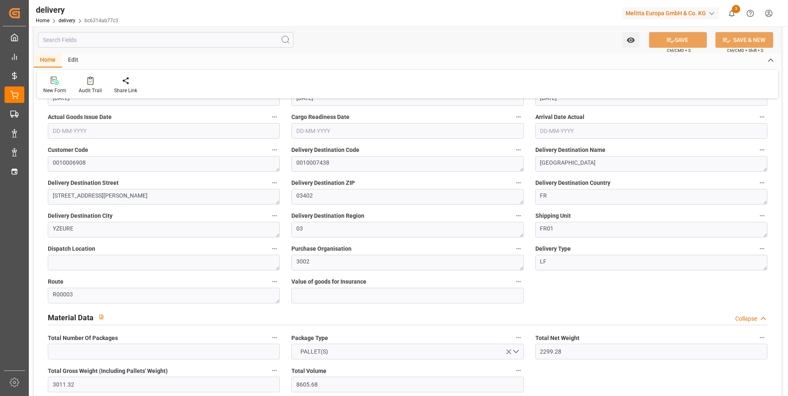
scroll to position [0, 0]
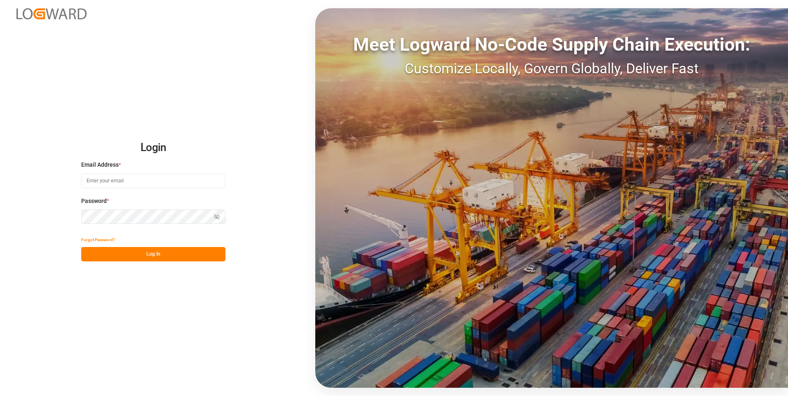
type input "[EMAIL_ADDRESS][DOMAIN_NAME]"
click at [172, 257] on button "Log In" at bounding box center [153, 254] width 144 height 14
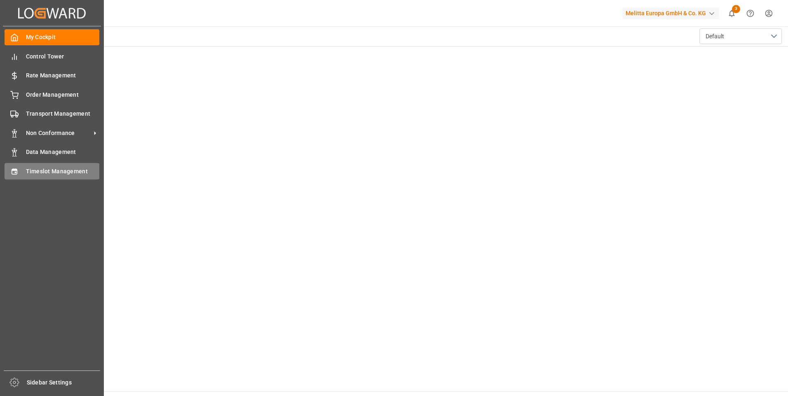
click at [56, 172] on span "Timeslot Management" at bounding box center [63, 171] width 74 height 9
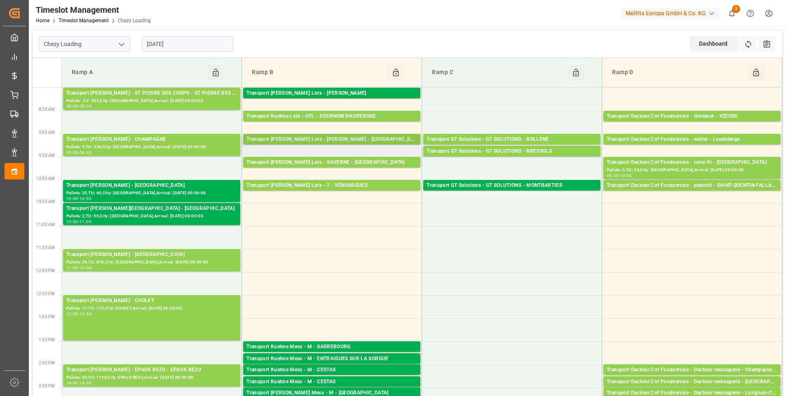
click at [331, 139] on div "Transport [PERSON_NAME] Lots - [PERSON_NAME] - [GEOGRAPHIC_DATA][PERSON_NAME]" at bounding box center [331, 140] width 171 height 8
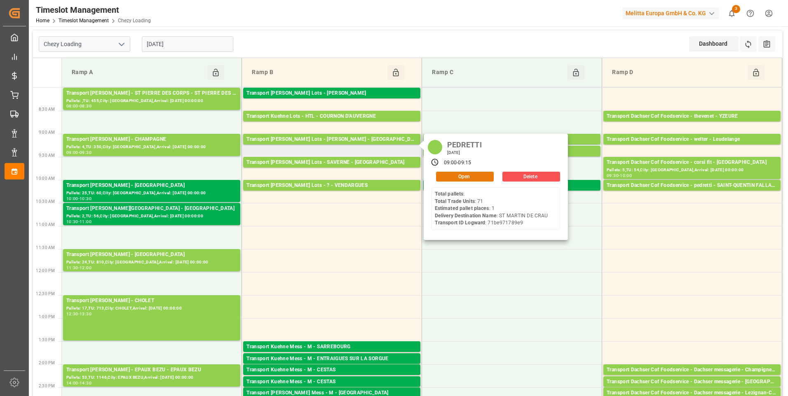
click at [470, 173] on button "Open" at bounding box center [465, 177] width 58 height 10
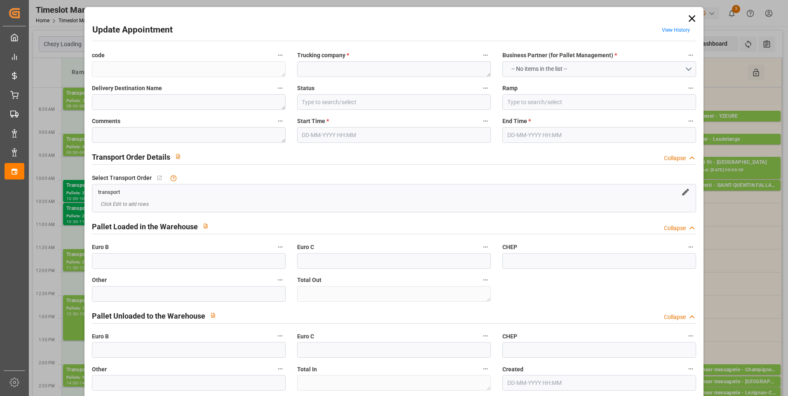
type textarea "be9327928169"
type textarea "PEDRETTI"
type textarea "ST MARTIN DE CRAU"
type input "All Deliveries Prepared"
type input "Ramp B"
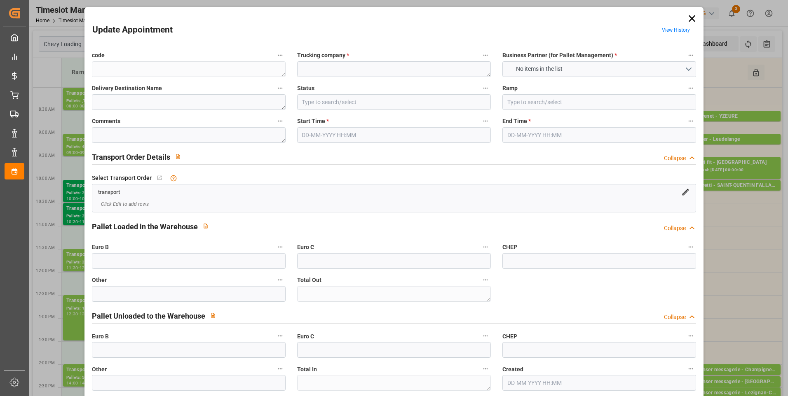
type textarea "0"
type textarea "71be971789e9"
type textarea "SAINT MARTIN DE CRAU"
type textarea "0000709982"
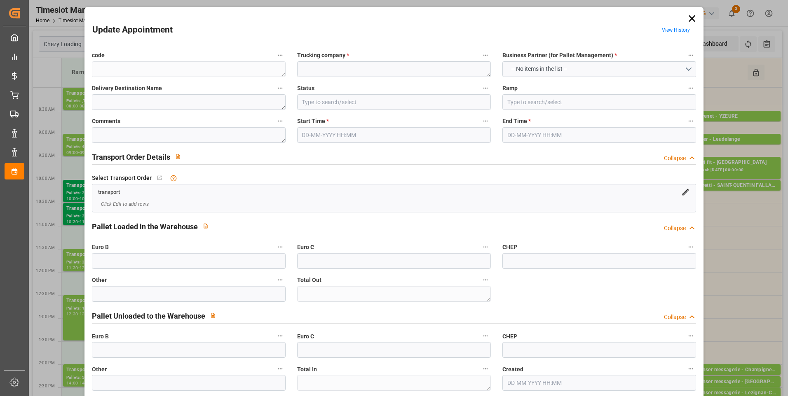
type textarea "be9327928169"
type textarea "FR-02570"
type textarea "FR"
type input "Road"
type input "FR"
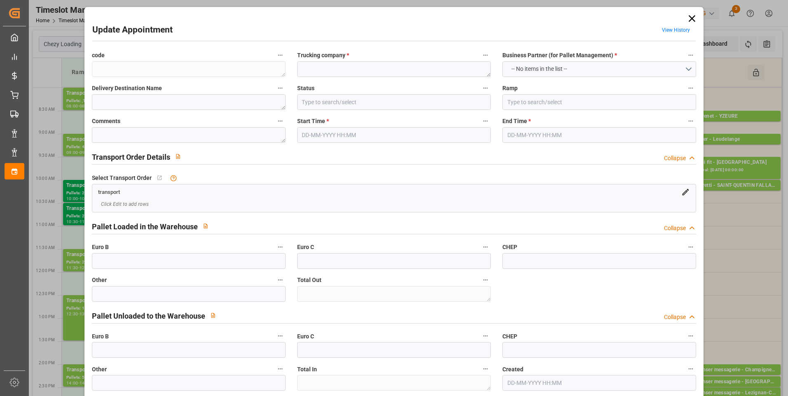
type input "02570"
type input "FR"
type input "13310"
type input "Small Shipment"
type input "3.5-7.5 t"
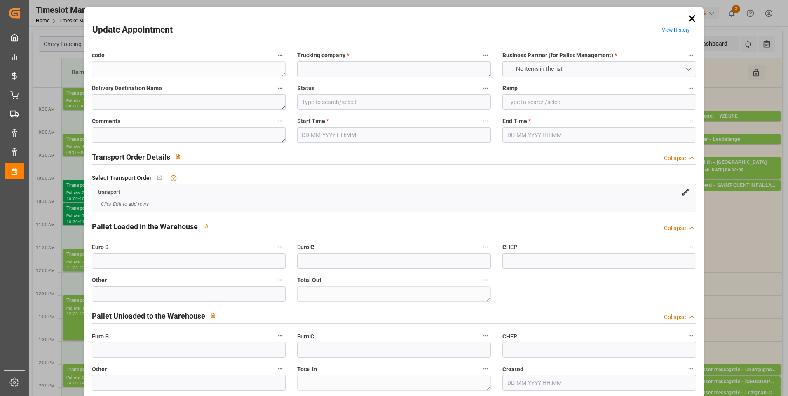
type input "EURO 6"
type input "Diesel"
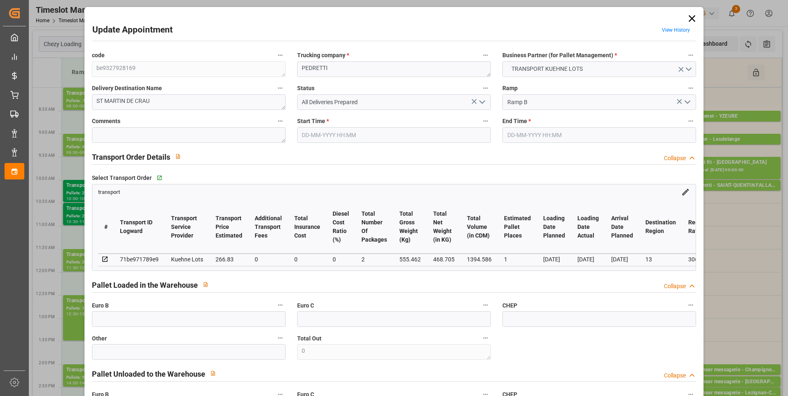
type input "1"
type input "266.83"
type input "0"
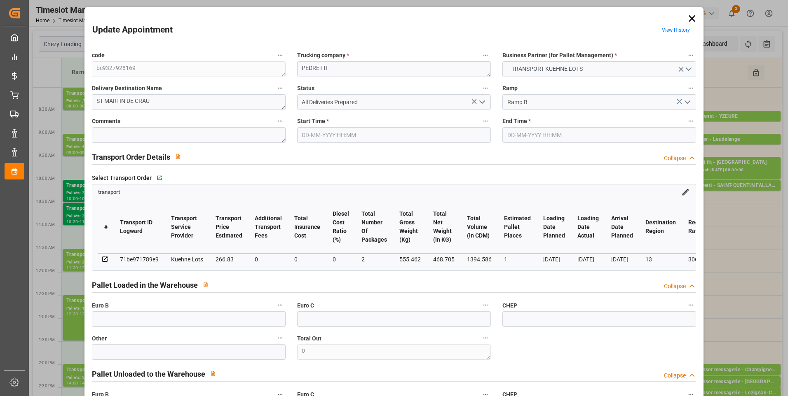
type input "266.83"
type input "0"
type input "2"
type input "468.705"
type input "578.462"
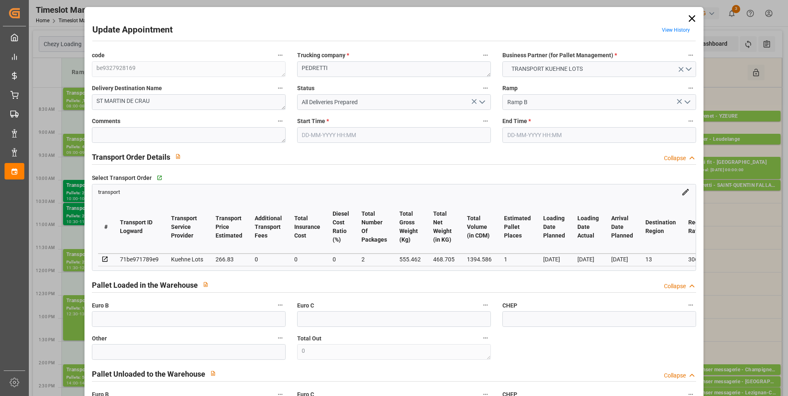
type input "1394.586"
type input "13"
type input "0"
type input "71"
type input "1"
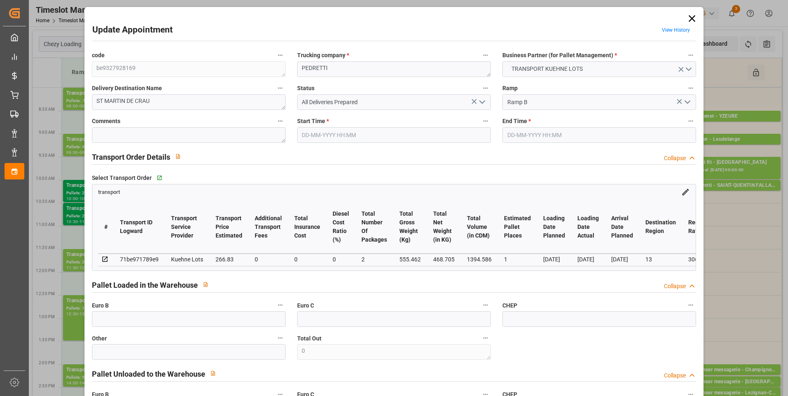
type input "101"
type input "555.462"
type input "0"
type input "4710.8598"
type input "0"
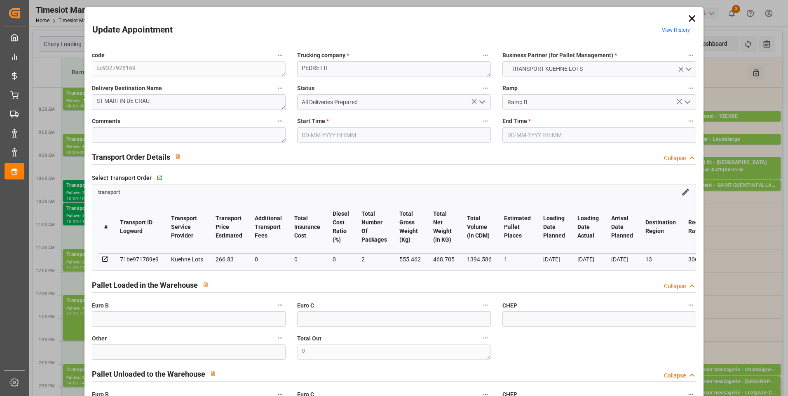
type input "0"
type input "21"
type input "35"
type input "20-08-2025 09:00"
type input "20-08-2025 09:15"
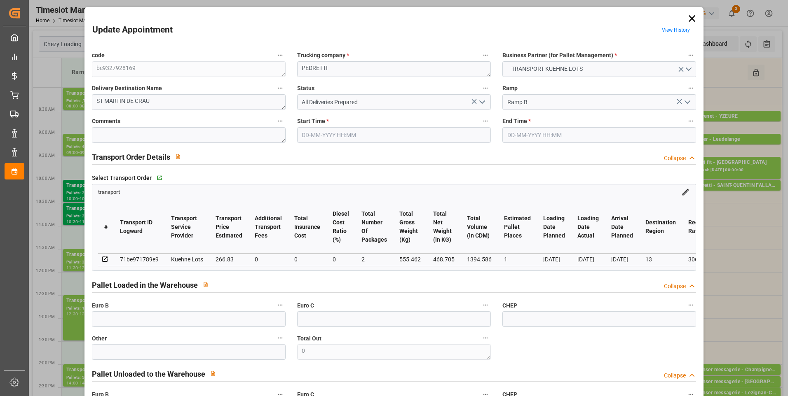
type input "19-08-2025 13:39"
type input "19-08-2025 11:27"
type input "25-08-2025"
type input "21-08-2025"
type input "[DATE]"
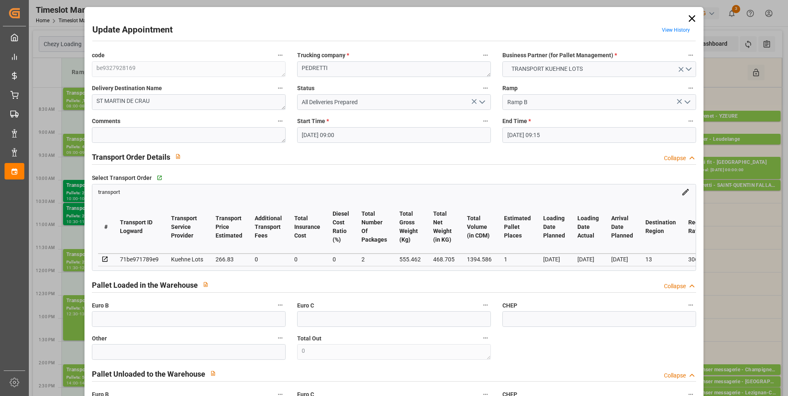
click at [689, 18] on icon at bounding box center [692, 18] width 7 height 7
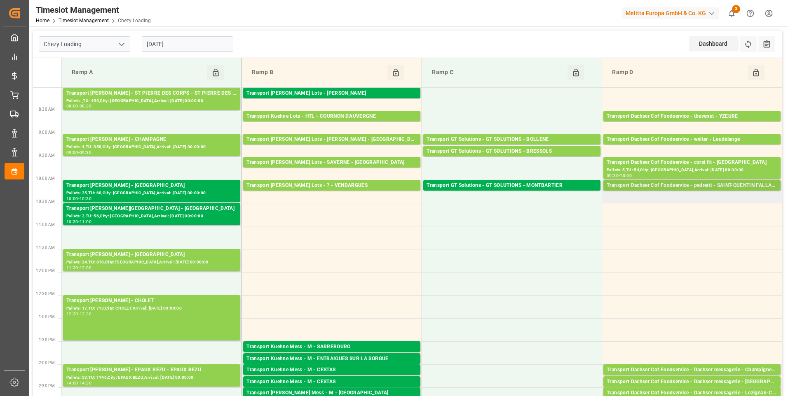
click at [719, 183] on div "Transport Dachser Cof Foodservice - pedretti - SAINT-QUENTIN FALLAVIER" at bounding box center [692, 186] width 171 height 8
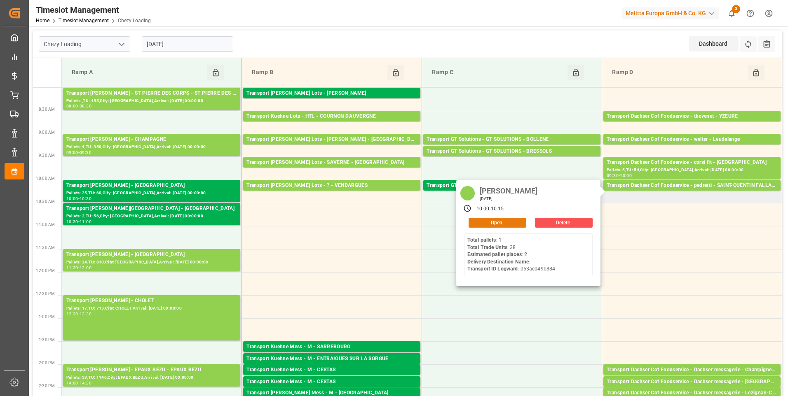
click at [510, 220] on button "Open" at bounding box center [498, 223] width 58 height 10
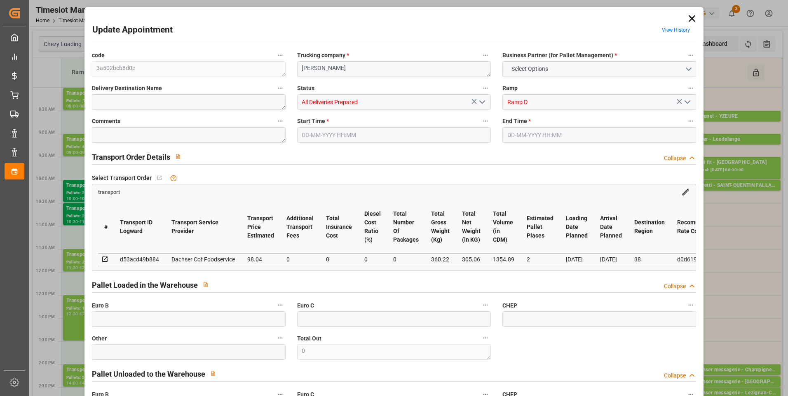
type input "2"
type input "98.04"
type input "0"
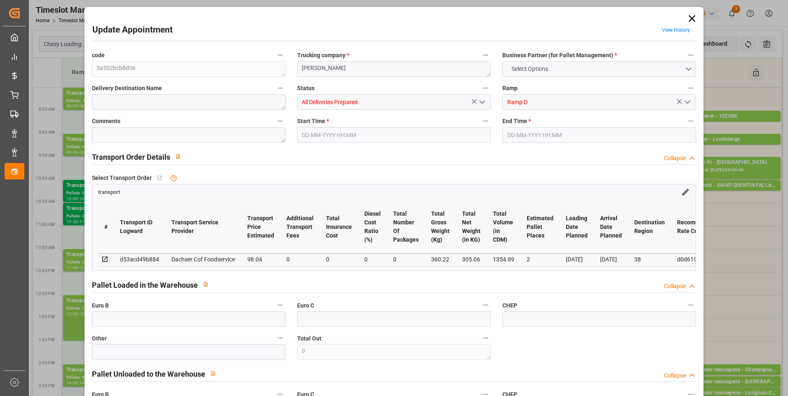
type input "95.4419"
type input "-2.5981"
type input "0"
type input "305.06"
type input "409.11"
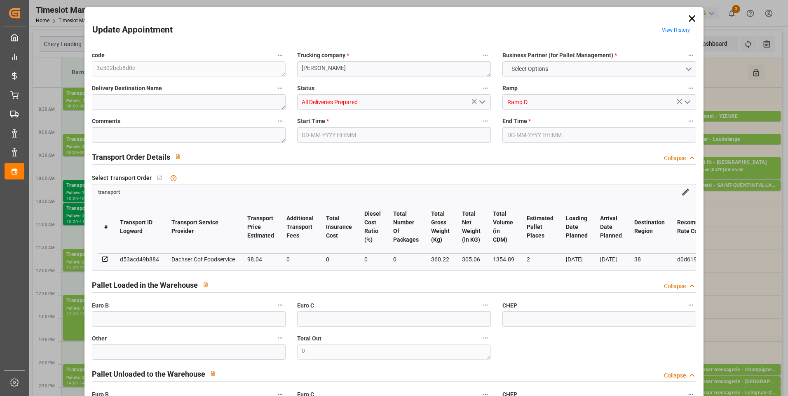
type input "1354.89"
type input "38"
type input "1"
type input "38"
type input "2"
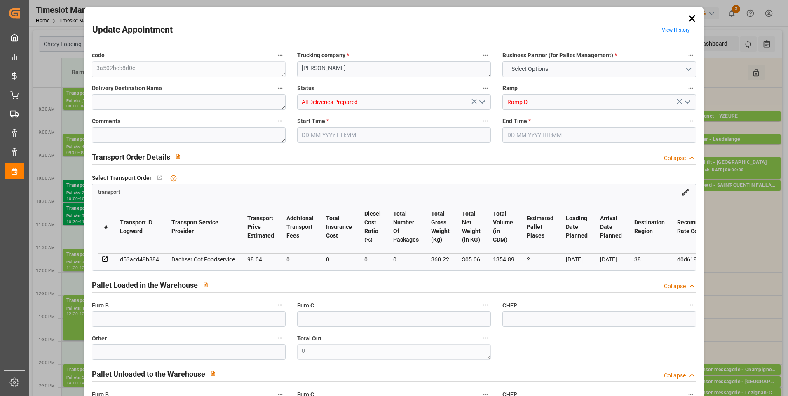
type input "101"
type input "360.22"
type input "0"
type input "4710.8598"
type input "0"
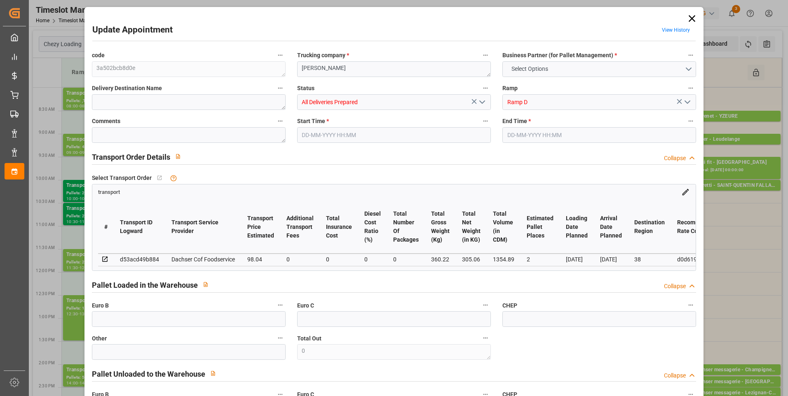
type input "0"
type input "21"
type input "35"
type input "20-08-2025 10:00"
type input "20-08-2025 10:15"
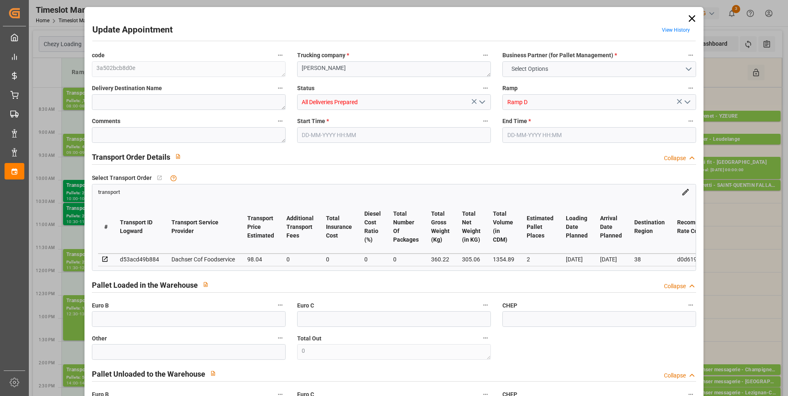
type input "19-08-2025 12:20"
type input "19-08-2025 11:38"
type input "26-08-2025"
type input "21-08-2025"
drag, startPoint x: 691, startPoint y: 17, endPoint x: 686, endPoint y: 41, distance: 24.8
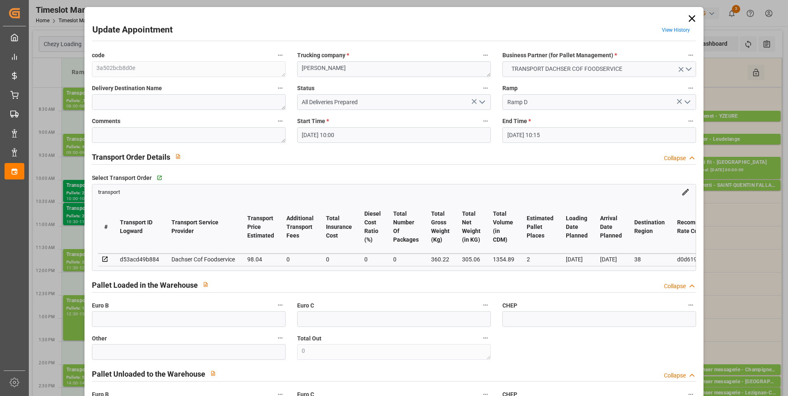
click at [691, 17] on icon at bounding box center [692, 18] width 7 height 7
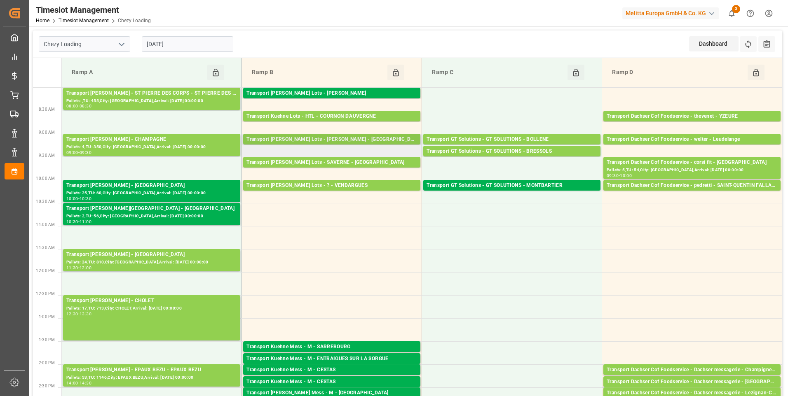
click at [371, 138] on div "Transport Kuehne Lots - PEDRETTI - SAINT MARTIN DE CRAU" at bounding box center [331, 140] width 171 height 8
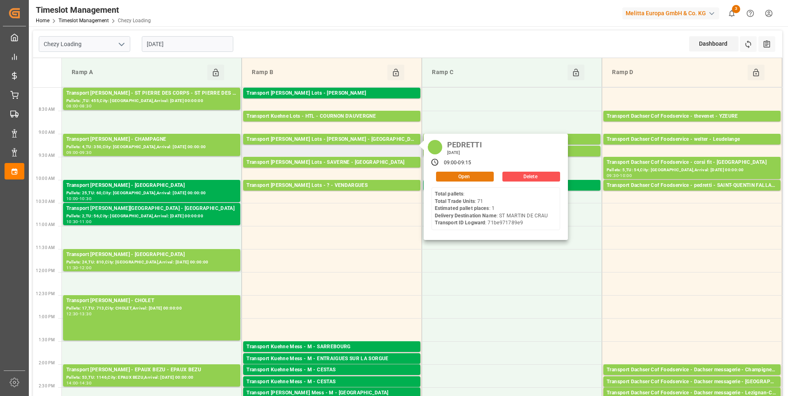
click at [466, 175] on button "Open" at bounding box center [465, 177] width 58 height 10
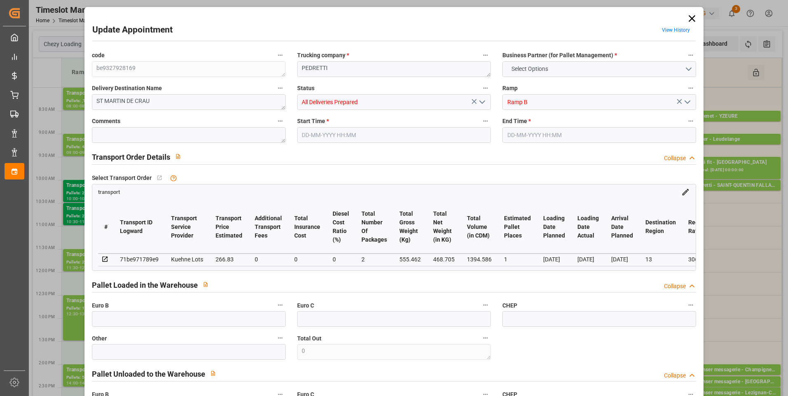
type input "1"
type input "266.83"
type input "0"
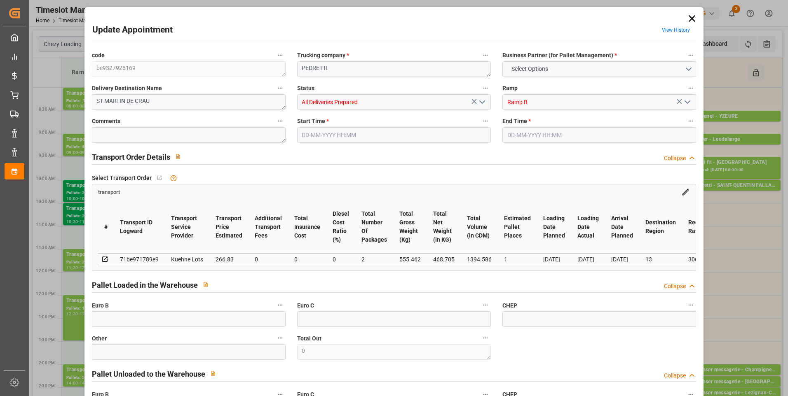
type input "266.83"
type input "0"
type input "2"
type input "468.705"
type input "578.462"
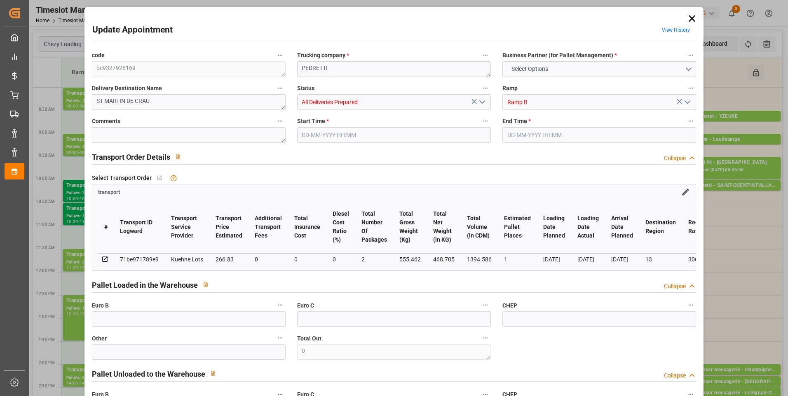
type input "1394.586"
type input "13"
type input "0"
type input "71"
type input "1"
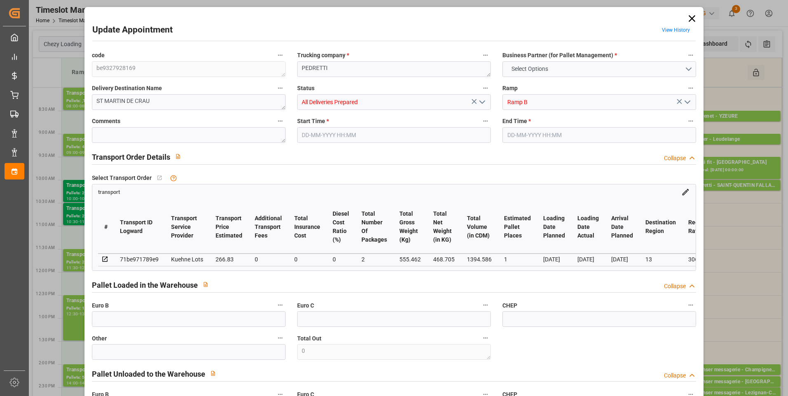
type input "101"
type input "555.462"
type input "0"
type input "4710.8598"
type input "0"
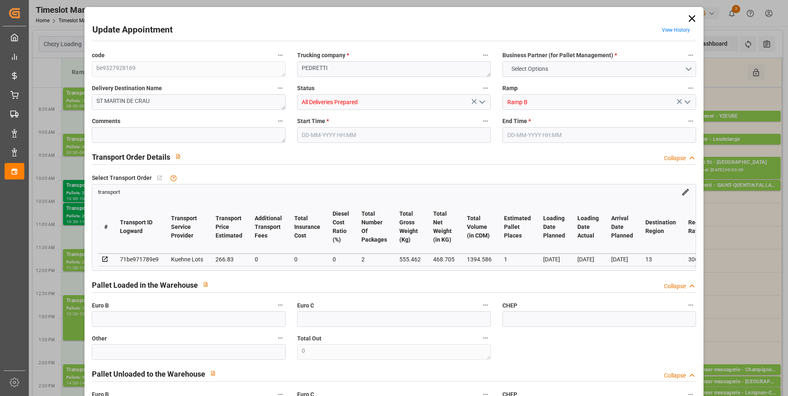
type input "0"
type input "21"
type input "35"
type input "20-08-2025 09:00"
type input "20-08-2025 09:15"
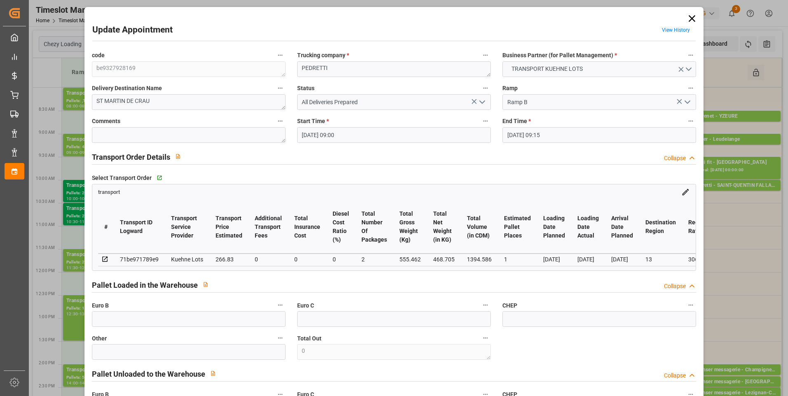
type input "19-08-2025 13:39"
type input "19-08-2025 11:27"
type input "25-08-2025"
type input "21-08-2025"
type input "[DATE]"
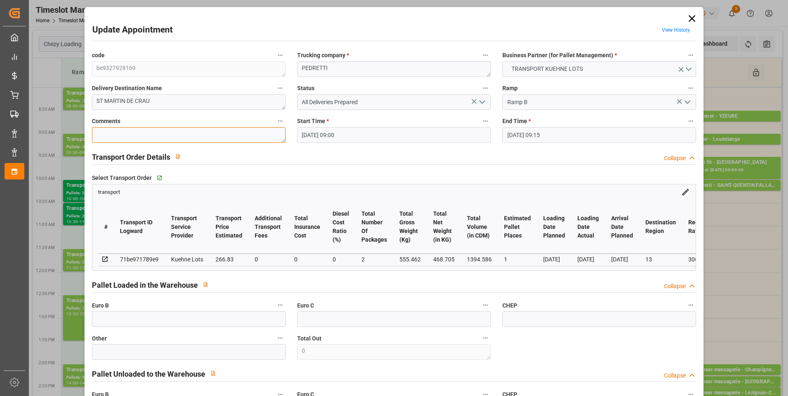
click at [105, 136] on textarea at bounding box center [189, 135] width 194 height 16
type textarea "ludo 2"
click at [480, 102] on icon "open menu" at bounding box center [482, 102] width 10 height 10
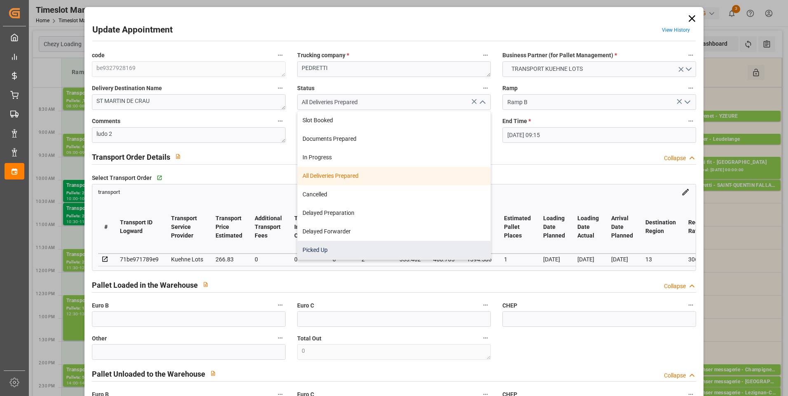
click at [316, 246] on div "Picked Up" at bounding box center [394, 250] width 193 height 19
type input "Picked Up"
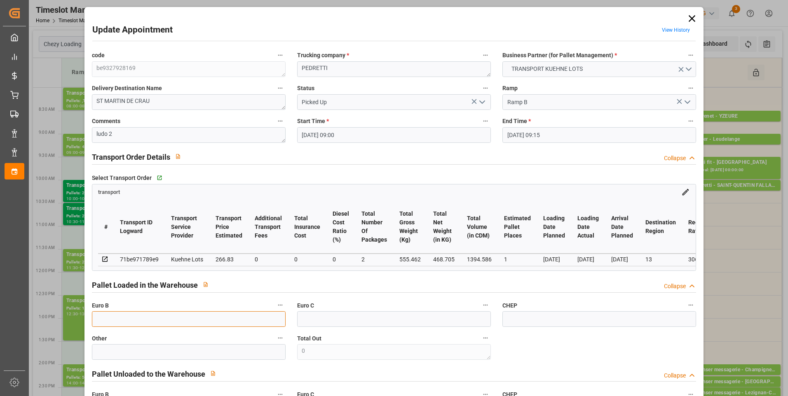
click at [123, 325] on input "text" at bounding box center [189, 320] width 194 height 16
type input "2"
click at [418, 287] on div "Pallet Loaded in the Warehouse Collapse" at bounding box center [394, 285] width 605 height 16
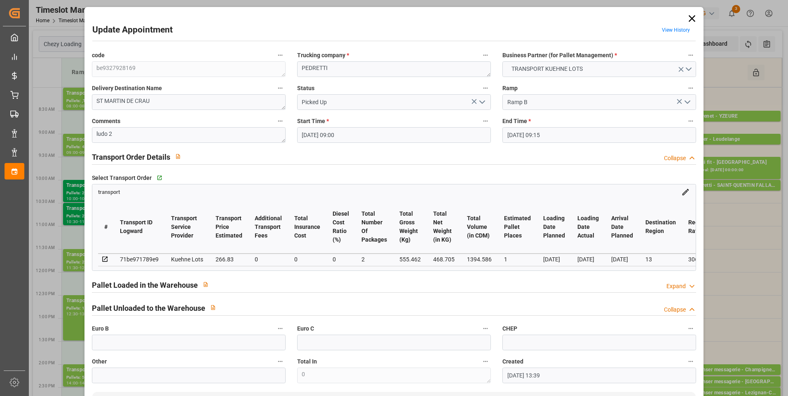
click at [690, 288] on polyline at bounding box center [692, 287] width 4 height 2
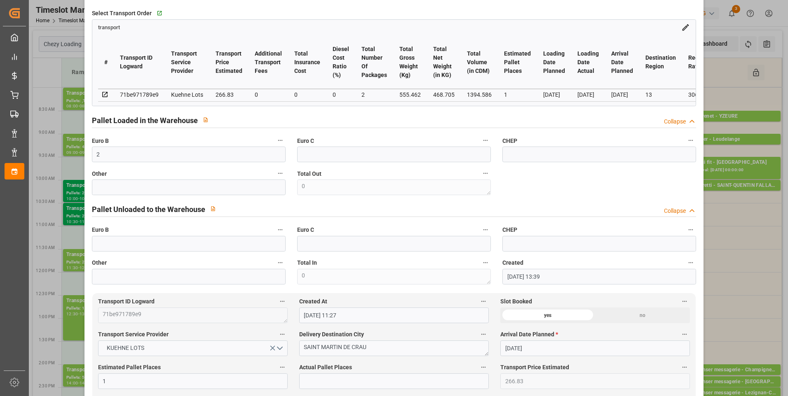
scroll to position [288, 0]
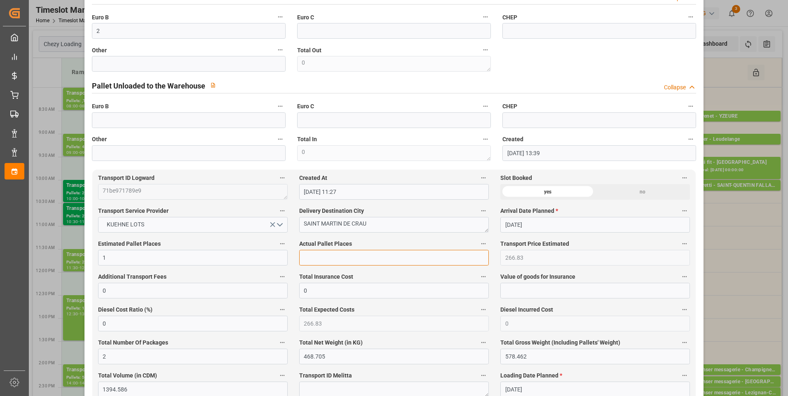
click at [322, 264] on input "text" at bounding box center [394, 258] width 190 height 16
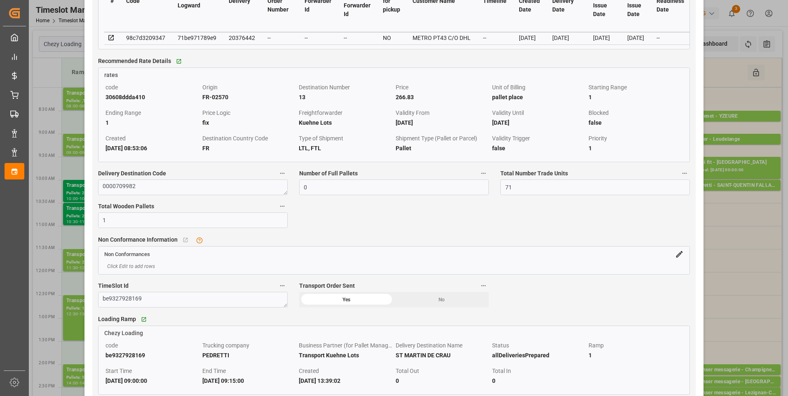
scroll to position [701, 0]
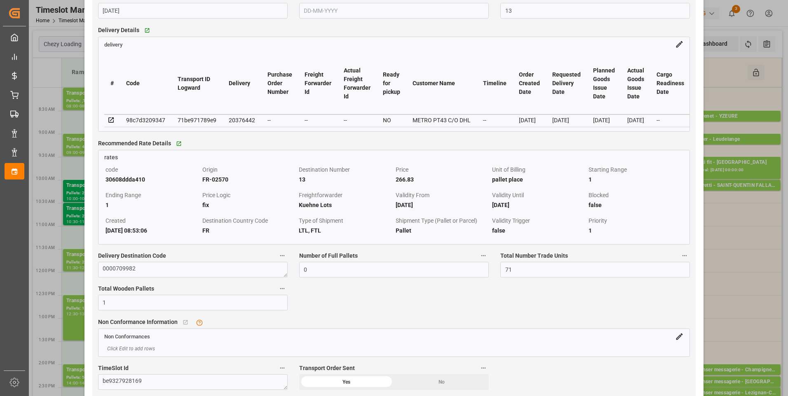
type input "2"
click at [108, 122] on icon at bounding box center [110, 119] width 5 height 5
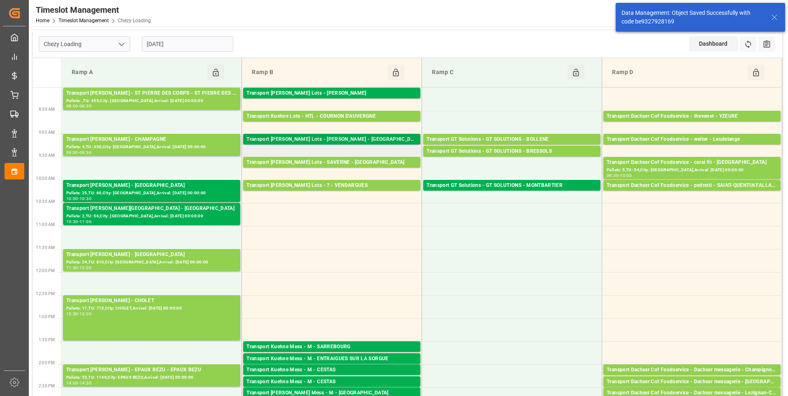
click at [374, 136] on div "Transport Kuehne Lots - PEDRETTI - SAINT MARTIN DE CRAU" at bounding box center [331, 140] width 171 height 8
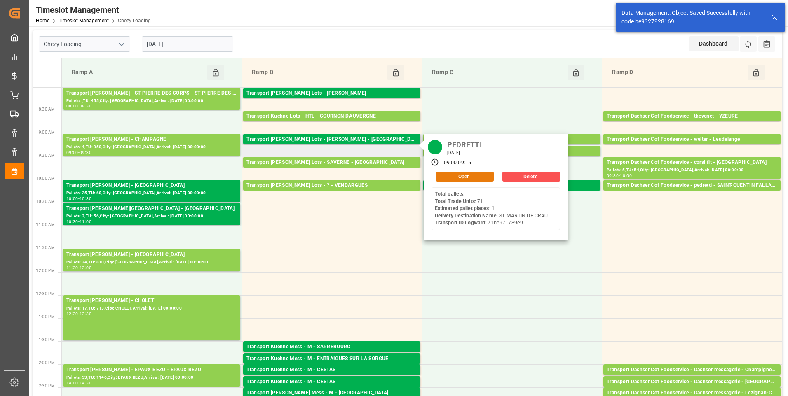
click at [449, 178] on button "Open" at bounding box center [465, 177] width 58 height 10
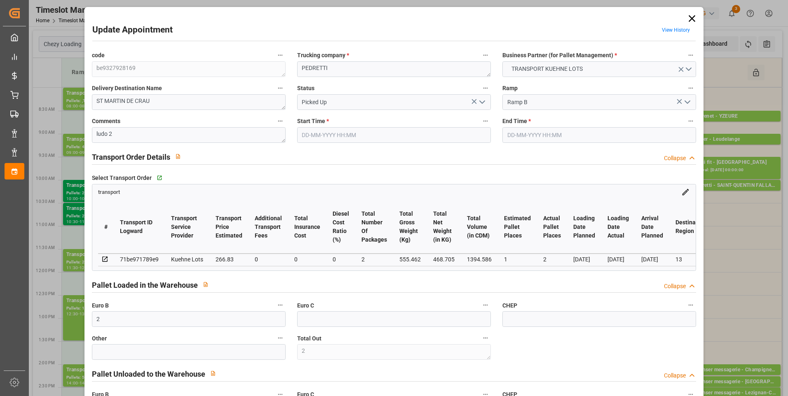
type input "2"
type input "1"
type input "2"
type input "266.83"
type input "0"
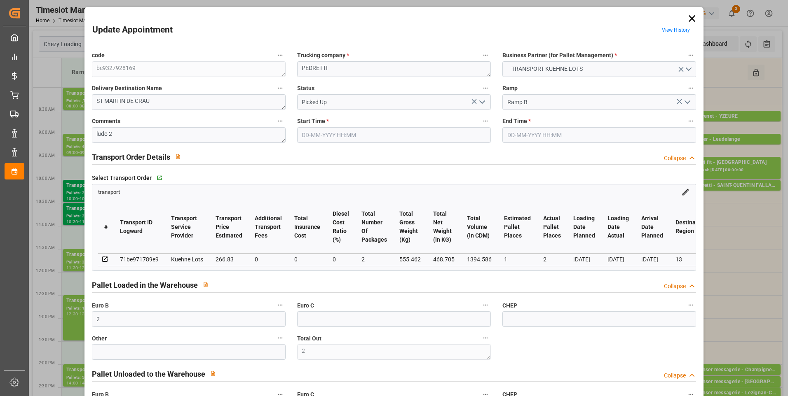
type input "0"
type input "266.83"
type input "0"
type input "2"
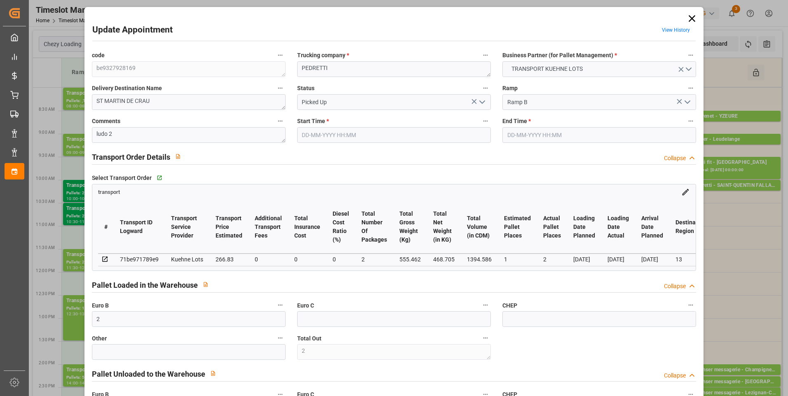
type input "468.705"
type input "578.462"
type input "1394.586"
type input "13"
type input "0"
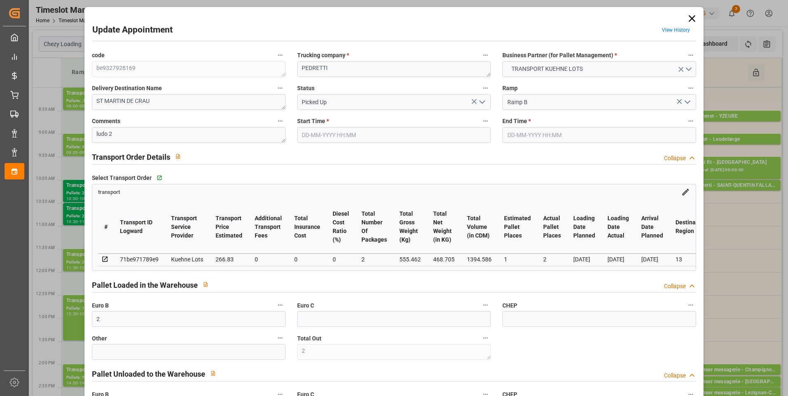
type input "71"
type input "2"
type input "101"
type input "555.462"
type input "0"
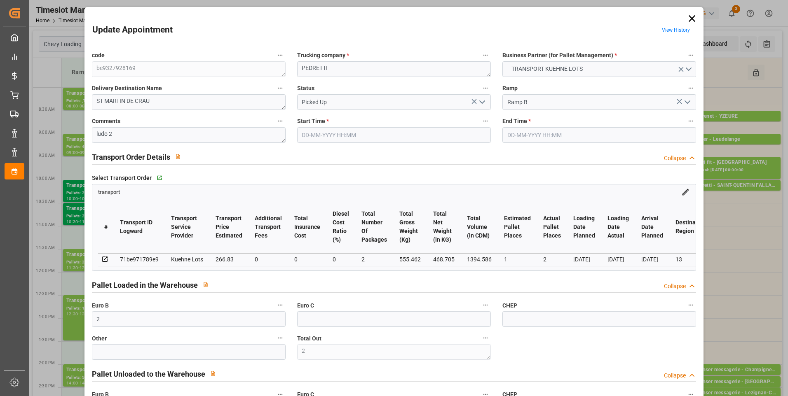
type input "4710.8598"
type input "0"
type input "21"
type input "35"
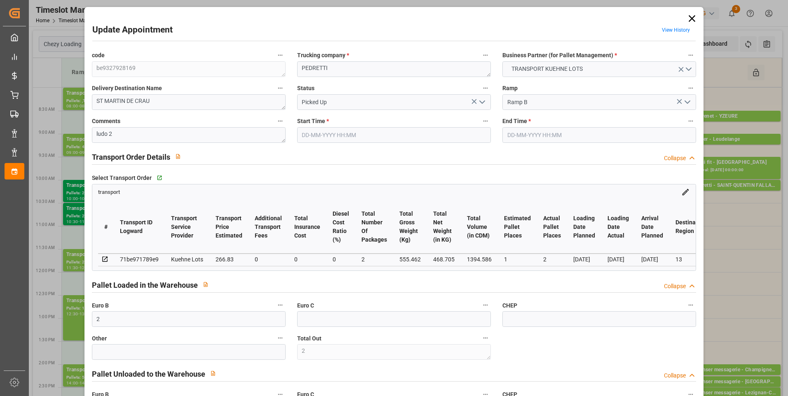
type input "20-08-2025 09:00"
type input "20-08-2025 09:15"
type input "19-08-2025 13:39"
type input "19-08-2025 11:27"
type input "25-08-2025"
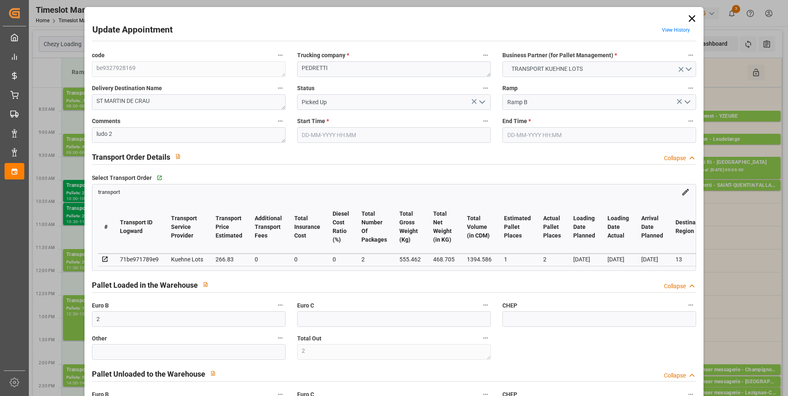
type input "21-08-2025"
type input "[DATE]"
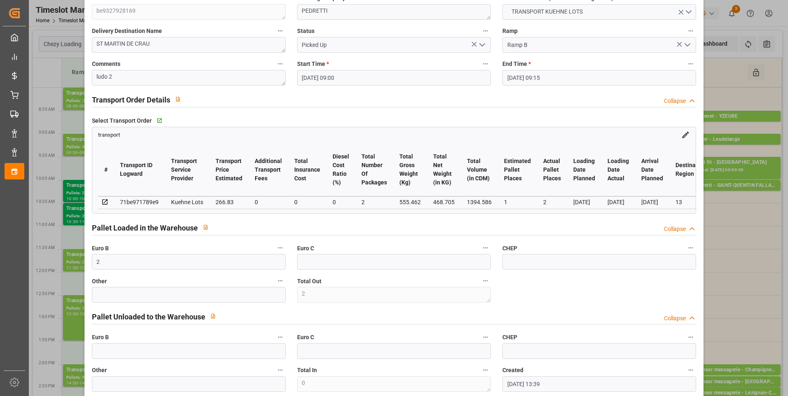
scroll to position [0, 0]
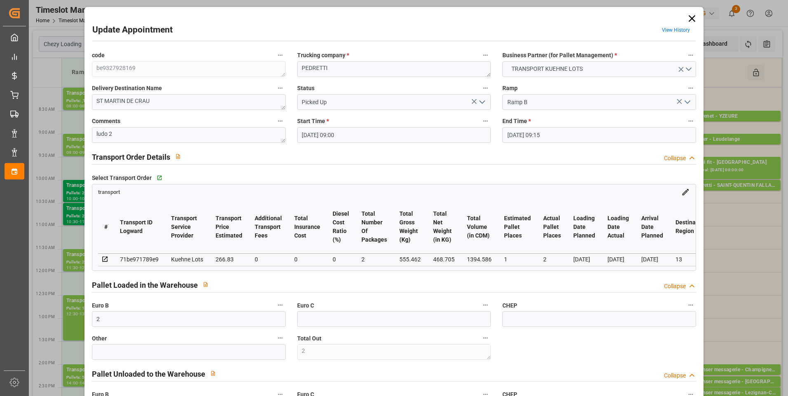
drag, startPoint x: 691, startPoint y: 19, endPoint x: 682, endPoint y: 25, distance: 11.0
click at [691, 19] on icon at bounding box center [692, 19] width 12 height 12
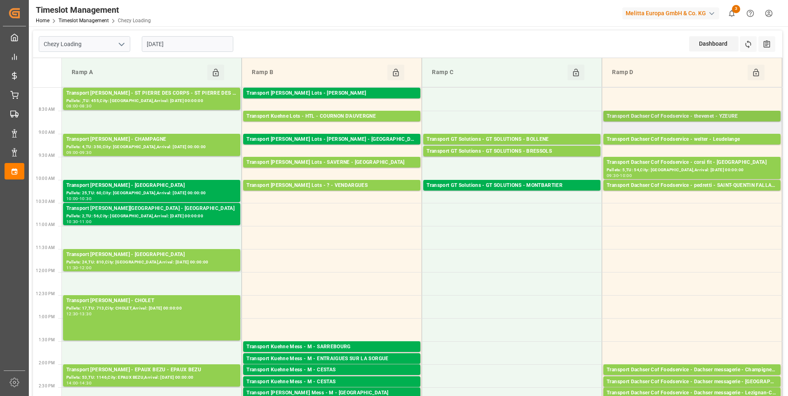
click at [713, 117] on div "Transport Dachser Cof Foodservice - thevenet - YZEURE" at bounding box center [692, 116] width 171 height 8
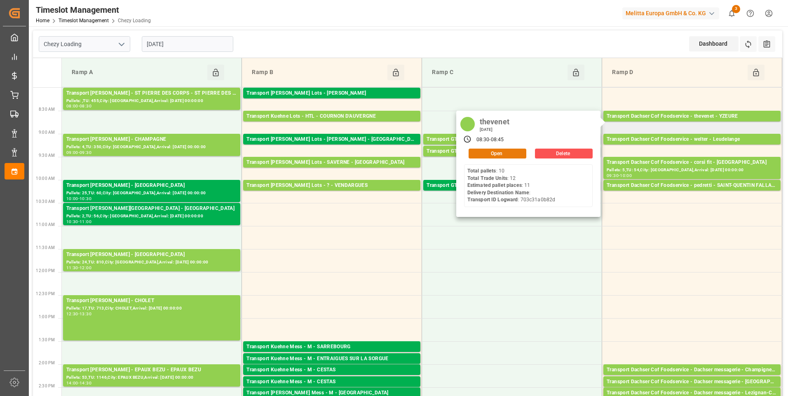
click at [495, 154] on button "Open" at bounding box center [498, 154] width 58 height 10
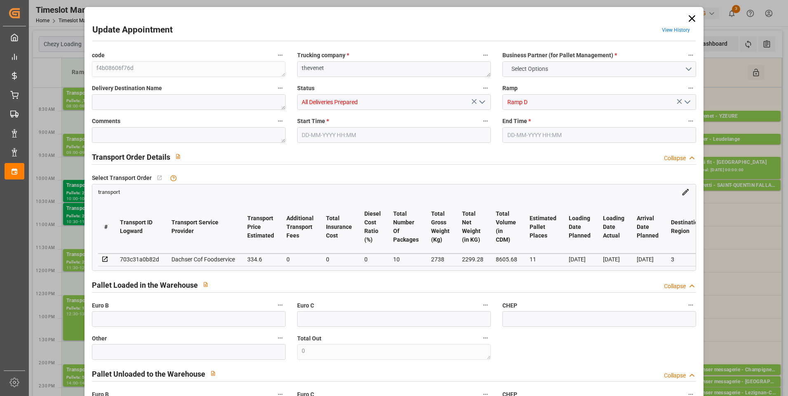
type input "11"
type input "334.6"
type input "0"
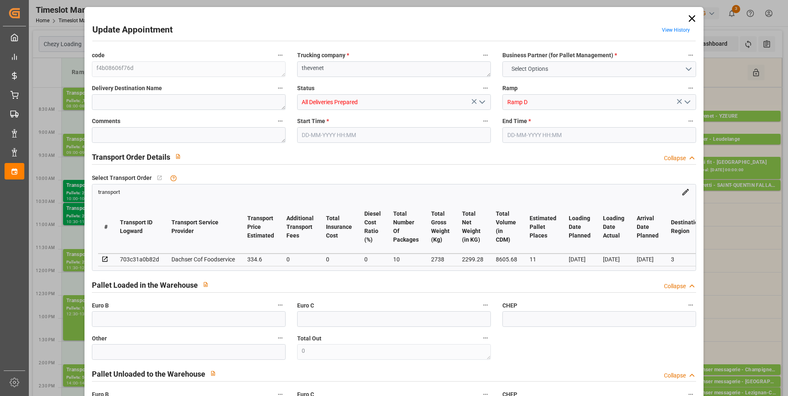
type input "325.7331"
type input "-8.8669"
type input "10"
type input "2299.28"
type input "3011.32"
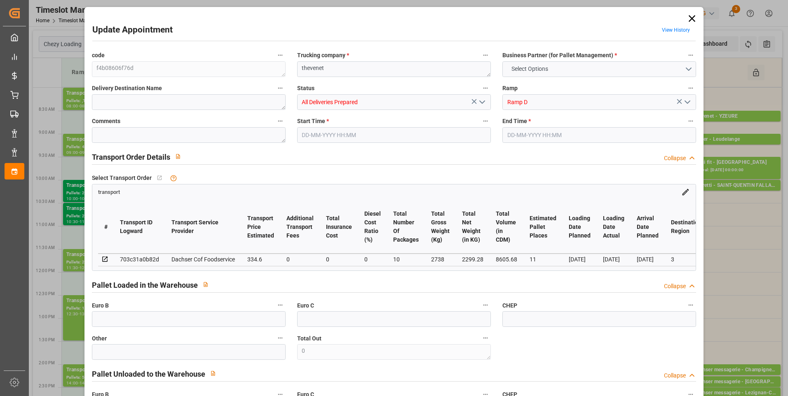
type input "8605.68"
type input "3"
type input "10"
type input "12"
type input "11"
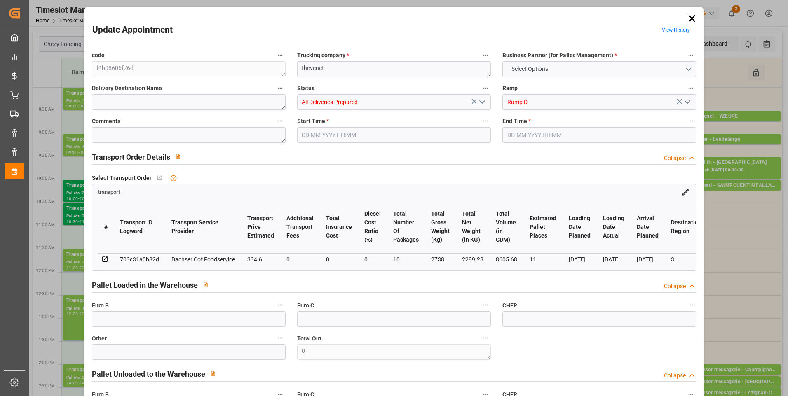
type input "101"
type input "2738"
type input "0"
type input "4710.8598"
type input "0"
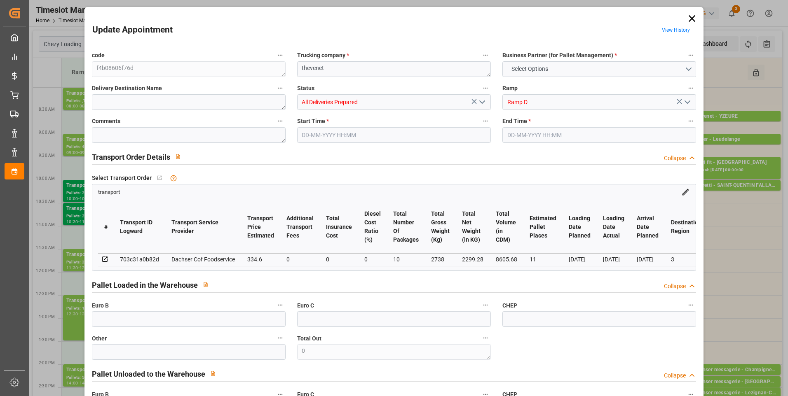
type input "0"
type input "21"
type input "35"
type input "20-08-2025 08:30"
type input "20-08-2025 08:45"
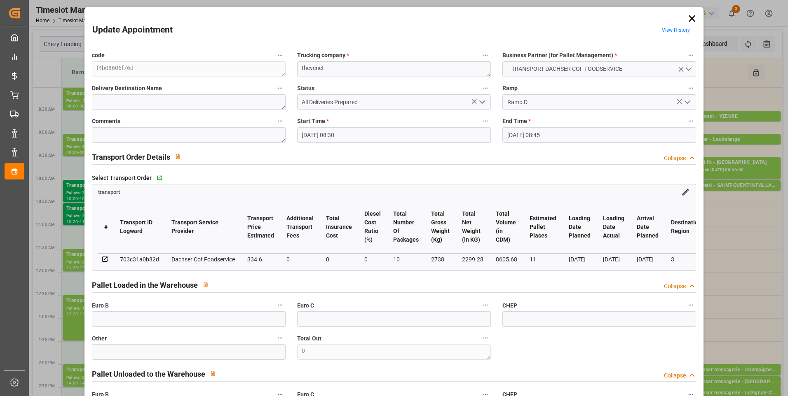
type input "14-08-2025 14:14"
type input "14-08-2025 11:31"
type input "[DATE]"
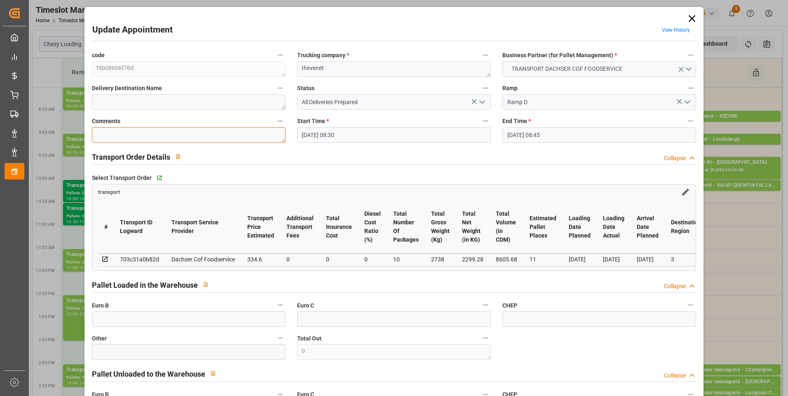
click at [112, 135] on textarea at bounding box center [189, 135] width 194 height 16
type textarea "Ludo 10"
click at [480, 102] on polyline "open menu" at bounding box center [482, 102] width 5 height 2
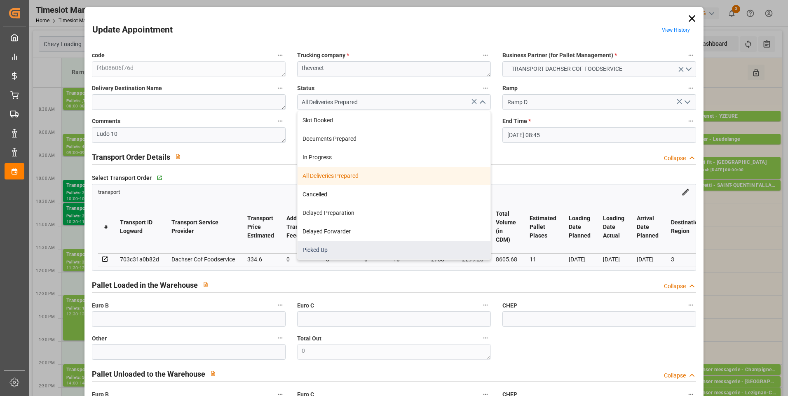
click at [317, 249] on div "Picked Up" at bounding box center [394, 250] width 193 height 19
type input "Picked Up"
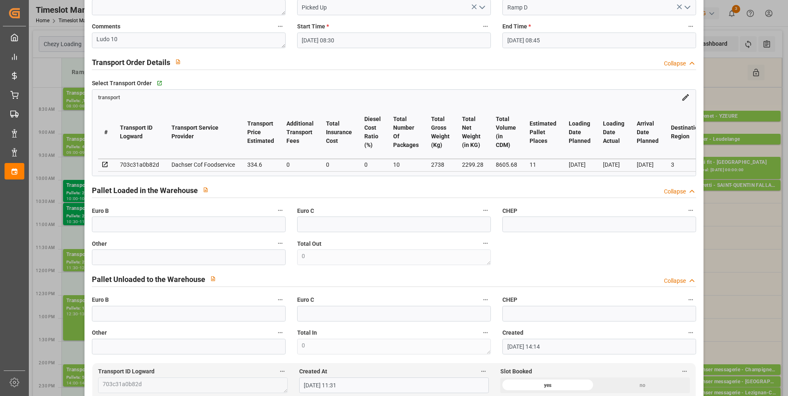
scroll to position [206, 0]
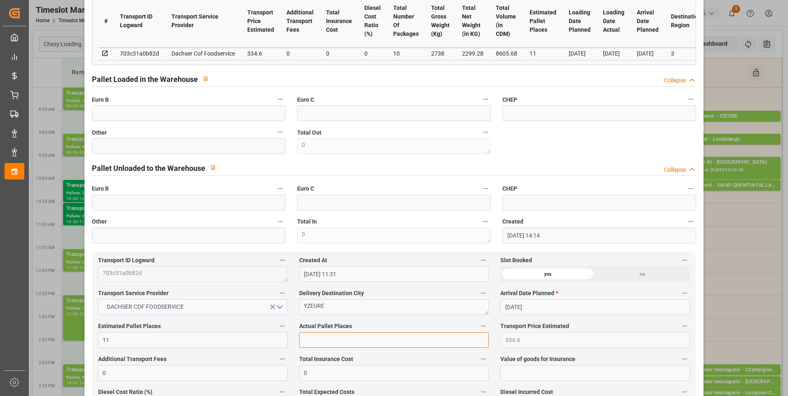
click at [322, 344] on input "text" at bounding box center [394, 341] width 190 height 16
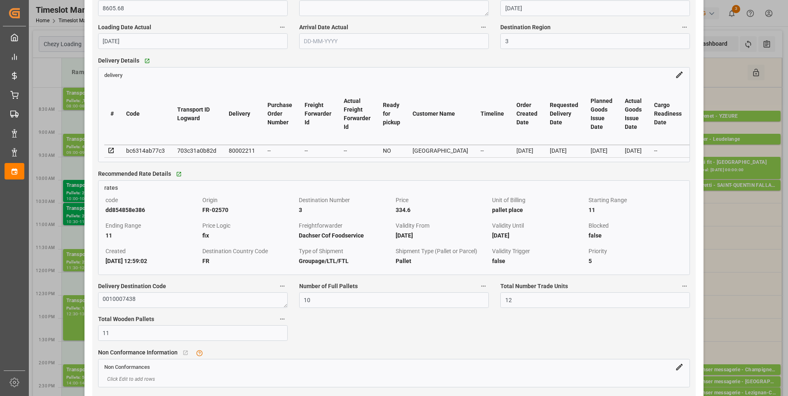
scroll to position [742, 0]
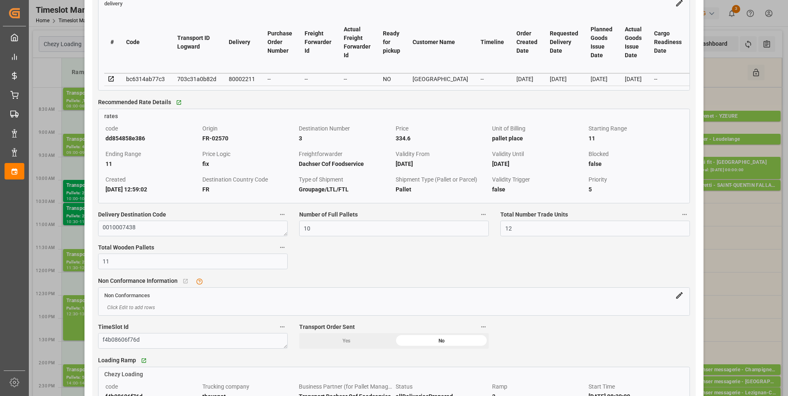
type input "10"
click at [112, 81] on icon at bounding box center [111, 78] width 7 height 7
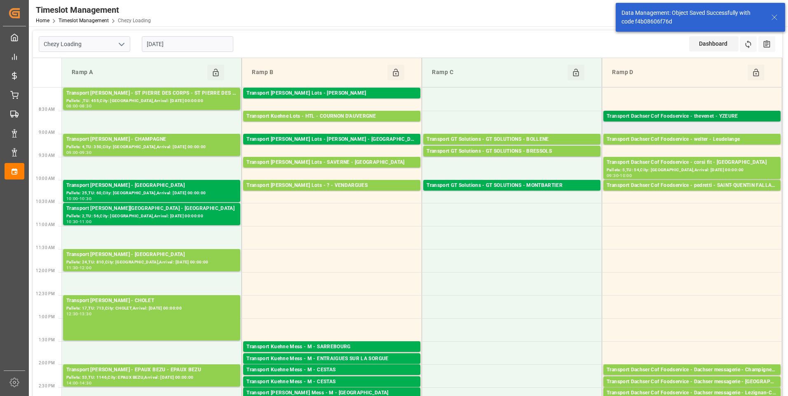
click at [714, 117] on div "Transport Dachser Cof Foodservice - thevenet - YZEURE" at bounding box center [692, 116] width 171 height 8
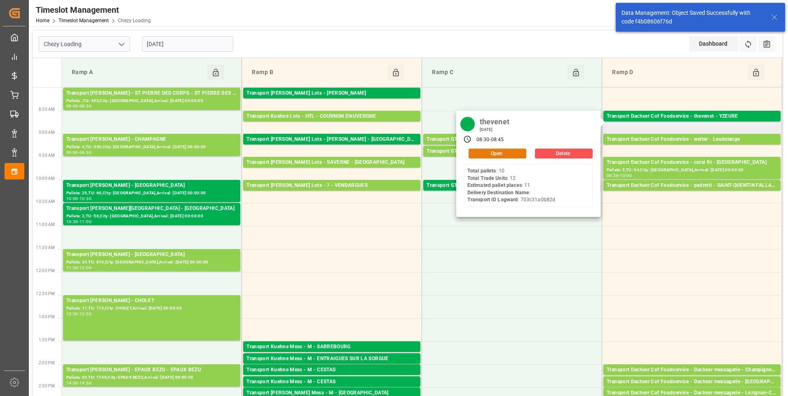
click at [500, 156] on button "Open" at bounding box center [498, 154] width 58 height 10
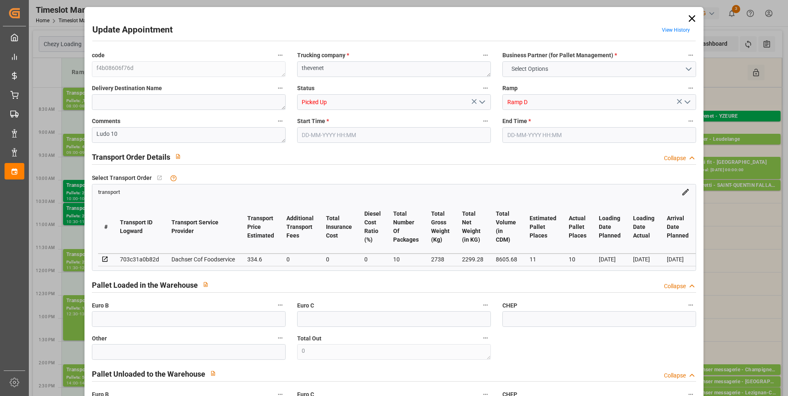
type input "11"
type input "10"
type input "334.6"
type input "0"
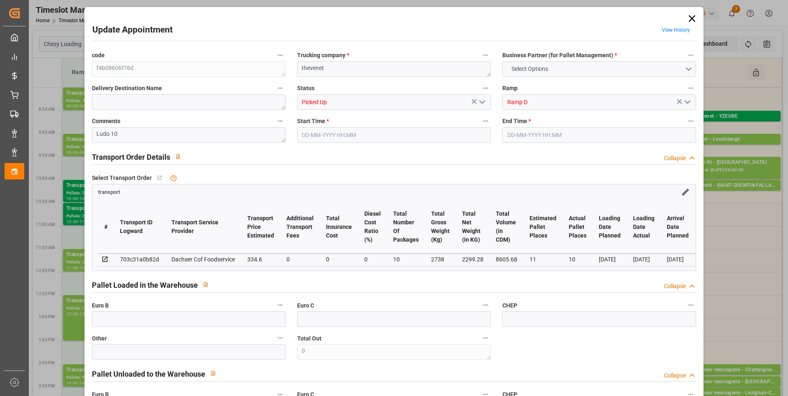
type input "0"
type input "325.7331"
type input "-8.8669"
type input "10"
type input "2299.28"
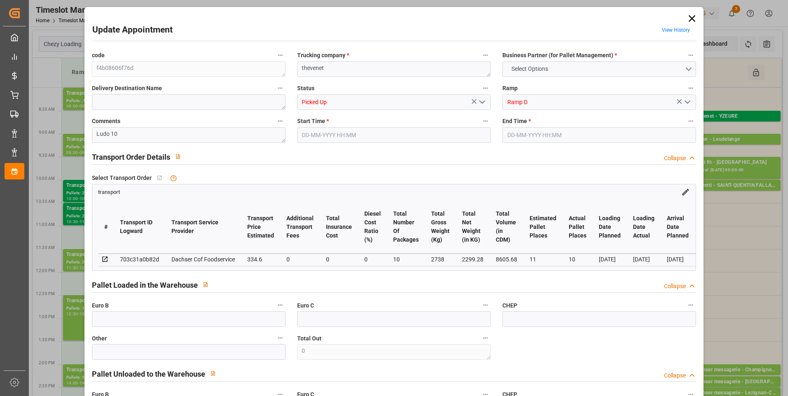
type input "3011.32"
type input "8605.68"
type input "3"
type input "10"
type input "12"
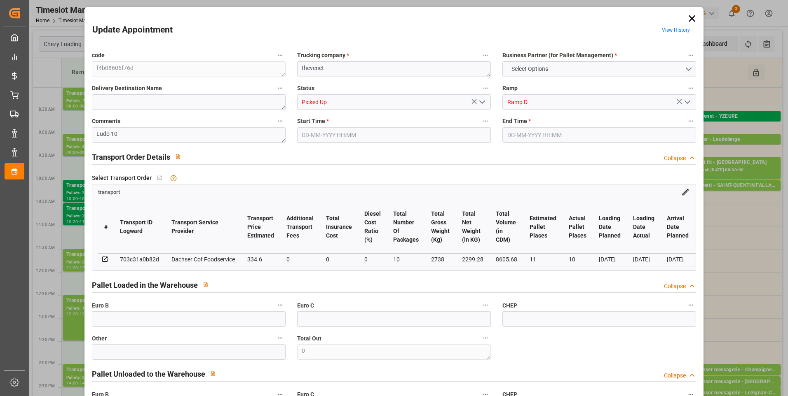
type input "10"
type input "101"
type input "2738"
type input "0"
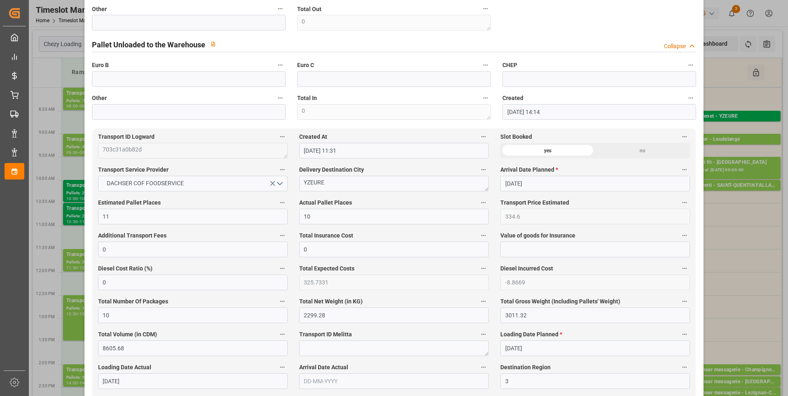
scroll to position [0, 0]
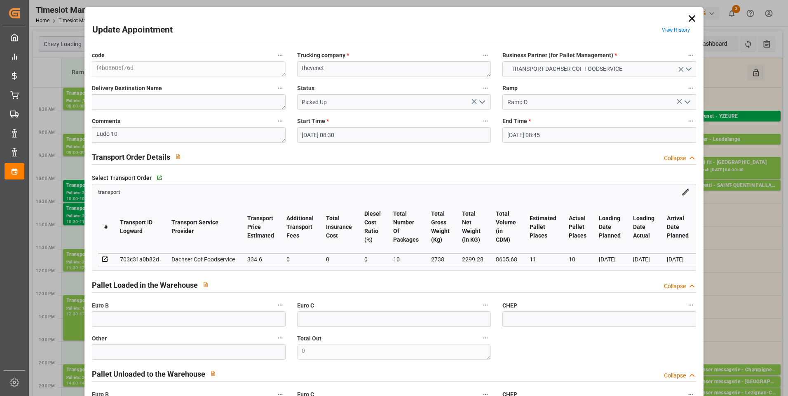
click at [689, 19] on icon at bounding box center [692, 18] width 7 height 7
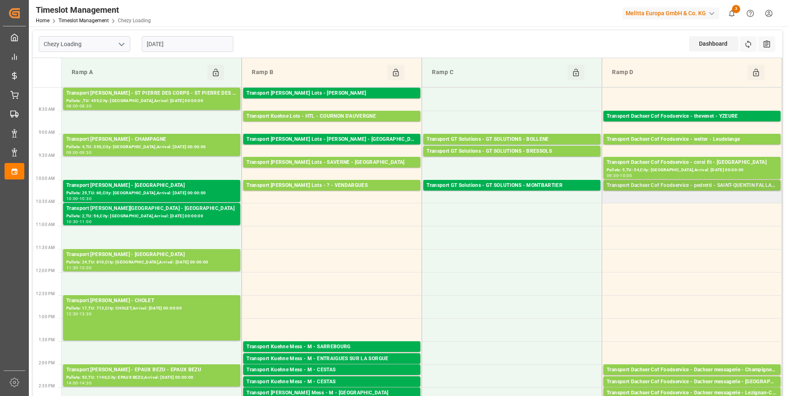
click at [720, 188] on div "Transport Dachser Cof Foodservice - pedretti - SAINT-QUENTIN FALLAVIER" at bounding box center [692, 186] width 171 height 8
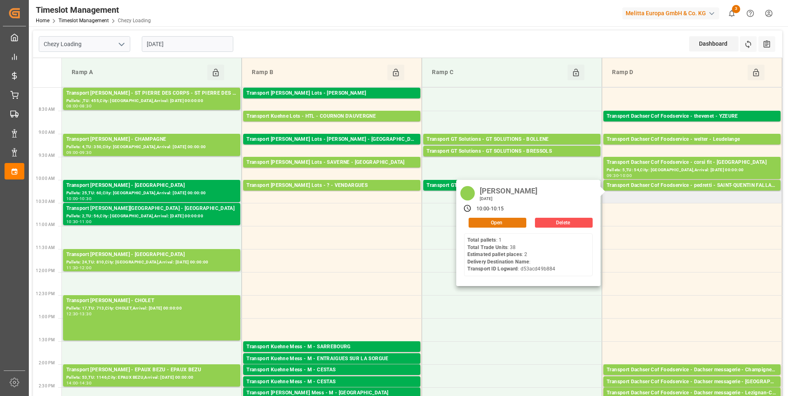
click at [495, 225] on button "Open" at bounding box center [498, 223] width 58 height 10
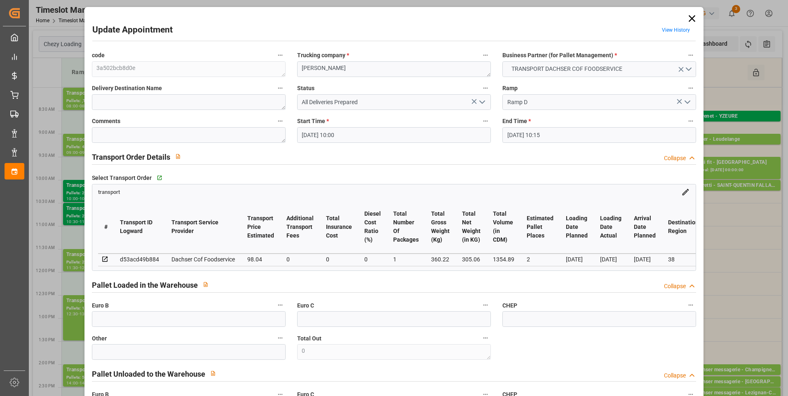
click at [484, 101] on icon "open menu" at bounding box center [482, 102] width 10 height 10
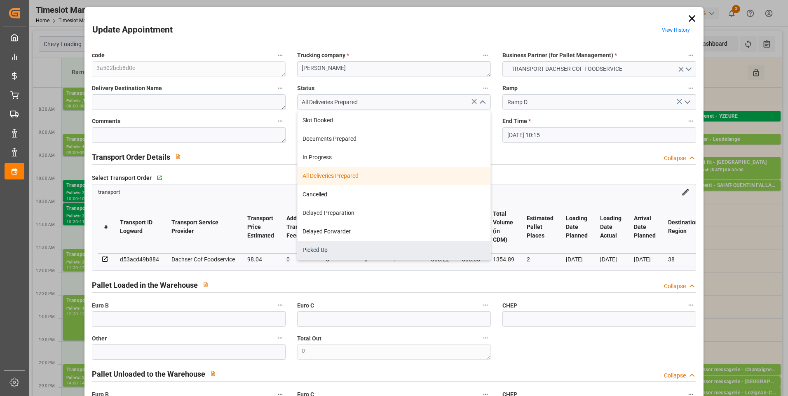
click at [326, 249] on div "Picked Up" at bounding box center [394, 250] width 193 height 19
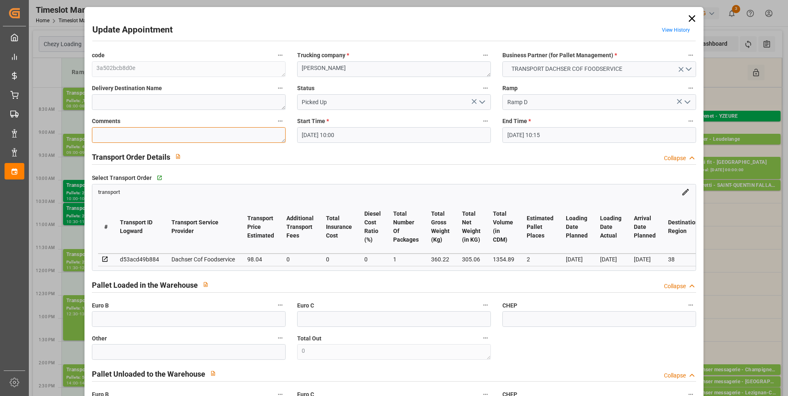
click at [117, 137] on textarea at bounding box center [189, 135] width 194 height 16
click at [481, 100] on icon "open menu" at bounding box center [482, 102] width 10 height 10
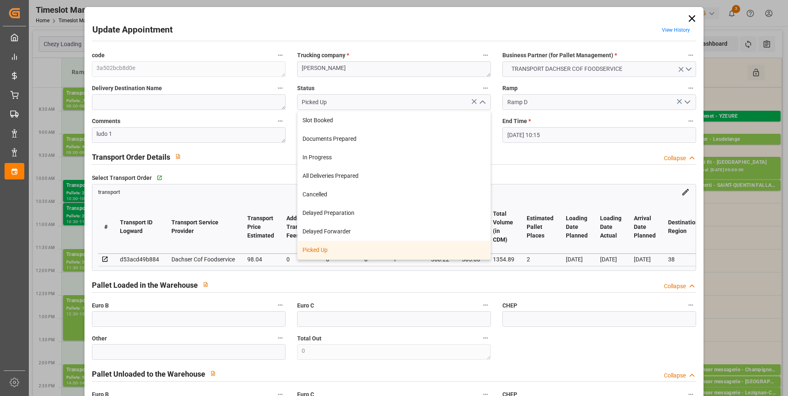
click at [325, 249] on div "Picked Up" at bounding box center [394, 250] width 193 height 19
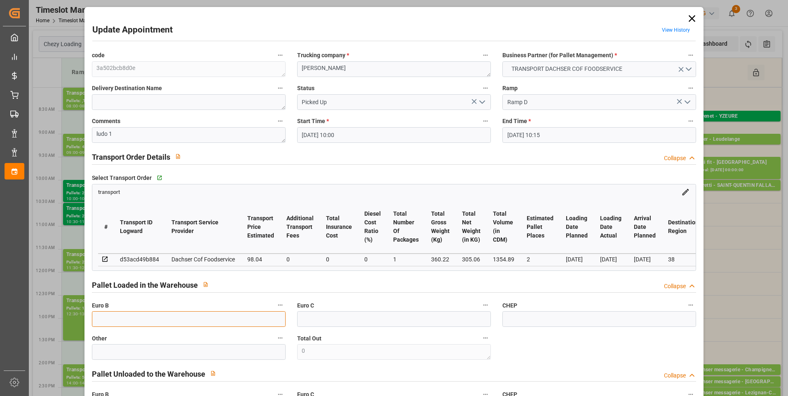
click at [120, 318] on input "text" at bounding box center [189, 320] width 194 height 16
click at [333, 281] on div "Pallet Loaded in the Warehouse Collapse" at bounding box center [394, 285] width 605 height 16
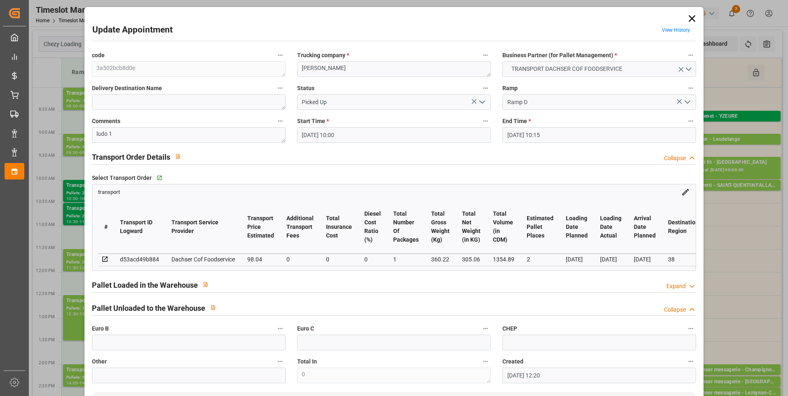
click at [690, 288] on polyline at bounding box center [692, 287] width 4 height 2
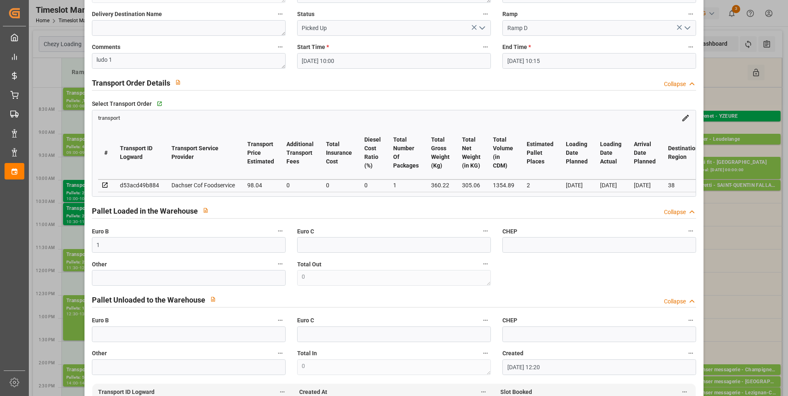
scroll to position [165, 0]
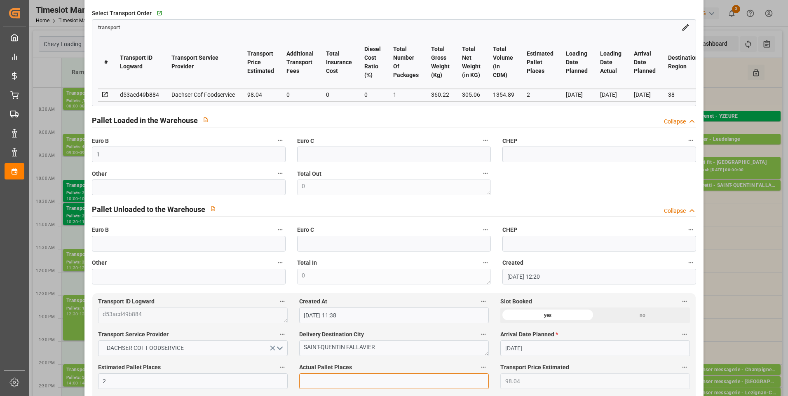
click at [319, 388] on input "text" at bounding box center [394, 382] width 190 height 16
click at [650, 189] on div "code 3a502bcb8d0e Trucking company * pedretti Business Partner (for Pallet Mana…" at bounding box center [394, 84] width 616 height 405
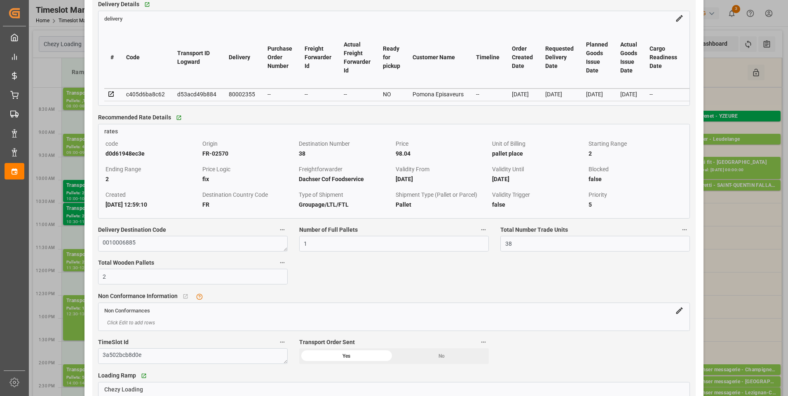
scroll to position [742, 0]
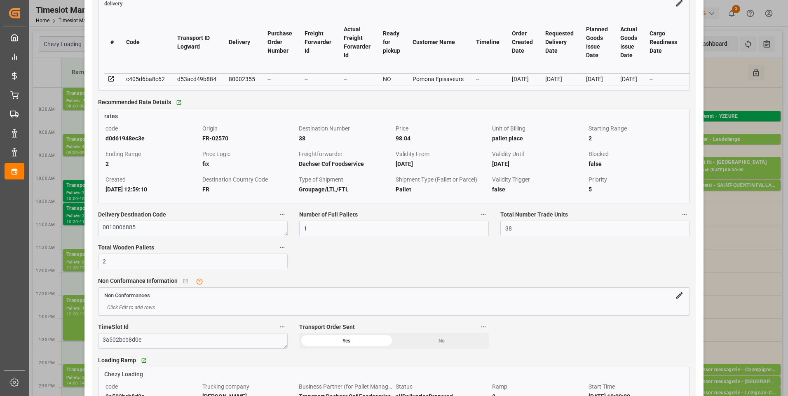
click at [110, 83] on icon at bounding box center [111, 78] width 7 height 7
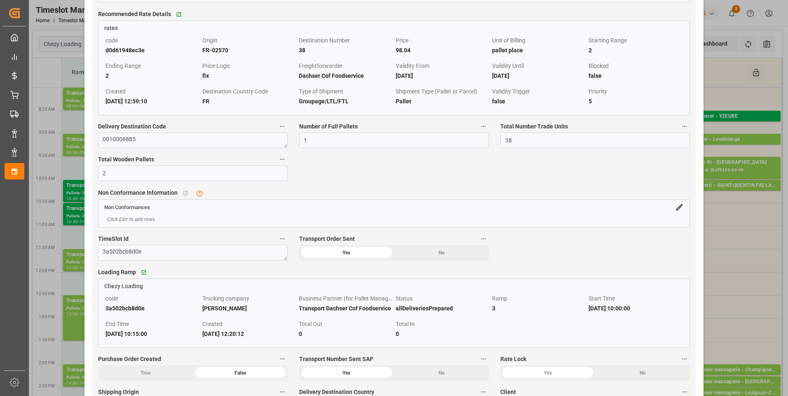
scroll to position [907, 0]
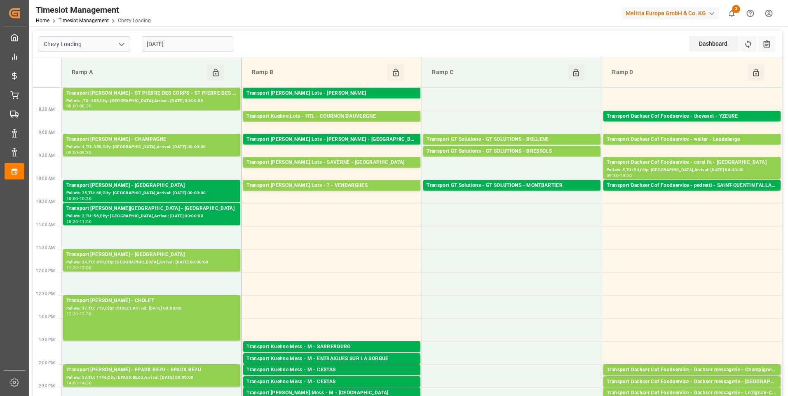
click at [204, 40] on input "[DATE]" at bounding box center [187, 44] width 91 height 16
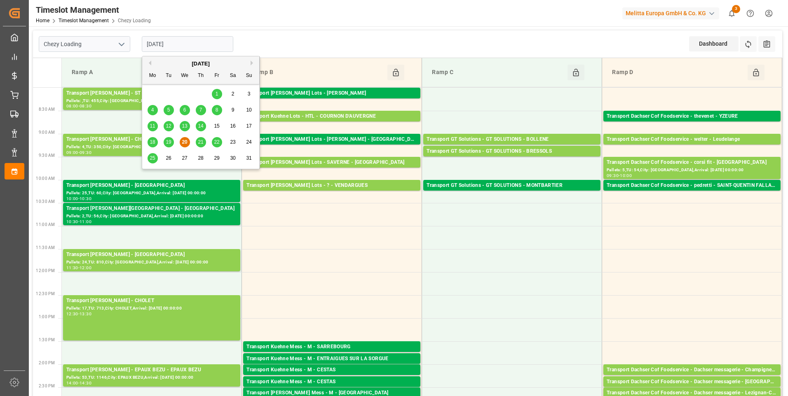
click at [202, 145] on span "21" at bounding box center [200, 142] width 5 height 6
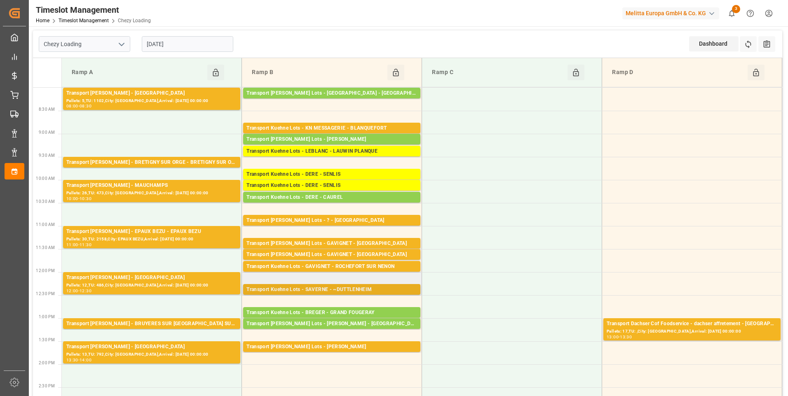
click at [349, 289] on div "Transport Kuehne Lots - SAVERNE - ~DUTTLENHEIM" at bounding box center [331, 290] width 171 height 8
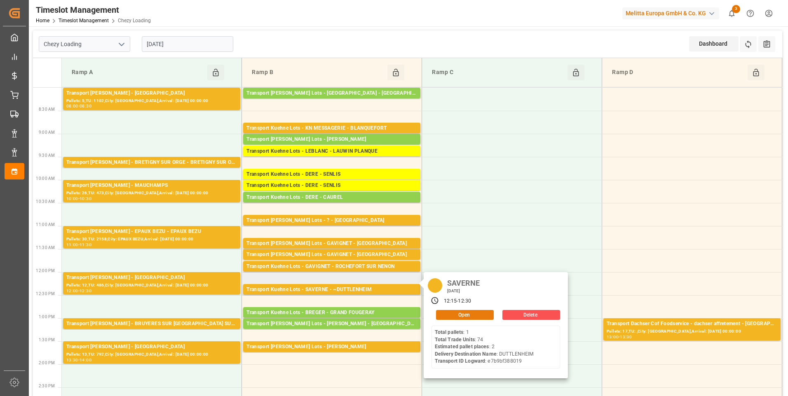
click at [459, 312] on button "Open" at bounding box center [465, 315] width 58 height 10
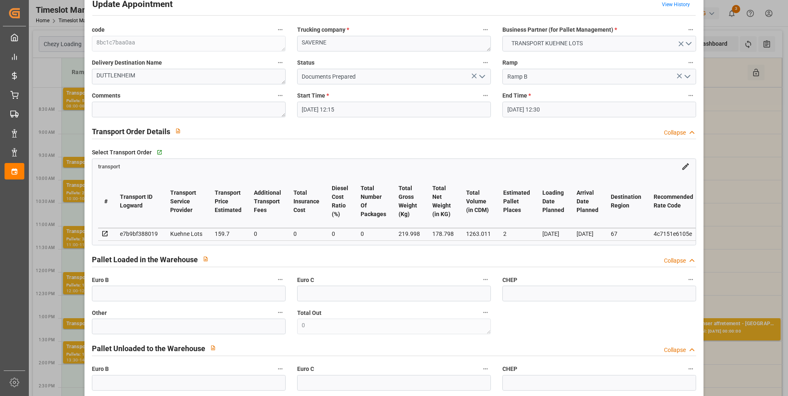
scroll to position [0, 0]
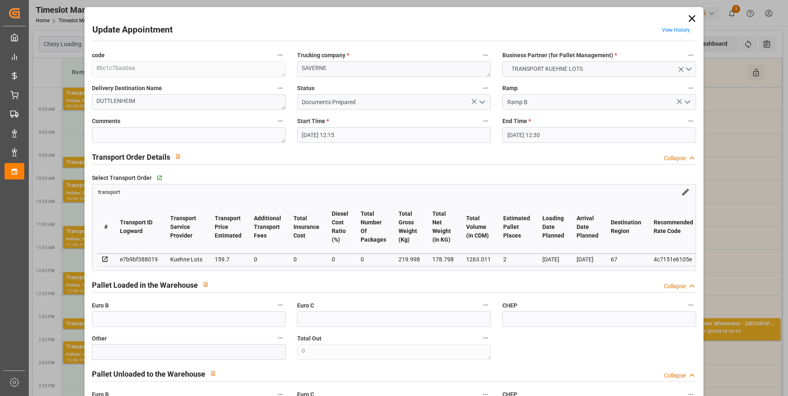
click at [480, 105] on icon "open menu" at bounding box center [482, 102] width 10 height 10
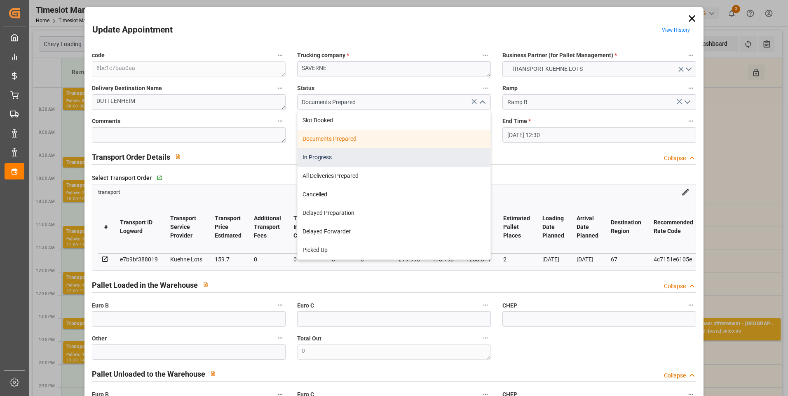
click at [332, 155] on div "In Progress" at bounding box center [394, 157] width 193 height 19
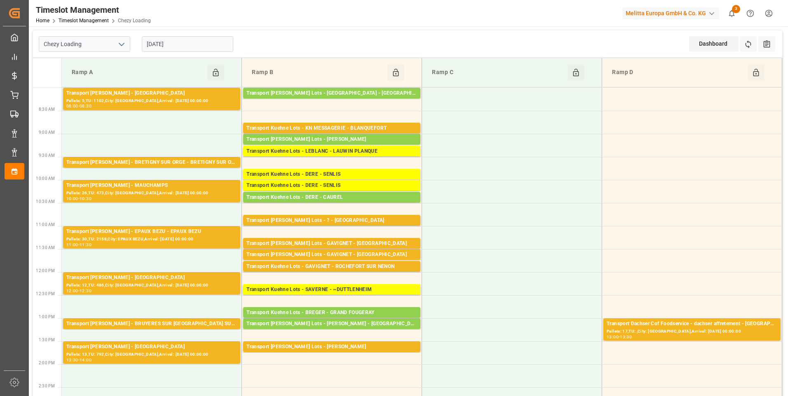
click at [157, 41] on input "[DATE]" at bounding box center [187, 44] width 91 height 16
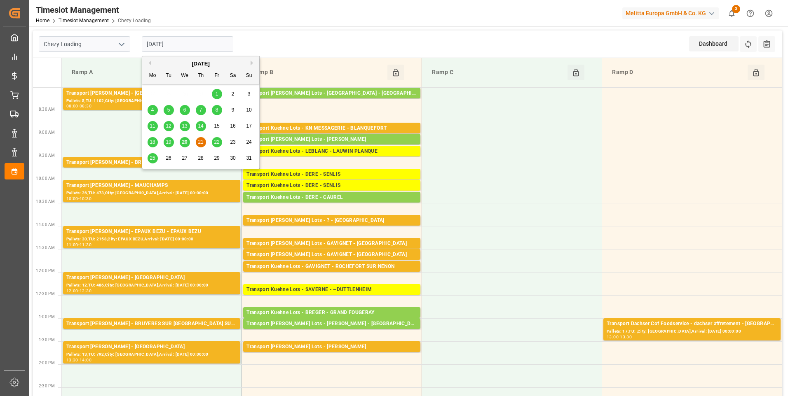
click at [184, 137] on div "20" at bounding box center [185, 142] width 10 height 10
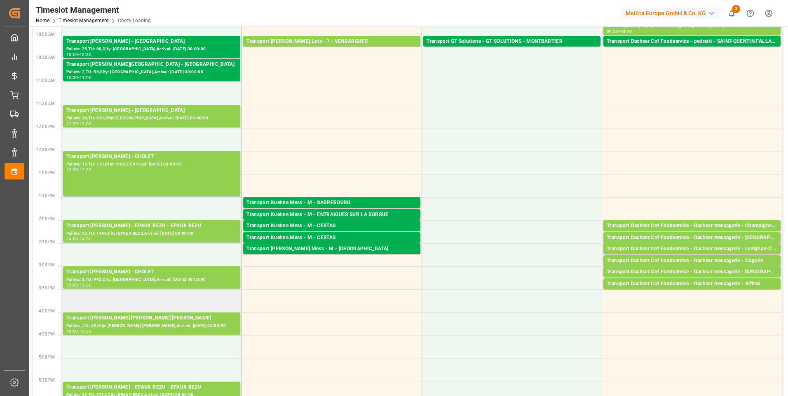
scroll to position [165, 0]
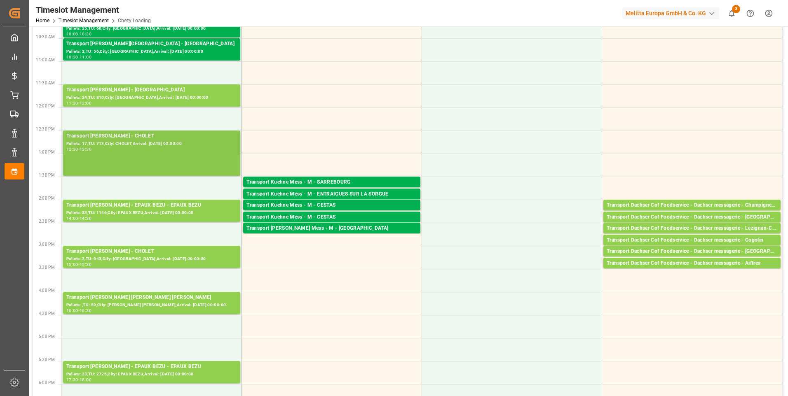
click at [148, 162] on div "Transport Delisle - CHOLET - CHOLET Pallets: 17,TU: 713,City: CHOLET,Arrival: 2…" at bounding box center [151, 153] width 171 height 42
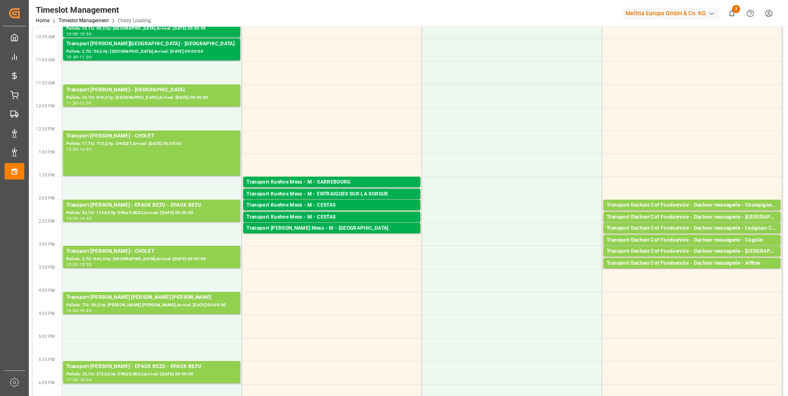
click at [158, 258] on div "Pallets: 3,TU: 943,City: [GEOGRAPHIC_DATA],Arrival: [DATE] 00:00:00" at bounding box center [151, 259] width 171 height 7
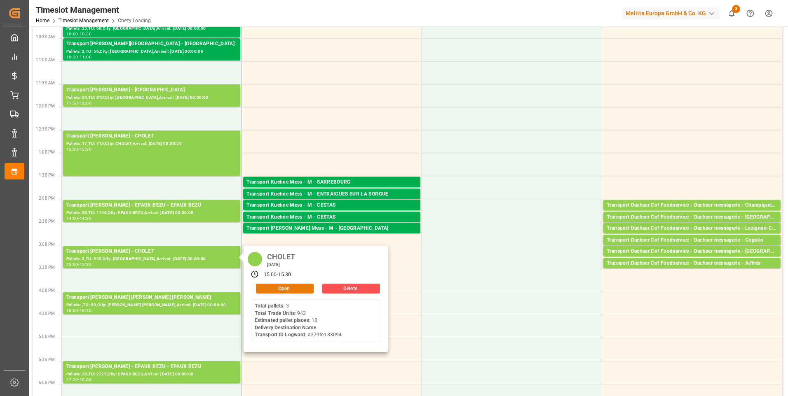
click at [284, 285] on button "Open" at bounding box center [285, 289] width 58 height 10
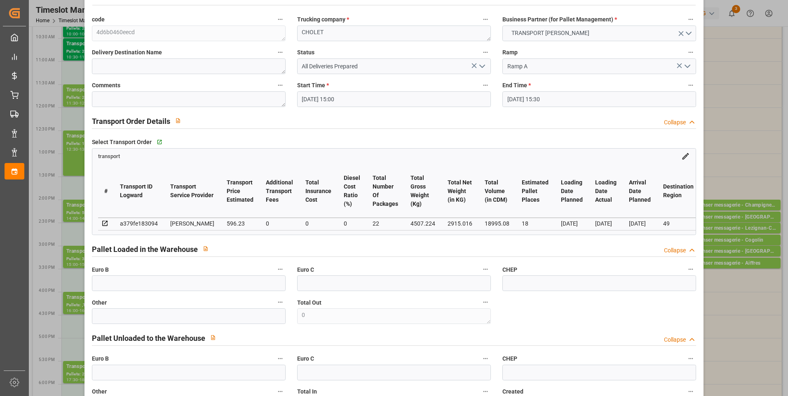
scroll to position [0, 0]
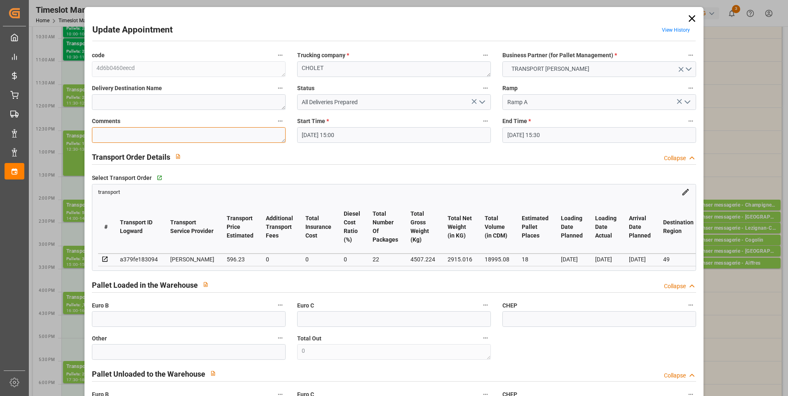
click at [122, 134] on textarea at bounding box center [189, 135] width 194 height 16
click at [481, 105] on icon "open menu" at bounding box center [482, 102] width 10 height 10
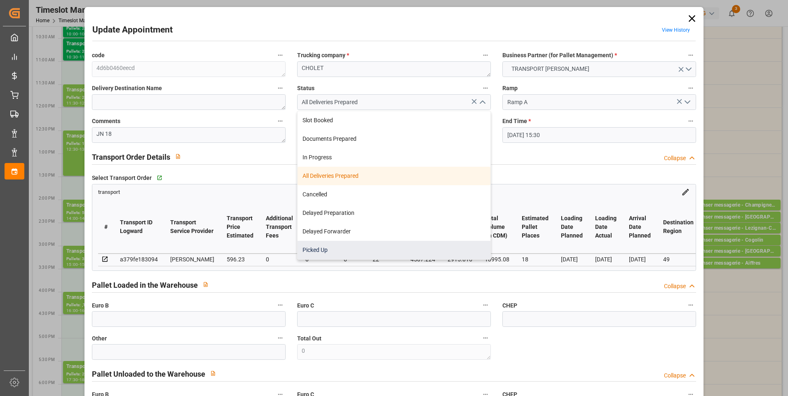
click at [342, 250] on div "Picked Up" at bounding box center [394, 250] width 193 height 19
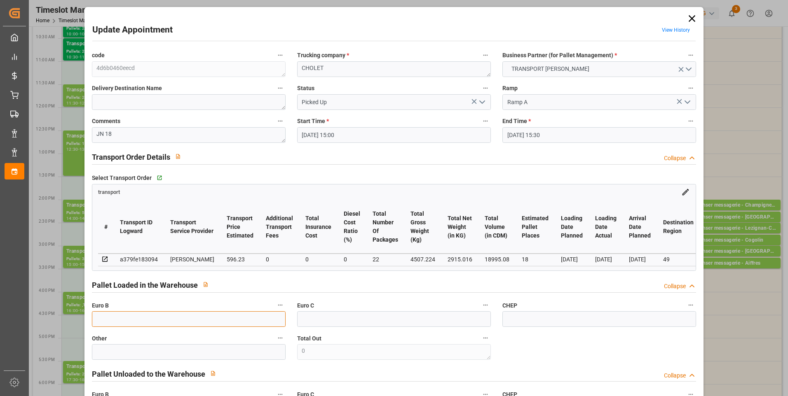
click at [146, 323] on input "text" at bounding box center [189, 320] width 194 height 16
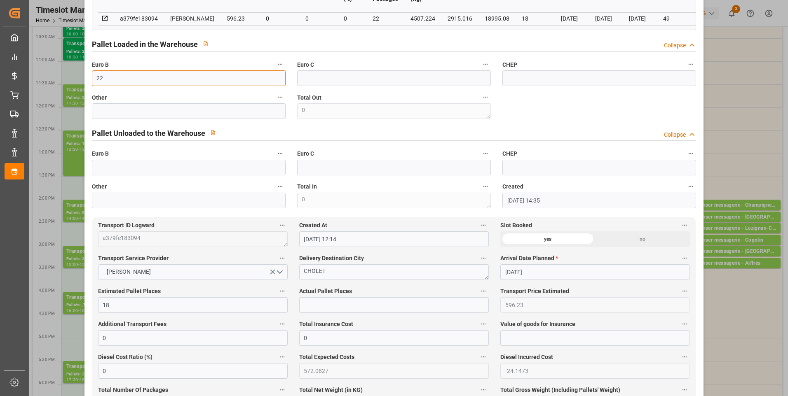
scroll to position [247, 0]
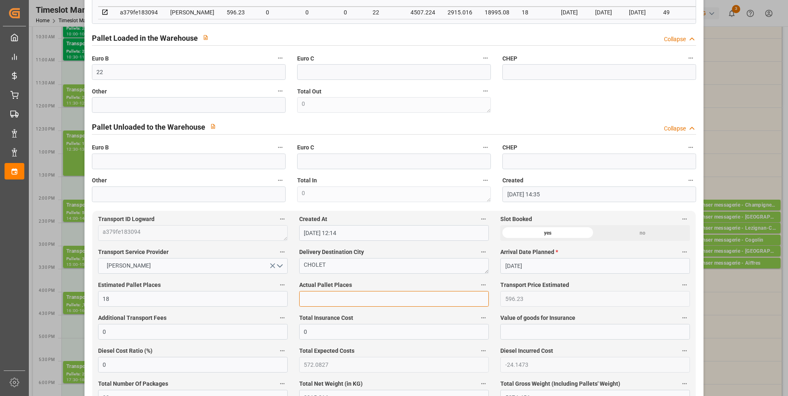
click at [320, 305] on input "text" at bounding box center [394, 299] width 190 height 16
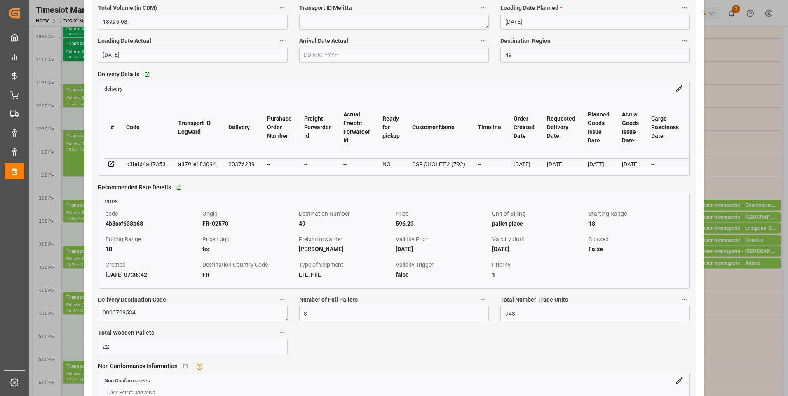
scroll to position [659, 0]
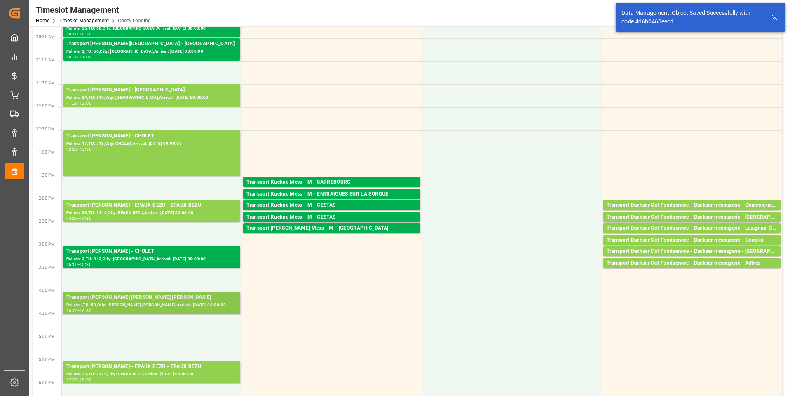
click at [152, 305] on div "Pallets: ,TU: 59,City: [PERSON_NAME] [PERSON_NAME],Arrival: [DATE] 00:00:00" at bounding box center [151, 305] width 171 height 7
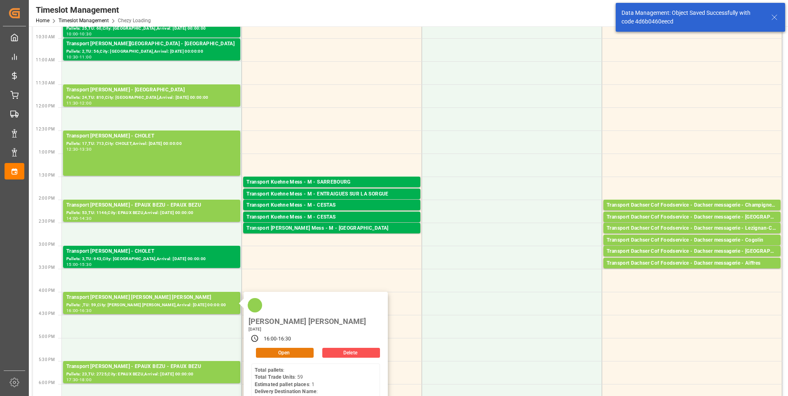
click at [266, 348] on button "Open" at bounding box center [285, 353] width 58 height 10
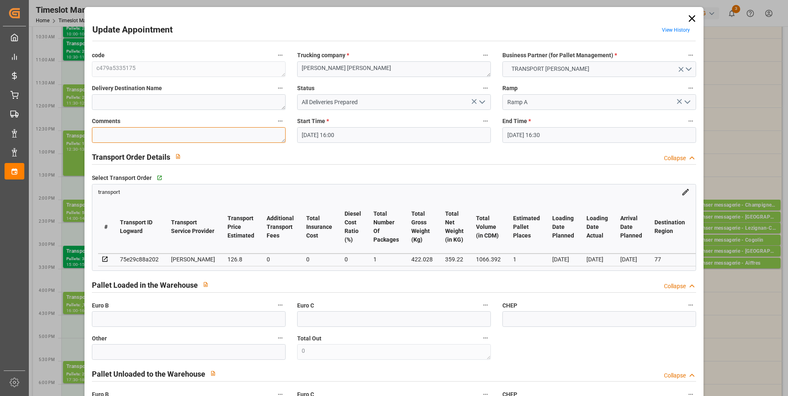
click at [134, 137] on textarea at bounding box center [189, 135] width 194 height 16
click at [130, 324] on input "text" at bounding box center [189, 320] width 194 height 16
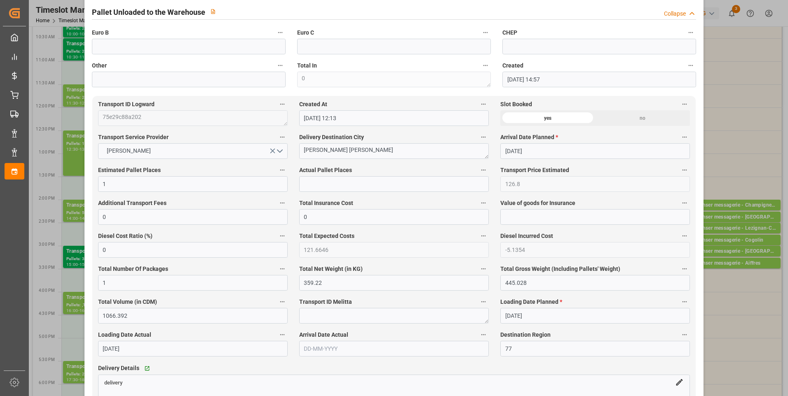
scroll to position [371, 0]
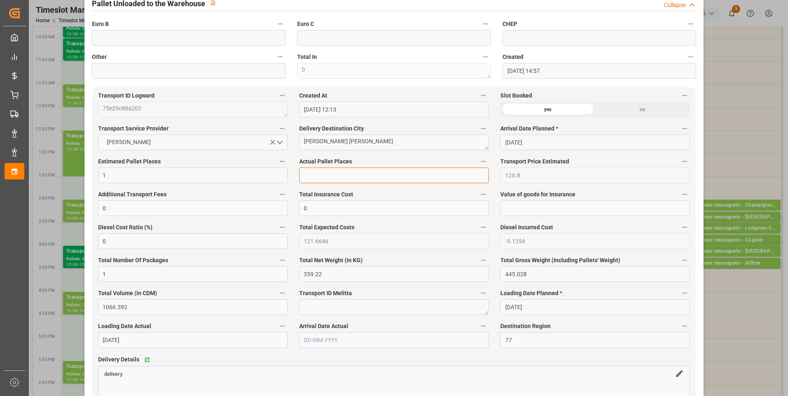
click at [323, 177] on input "text" at bounding box center [394, 176] width 190 height 16
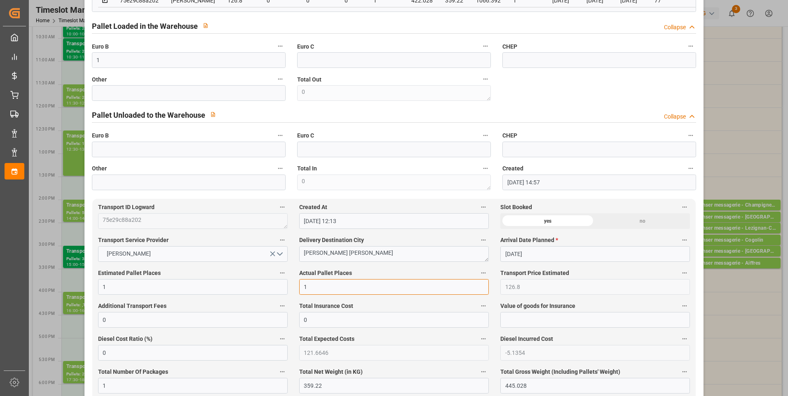
scroll to position [247, 0]
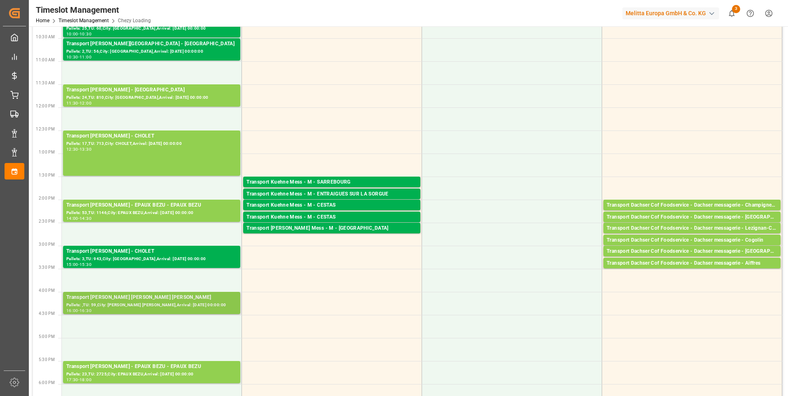
click at [158, 301] on div "Transport [PERSON_NAME] [PERSON_NAME] [PERSON_NAME]" at bounding box center [151, 298] width 171 height 8
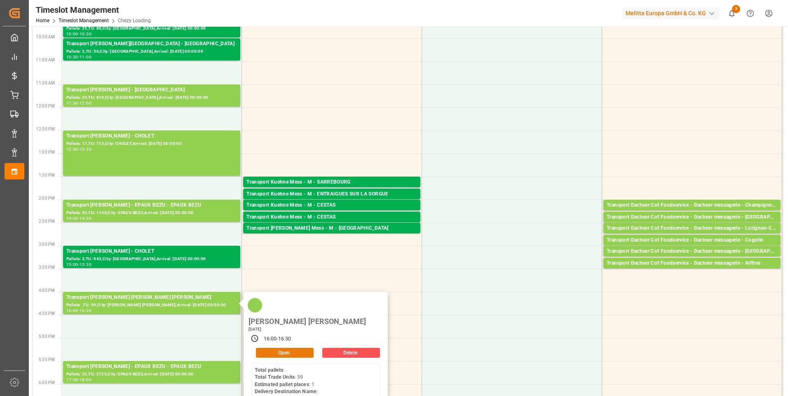
click at [275, 348] on button "Open" at bounding box center [285, 353] width 58 height 10
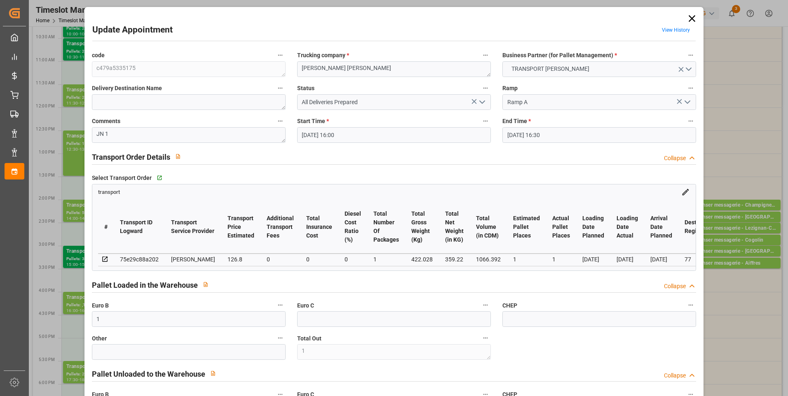
click at [473, 100] on icon at bounding box center [474, 101] width 9 height 9
click at [480, 102] on icon "open menu" at bounding box center [482, 102] width 10 height 10
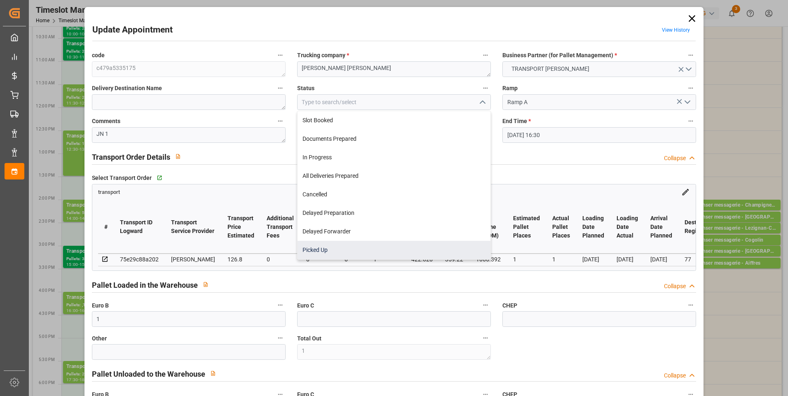
click at [327, 251] on div "Picked Up" at bounding box center [394, 250] width 193 height 19
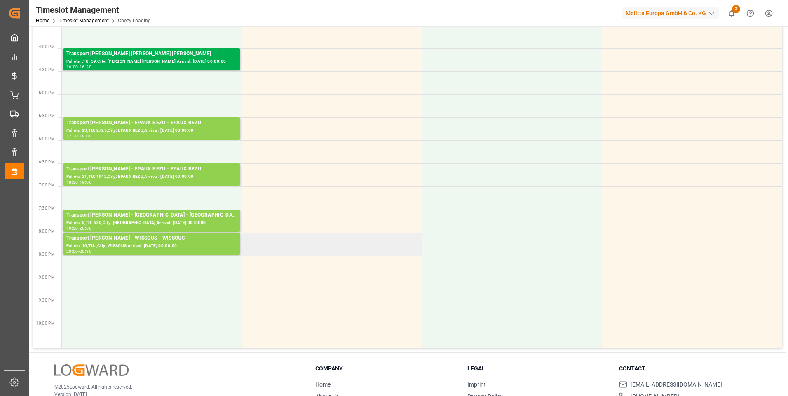
scroll to position [412, 0]
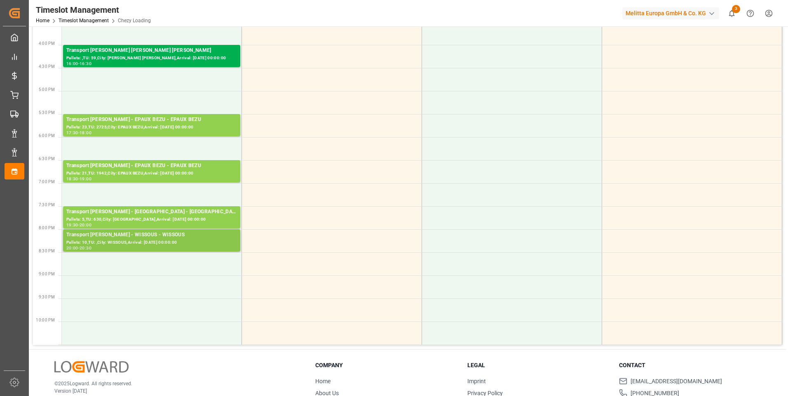
click at [148, 239] on div "Transport [PERSON_NAME] - WISSOUS - WISSOUS" at bounding box center [151, 235] width 171 height 8
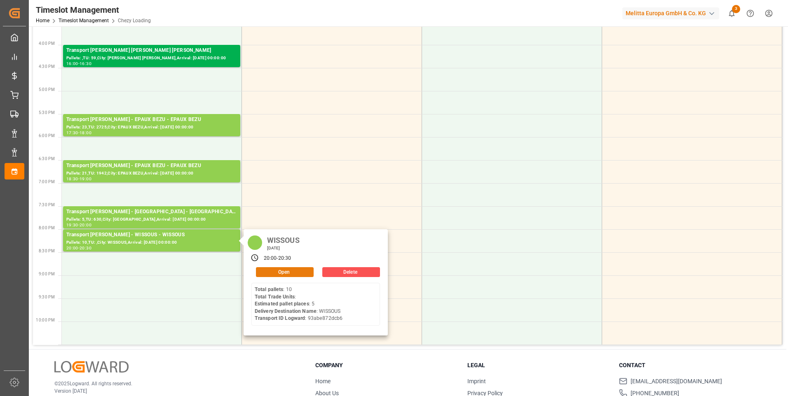
click at [293, 270] on button "Open" at bounding box center [285, 272] width 58 height 10
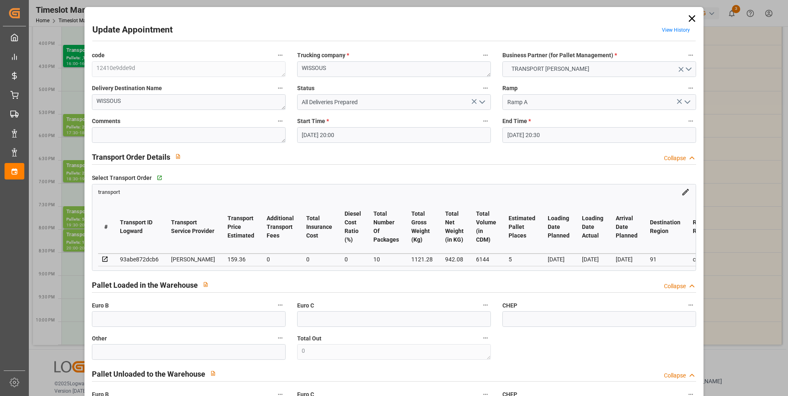
click at [483, 99] on icon "open menu" at bounding box center [482, 102] width 10 height 10
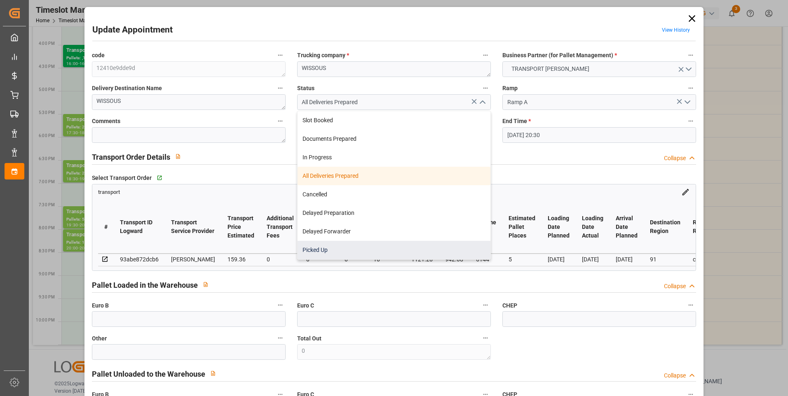
click at [322, 253] on div "Picked Up" at bounding box center [394, 250] width 193 height 19
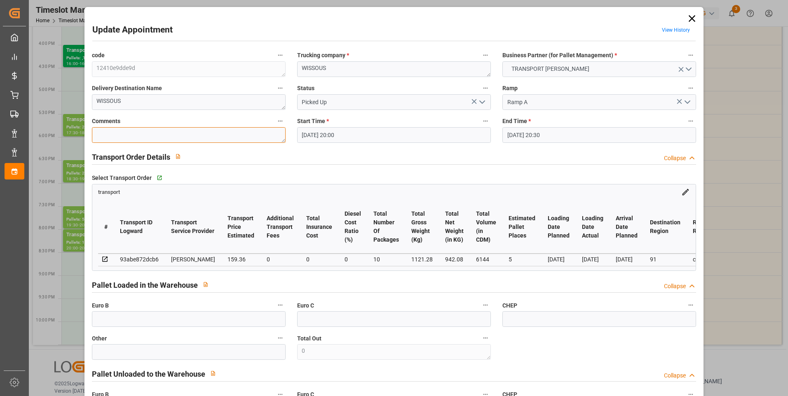
click at [137, 132] on textarea at bounding box center [189, 135] width 194 height 16
click at [145, 320] on input "text" at bounding box center [189, 320] width 194 height 16
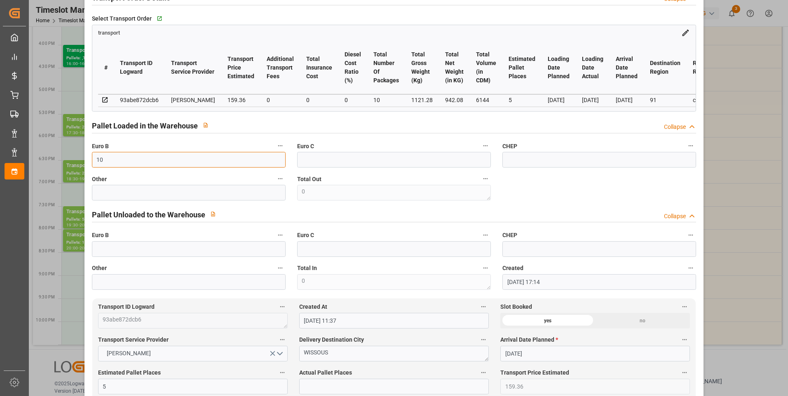
scroll to position [371, 0]
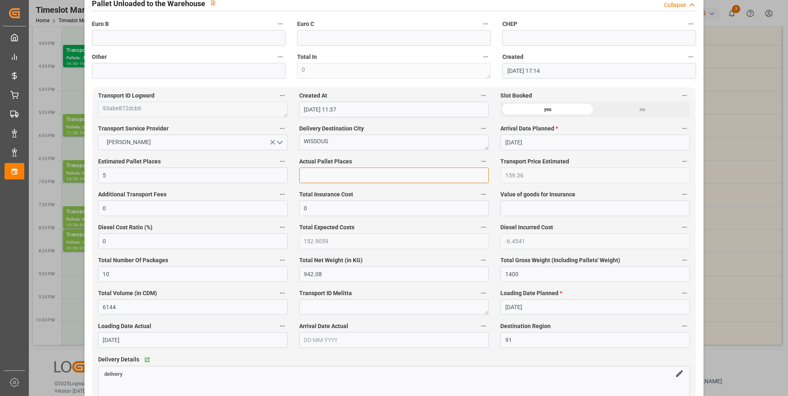
click at [315, 177] on input "text" at bounding box center [394, 176] width 190 height 16
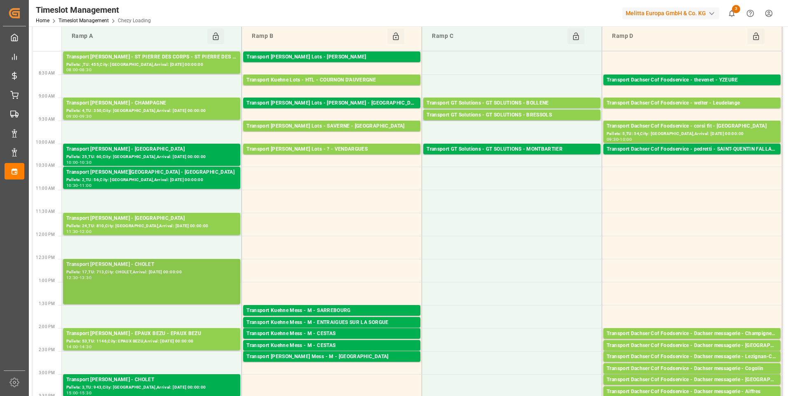
scroll to position [0, 0]
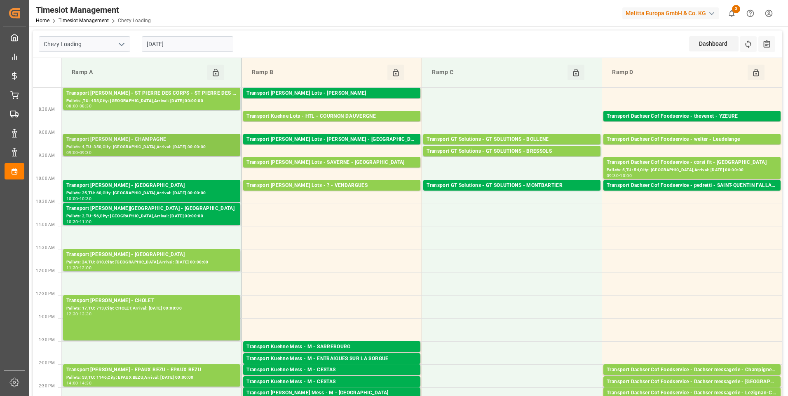
click at [147, 137] on div "Transport [PERSON_NAME] - CHAMPAGNE" at bounding box center [151, 140] width 171 height 8
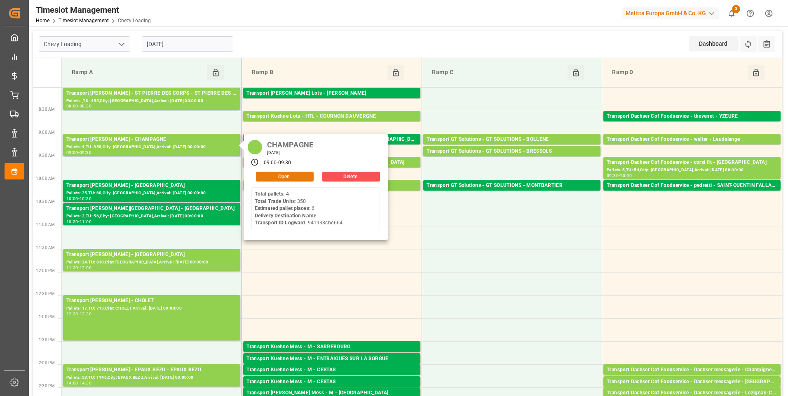
click at [285, 176] on button "Open" at bounding box center [285, 177] width 58 height 10
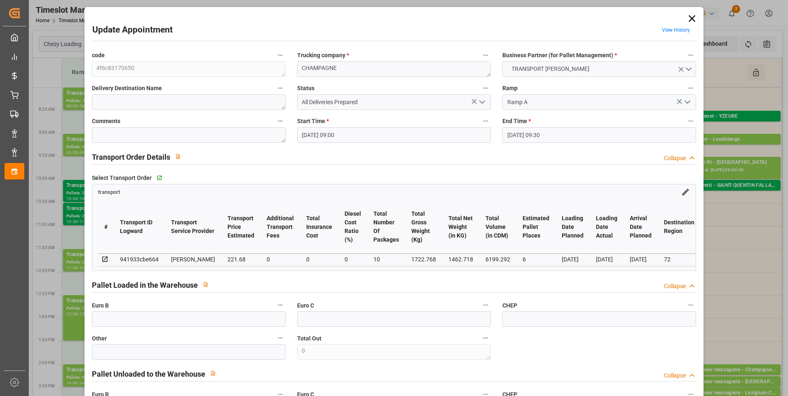
click at [485, 97] on icon "open menu" at bounding box center [482, 102] width 10 height 10
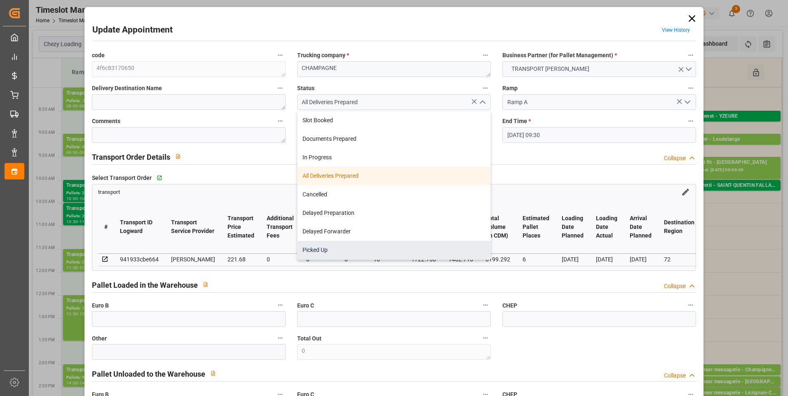
click at [311, 251] on div "Picked Up" at bounding box center [394, 250] width 193 height 19
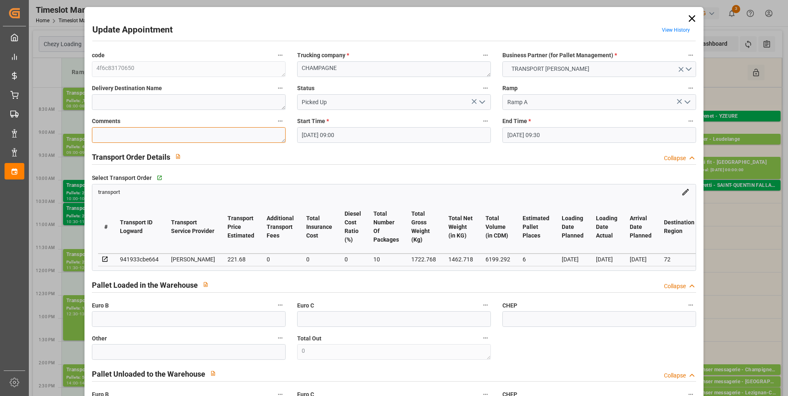
click at [138, 135] on textarea at bounding box center [189, 135] width 194 height 16
click at [142, 324] on input "text" at bounding box center [189, 320] width 194 height 16
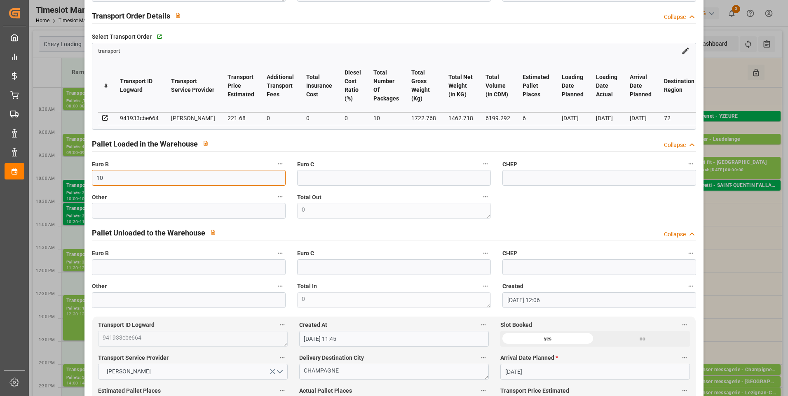
scroll to position [371, 0]
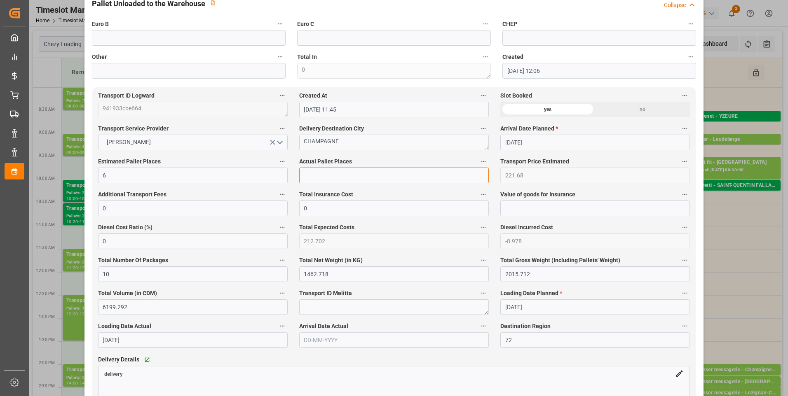
click at [312, 172] on input "text" at bounding box center [394, 176] width 190 height 16
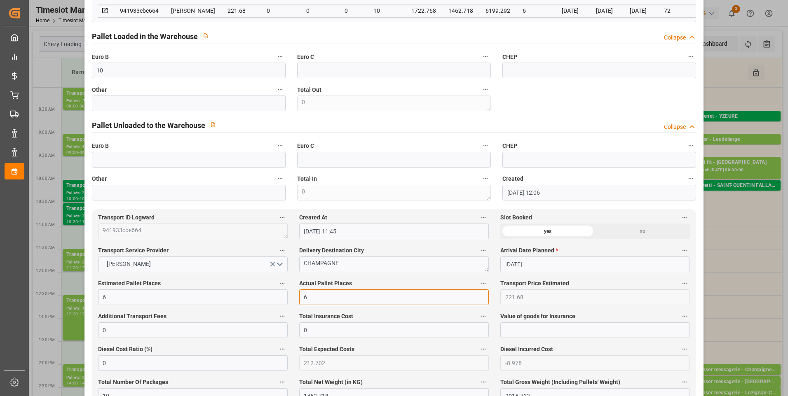
scroll to position [247, 0]
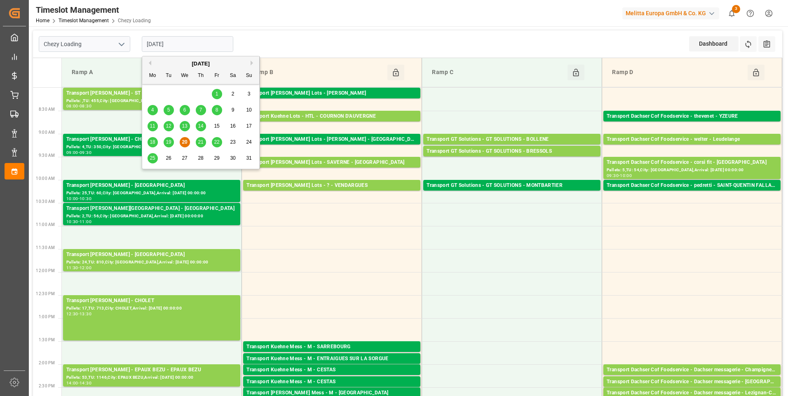
click at [192, 45] on input "[DATE]" at bounding box center [187, 44] width 91 height 16
click at [198, 142] on span "21" at bounding box center [200, 142] width 5 height 6
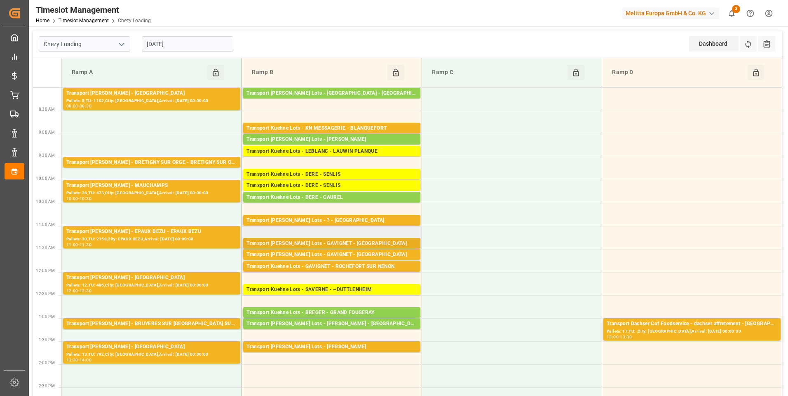
click at [344, 244] on div "Transport [PERSON_NAME] Lots - GAVIGNET - [GEOGRAPHIC_DATA]" at bounding box center [331, 244] width 171 height 8
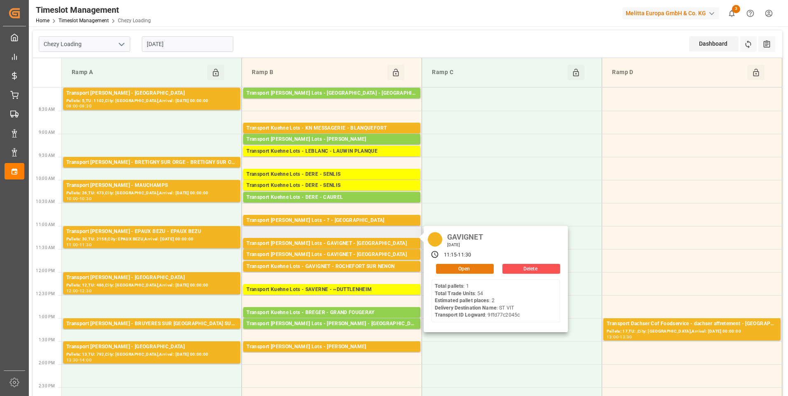
click at [479, 265] on button "Open" at bounding box center [465, 269] width 58 height 10
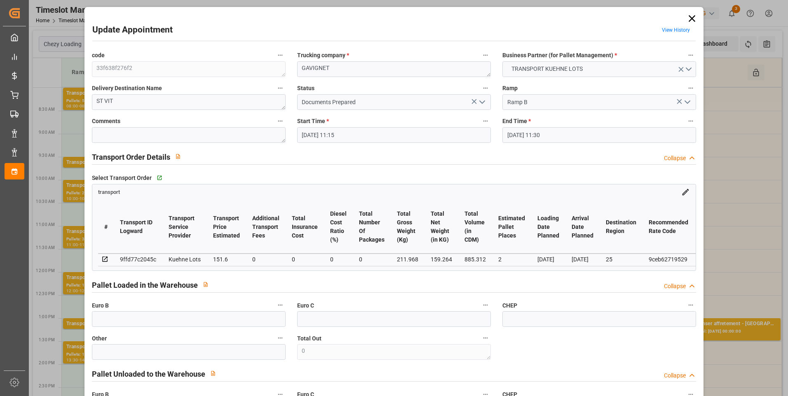
click at [480, 101] on icon "open menu" at bounding box center [482, 102] width 10 height 10
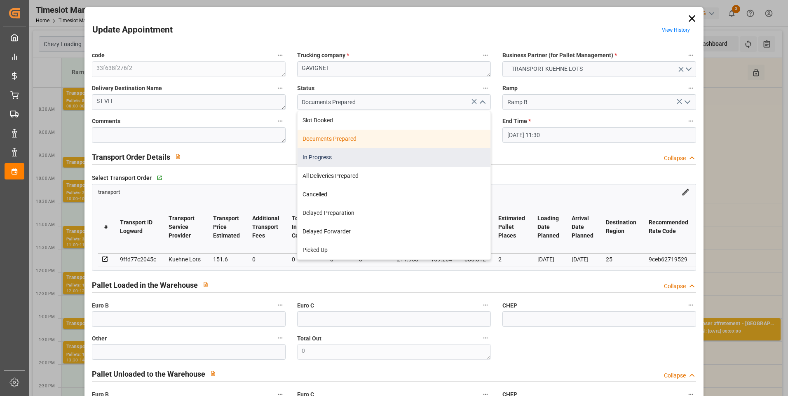
click at [314, 159] on div "In Progress" at bounding box center [394, 157] width 193 height 19
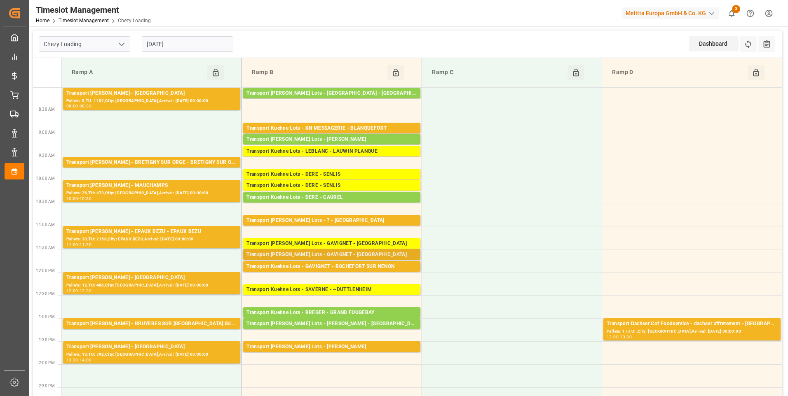
click at [344, 254] on div "Transport [PERSON_NAME] Lots - GAVIGNET - [GEOGRAPHIC_DATA]" at bounding box center [331, 255] width 171 height 8
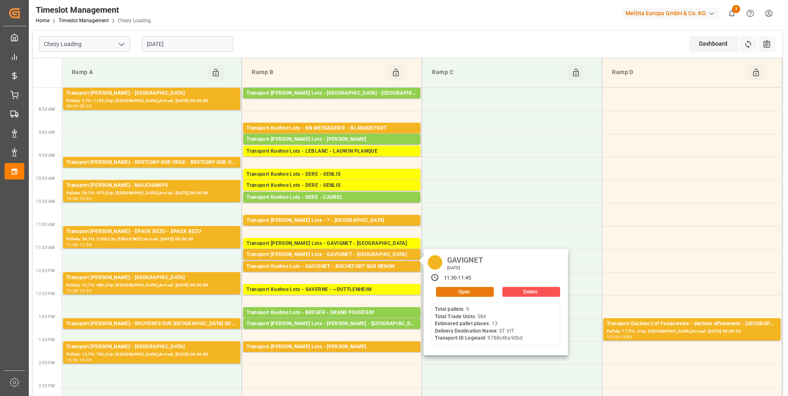
click at [442, 291] on button "Open" at bounding box center [465, 292] width 58 height 10
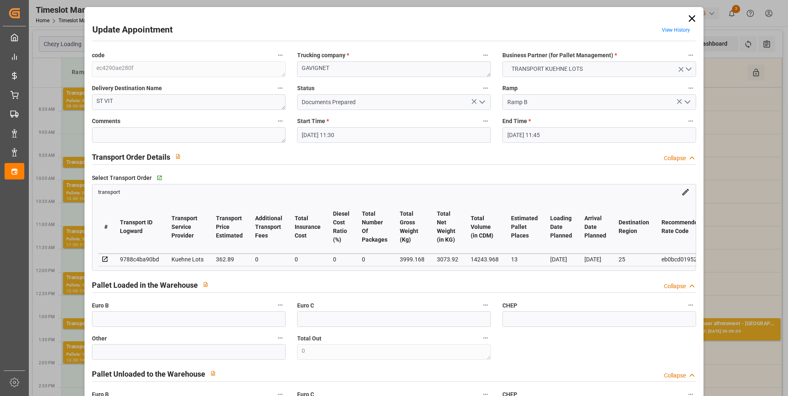
click at [480, 103] on polyline "open menu" at bounding box center [482, 102] width 5 height 2
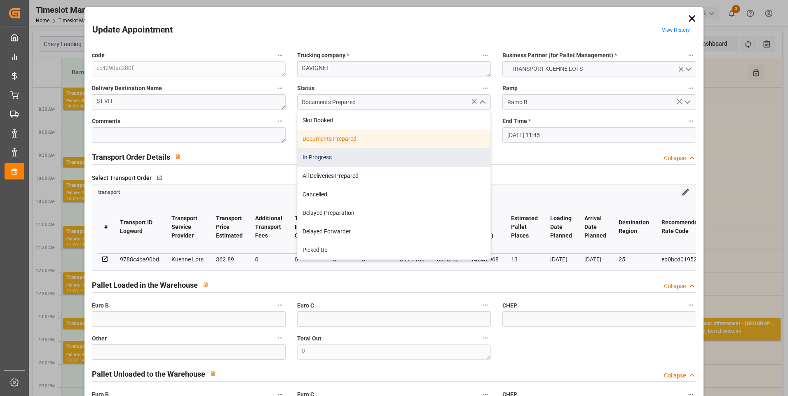
click at [327, 157] on div "In Progress" at bounding box center [394, 157] width 193 height 19
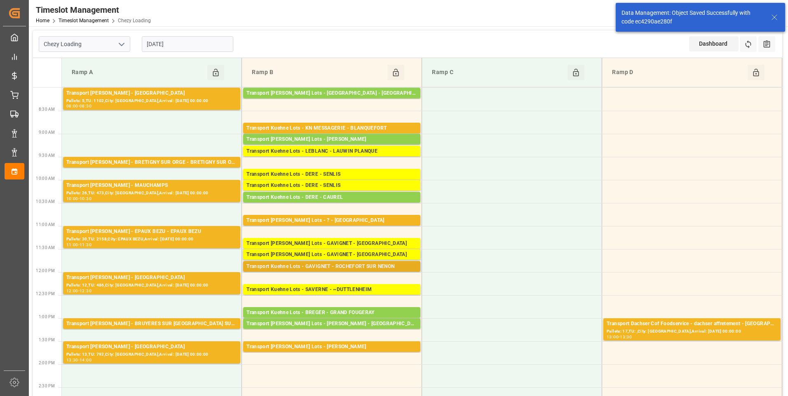
click at [346, 265] on div "Transport Kuehne Lots - GAVIGNET - ROCHEFORT SUR NENON" at bounding box center [331, 267] width 171 height 8
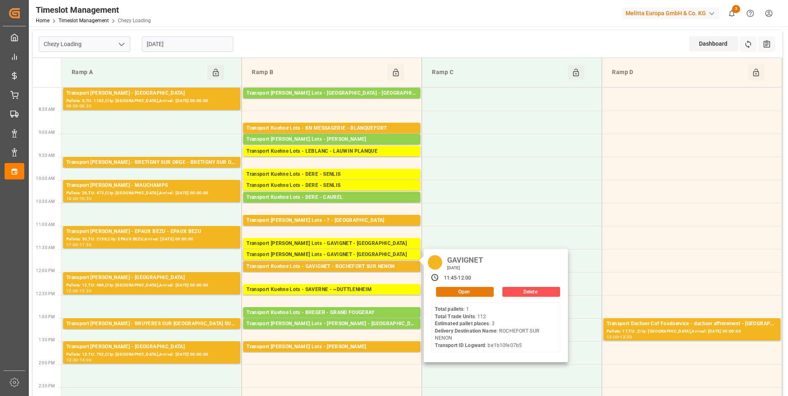
click at [461, 291] on button "Open" at bounding box center [465, 292] width 58 height 10
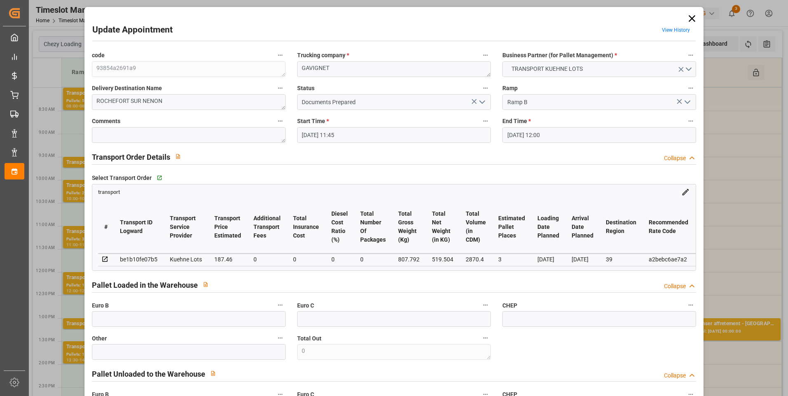
click at [482, 101] on icon "open menu" at bounding box center [482, 102] width 10 height 10
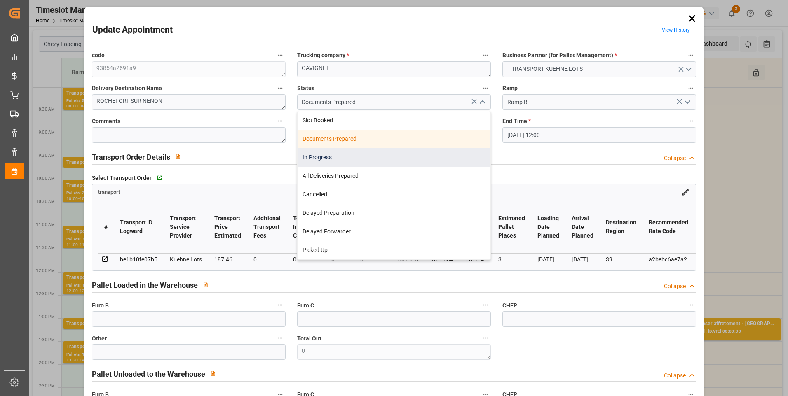
click at [301, 155] on div "In Progress" at bounding box center [394, 157] width 193 height 19
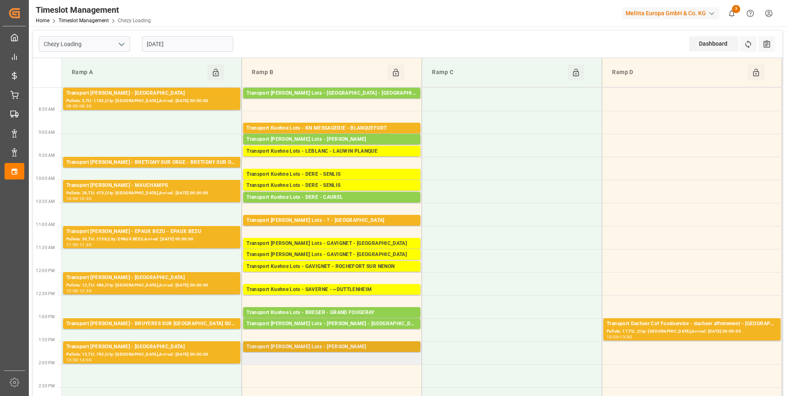
click at [344, 344] on div "Transport [PERSON_NAME] Lots - [PERSON_NAME]" at bounding box center [331, 347] width 171 height 8
click at [339, 127] on div "Transport Kuehne Lots - KN MESSAGERIE - BLANQUEFORT" at bounding box center [331, 128] width 171 height 8
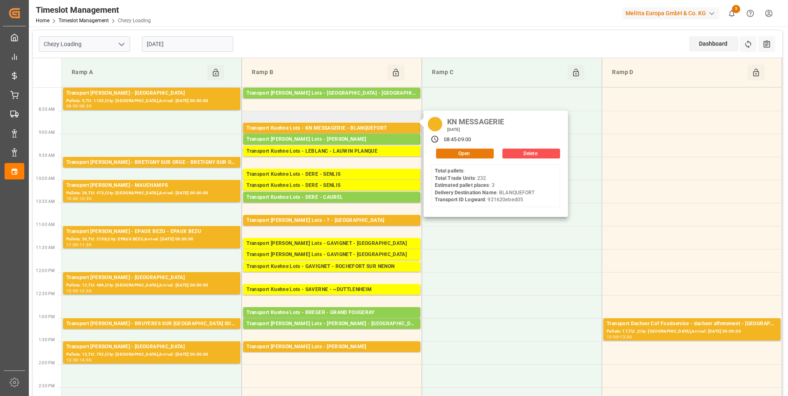
click at [453, 153] on button "Open" at bounding box center [465, 154] width 58 height 10
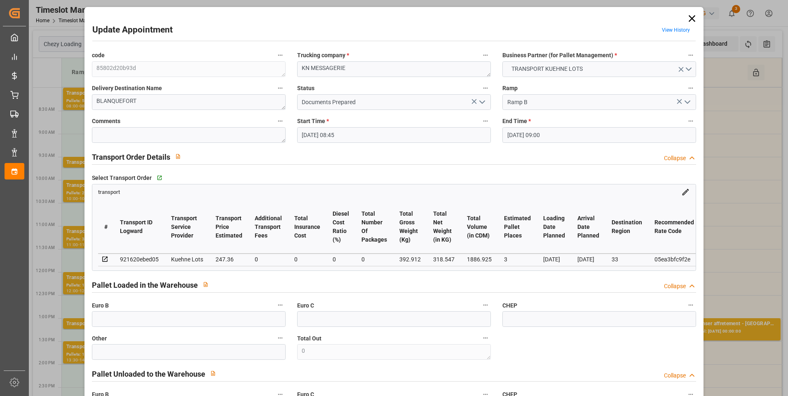
click at [481, 102] on icon "open menu" at bounding box center [482, 102] width 10 height 10
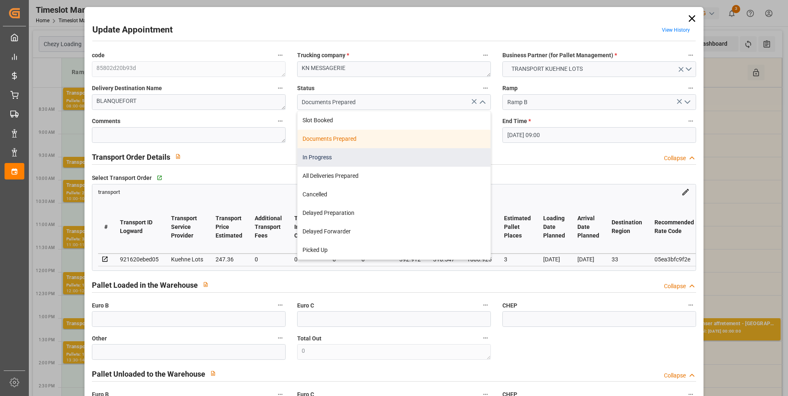
click at [331, 159] on div "In Progress" at bounding box center [394, 157] width 193 height 19
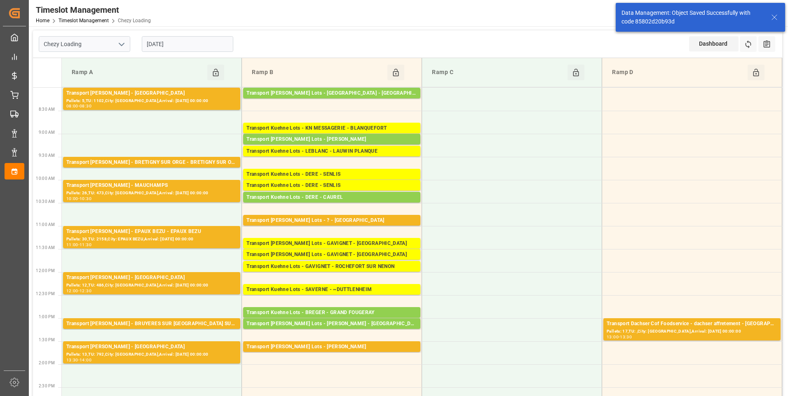
click at [183, 41] on input "[DATE]" at bounding box center [187, 44] width 91 height 16
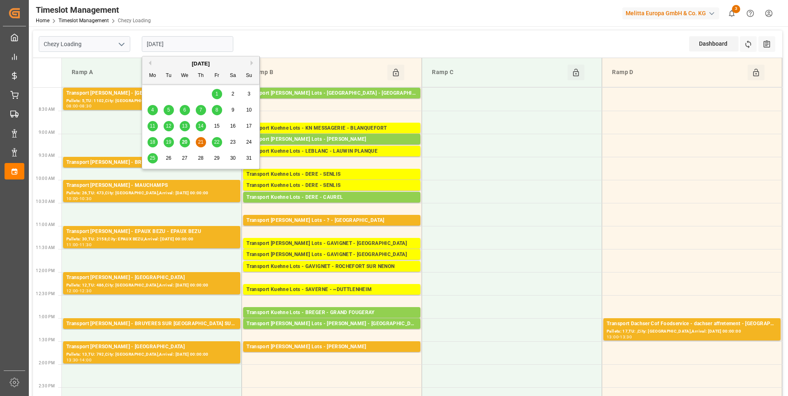
click at [184, 143] on span "20" at bounding box center [184, 142] width 5 height 6
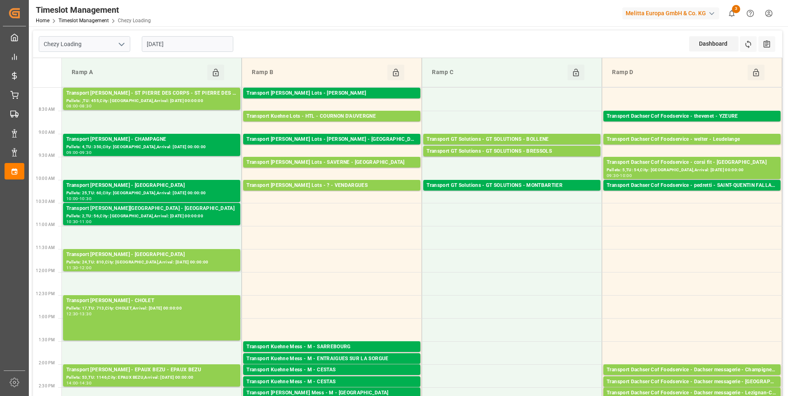
click at [211, 44] on input "[DATE]" at bounding box center [187, 44] width 91 height 16
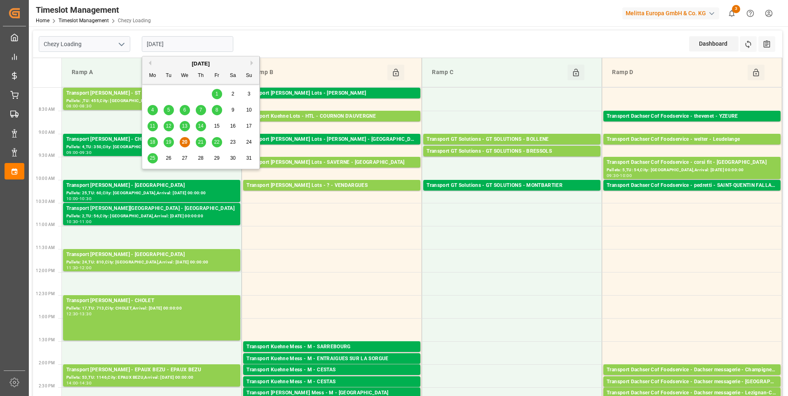
click at [200, 141] on span "21" at bounding box center [200, 142] width 5 height 6
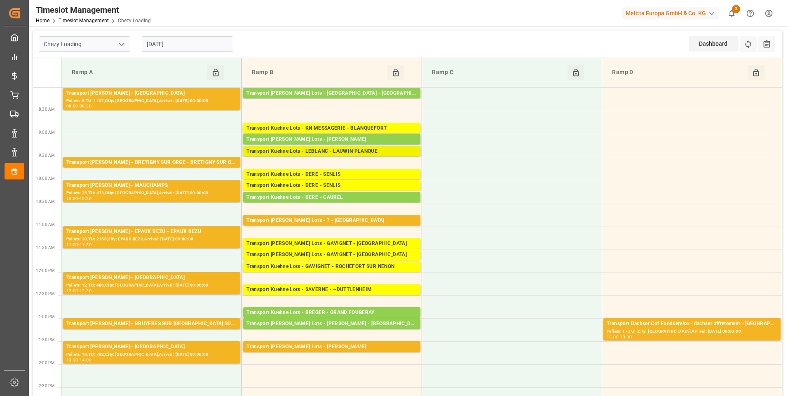
click at [335, 152] on div "Transport Kuehne Lots - LEBLANC - LAUWIN PLANQUE" at bounding box center [331, 152] width 171 height 8
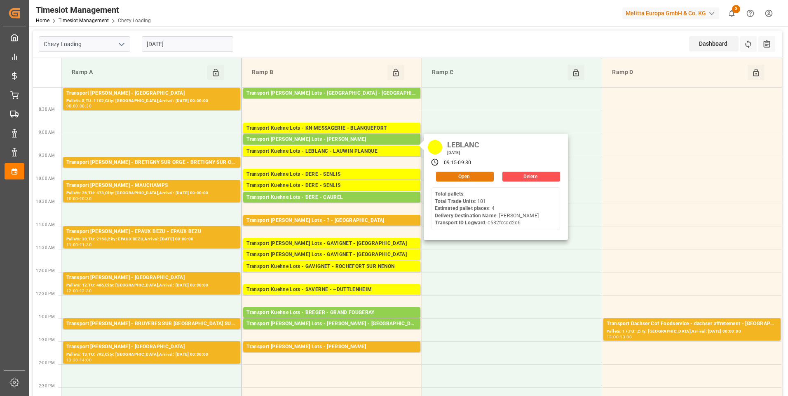
click at [462, 175] on button "Open" at bounding box center [465, 177] width 58 height 10
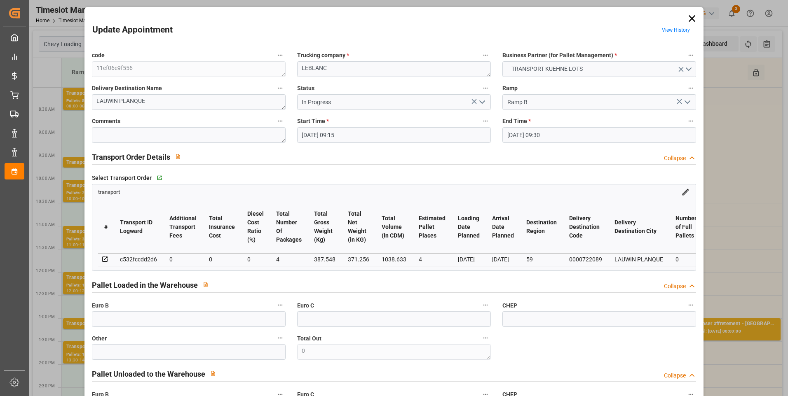
click at [482, 101] on icon "open menu" at bounding box center [482, 102] width 10 height 10
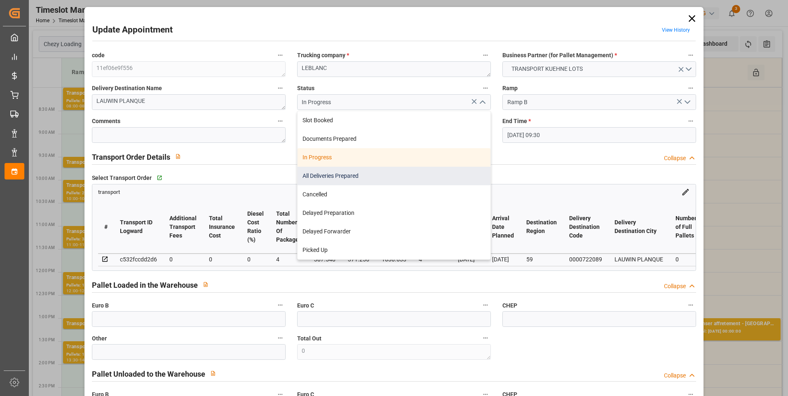
click at [340, 173] on div "All Deliveries Prepared" at bounding box center [394, 176] width 193 height 19
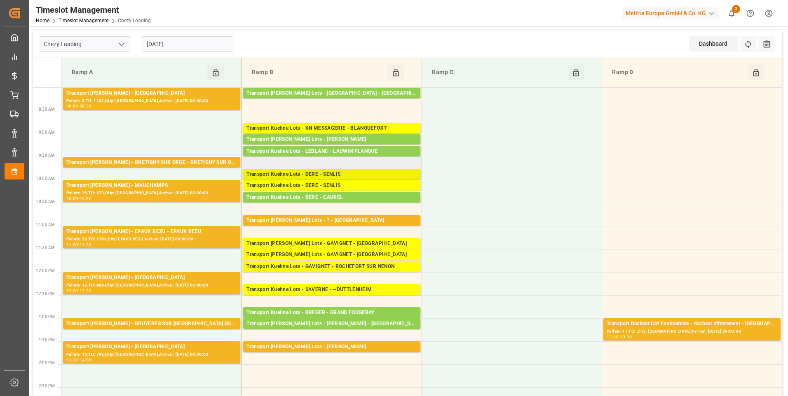
click at [337, 174] on div "Transport Kuehne Lots - DERE - SENLIS" at bounding box center [331, 175] width 171 height 8
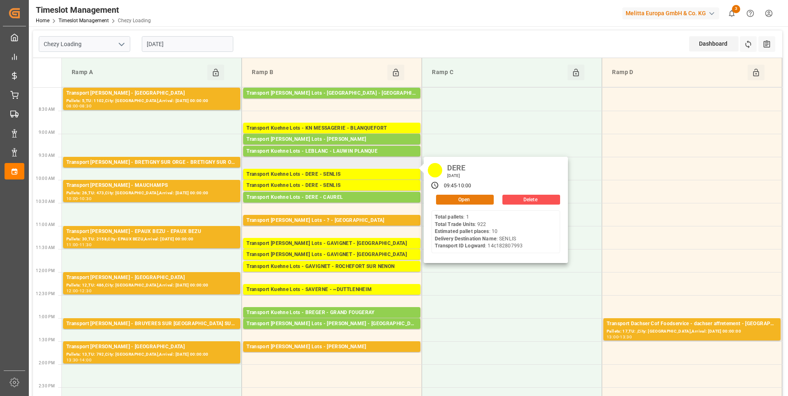
click at [466, 197] on button "Open" at bounding box center [465, 200] width 58 height 10
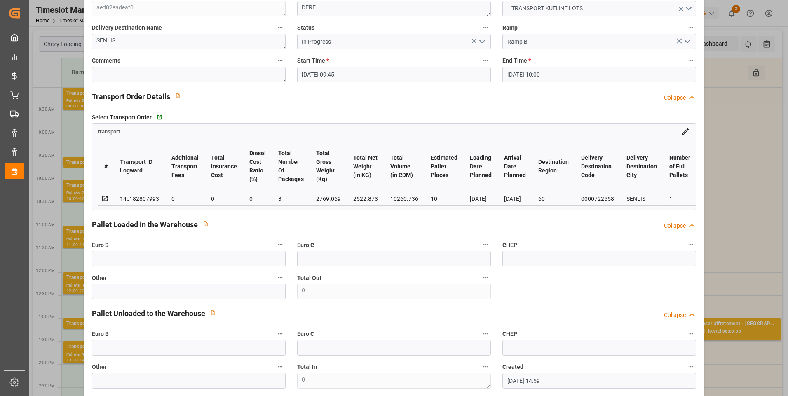
scroll to position [0, 0]
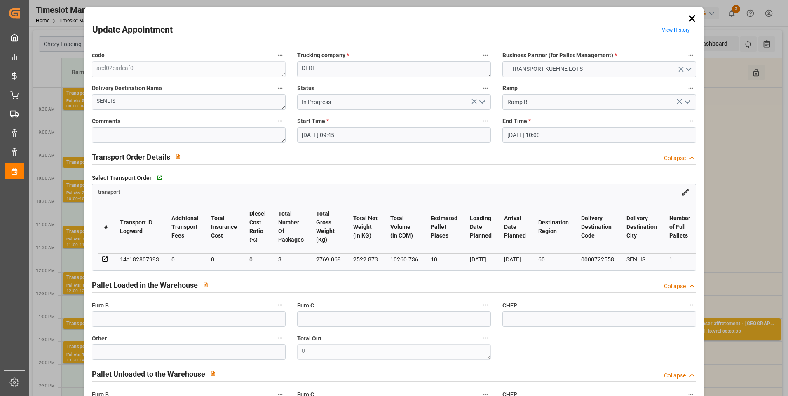
click at [694, 18] on icon at bounding box center [692, 19] width 12 height 12
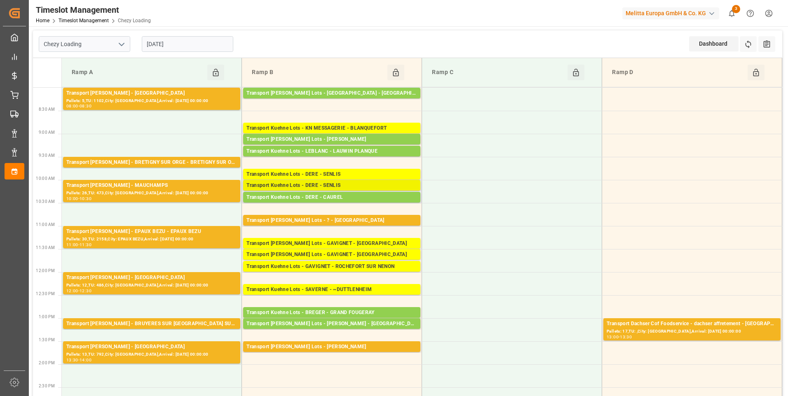
click at [339, 187] on div "Transport Kuehne Lots - DERE - SENLIS" at bounding box center [331, 186] width 171 height 8
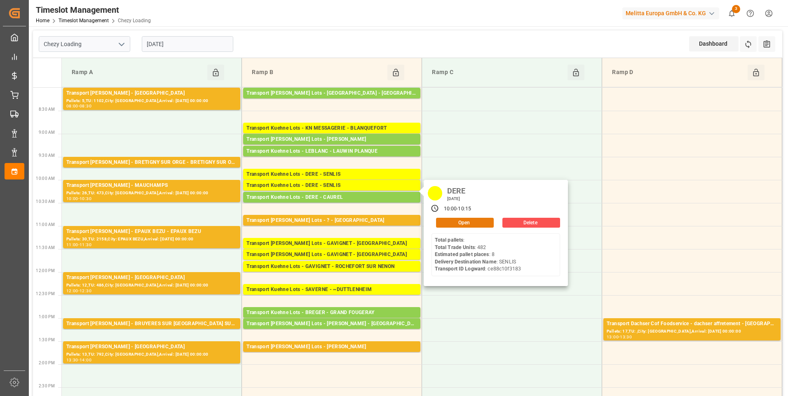
click at [462, 222] on button "Open" at bounding box center [465, 223] width 58 height 10
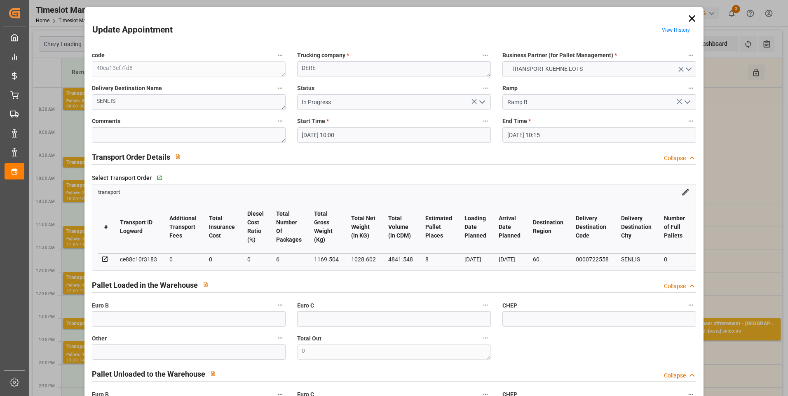
click at [481, 102] on icon "open menu" at bounding box center [482, 102] width 10 height 10
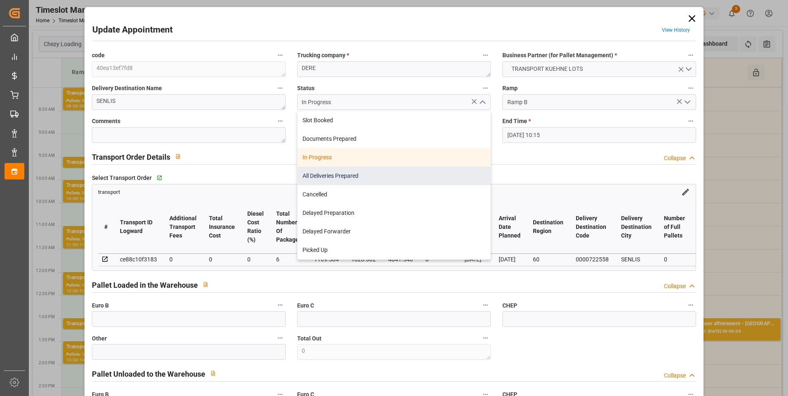
click at [334, 176] on div "All Deliveries Prepared" at bounding box center [394, 176] width 193 height 19
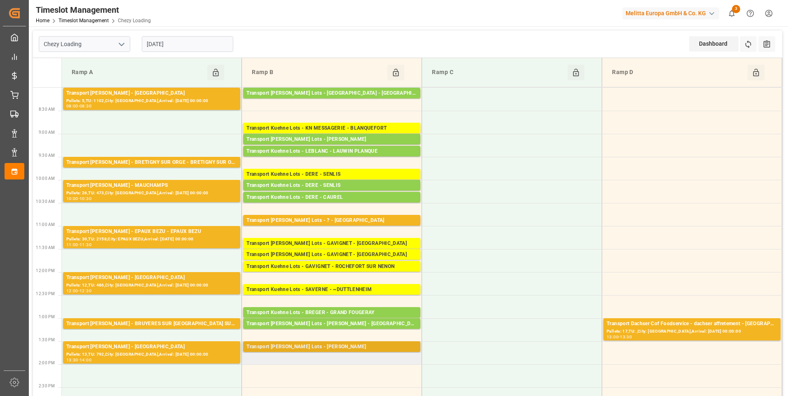
click at [329, 346] on div "Transport [PERSON_NAME] Lots - [PERSON_NAME]" at bounding box center [331, 347] width 171 height 8
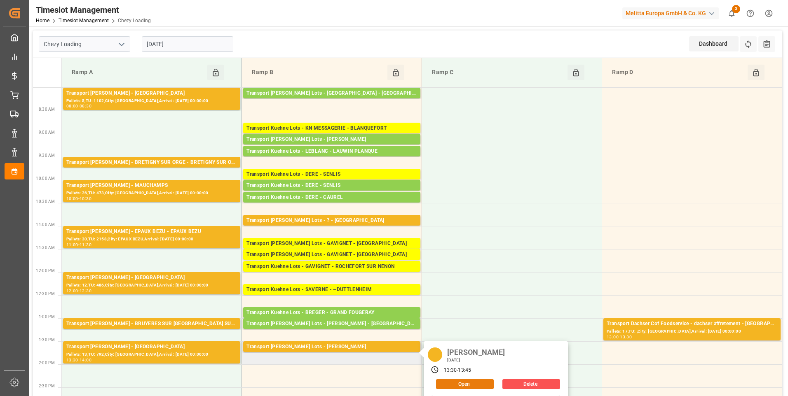
click at [464, 383] on button "Open" at bounding box center [465, 385] width 58 height 10
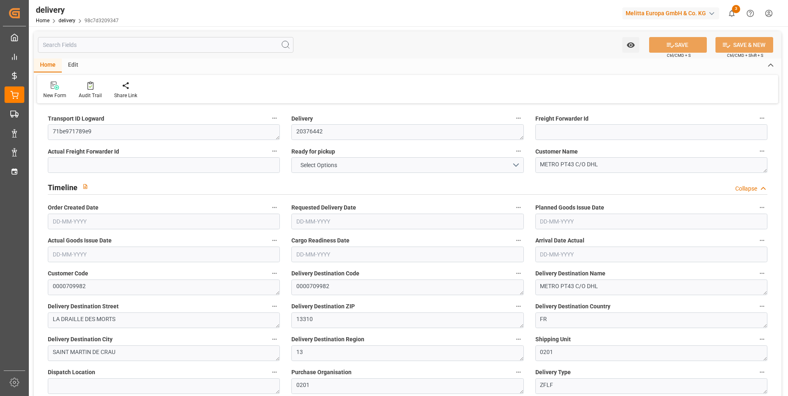
type input "2"
type input "468.705"
type input "578.462"
type input "1394.586"
type input "71"
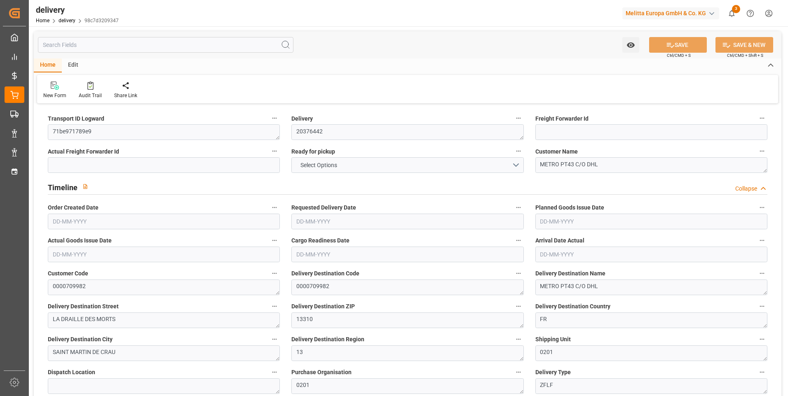
type input "1"
type input "0"
type input "1"
type input "0"
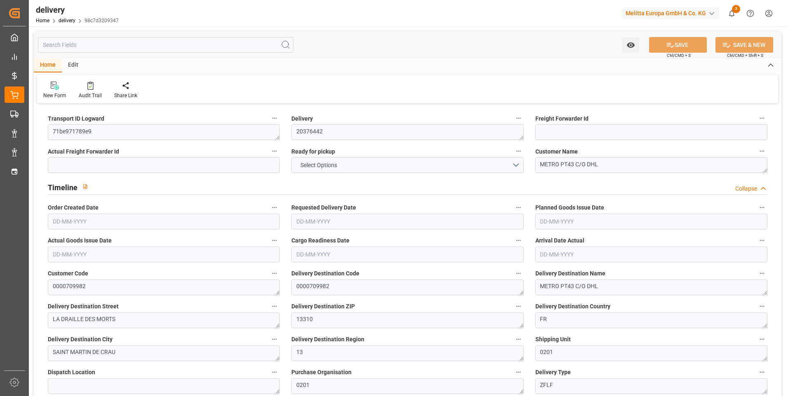
type input "0"
type input "266.83"
type input "0"
type input "25.56"
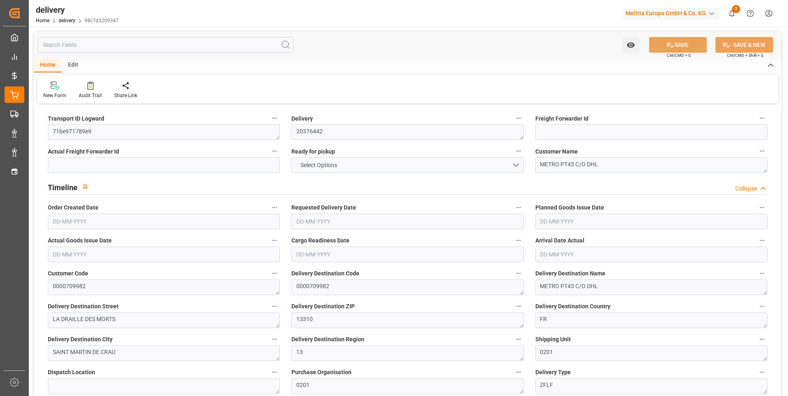
type input "1.5"
type input "1.3"
type input "0"
type input "1.5"
type input "555.462"
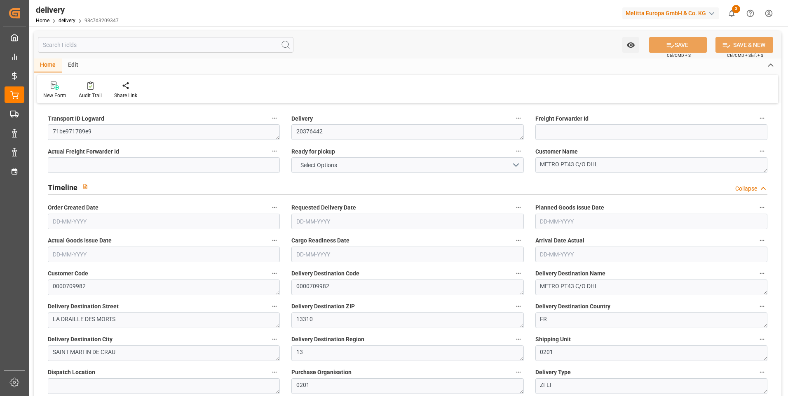
type input "101"
type input "3777.3732"
type input "0.2423"
type input "0"
type input "[DATE]"
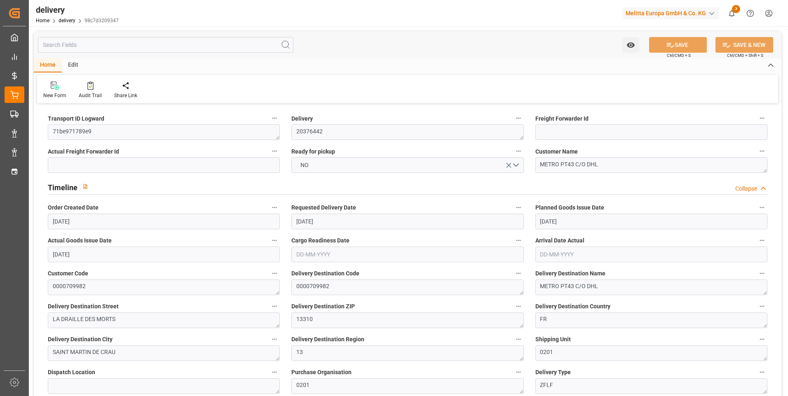
type input "[DATE]"
type input "[DATE] 11:00"
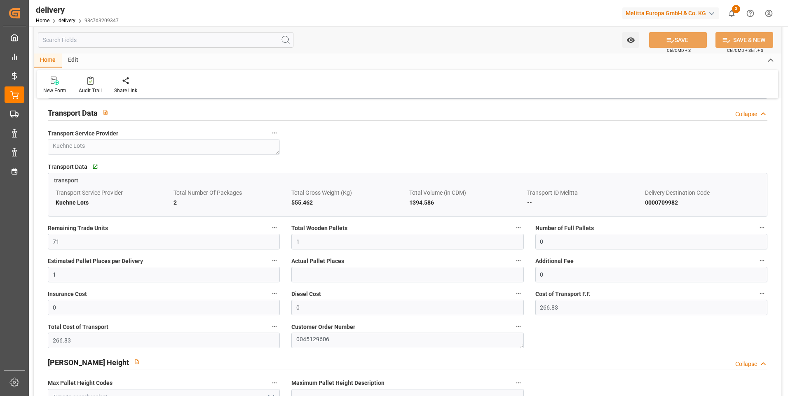
scroll to position [618, 0]
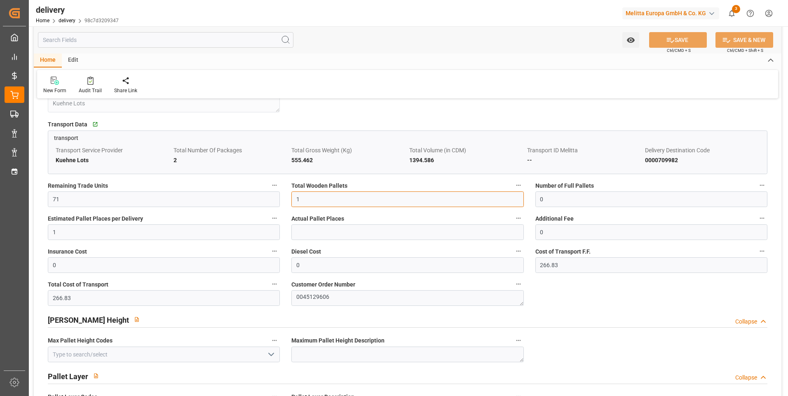
click at [308, 205] on input "1" at bounding box center [407, 200] width 232 height 16
type input "2"
click at [403, 82] on div "New Form Audit Trail Share Link" at bounding box center [407, 84] width 741 height 28
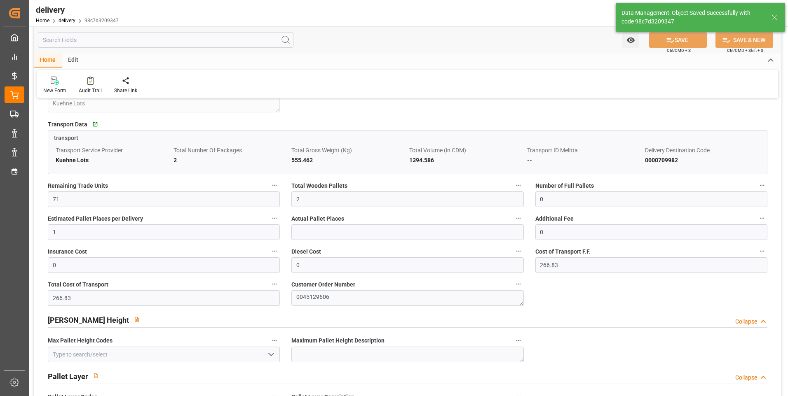
type input "3"
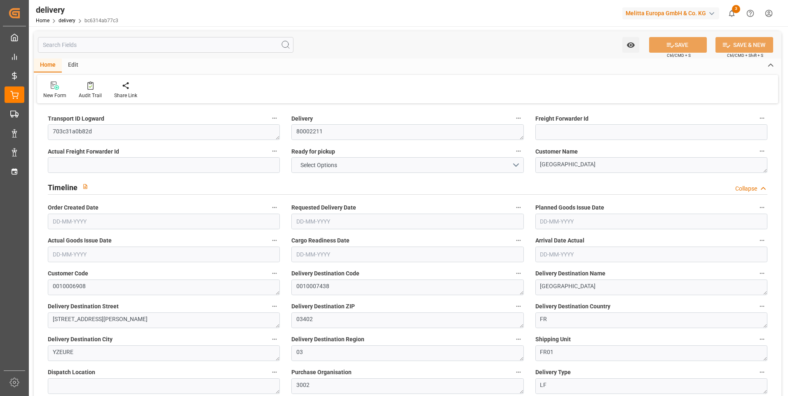
type input "10"
type input "2299.28"
type input "3011.32"
type input "8605.68"
type input "12"
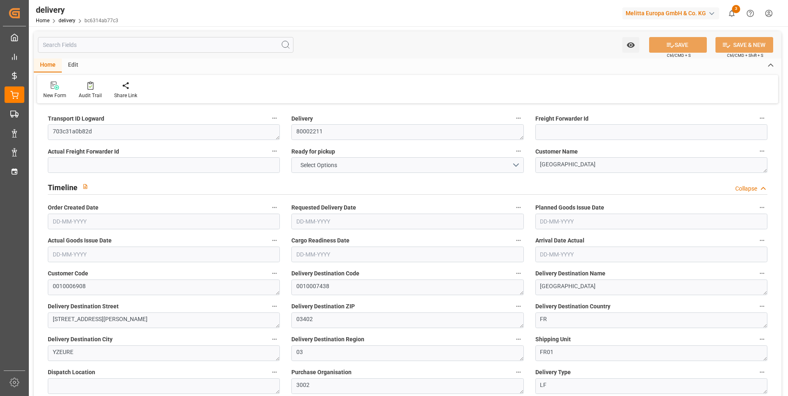
type input "11"
type input "10"
type input "11"
type input "0"
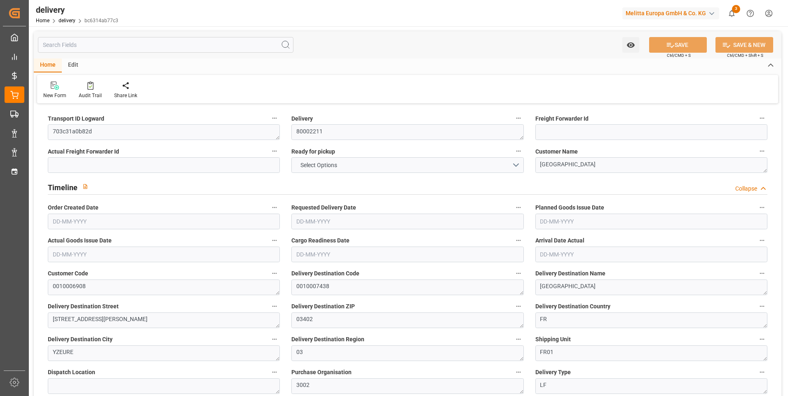
type input "-8.8669"
type input "334.6"
type input "325.7331"
type input "24.5"
type input "4.32"
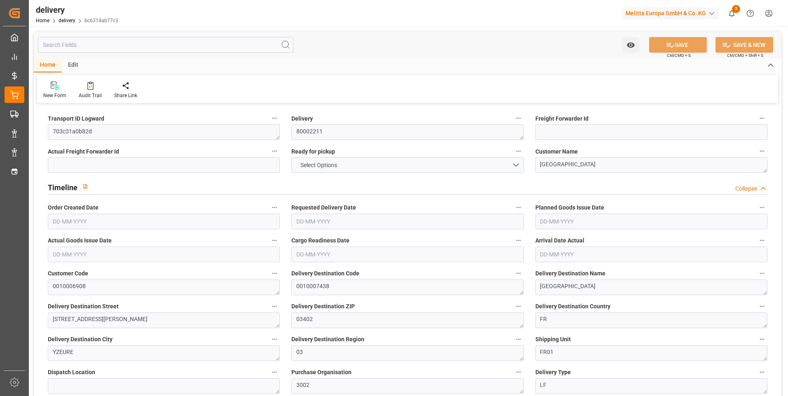
type input "1.5"
type input "1.3"
type input "0"
type input "16.5"
type input "2738"
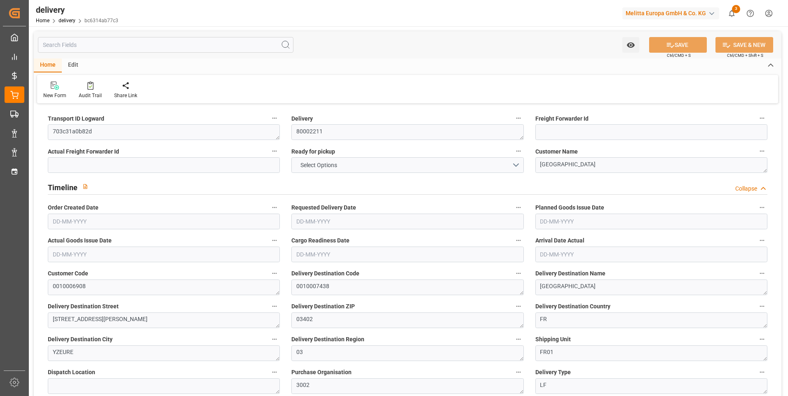
type input "101"
type input "0"
type input "[DATE]"
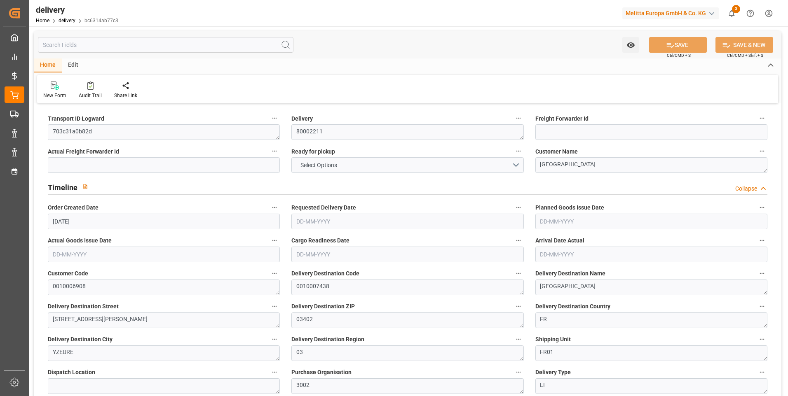
type input "[DATE]"
type input "[DATE] 01:00"
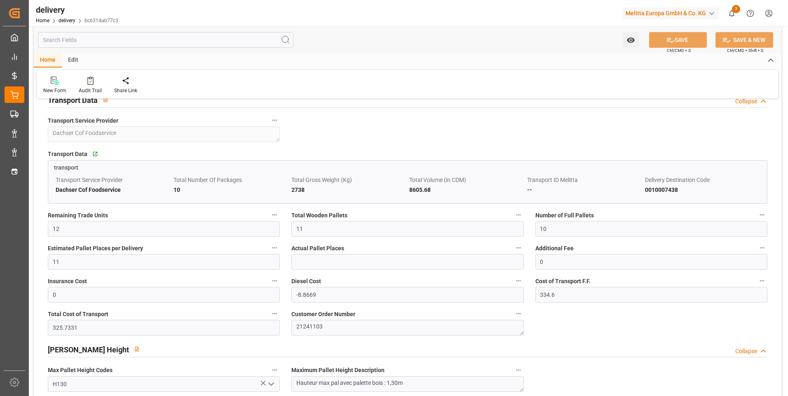
scroll to position [577, 0]
click at [312, 231] on input "11" at bounding box center [407, 228] width 232 height 16
type input "10"
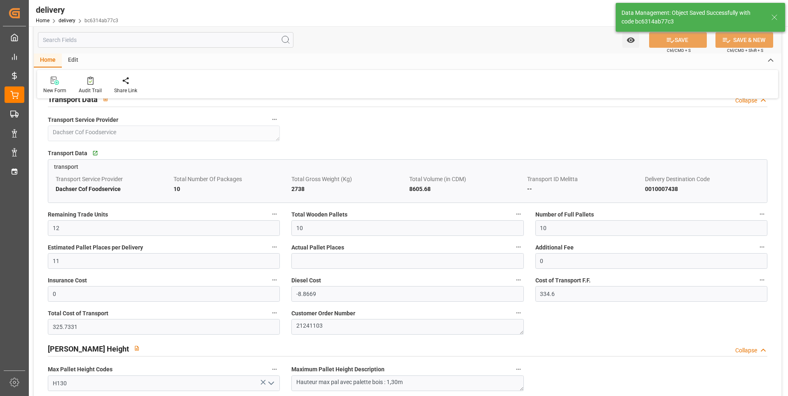
type input "15"
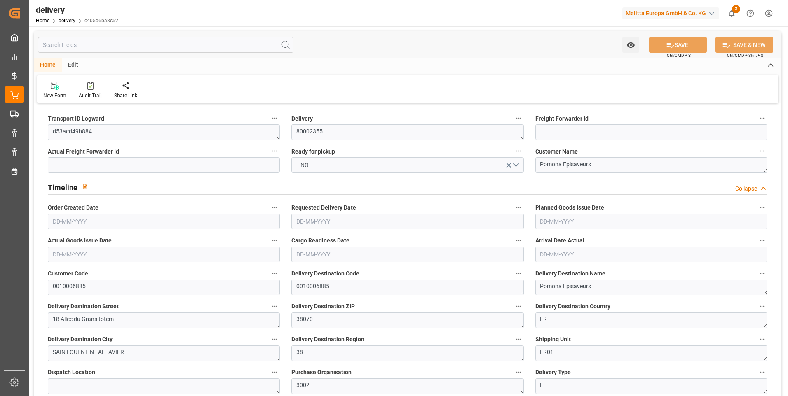
type input "1"
type input "305.06"
type input "409.11"
type input "1354.89"
type input "38"
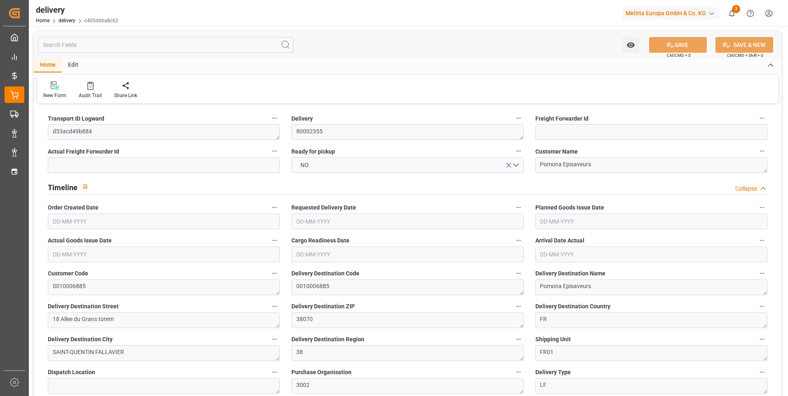
type input "2"
type input "1"
type input "2"
type input "0"
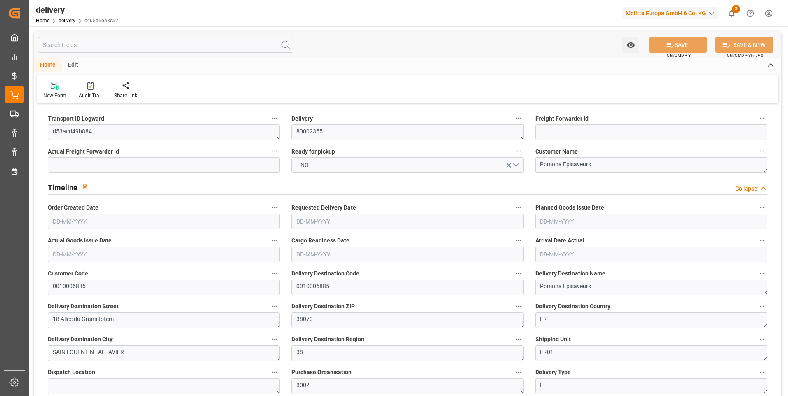
type input "-2.5981"
type input "98.04"
type input "95.4419"
type input "2.45"
type input "13.68"
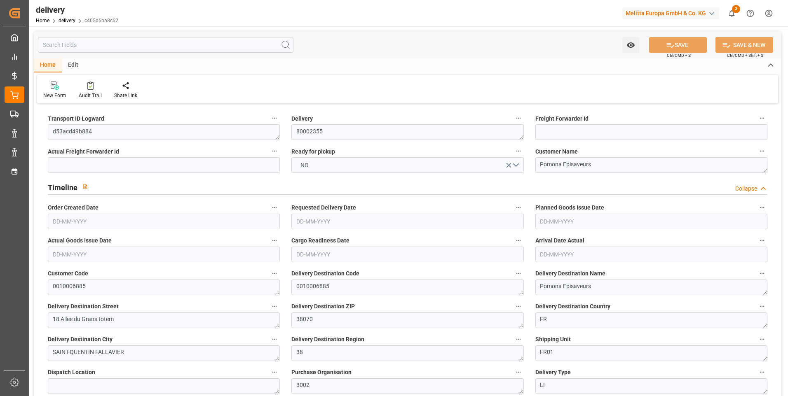
type input "1.5"
type input "1.3"
type input "0"
type input "3"
type input "360.22"
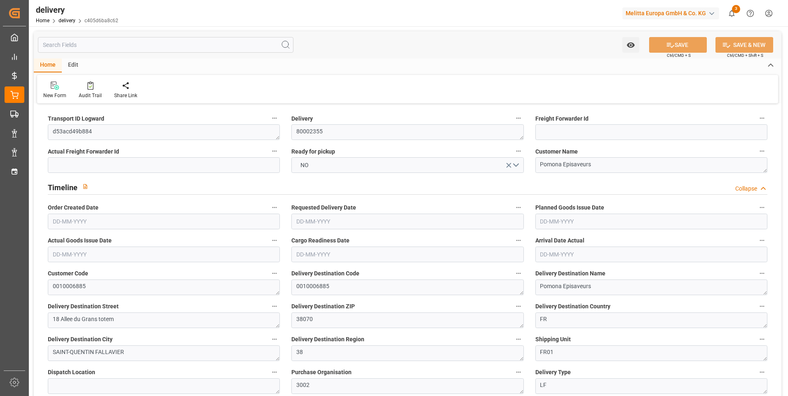
type input "101"
type input "0"
type input "[DATE]"
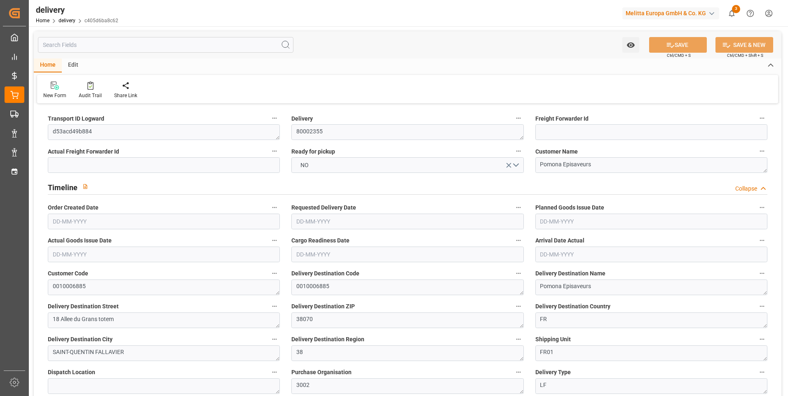
type input "[DATE]"
type input "[DATE] 12:08"
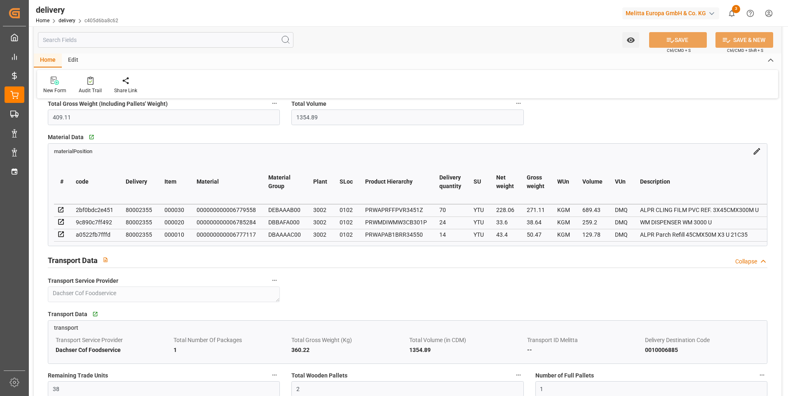
scroll to position [494, 0]
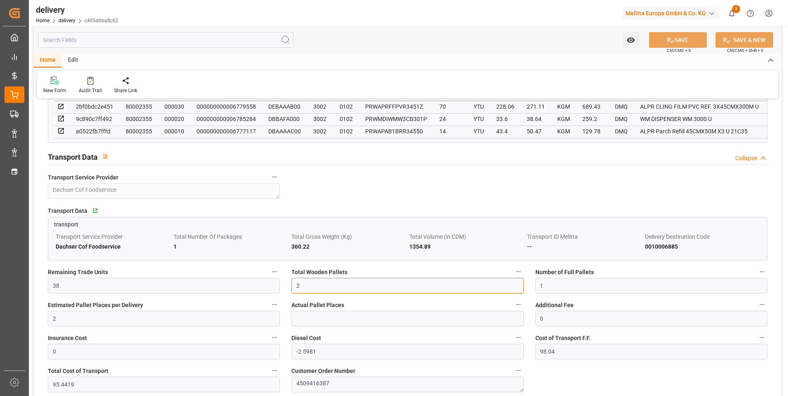
click at [305, 293] on input "2" at bounding box center [407, 286] width 232 height 16
type input "0"
type input "1"
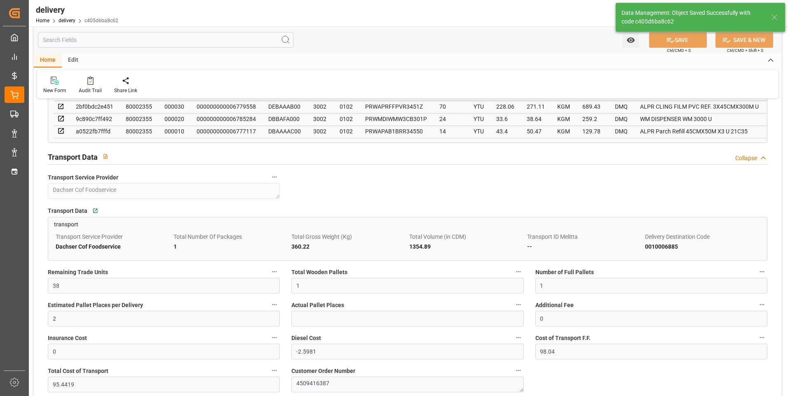
type input "1.5"
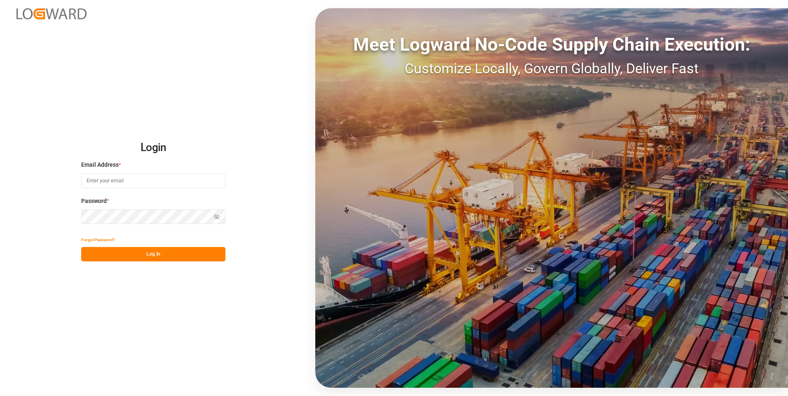
type input "[EMAIL_ADDRESS][DOMAIN_NAME]"
click at [145, 251] on button "Log In" at bounding box center [153, 254] width 144 height 14
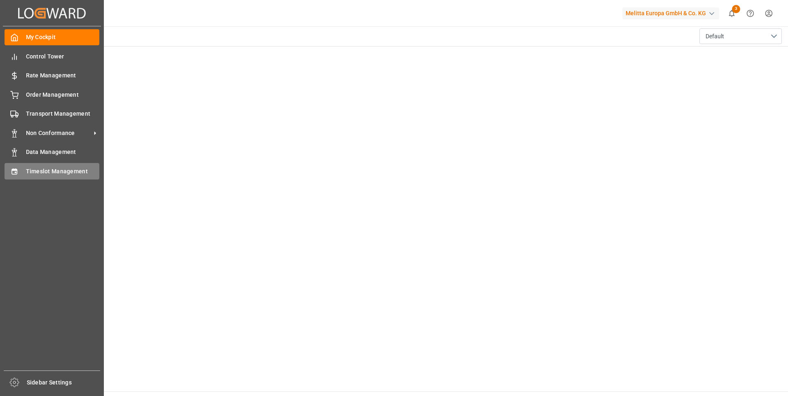
click at [35, 169] on span "Timeslot Management" at bounding box center [63, 171] width 74 height 9
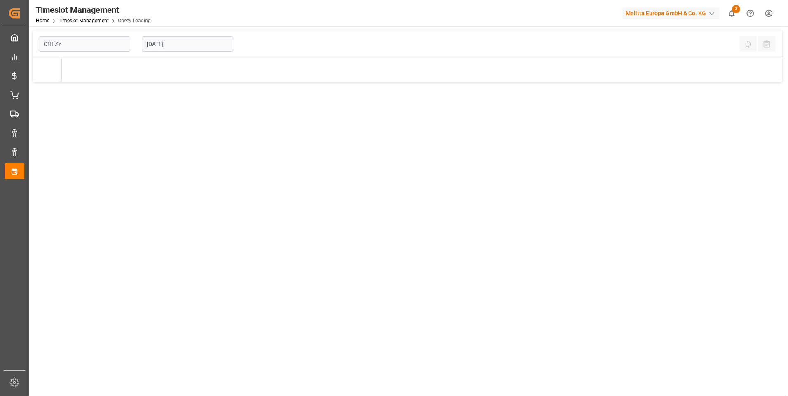
type input "Chezy Loading"
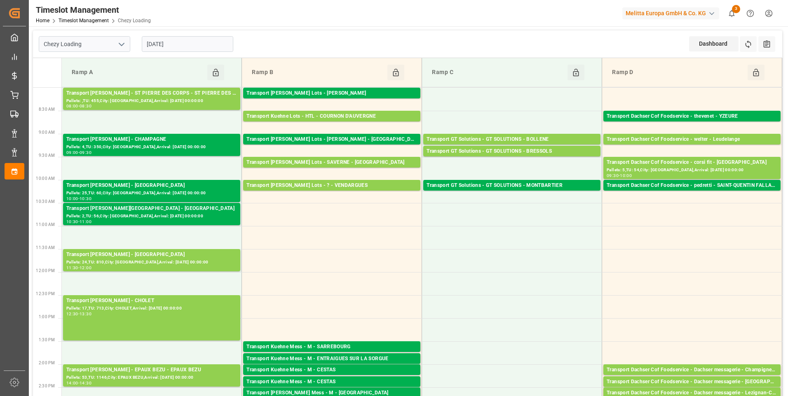
click at [157, 40] on input "[DATE]" at bounding box center [187, 44] width 91 height 16
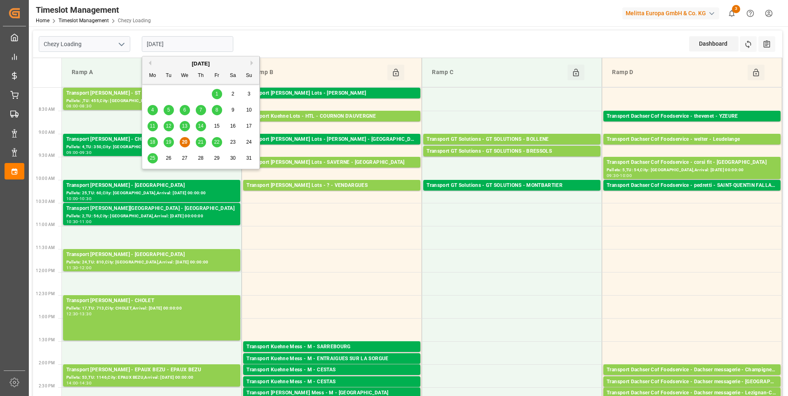
click at [199, 140] on span "21" at bounding box center [200, 142] width 5 height 6
type input "[DATE]"
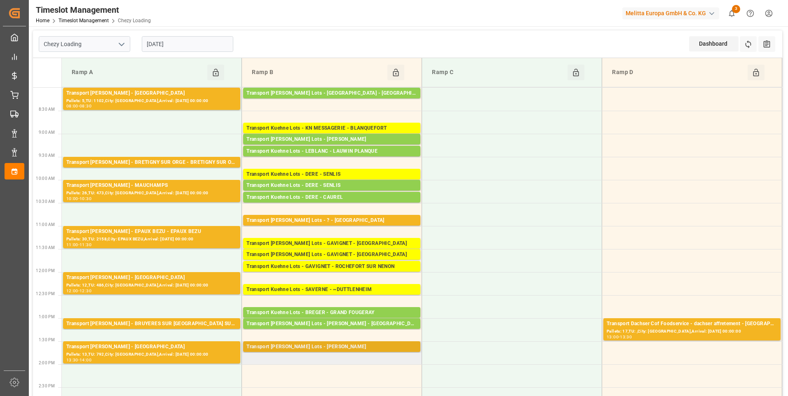
click at [337, 347] on div "Transport [PERSON_NAME] Lots - [PERSON_NAME]" at bounding box center [331, 347] width 171 height 8
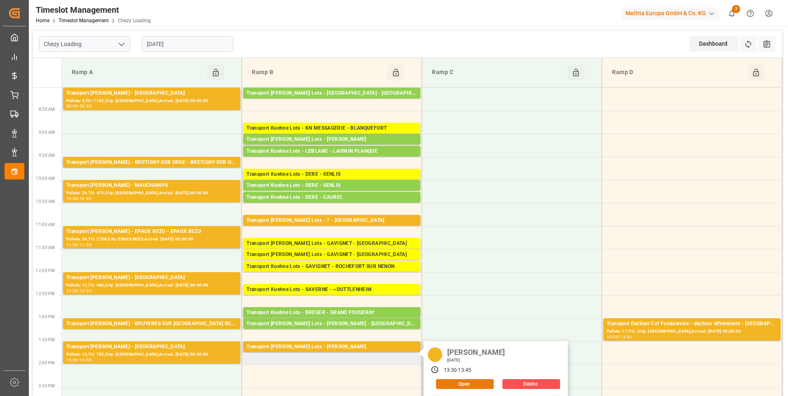
click at [473, 386] on button "Open" at bounding box center [465, 385] width 58 height 10
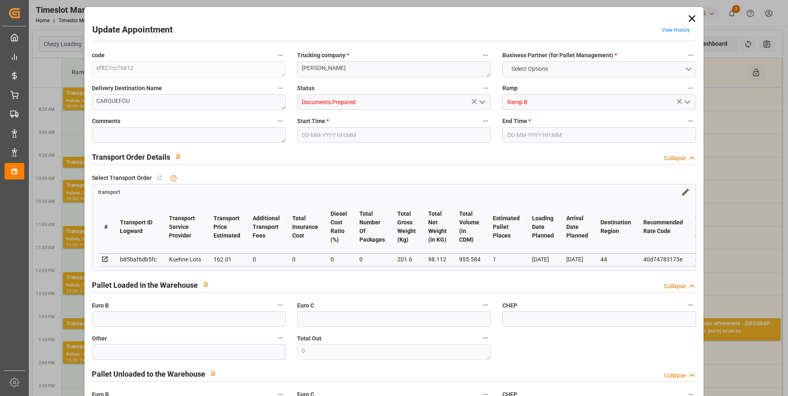
type input "1"
type input "162.01"
type input "0"
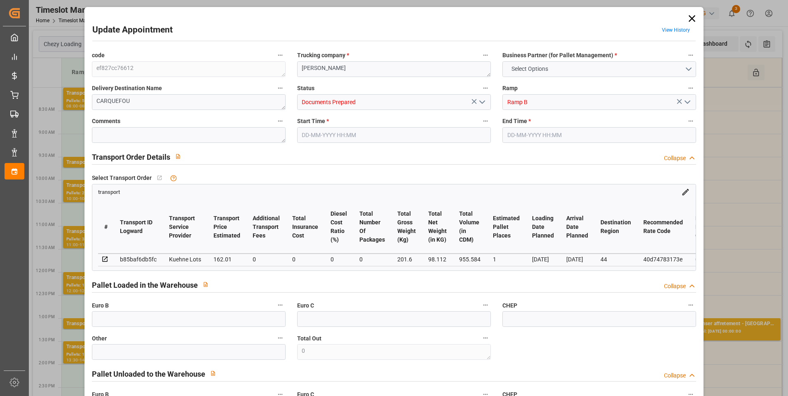
type input "162.01"
type input "0"
type input "98.112"
type input "241"
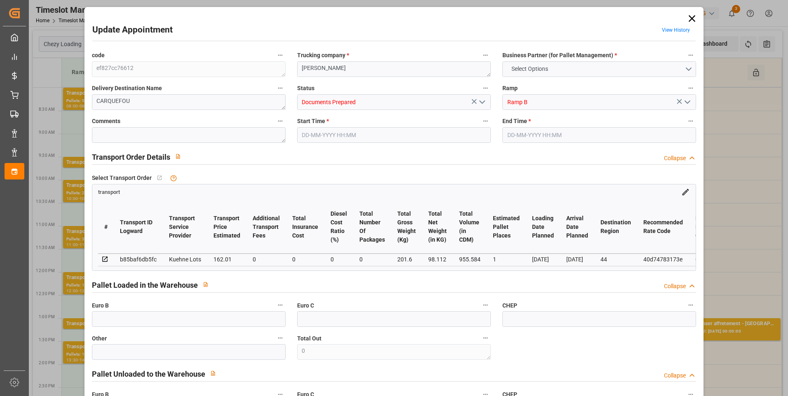
type input "955.584"
type input "44"
type input "1"
type input "0"
type input "1"
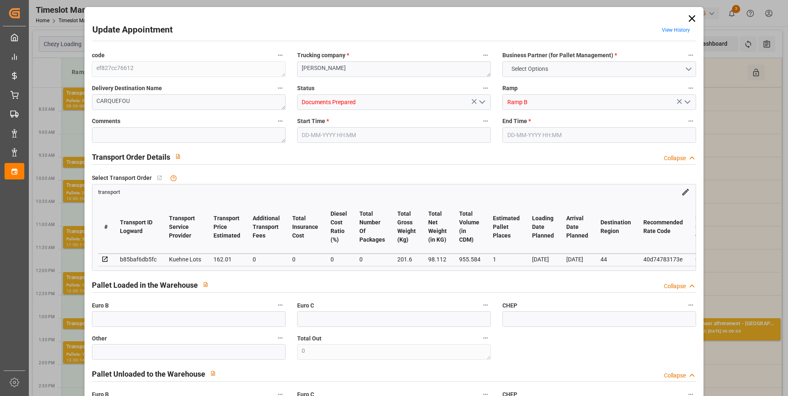
type input "101"
type input "201.6"
type input "0"
type input "4710.8598"
type input "0"
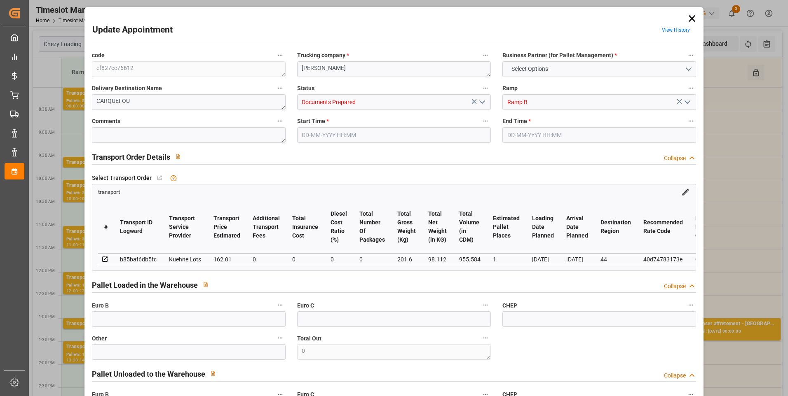
type input "0"
type input "21"
type input "35"
type input "[DATE] 13:30"
type input "[DATE] 13:45"
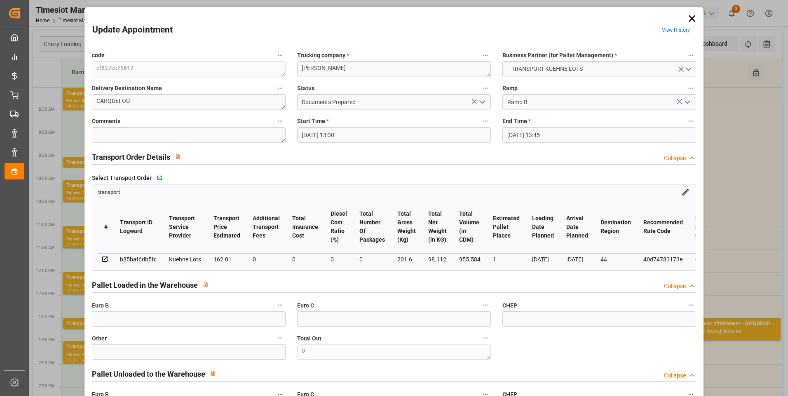
type input "[DATE] 15:09"
type input "[DATE] 12:20"
type input "[DATE]"
click at [480, 103] on polyline "open menu" at bounding box center [482, 102] width 5 height 2
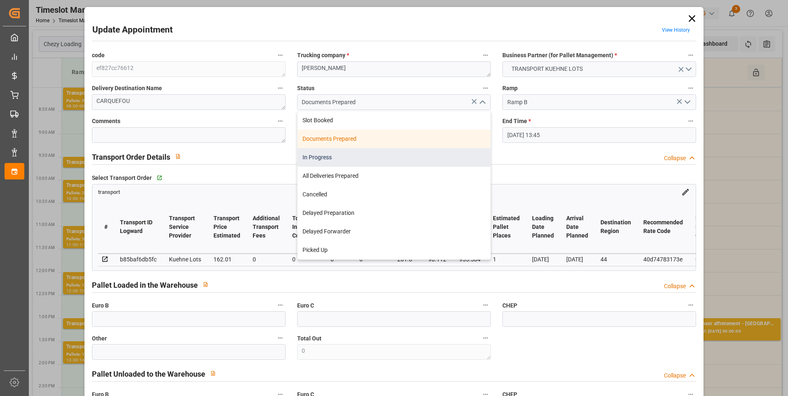
click at [315, 156] on div "In Progress" at bounding box center [394, 157] width 193 height 19
type input "In Progress"
